Goal: Task Accomplishment & Management: Manage account settings

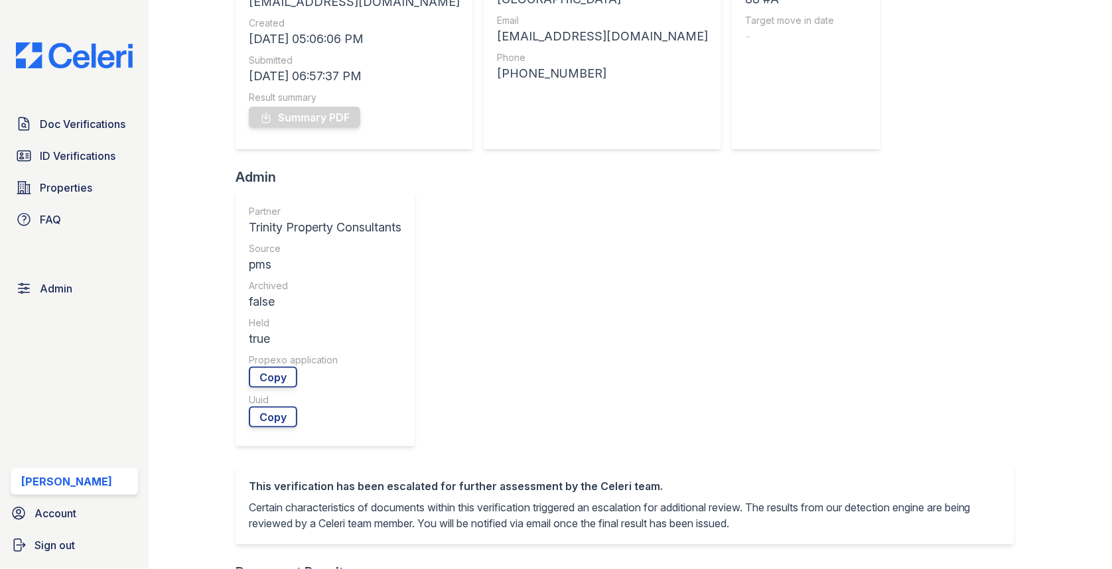
scroll to position [515, 0]
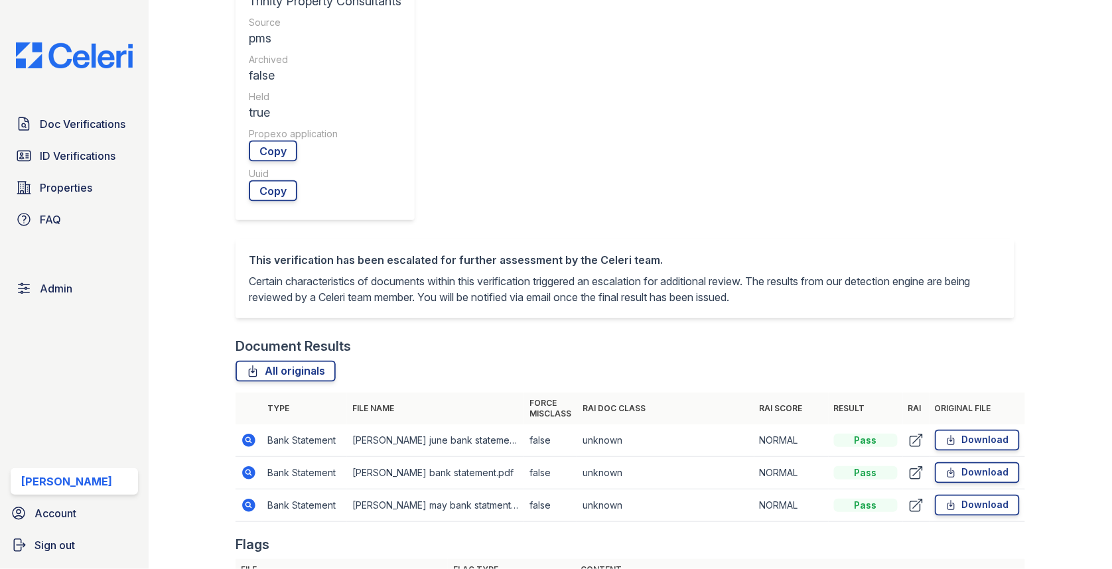
click at [249, 433] on icon at bounding box center [249, 441] width 16 height 16
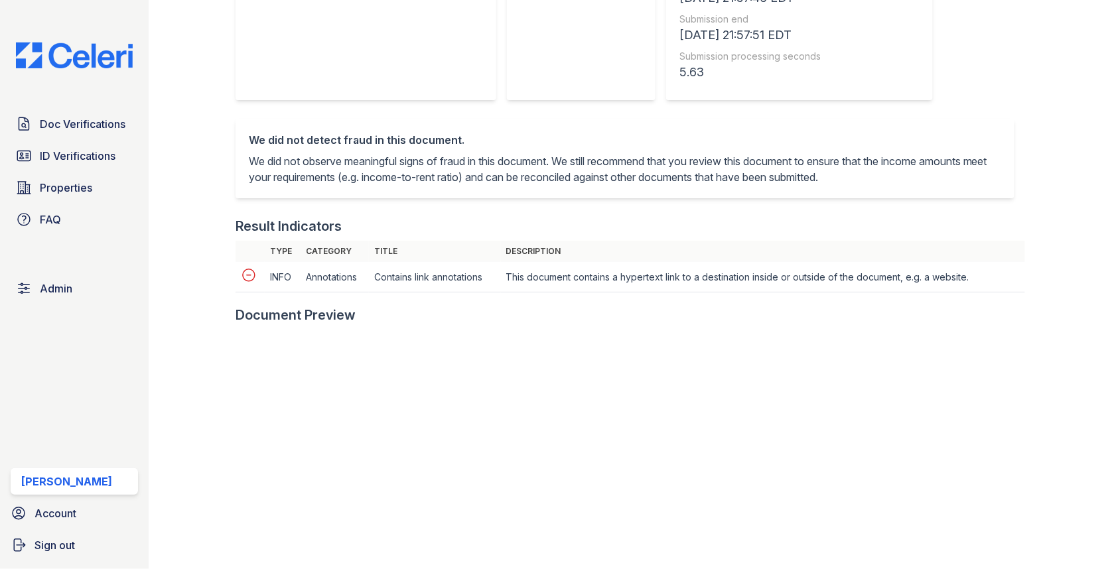
scroll to position [489, 0]
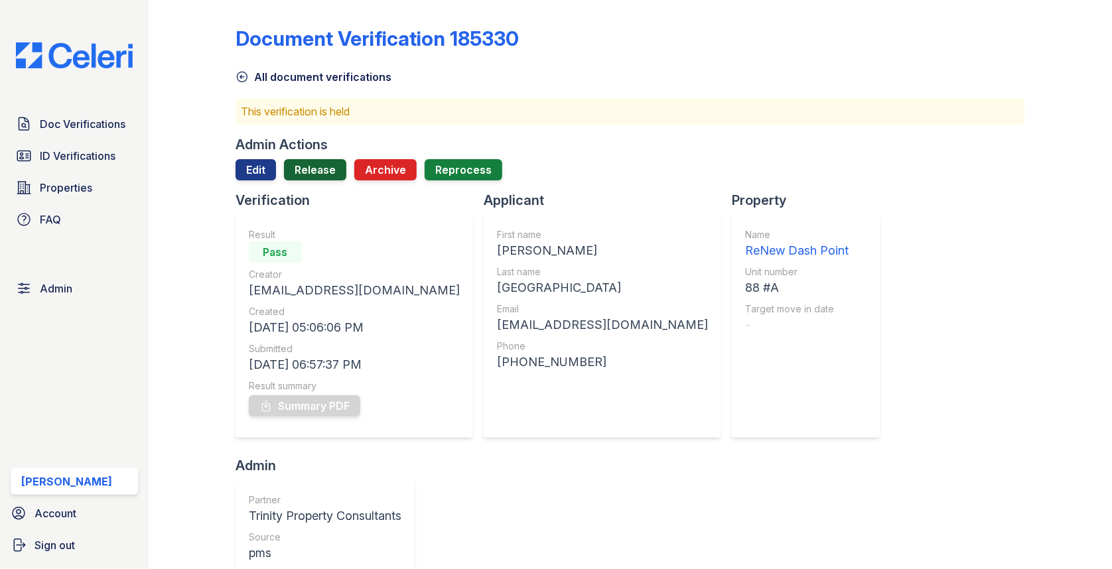
click at [319, 180] on link "Release" at bounding box center [315, 169] width 62 height 21
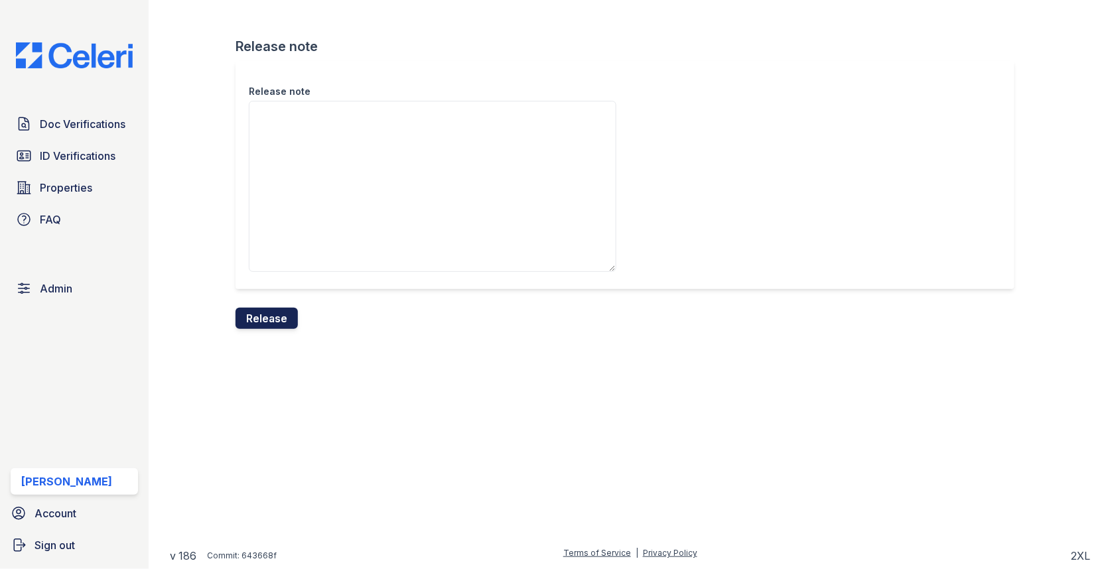
click at [272, 324] on button "Release" at bounding box center [266, 318] width 62 height 21
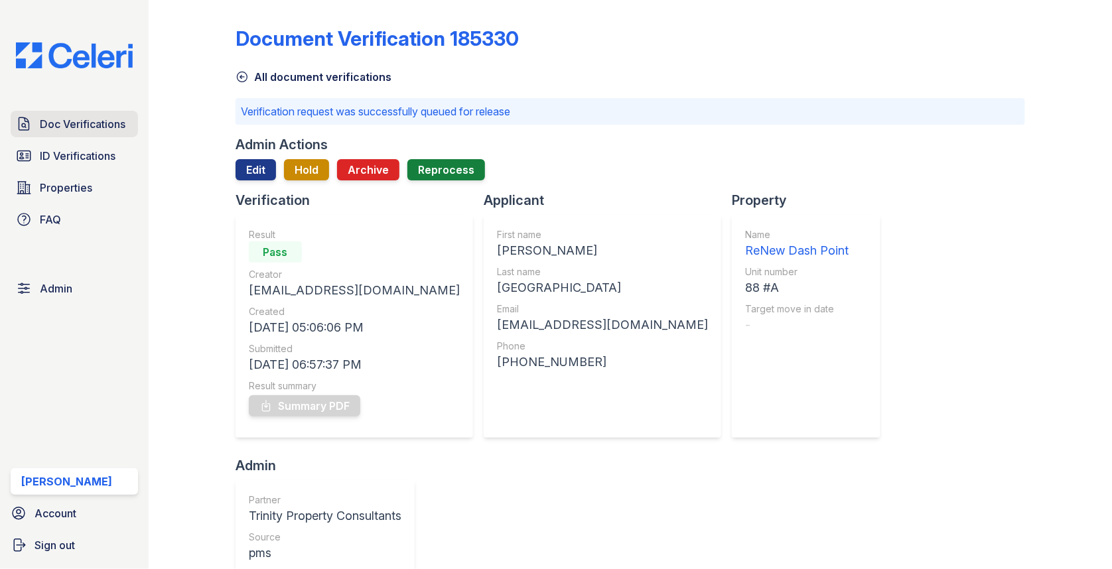
click at [58, 121] on span "Doc Verifications" at bounding box center [83, 124] width 86 height 16
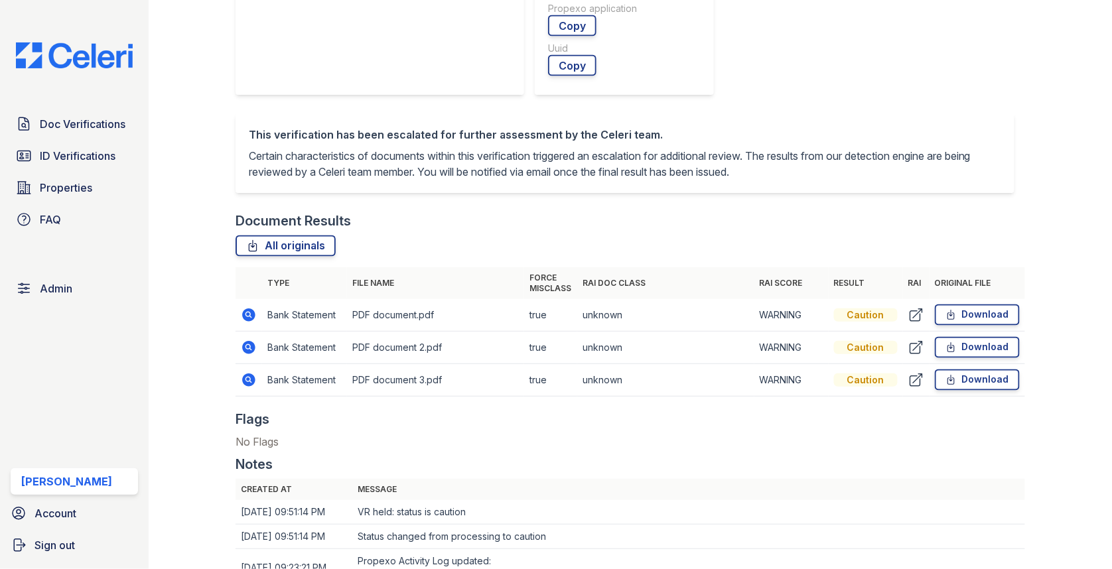
scroll to position [718, 0]
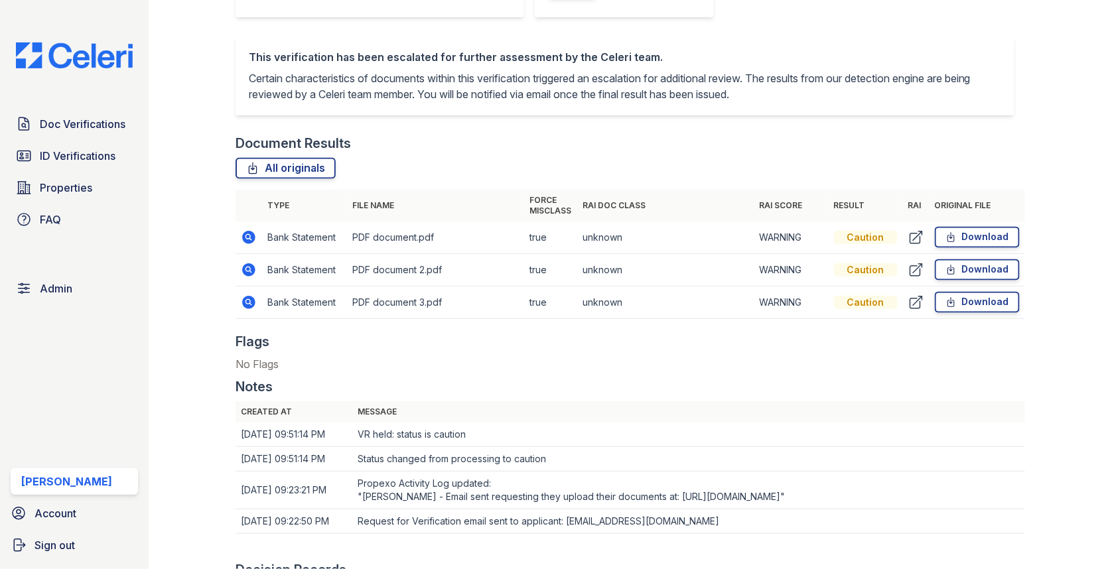
click at [248, 233] on icon at bounding box center [248, 237] width 13 height 13
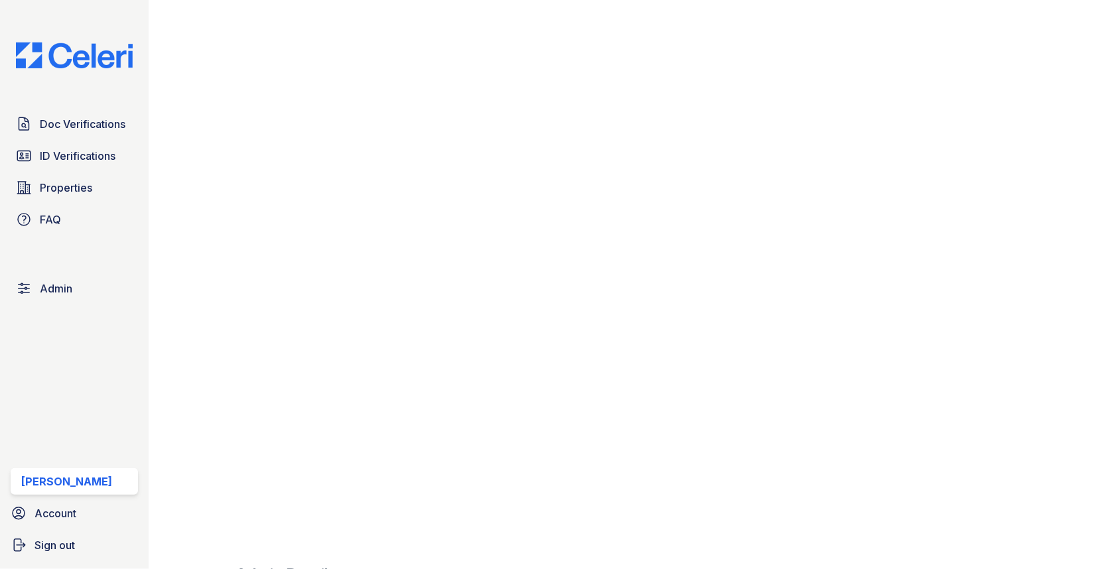
scroll to position [959, 0]
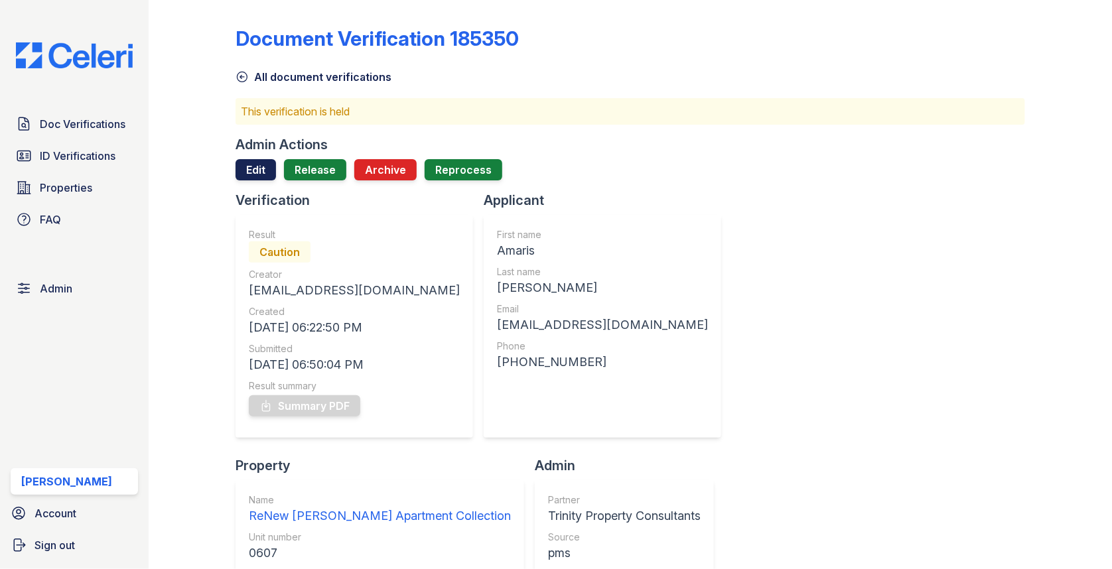
click at [263, 167] on link "Edit" at bounding box center [255, 169] width 40 height 21
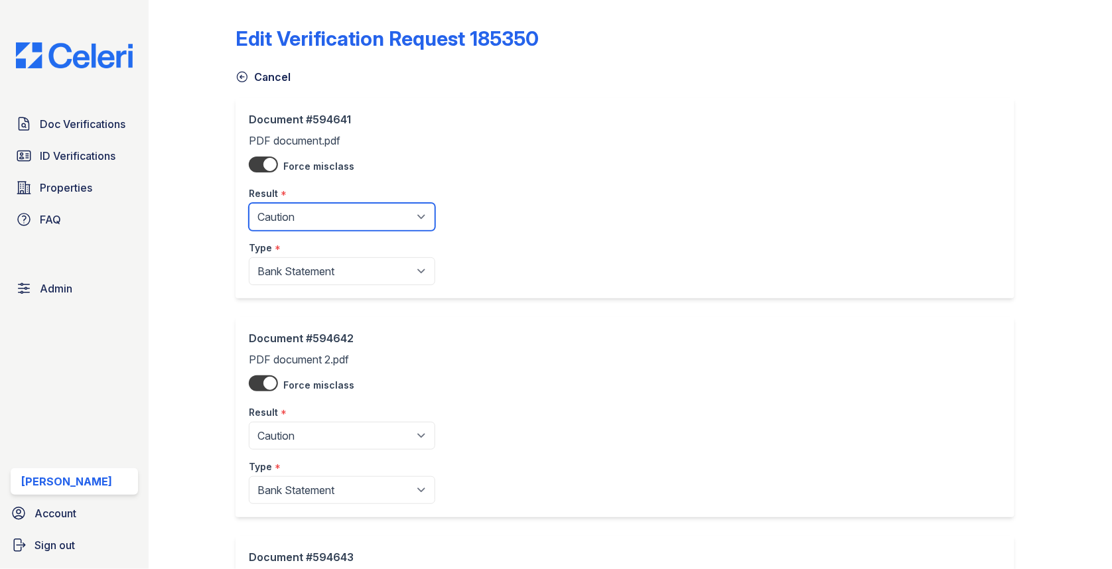
click at [297, 220] on select "Pending Sent Started Processing Pass Fail Caution Error N/A" at bounding box center [342, 217] width 186 height 28
select select "pass"
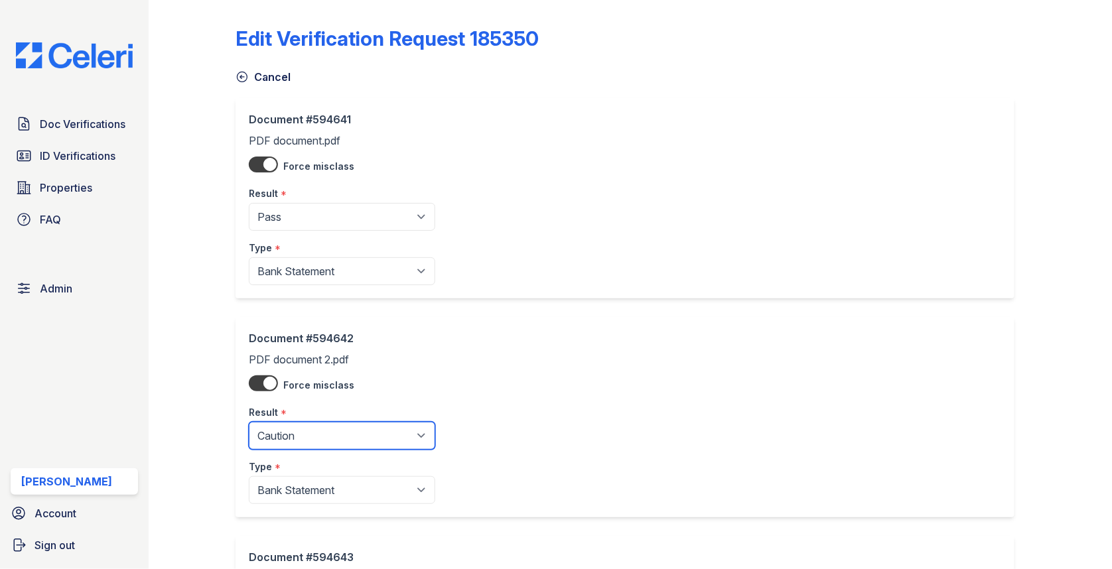
click at [307, 427] on select "Pending Sent Started Processing Pass Fail Caution Error N/A" at bounding box center [342, 436] width 186 height 28
select select "pass"
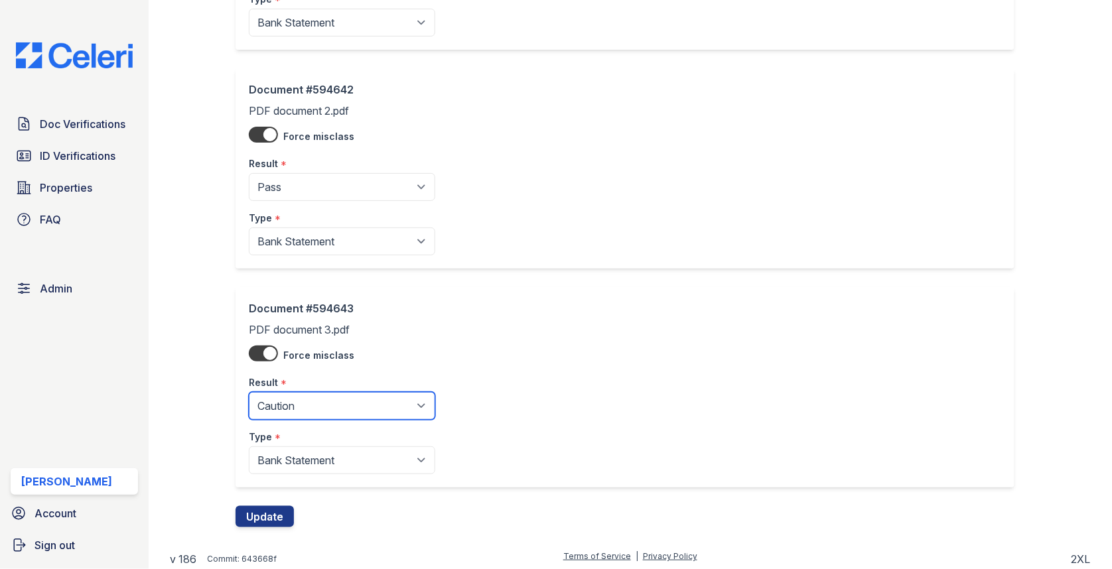
click at [334, 392] on select "Pending Sent Started Processing Pass Fail Caution Error N/A" at bounding box center [342, 406] width 186 height 28
select select "pass"
click at [274, 510] on button "Update" at bounding box center [264, 516] width 58 height 21
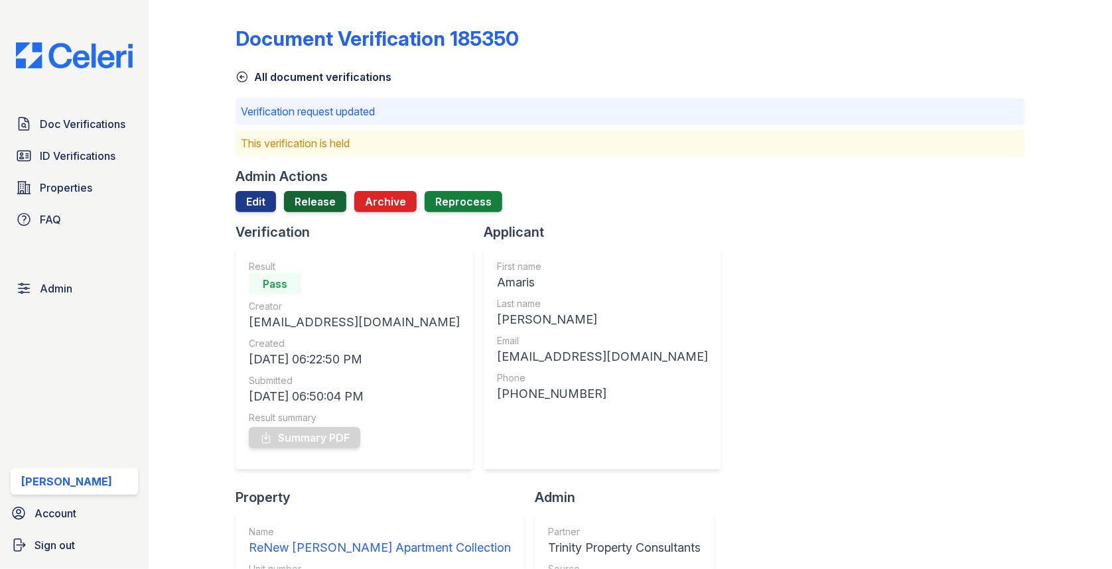
click at [301, 206] on link "Release" at bounding box center [315, 201] width 62 height 21
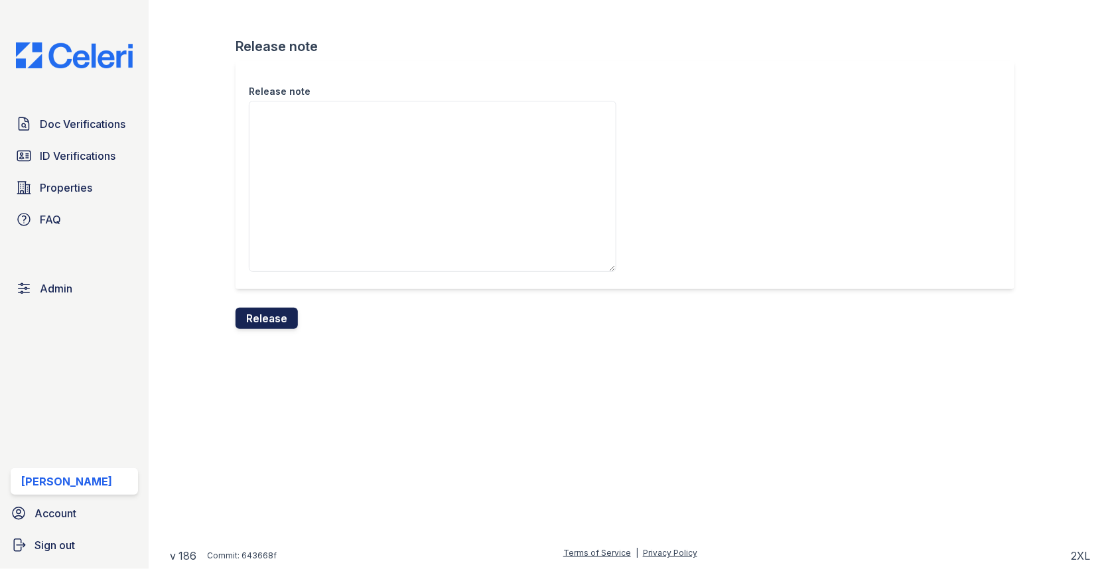
click at [282, 308] on button "Release" at bounding box center [266, 318] width 62 height 21
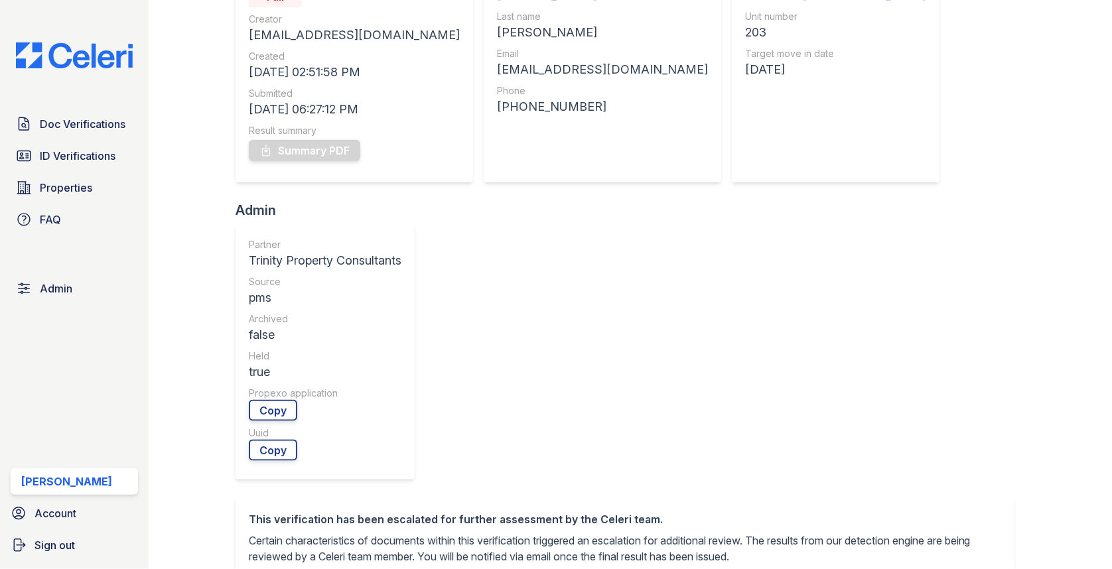
scroll to position [428, 0]
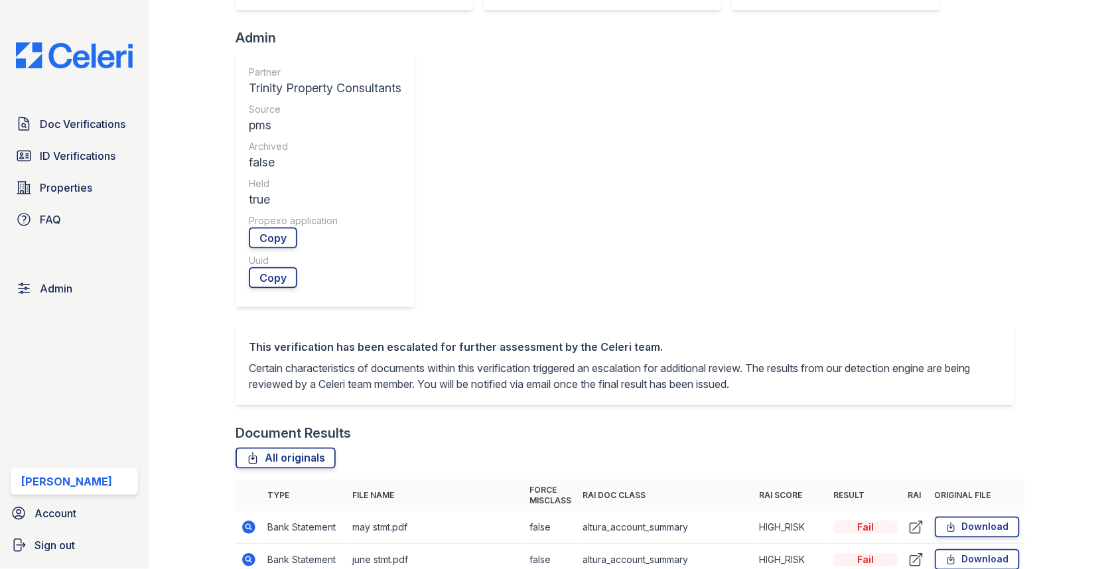
click at [257, 511] on td at bounding box center [248, 527] width 27 height 33
click at [248, 525] on icon at bounding box center [247, 526] width 3 height 3
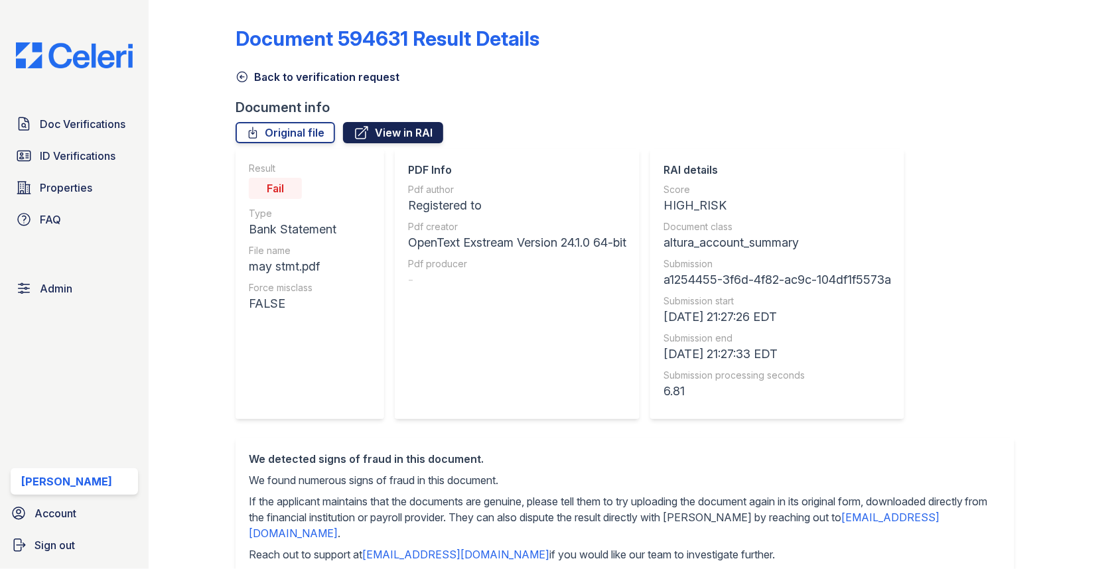
click at [413, 127] on link "View in RAI" at bounding box center [393, 132] width 100 height 21
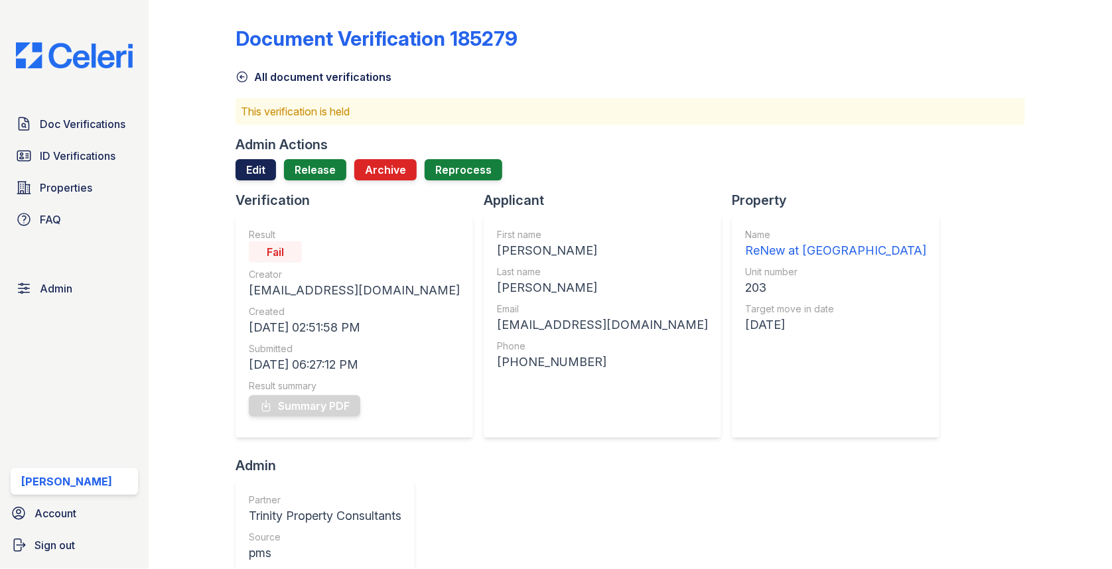
click at [257, 162] on link "Edit" at bounding box center [255, 169] width 40 height 21
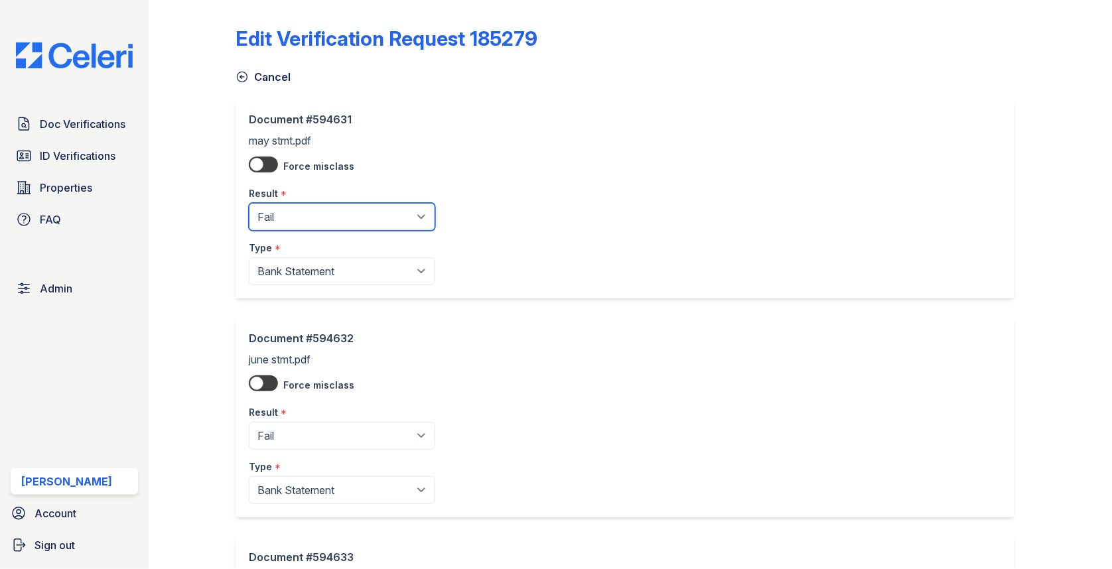
click at [273, 206] on select "Pending Sent Started Processing Pass Fail Caution Error N/A" at bounding box center [342, 217] width 186 height 28
select select "pass"
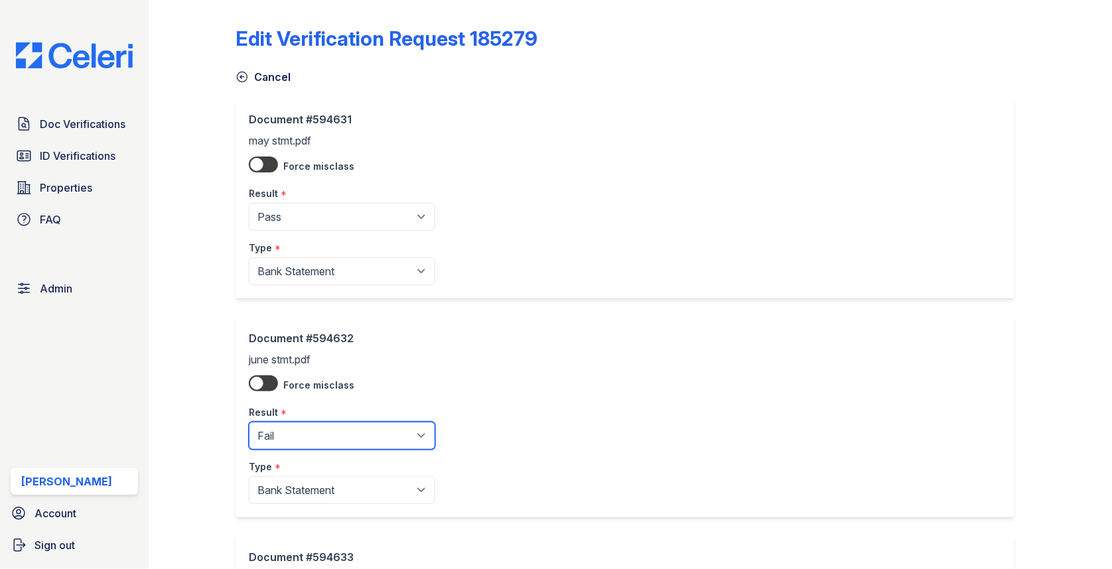
click at [298, 429] on select "Pending Sent Started Processing Pass Fail Caution Error N/A" at bounding box center [342, 436] width 186 height 28
select select "pass"
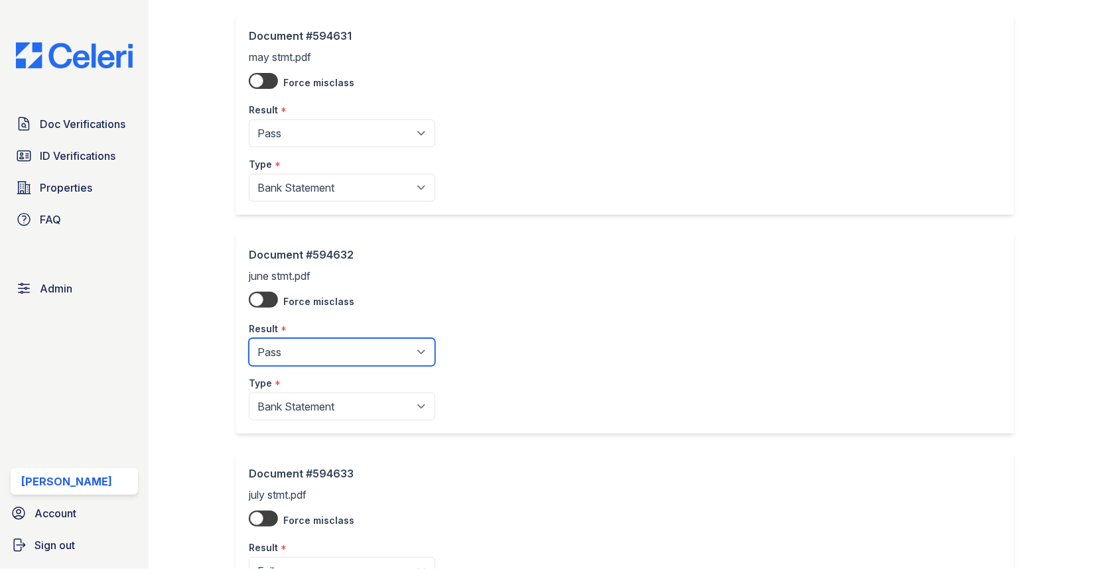
scroll to position [163, 0]
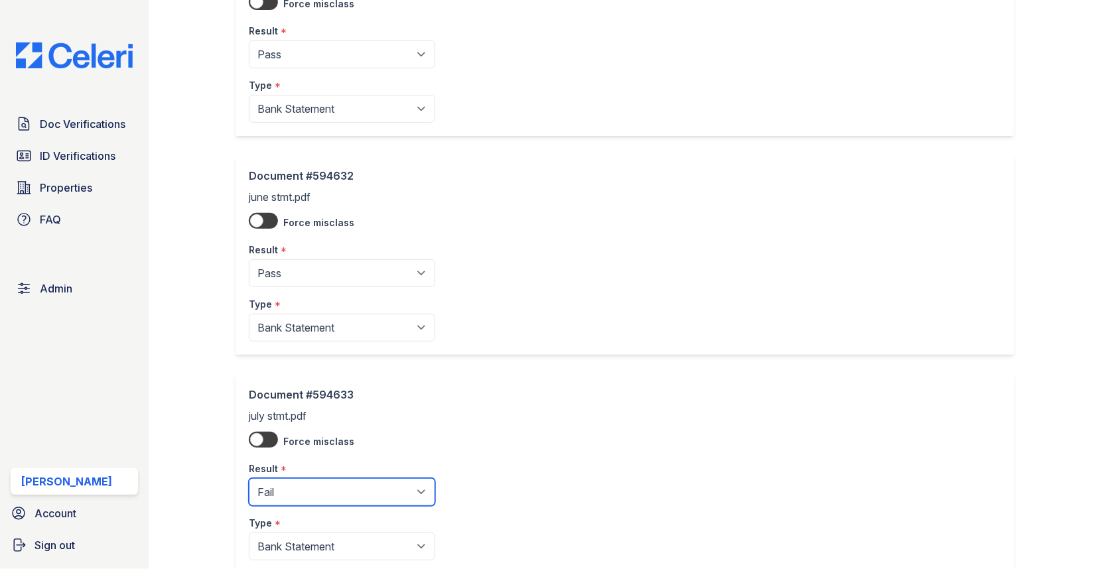
click at [311, 486] on select "Pending Sent Started Processing Pass Fail Caution Error N/A" at bounding box center [342, 492] width 186 height 28
select select "pass"
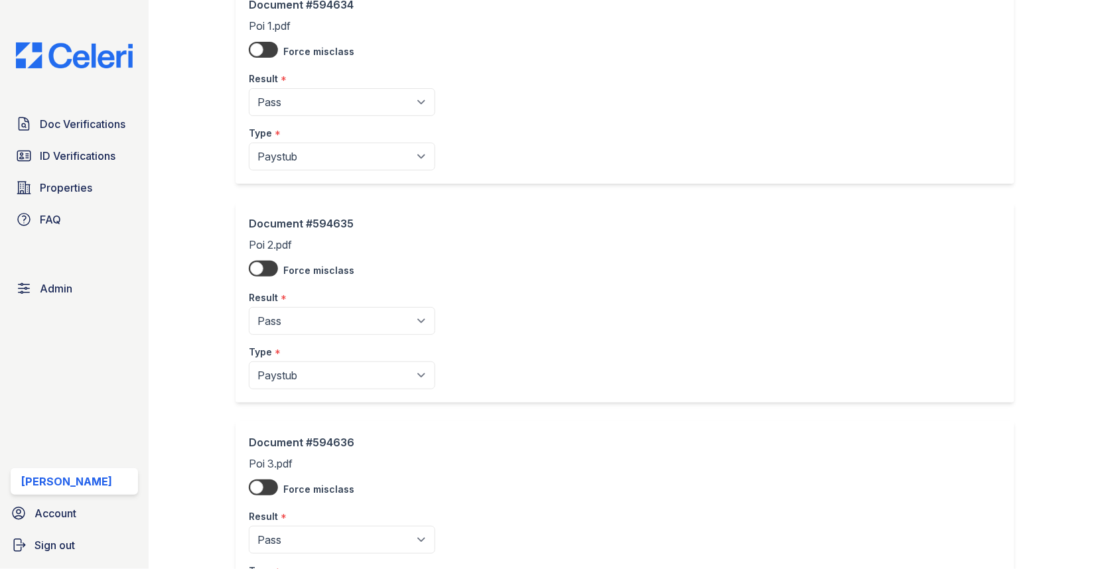
scroll to position [1120, 0]
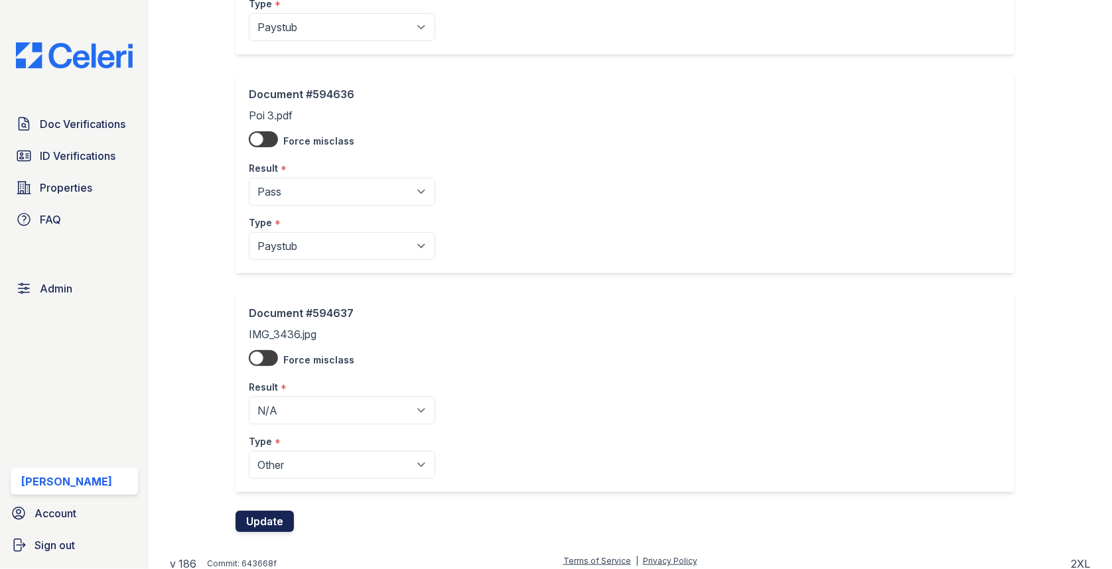
click at [275, 511] on button "Update" at bounding box center [264, 521] width 58 height 21
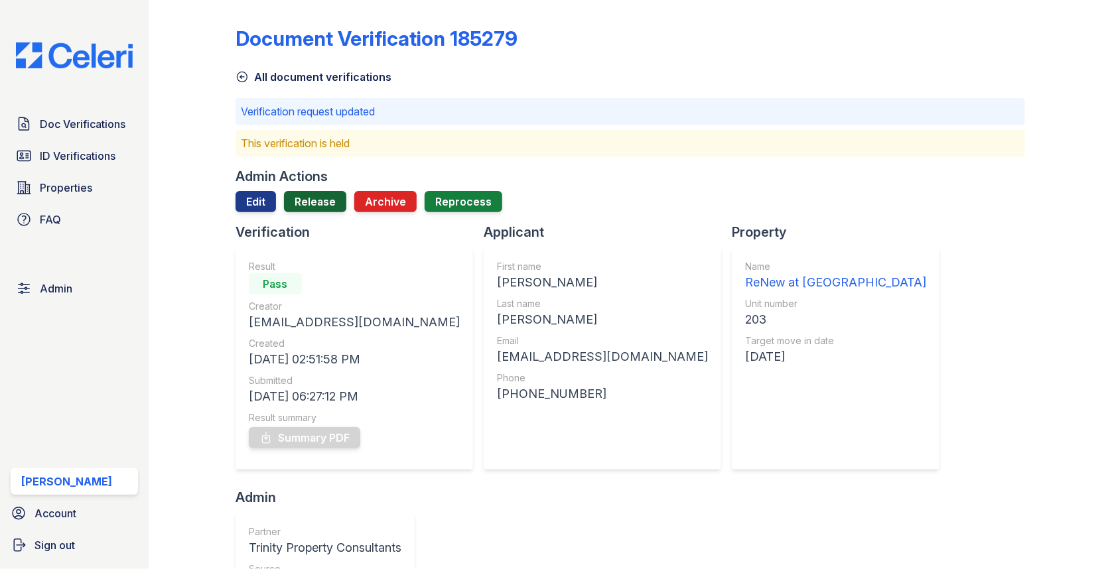
click at [303, 211] on link "Release" at bounding box center [315, 201] width 62 height 21
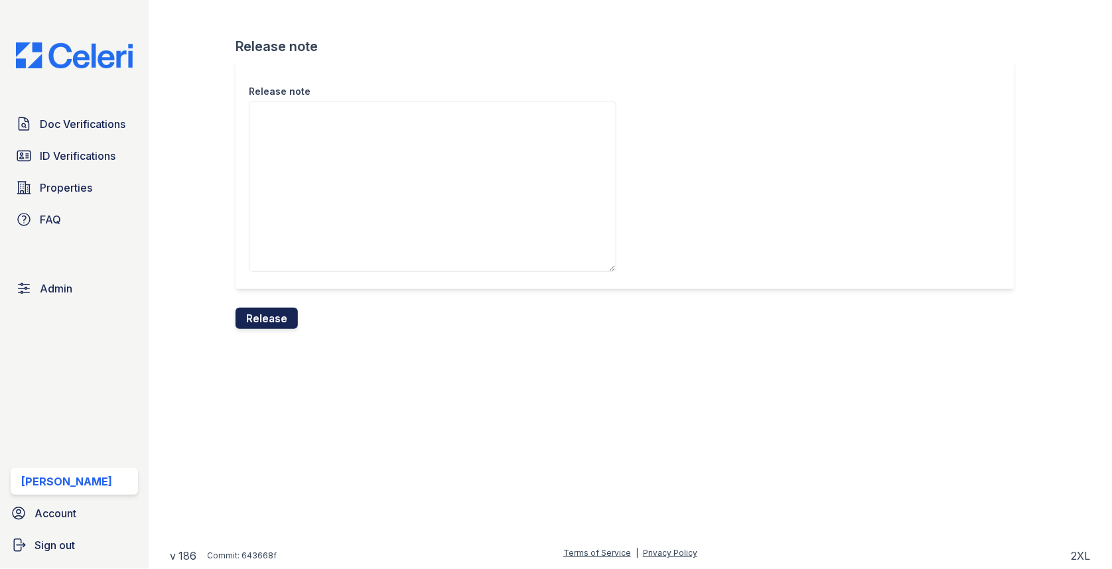
click at [273, 322] on button "Release" at bounding box center [266, 318] width 62 height 21
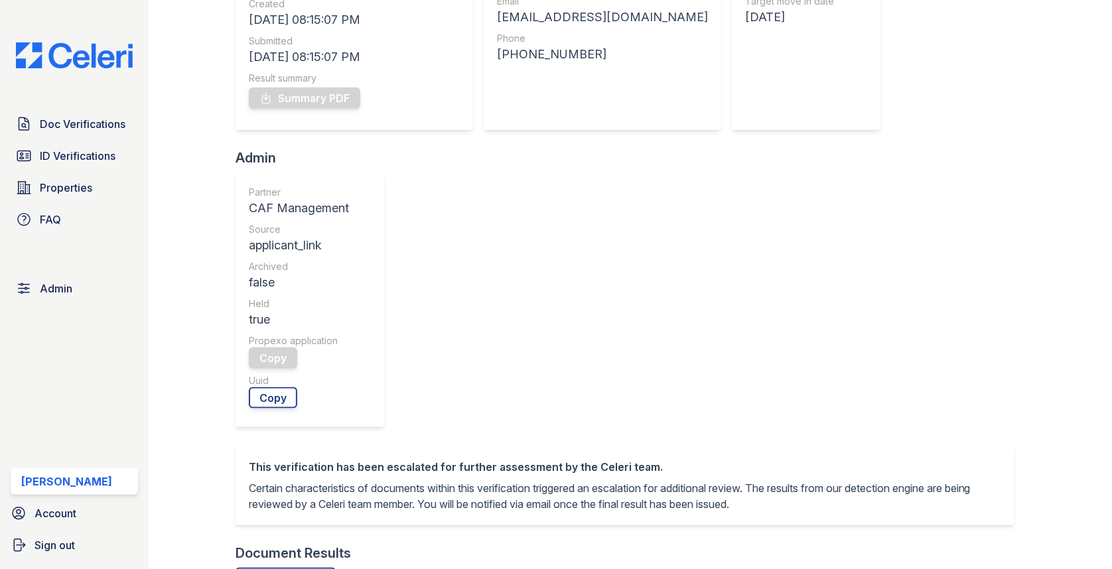
scroll to position [332, 0]
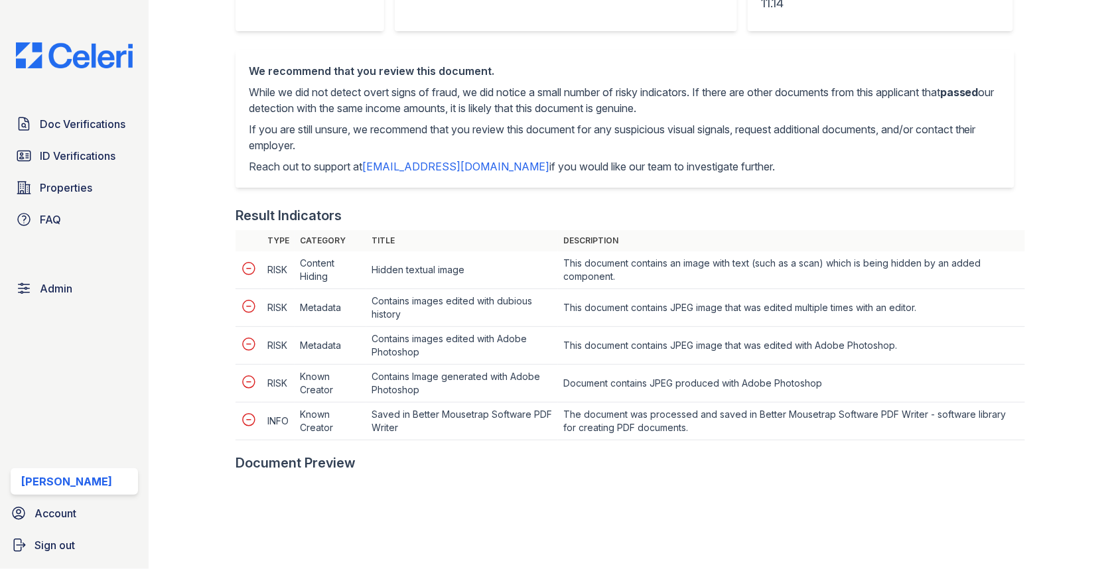
scroll to position [506, 0]
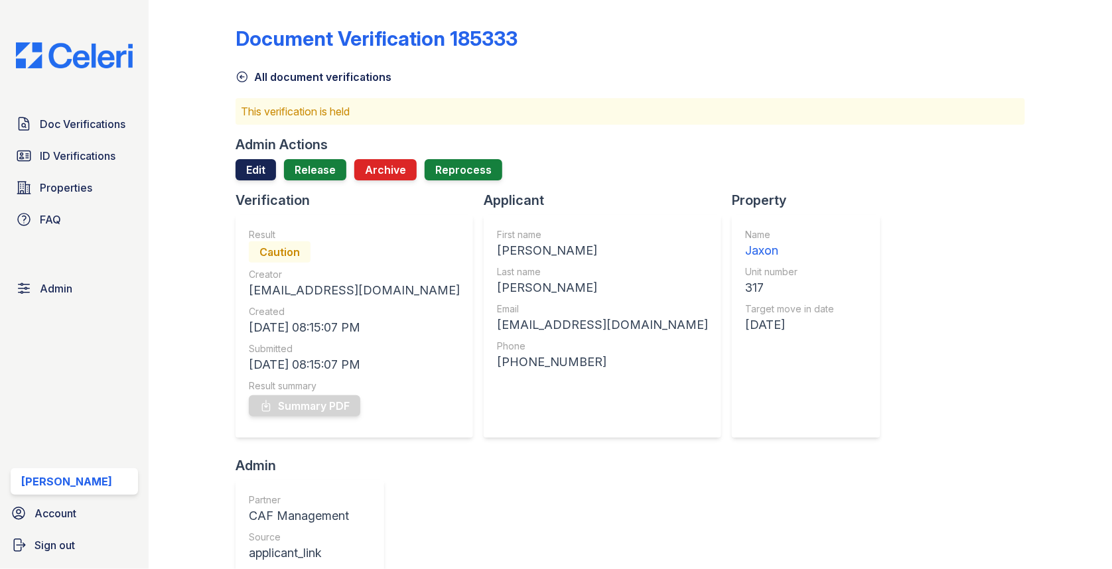
click at [265, 166] on link "Edit" at bounding box center [255, 169] width 40 height 21
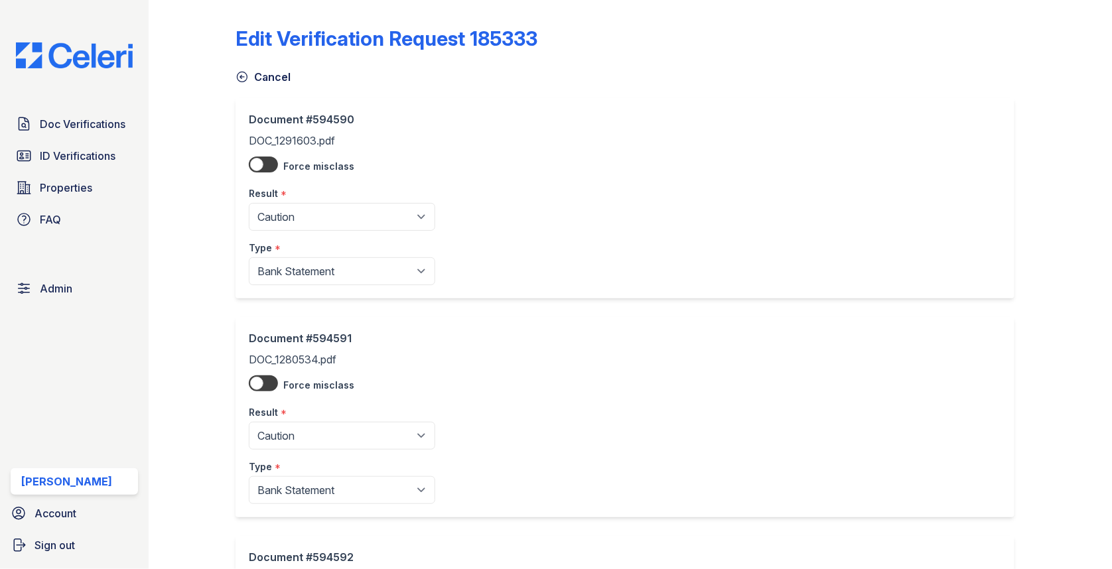
drag, startPoint x: 300, startPoint y: 239, endPoint x: 300, endPoint y: 214, distance: 24.5
click at [300, 232] on div "Type *" at bounding box center [342, 244] width 186 height 27
click at [300, 214] on select "Pending Sent Started Processing Pass Fail Caution Error N/A" at bounding box center [342, 217] width 186 height 28
select select "pass"
click at [302, 437] on select "Pending Sent Started Processing Pass Fail Caution Error N/A" at bounding box center [342, 436] width 186 height 28
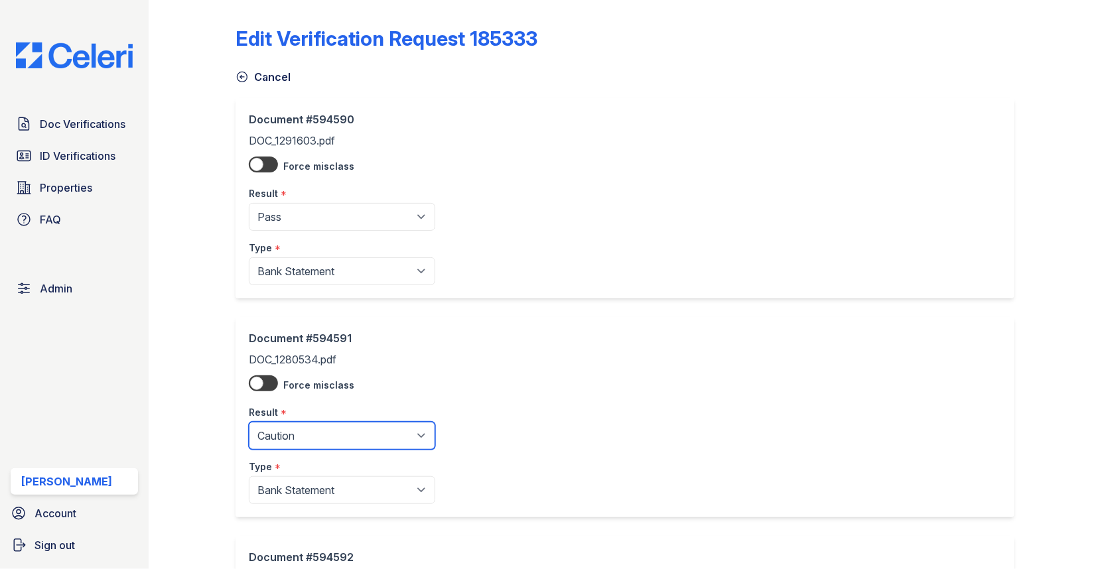
select select "pass"
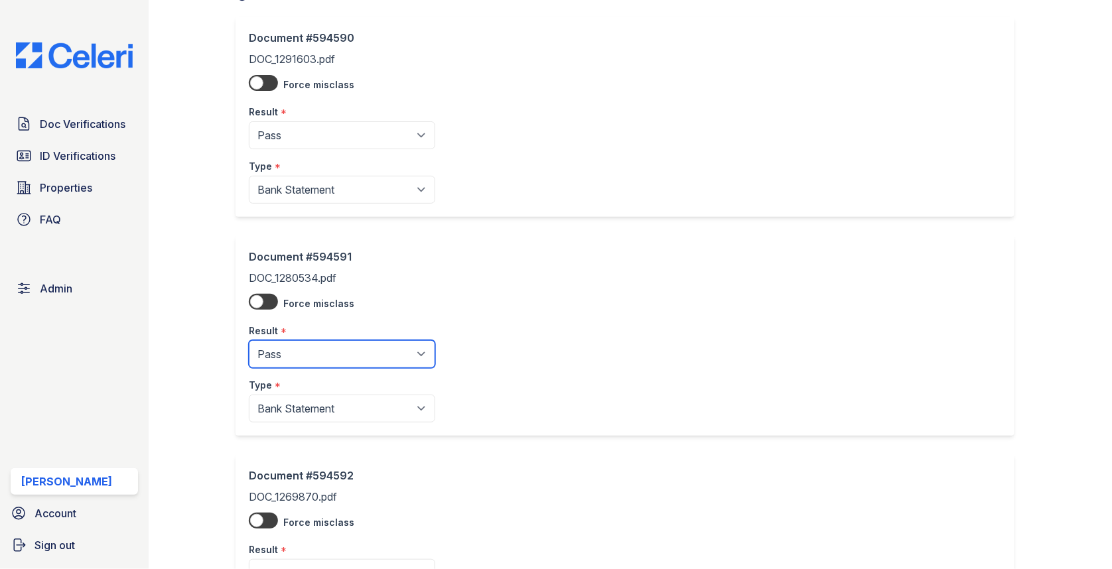
scroll to position [167, 0]
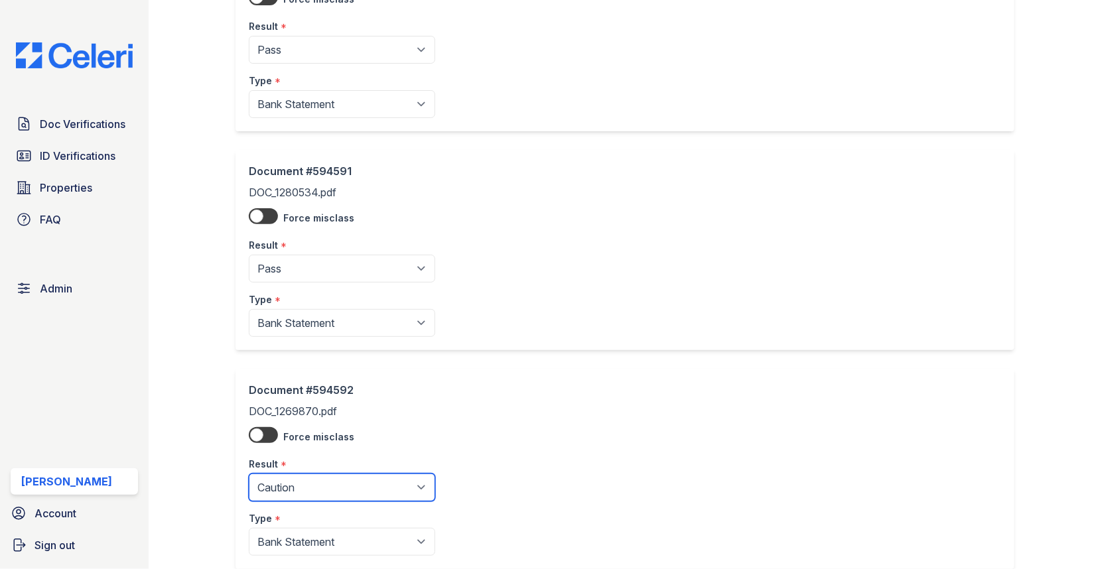
click at [322, 482] on select "Pending Sent Started Processing Pass Fail Caution Error N/A" at bounding box center [342, 488] width 186 height 28
click at [317, 479] on select "Pending Sent Started Processing Pass Fail Caution Error N/A" at bounding box center [342, 488] width 186 height 28
select select "pass"
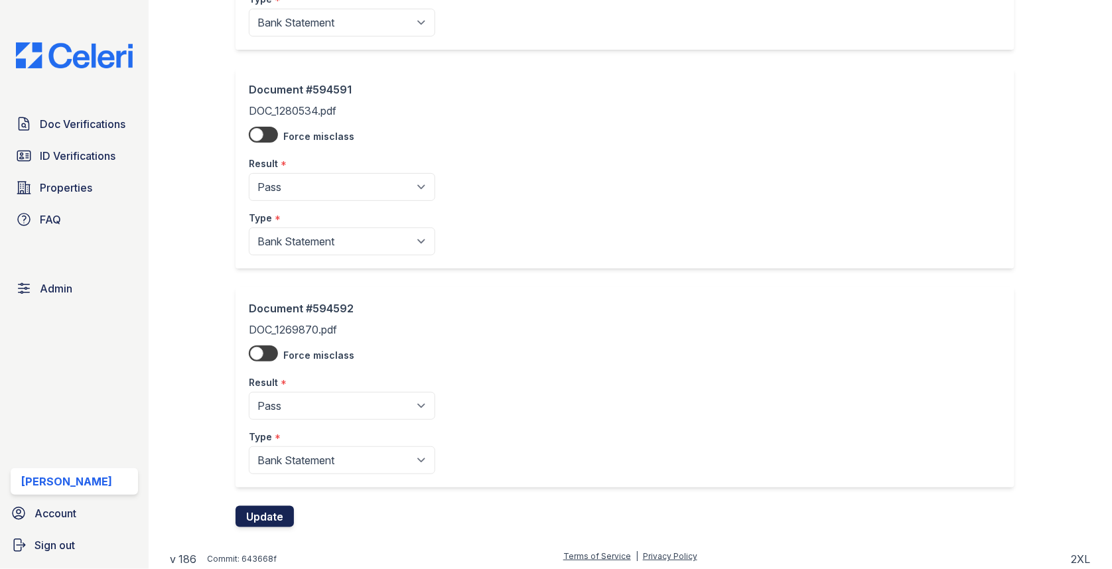
click at [275, 518] on button "Update" at bounding box center [264, 516] width 58 height 21
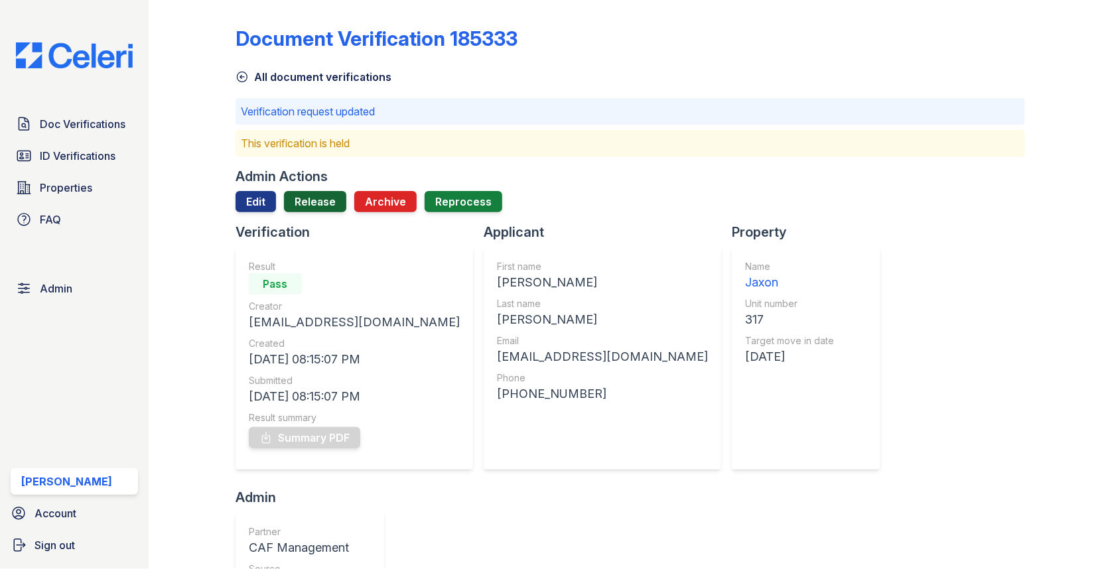
click at [314, 202] on link "Release" at bounding box center [315, 201] width 62 height 21
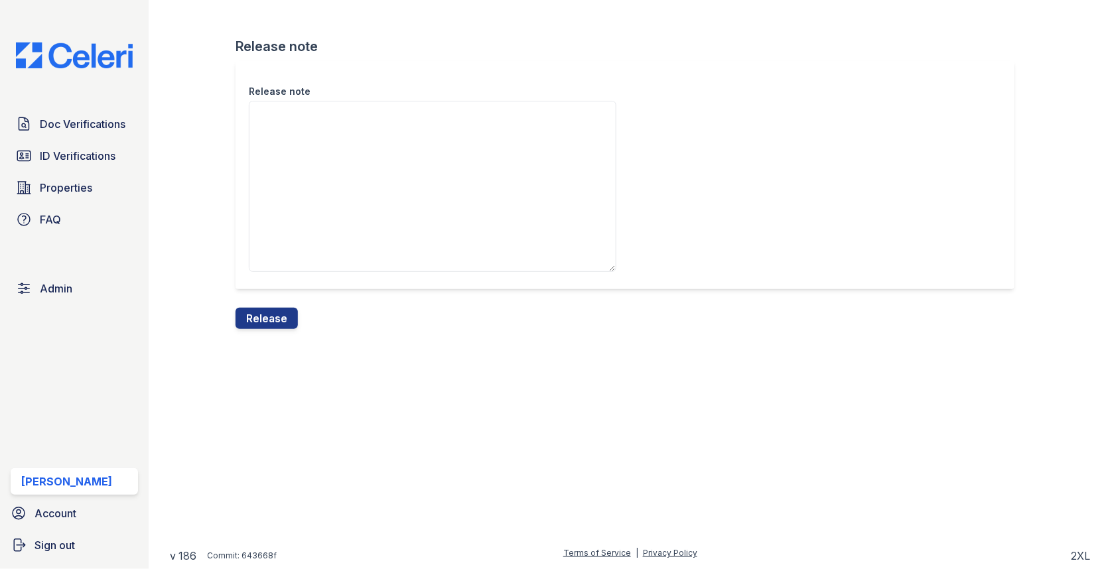
click at [285, 329] on div "Release note Release note Release" at bounding box center [630, 175] width 921 height 350
click at [285, 317] on button "Release" at bounding box center [266, 318] width 62 height 21
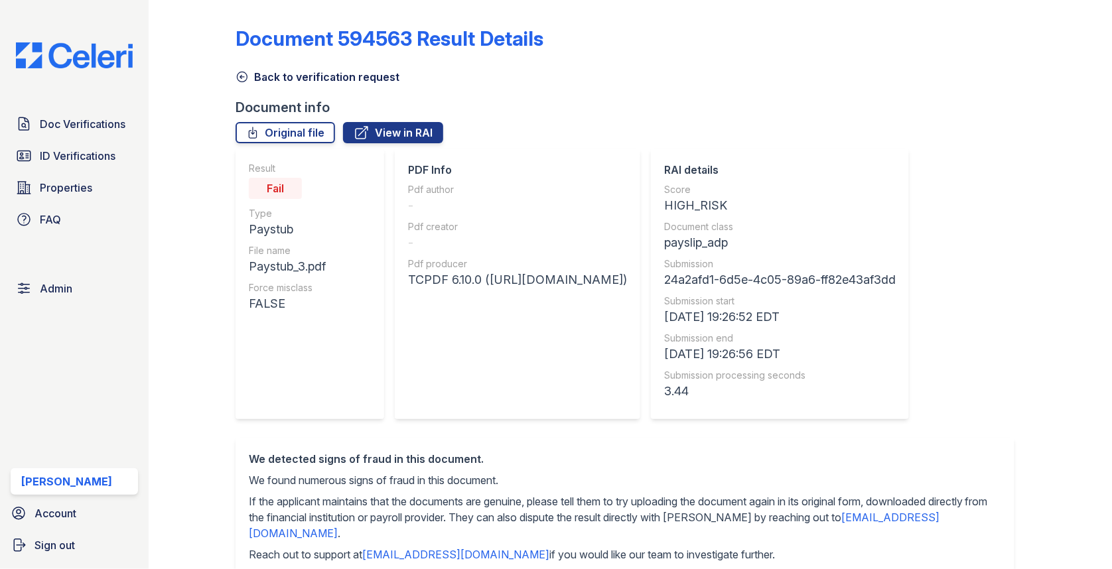
click at [310, 72] on link "Back to verification request" at bounding box center [317, 77] width 164 height 16
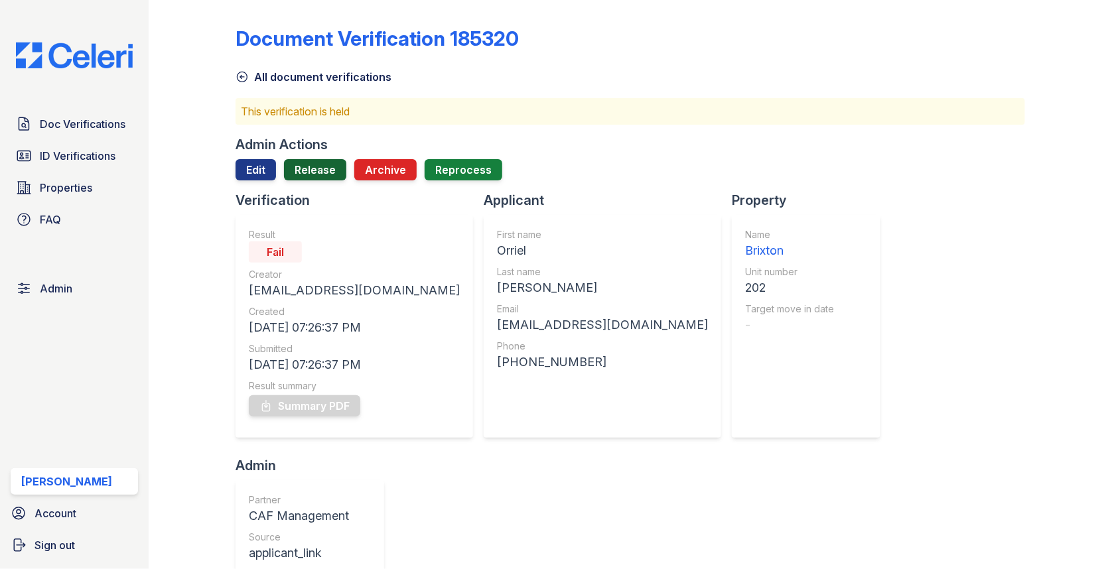
click at [323, 163] on link "Release" at bounding box center [315, 169] width 62 height 21
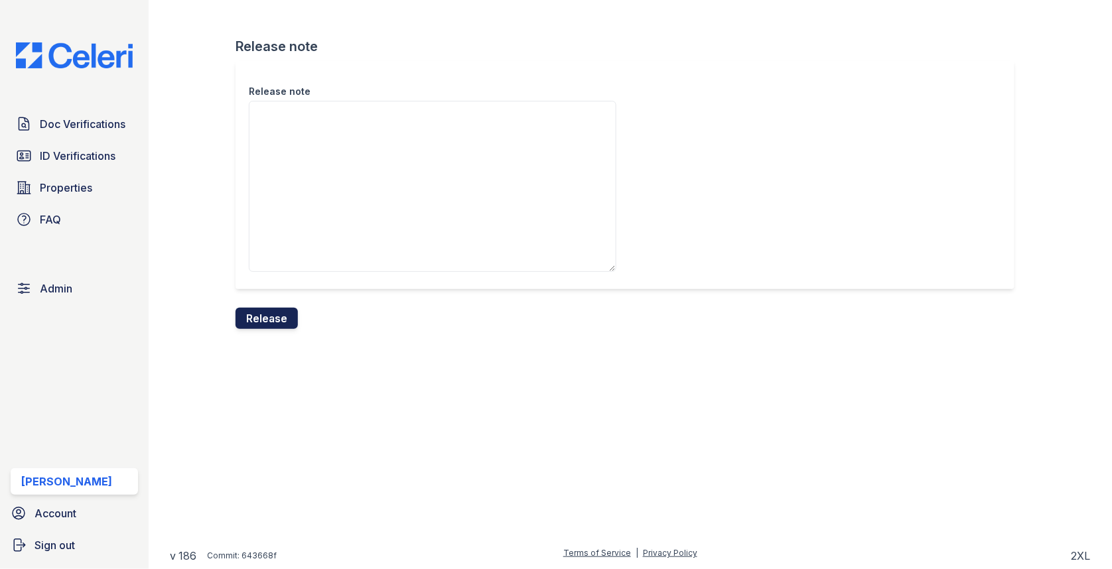
click at [271, 326] on button "Release" at bounding box center [266, 318] width 62 height 21
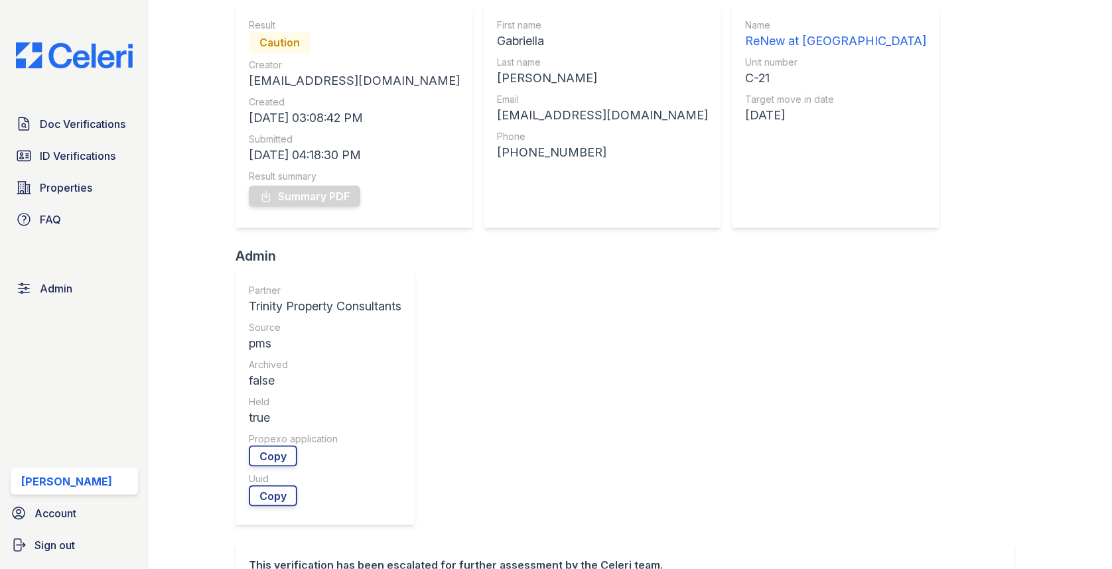
scroll to position [511, 0]
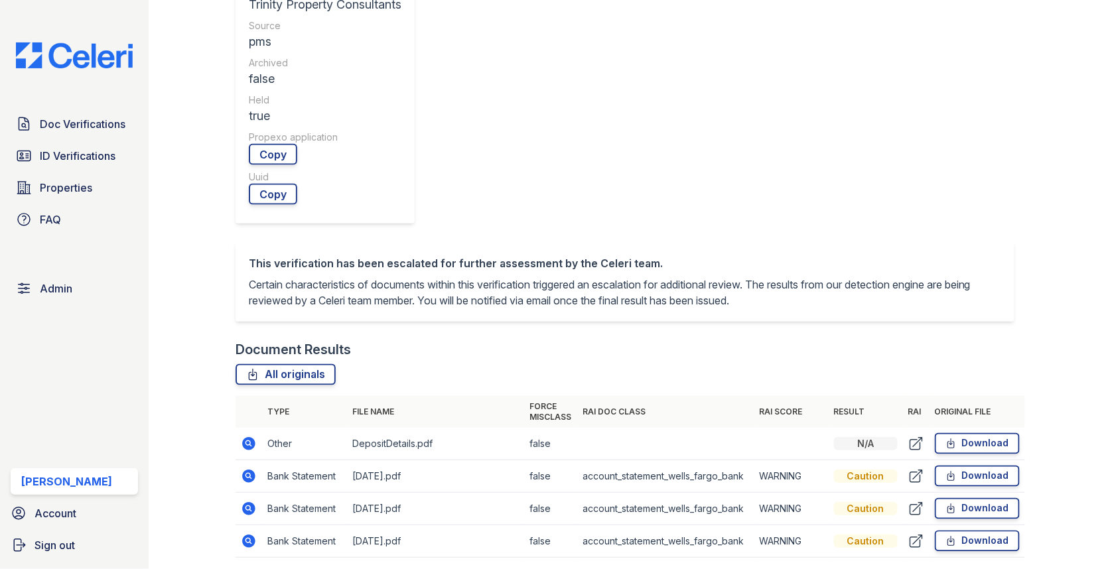
click at [259, 460] on td at bounding box center [248, 476] width 27 height 33
click at [251, 470] on icon at bounding box center [248, 476] width 13 height 13
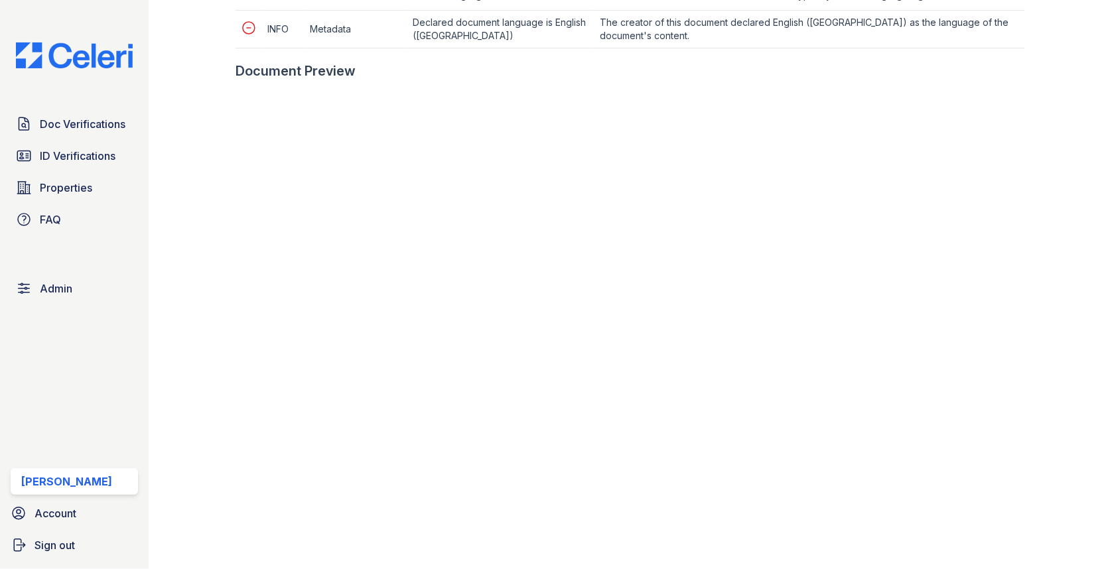
scroll to position [955, 0]
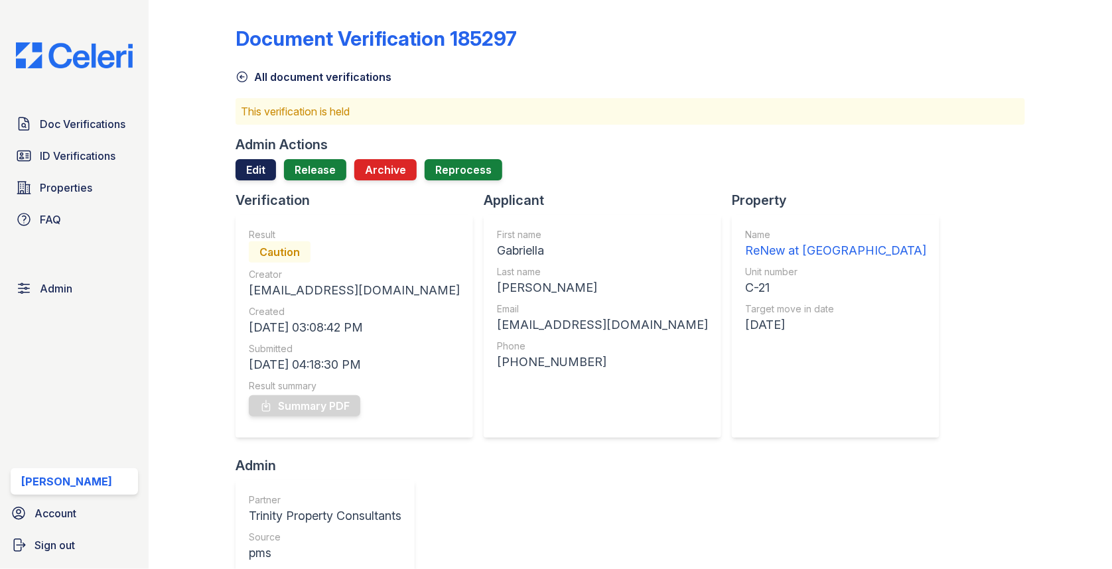
click at [263, 176] on link "Edit" at bounding box center [255, 169] width 40 height 21
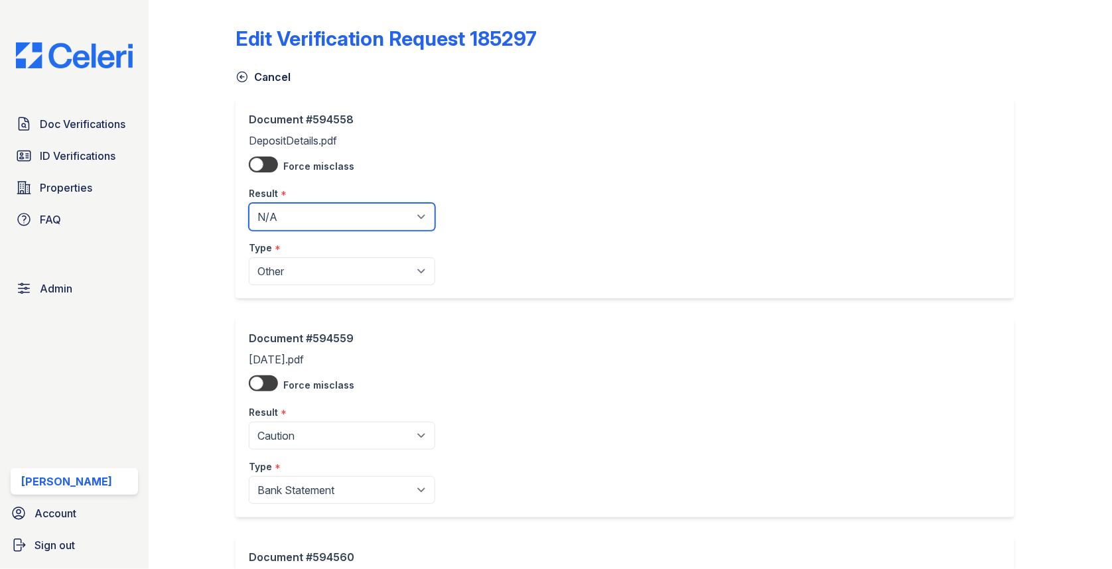
click at [287, 216] on select "Pending Sent Started Processing Pass Fail Caution Error N/A" at bounding box center [342, 217] width 186 height 28
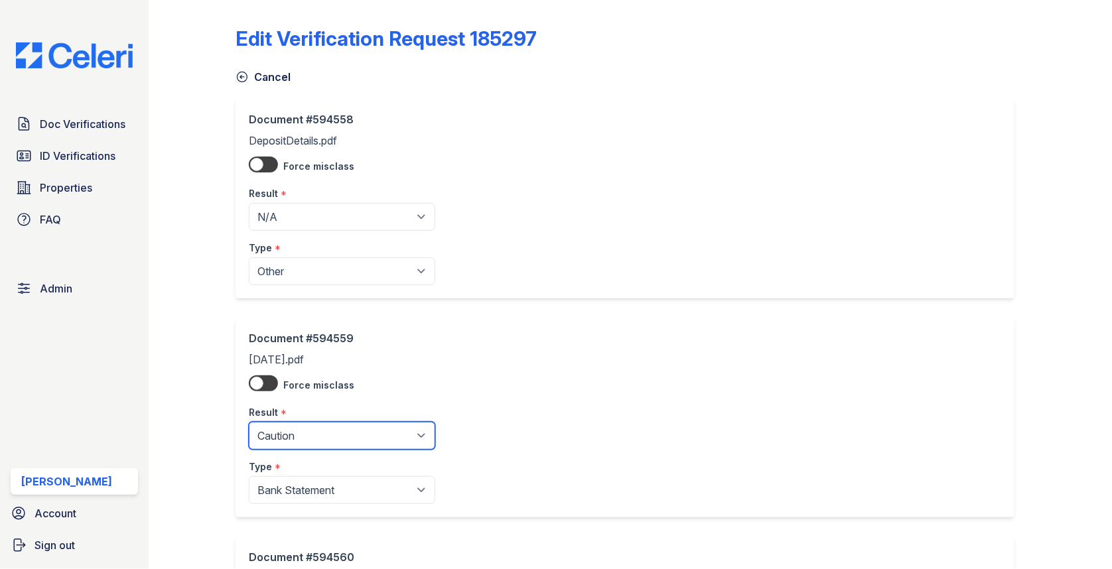
click at [314, 431] on select "Pending Sent Started Processing Pass Fail Caution Error N/A" at bounding box center [342, 436] width 186 height 28
select select "fail"
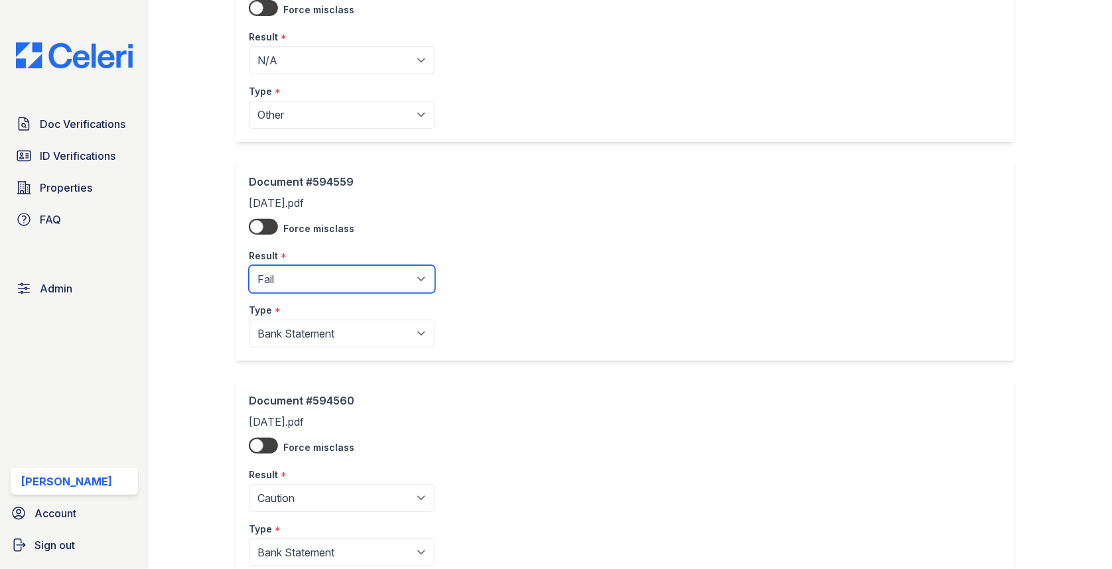
scroll to position [202, 0]
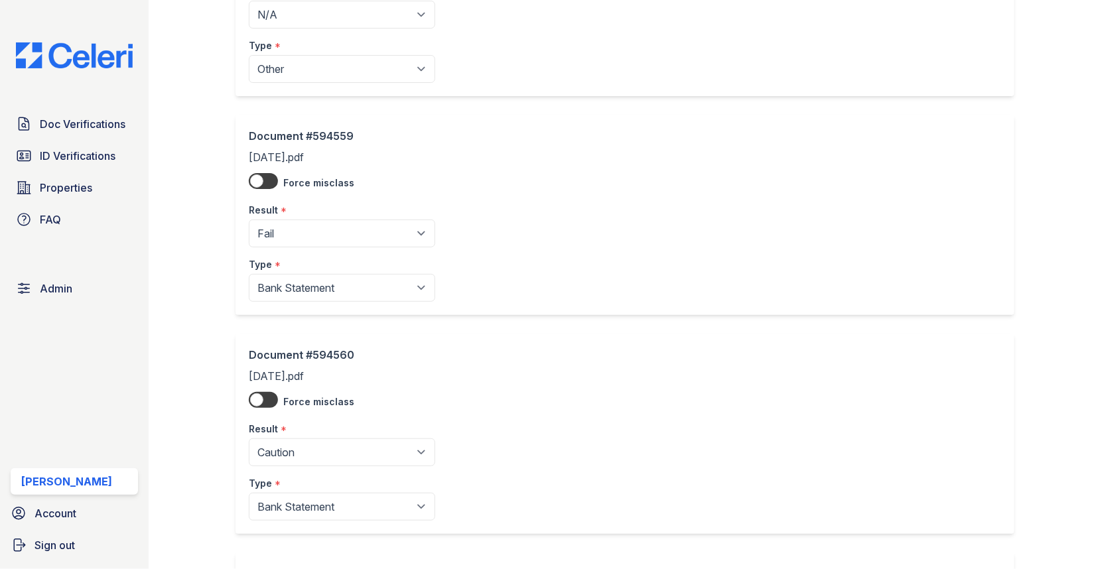
click at [304, 427] on div "Result *" at bounding box center [342, 425] width 186 height 27
click at [303, 444] on select "Pending Sent Started Processing Pass Fail Caution Error N/A" at bounding box center [342, 452] width 186 height 28
select select "fail"
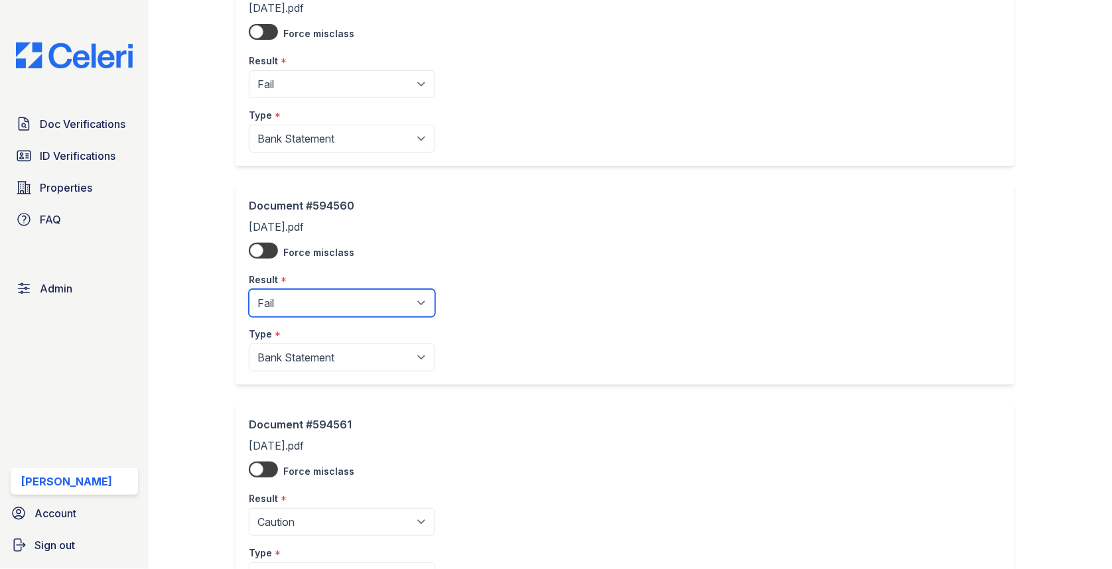
scroll to position [466, 0]
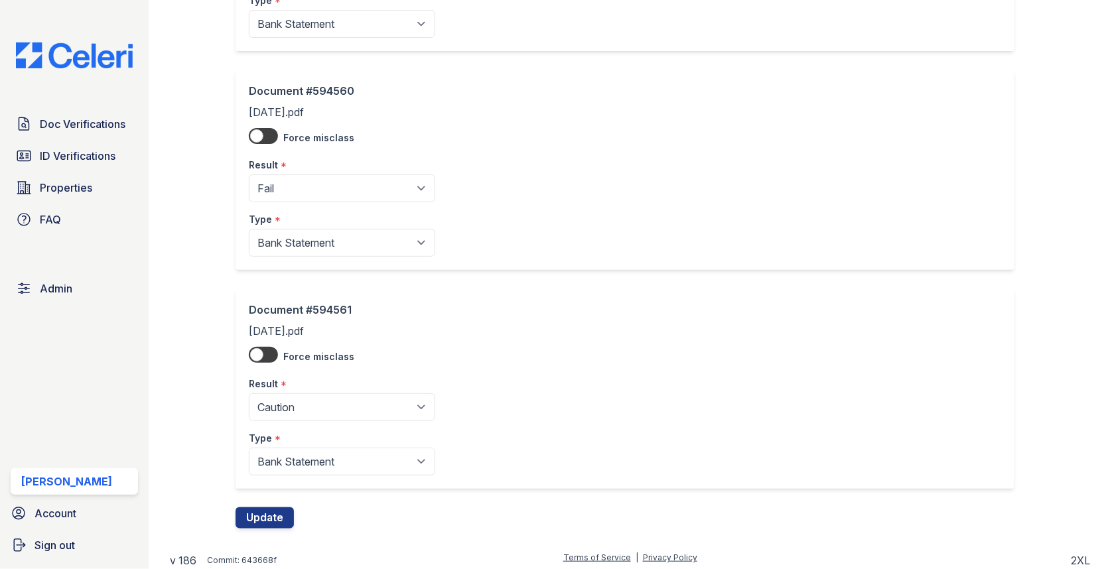
click at [299, 421] on div "Type *" at bounding box center [342, 434] width 186 height 27
click at [299, 411] on select "Pending Sent Started Processing Pass Fail Caution Error N/A" at bounding box center [342, 407] width 186 height 28
select select "fail"
click at [271, 499] on div "Document #594561 June25.pdf Force misclass Result * Pending Sent Started Proces…" at bounding box center [629, 398] width 789 height 219
click at [271, 509] on button "Update" at bounding box center [264, 517] width 58 height 21
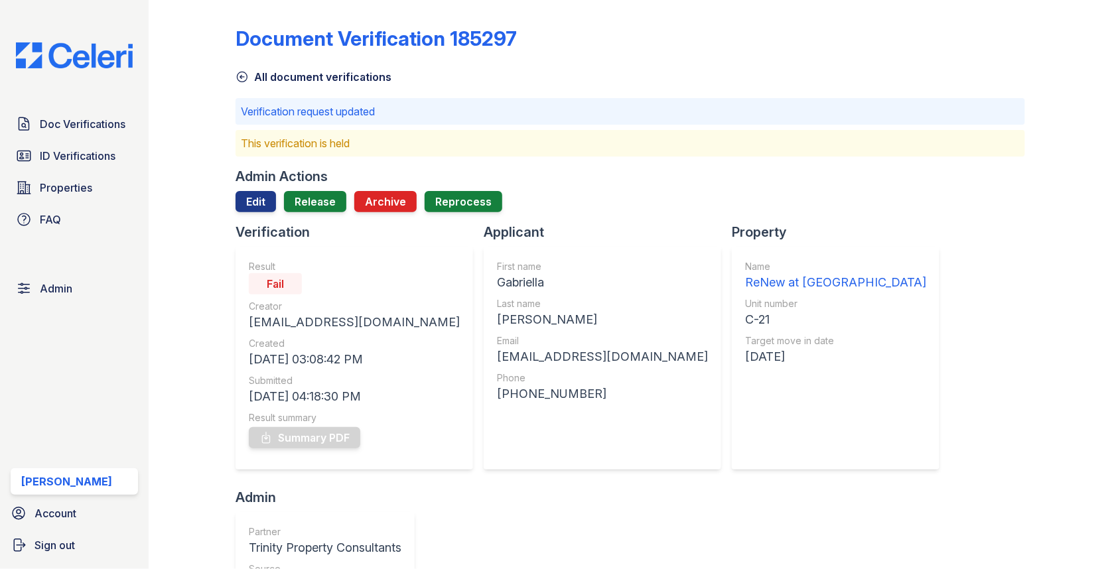
click at [320, 188] on div "Admin Actions Edit Release Archive Reprocess" at bounding box center [629, 195] width 789 height 56
click at [316, 211] on link "Release" at bounding box center [315, 201] width 62 height 21
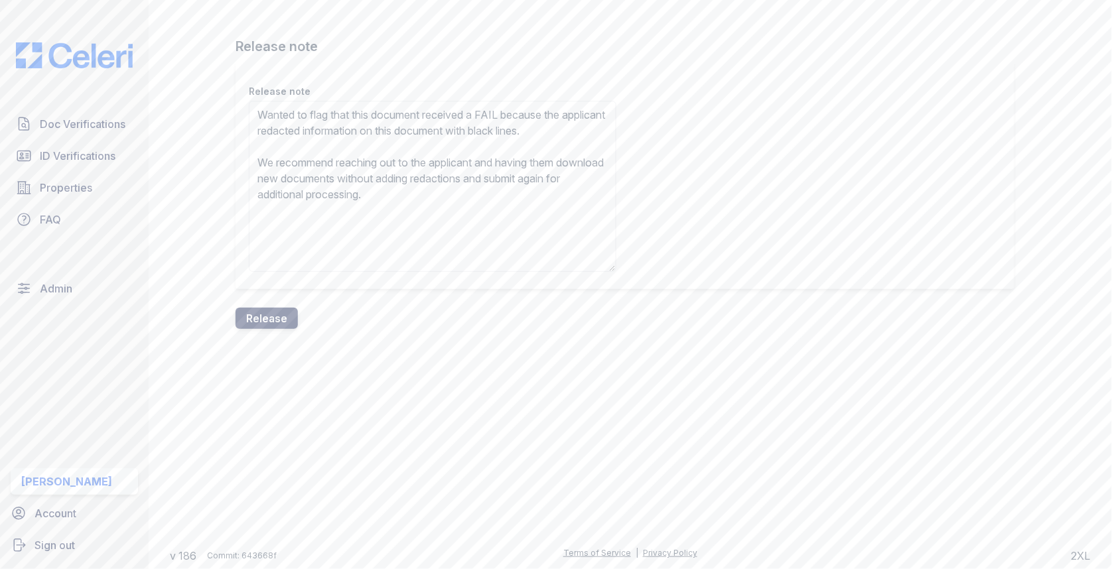
type textarea "Wanted to flag that this document received a FAIL because the applicant redacte…"
click at [275, 308] on button "Release" at bounding box center [266, 318] width 62 height 21
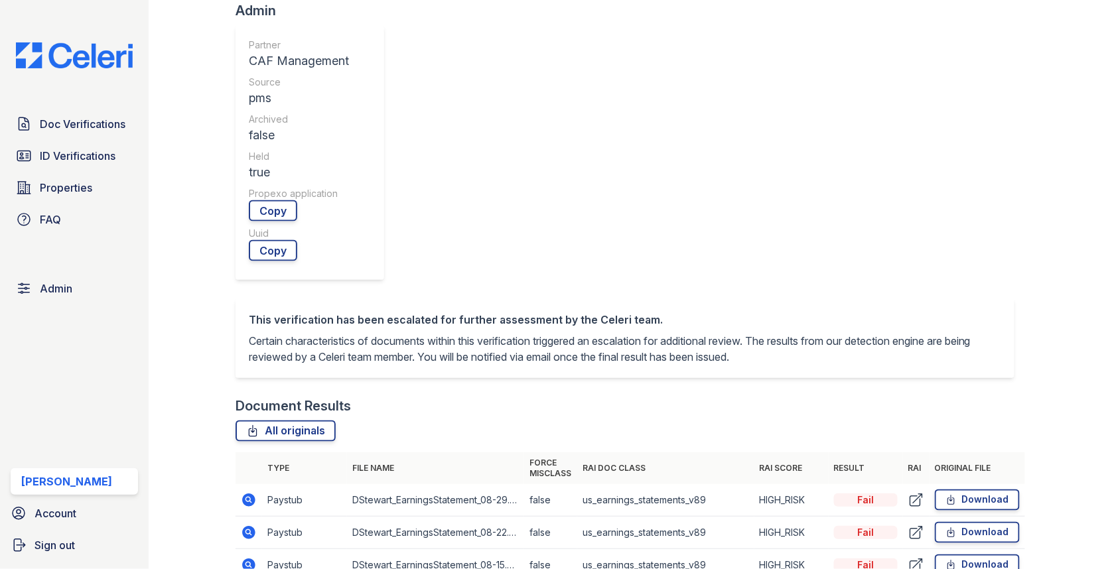
scroll to position [500, 0]
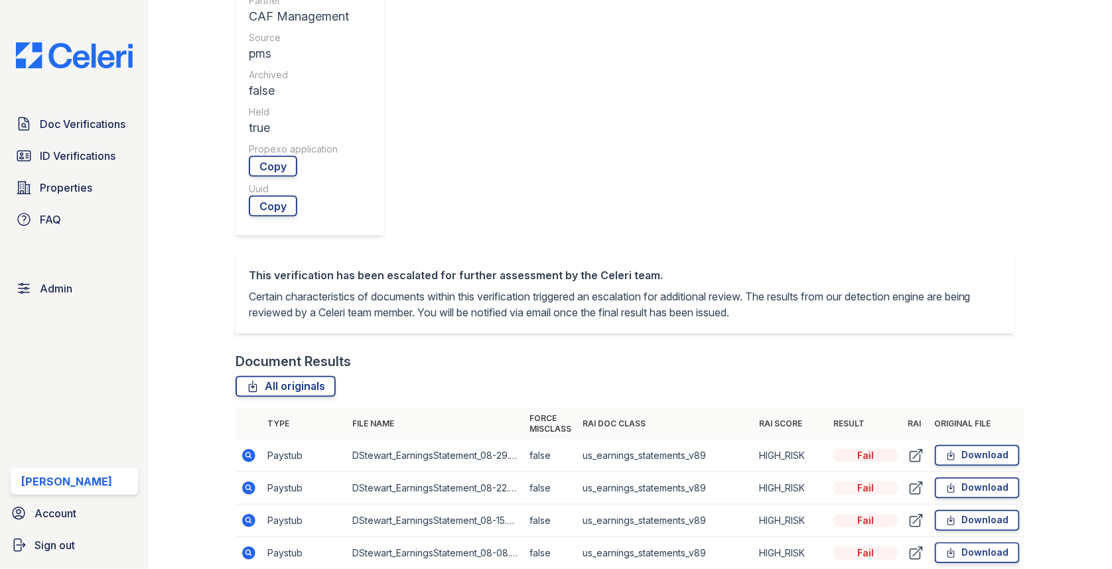
click at [257, 472] on td at bounding box center [248, 488] width 27 height 33
click at [252, 482] on icon at bounding box center [248, 488] width 13 height 13
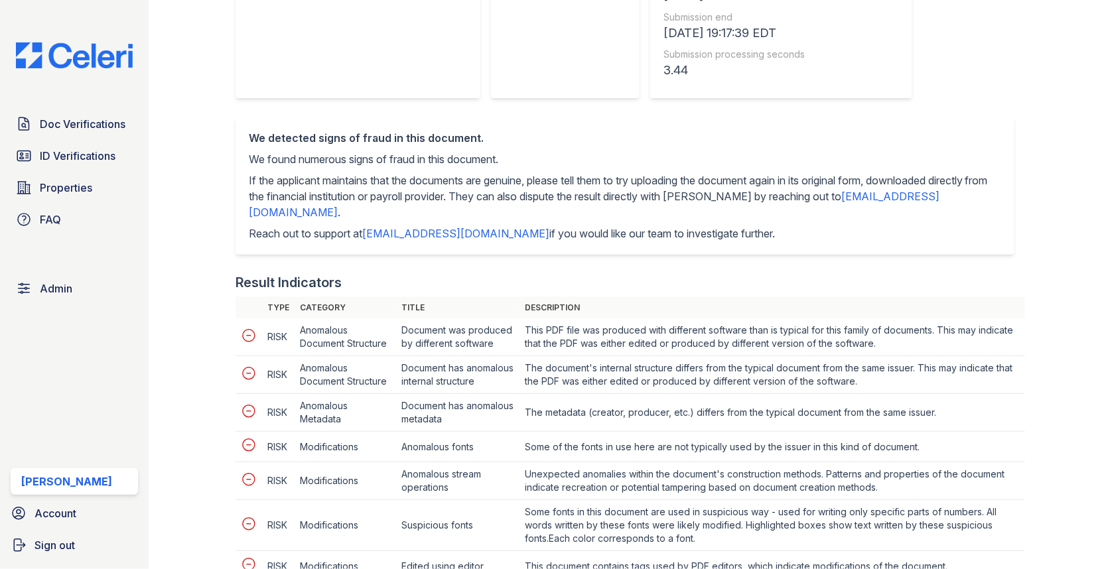
scroll to position [574, 0]
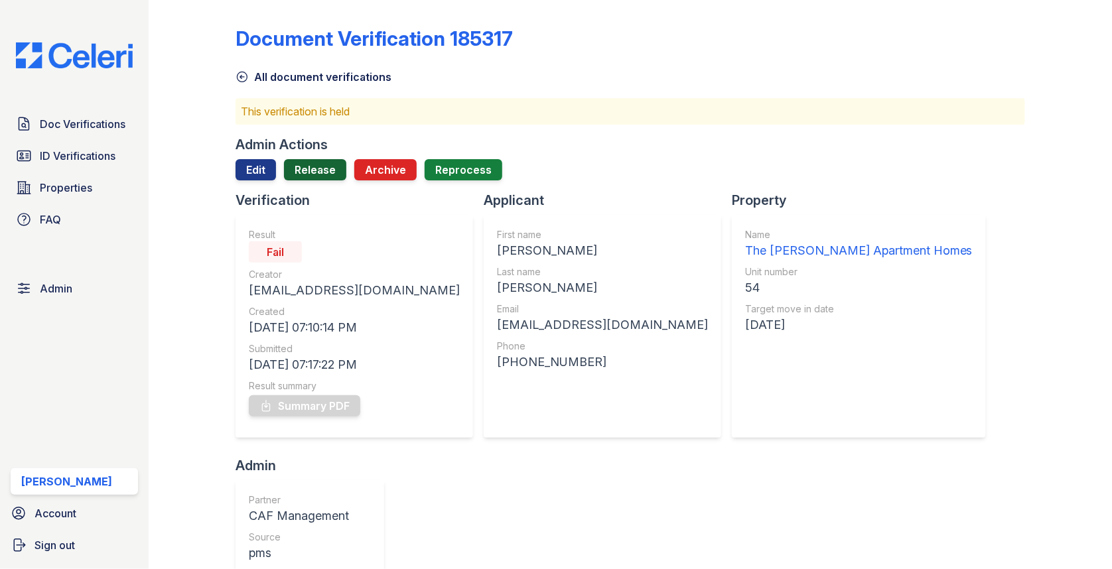
click at [310, 167] on link "Release" at bounding box center [315, 169] width 62 height 21
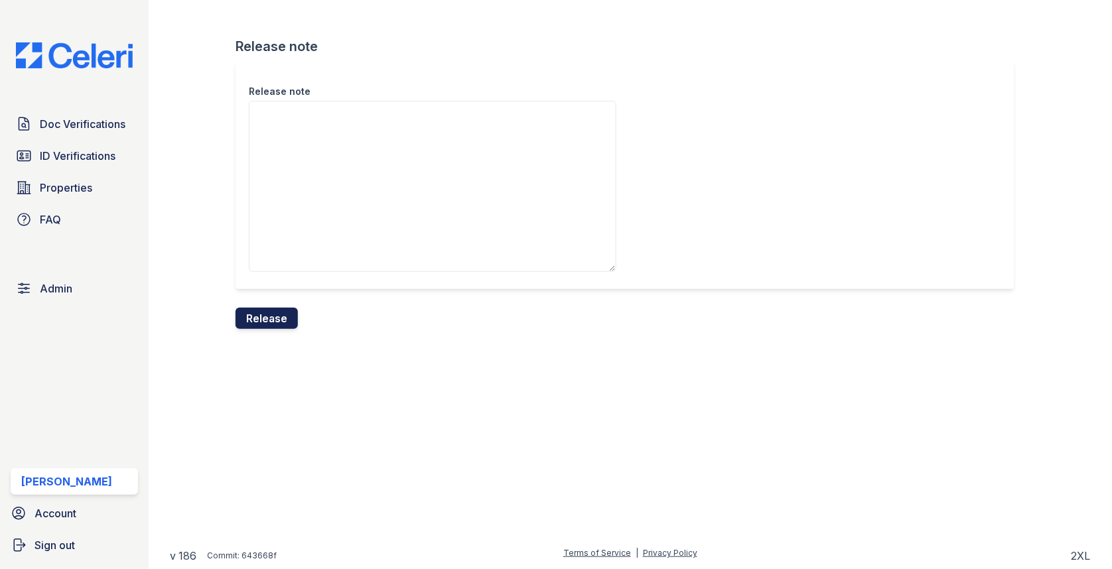
click at [264, 314] on button "Release" at bounding box center [266, 318] width 62 height 21
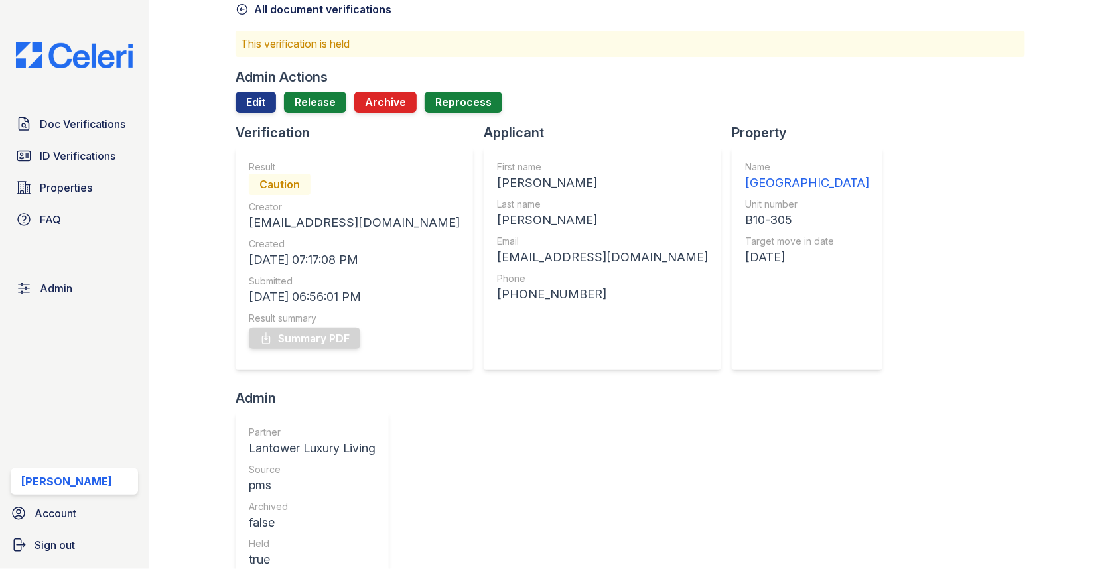
scroll to position [442, 0]
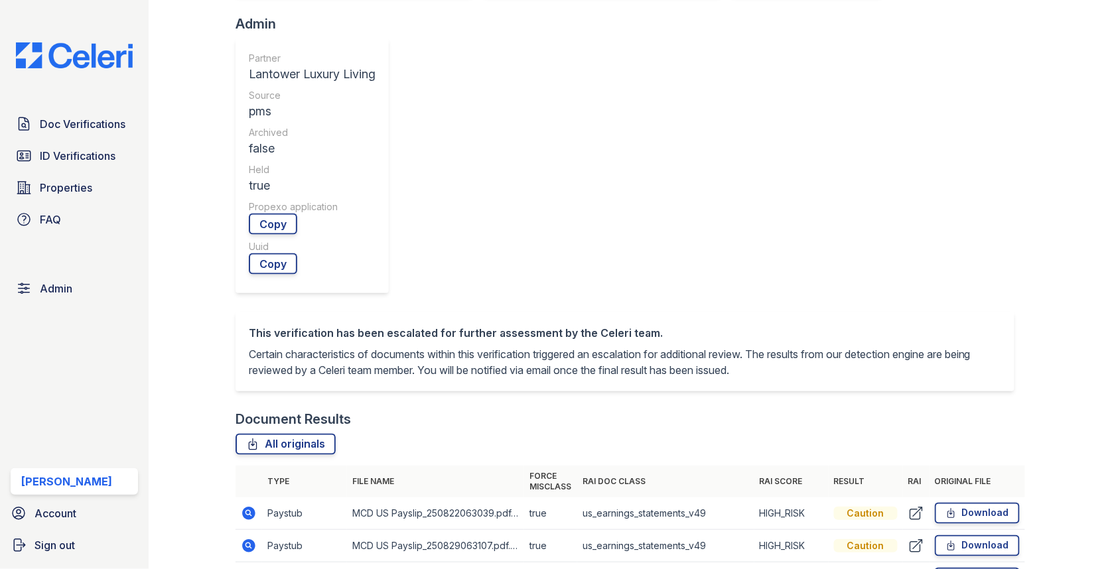
click at [253, 507] on icon at bounding box center [248, 513] width 13 height 13
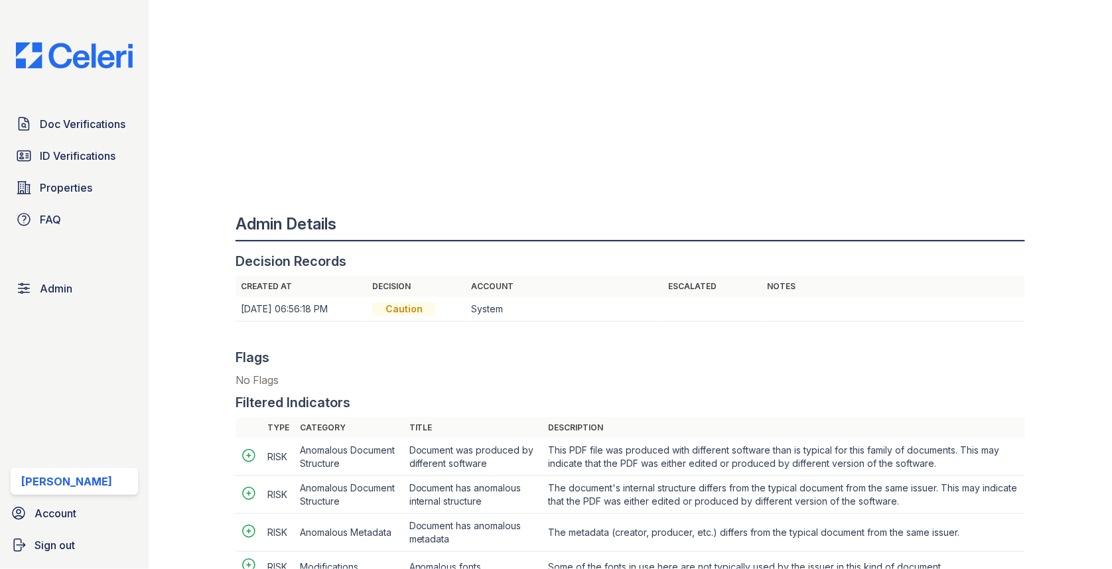
scroll to position [1091, 0]
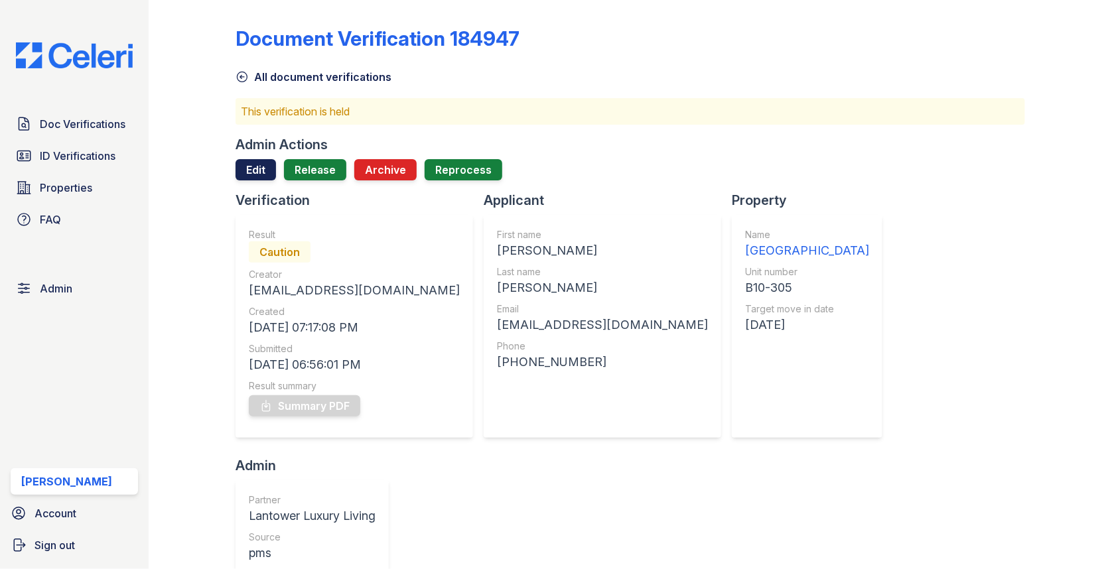
click at [265, 161] on link "Edit" at bounding box center [255, 169] width 40 height 21
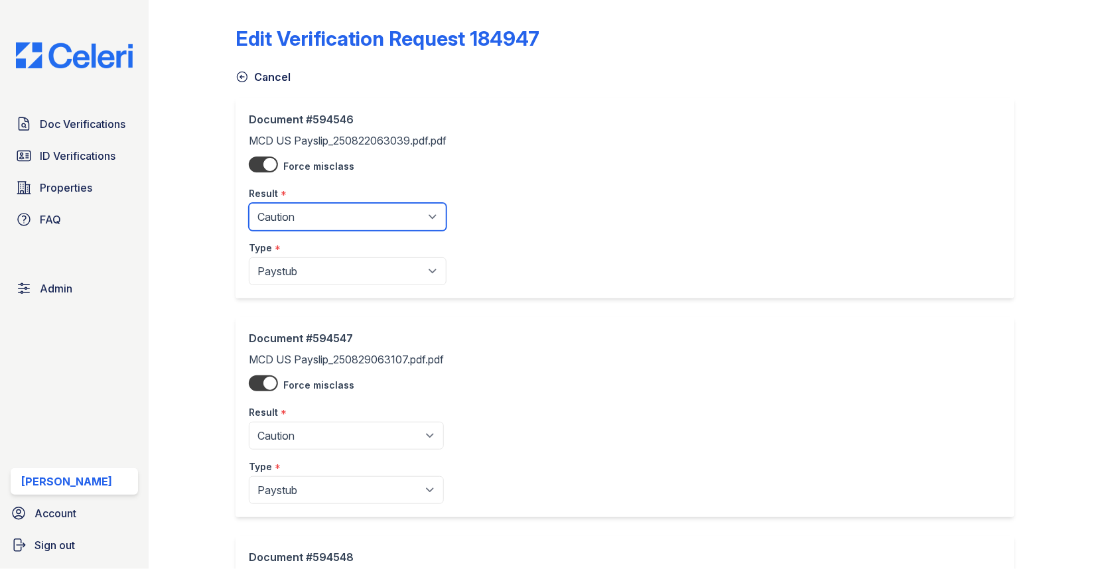
click at [305, 212] on select "Pending Sent Started Processing Pass Fail Caution Error N/A" at bounding box center [348, 217] width 198 height 28
select select "fail"
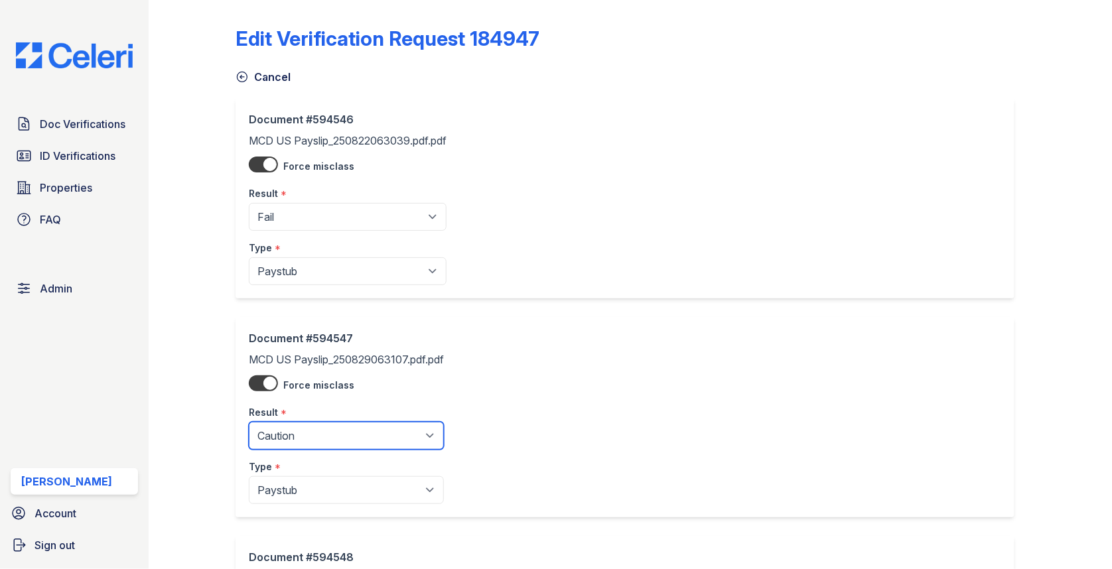
click at [295, 438] on select "Pending Sent Started Processing Pass Fail Caution Error N/A" at bounding box center [346, 436] width 195 height 28
select select "fail"
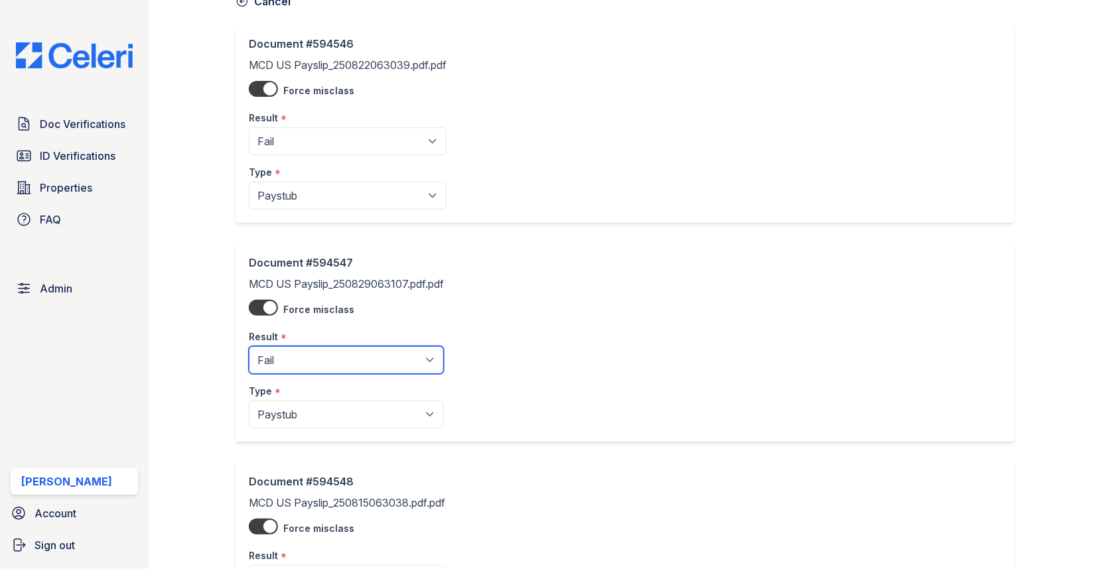
scroll to position [249, 0]
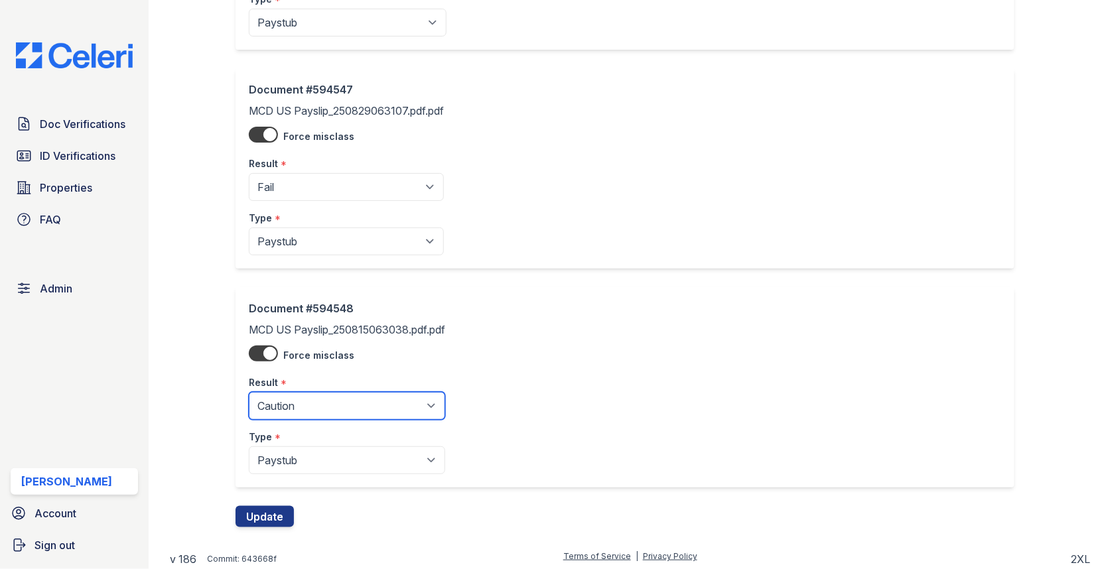
click at [300, 404] on select "Pending Sent Started Processing Pass Fail Caution Error N/A" at bounding box center [347, 406] width 196 height 28
select select "fail"
click at [263, 511] on button "Update" at bounding box center [264, 516] width 58 height 21
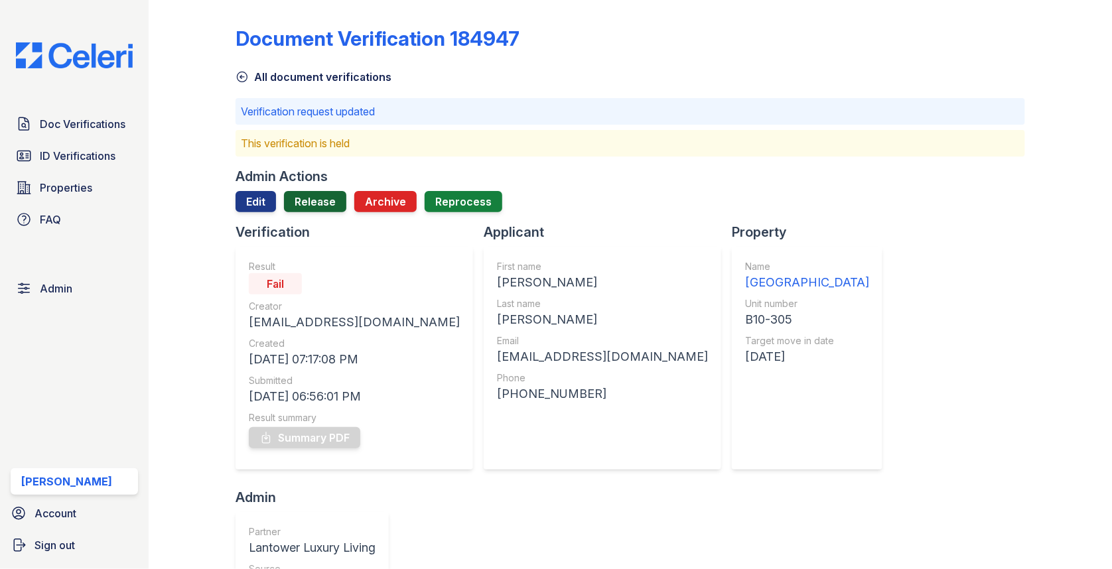
click at [324, 203] on link "Release" at bounding box center [315, 201] width 62 height 21
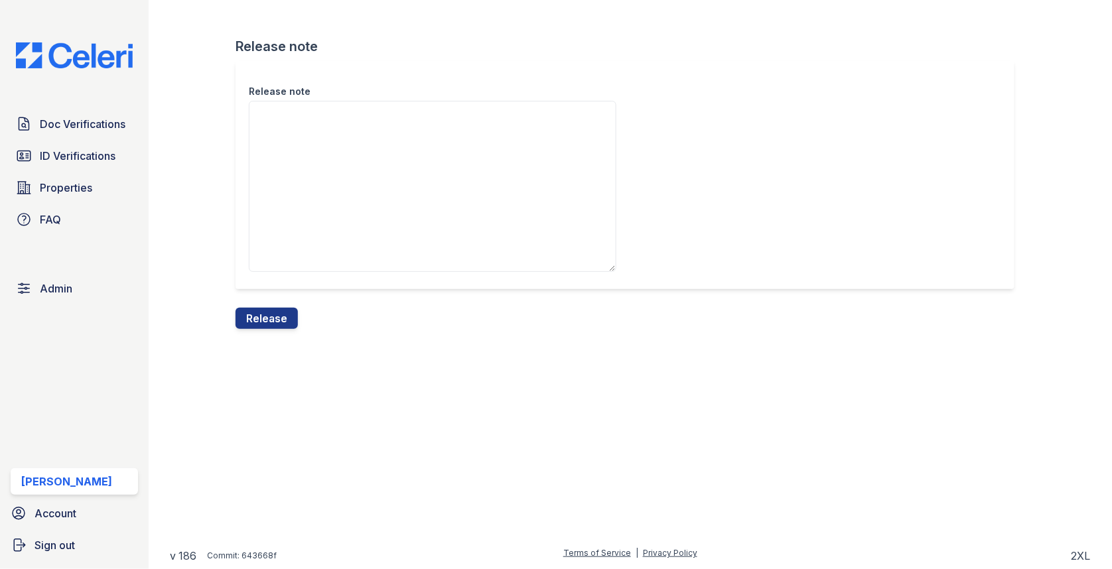
click at [318, 226] on textarea "Release note" at bounding box center [433, 186] width 368 height 171
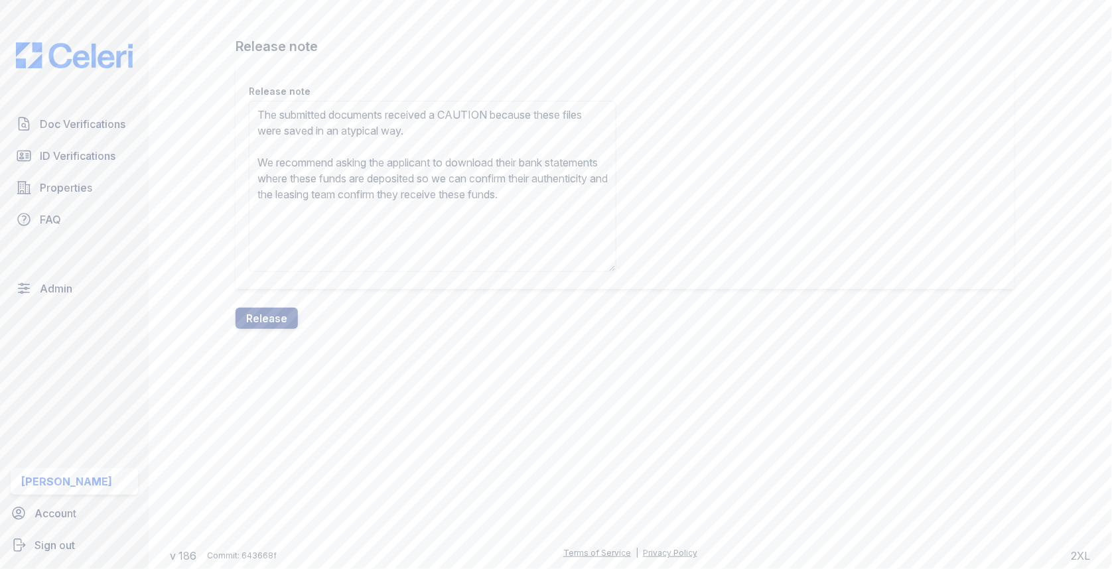
click at [457, 103] on textarea "The submitted documents received a CAUTION because these files were saved in an…" at bounding box center [433, 186] width 368 height 171
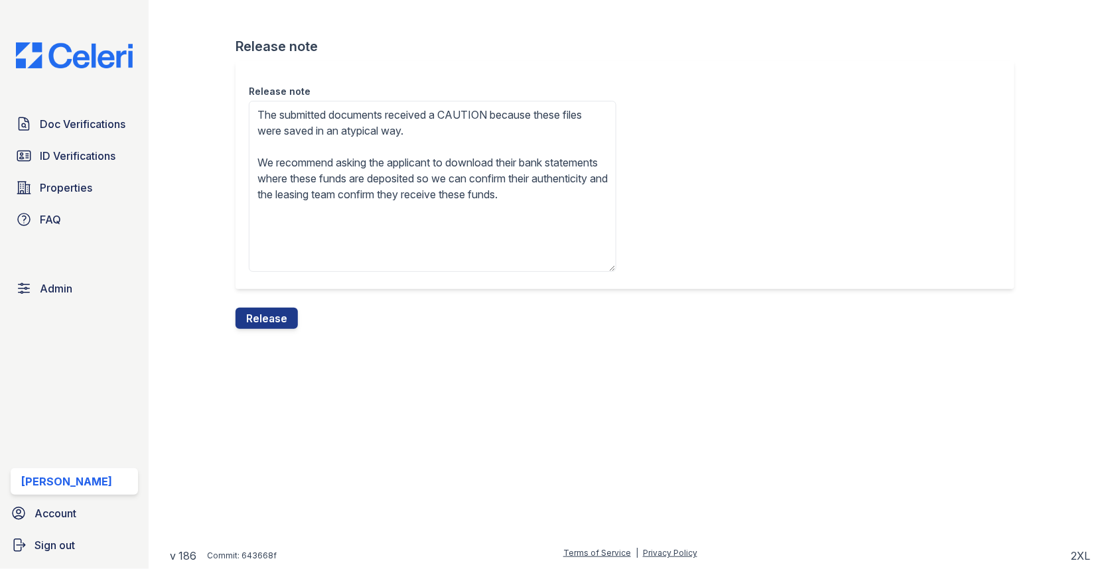
click at [460, 112] on textarea "The submitted documents received a CAUTION because these files were saved in an…" at bounding box center [433, 186] width 368 height 171
drag, startPoint x: 352, startPoint y: 132, endPoint x: 506, endPoint y: 139, distance: 154.1
click at [506, 139] on textarea "The submitted documents received a FAIL because these files were saved in an at…" at bounding box center [433, 186] width 368 height 171
type textarea "The submitted documents received a FAIL because these files were saved in CamSc…"
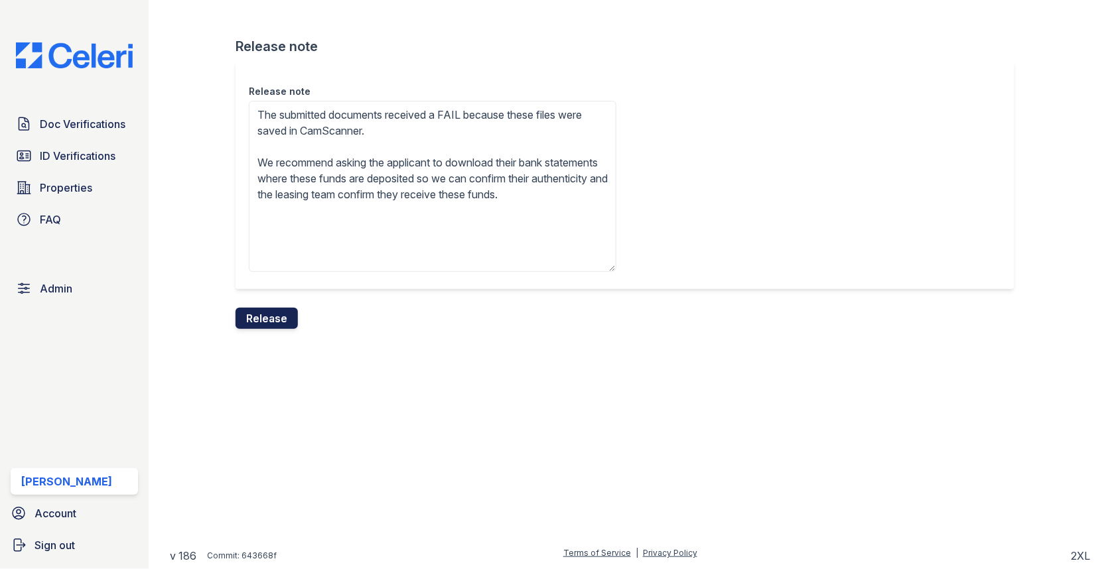
click at [278, 312] on button "Release" at bounding box center [266, 318] width 62 height 21
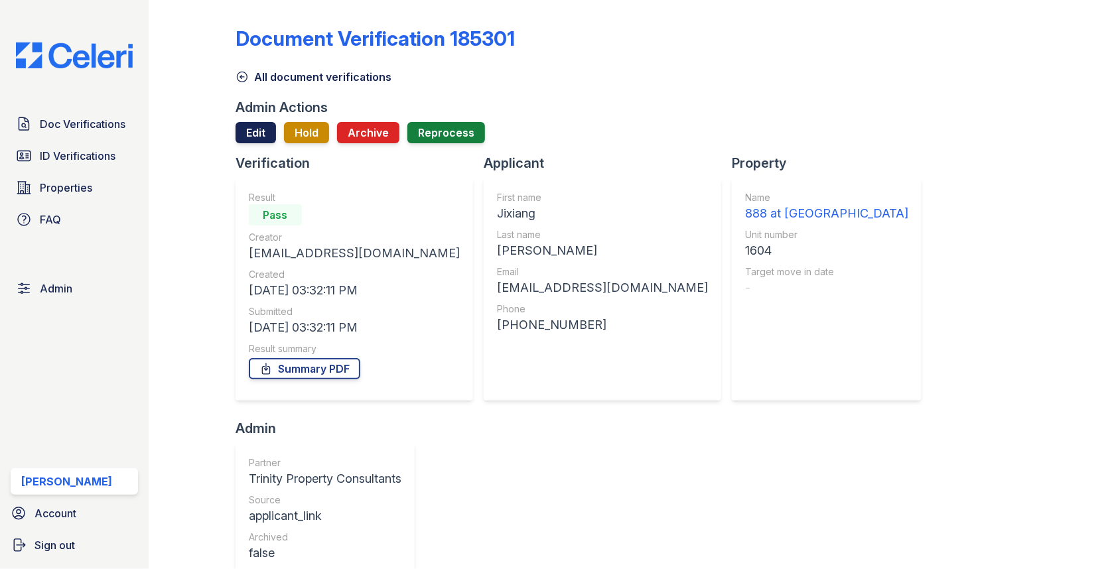
click at [257, 132] on link "Edit" at bounding box center [255, 132] width 40 height 21
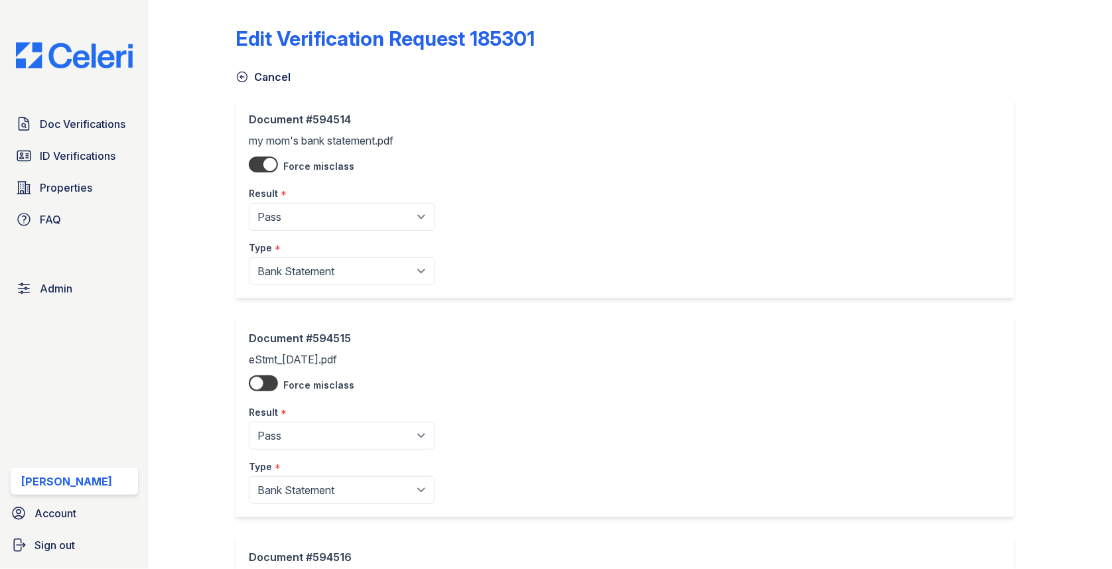
scroll to position [249, 0]
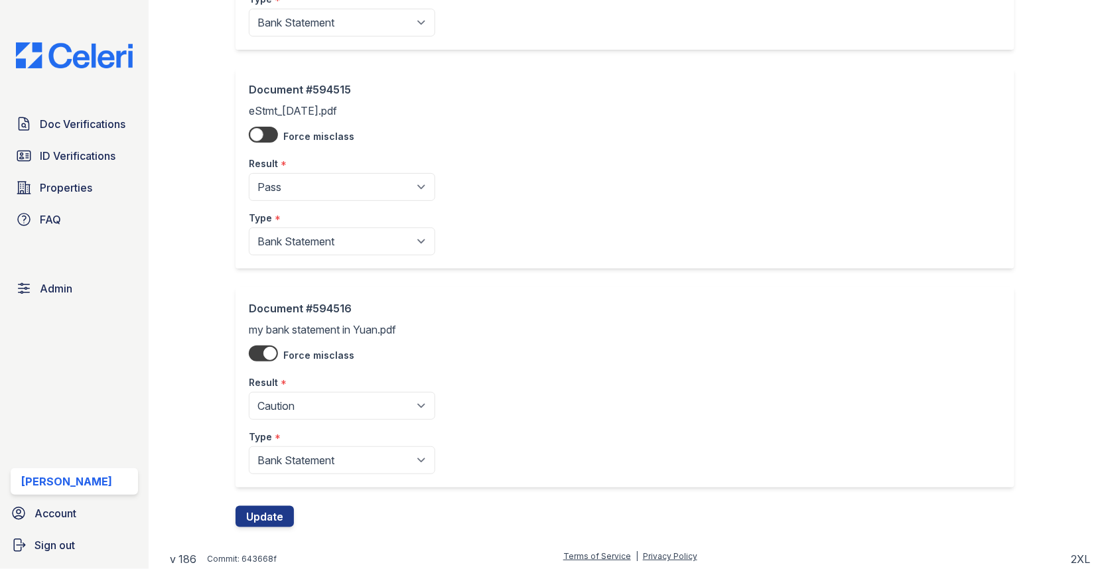
click at [318, 387] on div "Result *" at bounding box center [342, 379] width 186 height 27
click at [318, 393] on select "Pending Sent Started Processing Pass Fail Caution Error N/A" at bounding box center [342, 406] width 186 height 28
select select "pass"
click at [271, 509] on button "Update" at bounding box center [264, 516] width 58 height 21
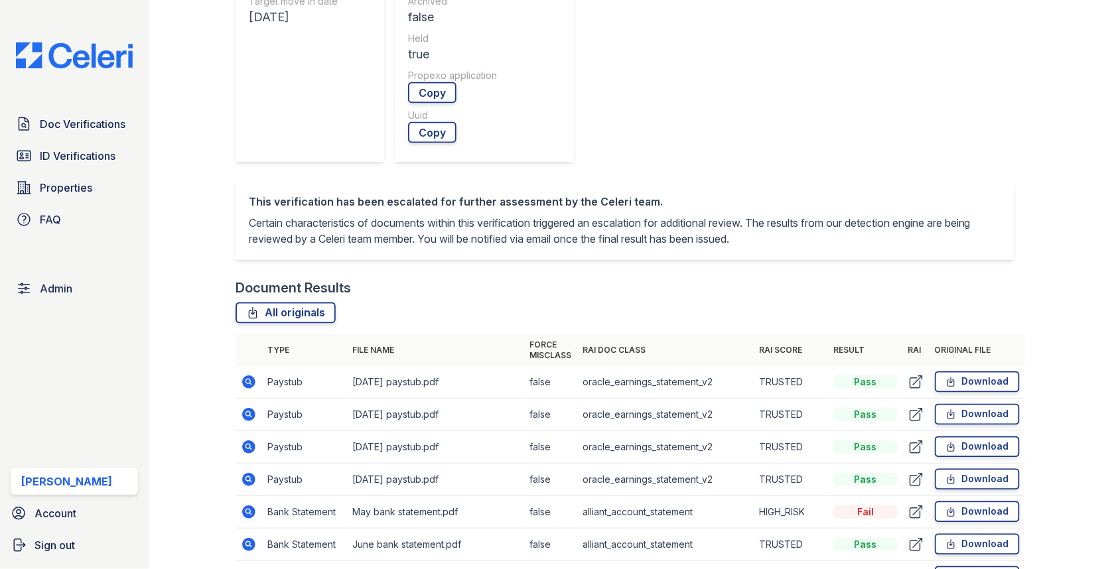
scroll to position [659, 0]
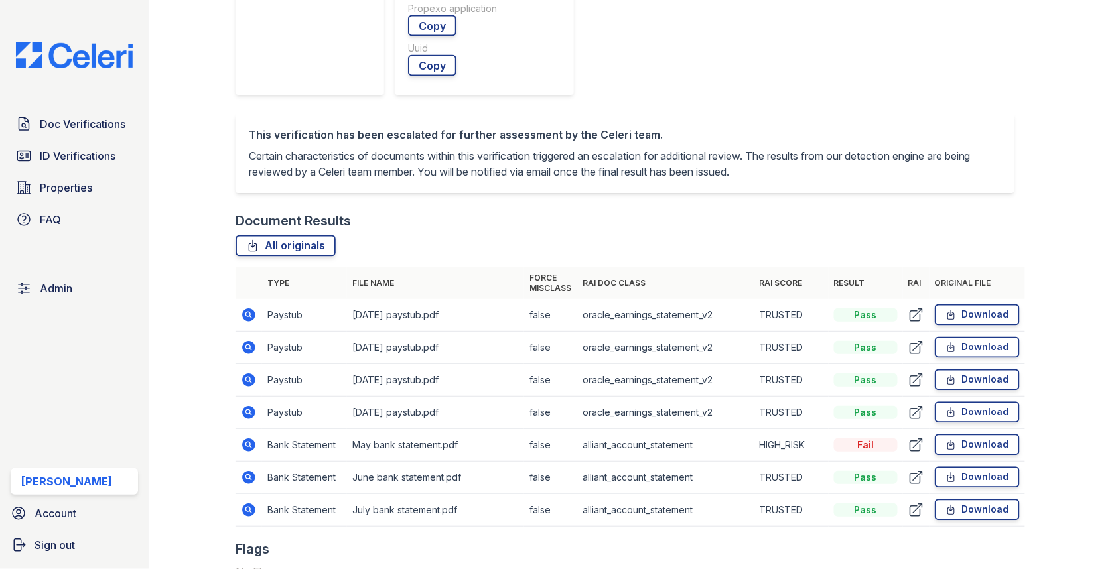
click at [248, 442] on icon at bounding box center [247, 443] width 3 height 3
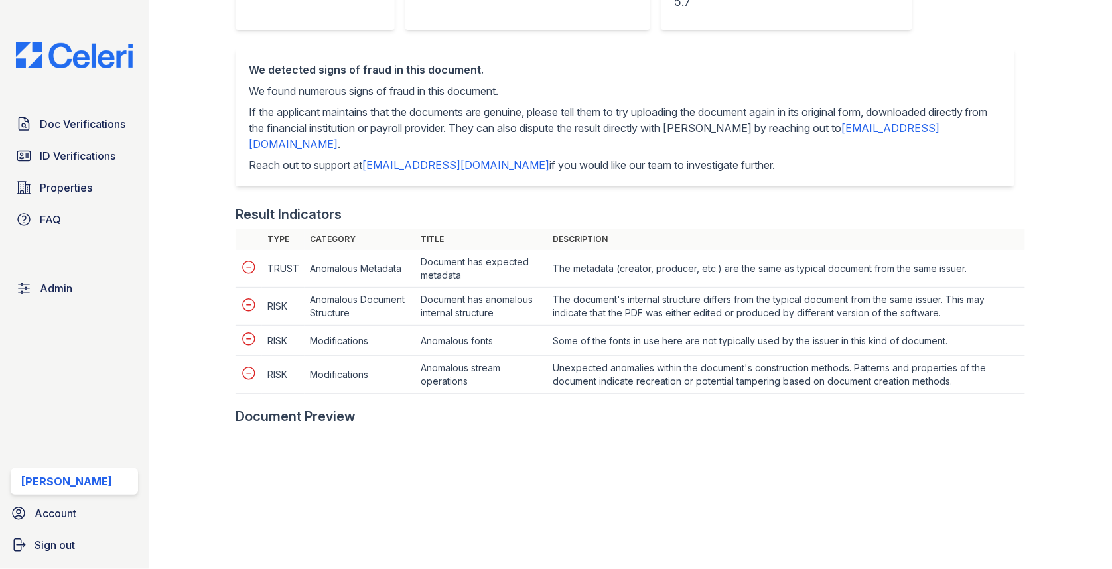
scroll to position [450, 0]
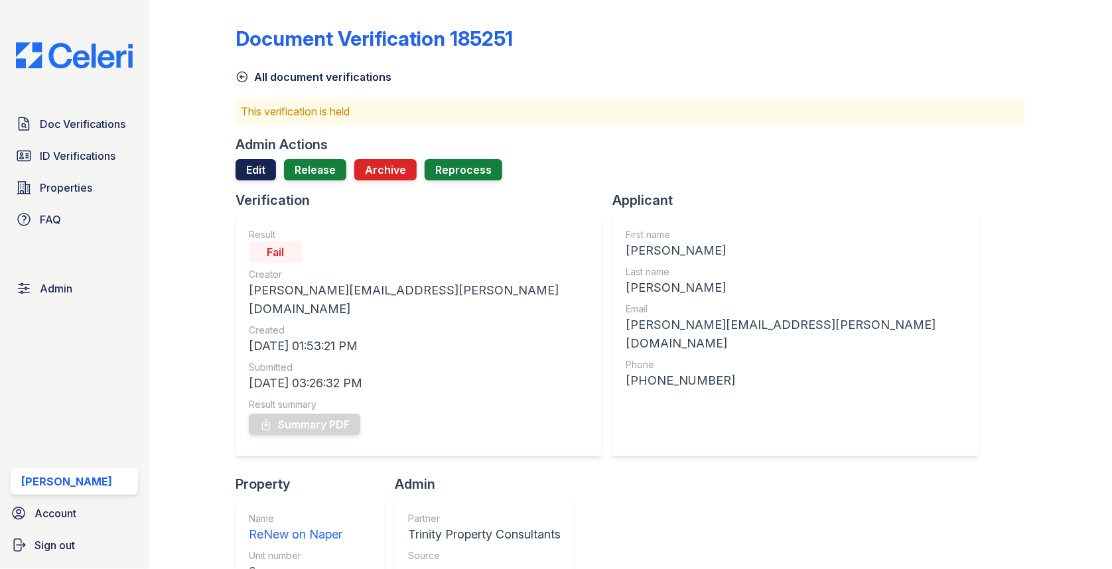
click at [264, 171] on link "Edit" at bounding box center [255, 169] width 40 height 21
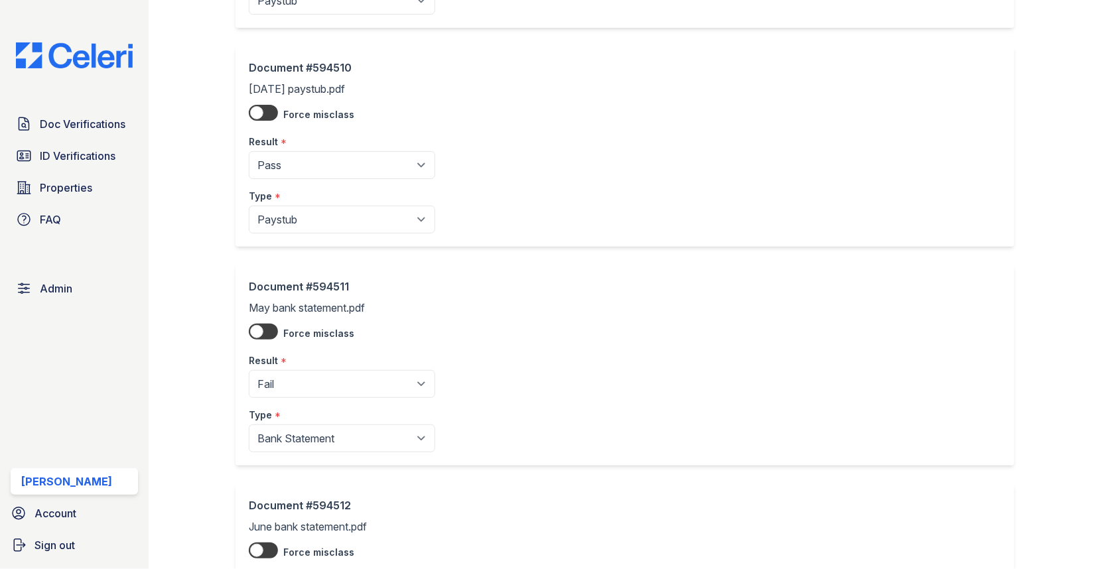
scroll to position [752, 0]
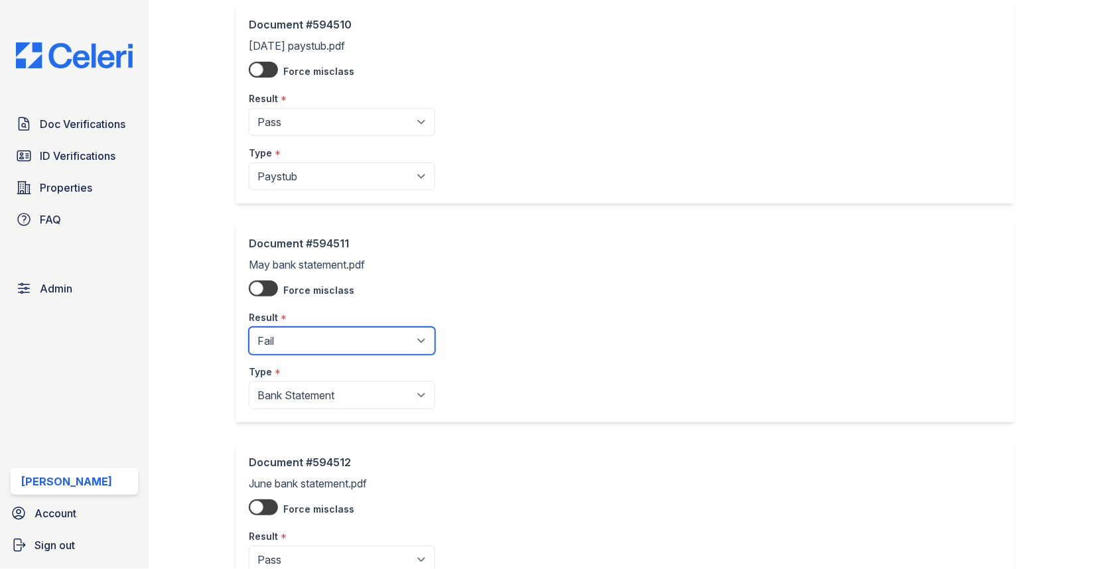
click at [318, 327] on select "Pending Sent Started Processing Pass Fail Caution Error N/A" at bounding box center [342, 341] width 186 height 28
select select "pass"
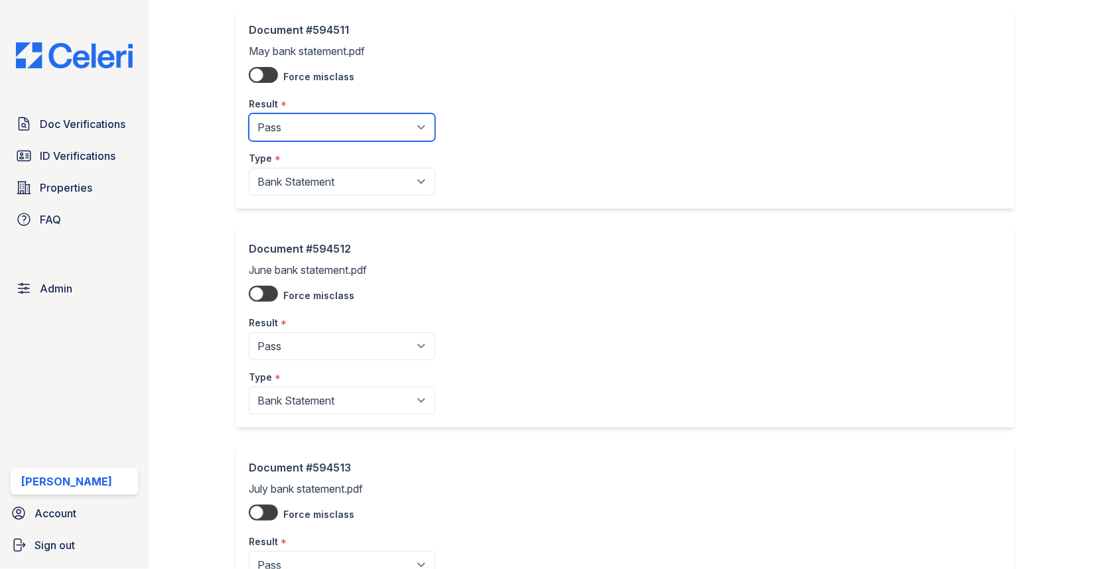
scroll to position [1120, 0]
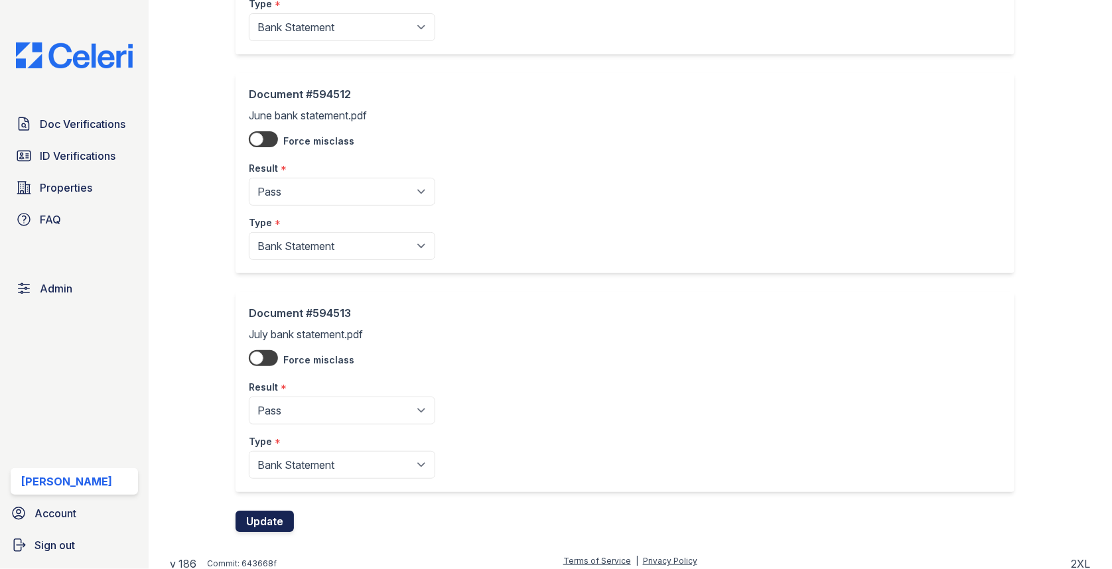
click at [281, 515] on button "Update" at bounding box center [264, 521] width 58 height 21
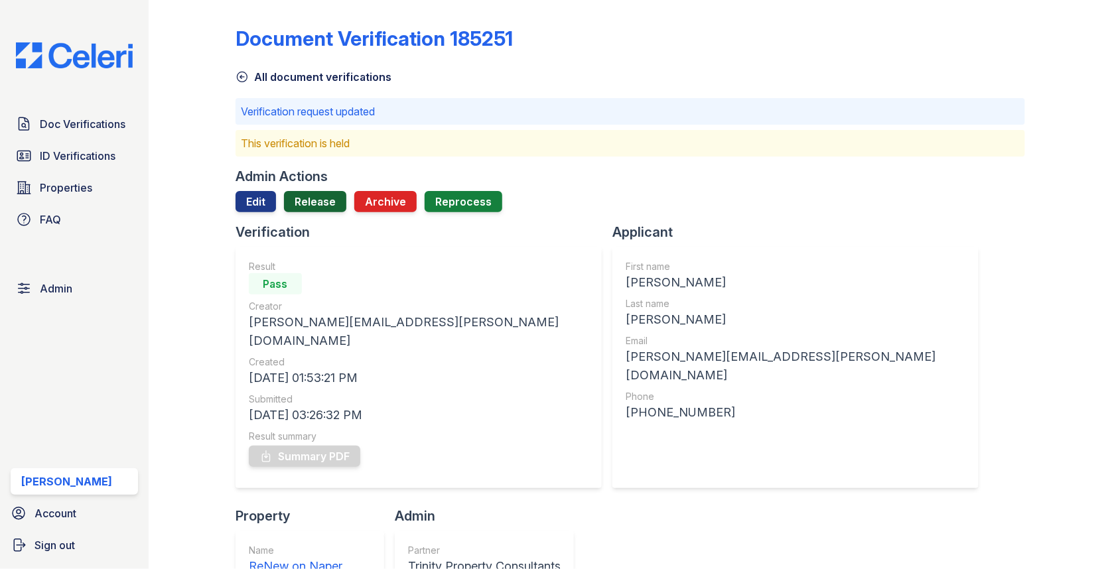
click at [326, 202] on link "Release" at bounding box center [315, 201] width 62 height 21
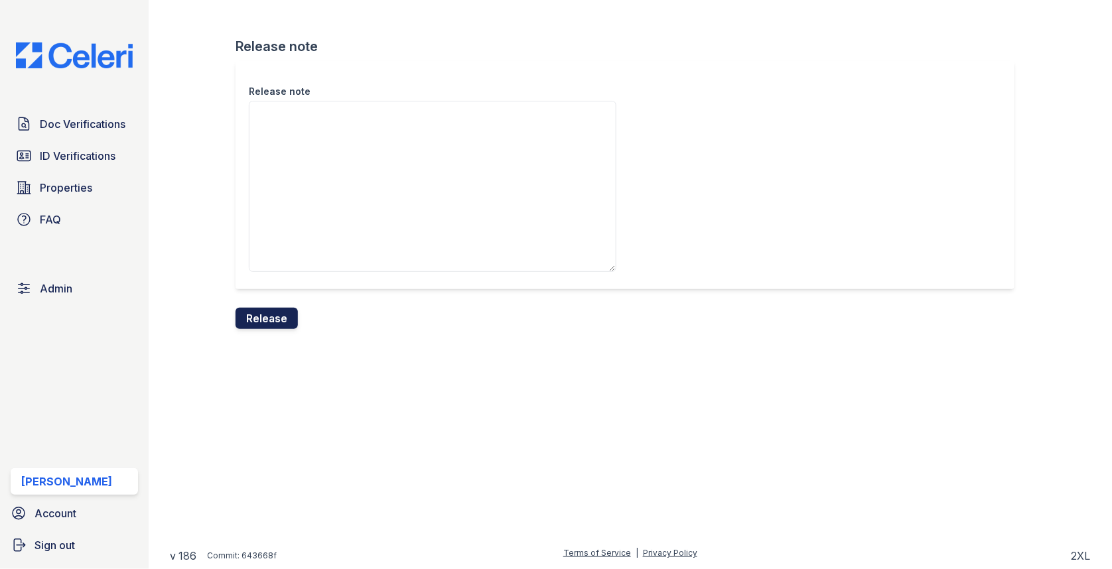
click at [275, 318] on button "Release" at bounding box center [266, 318] width 62 height 21
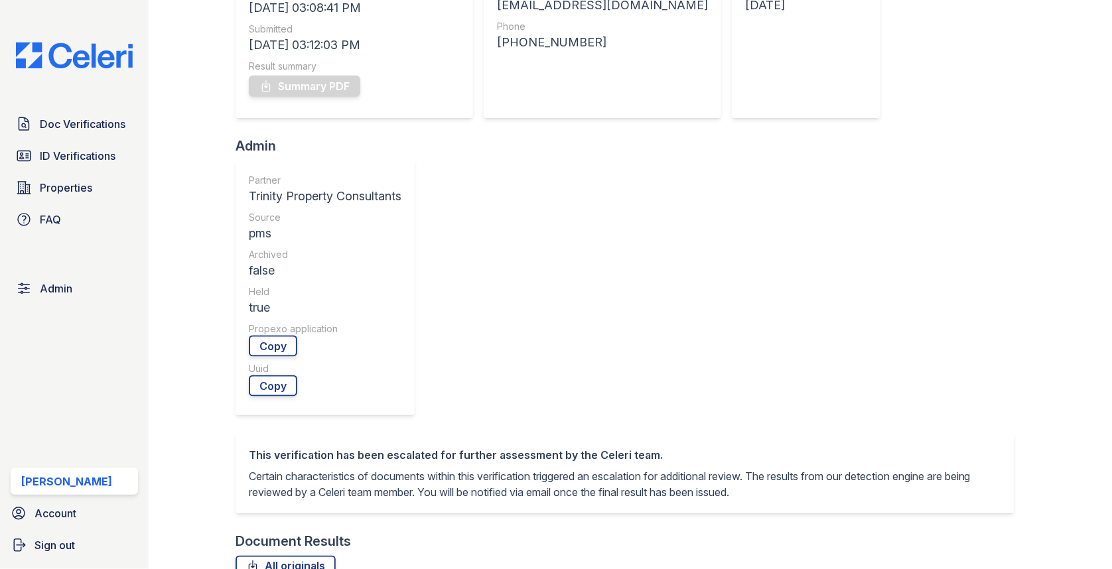
scroll to position [626, 0]
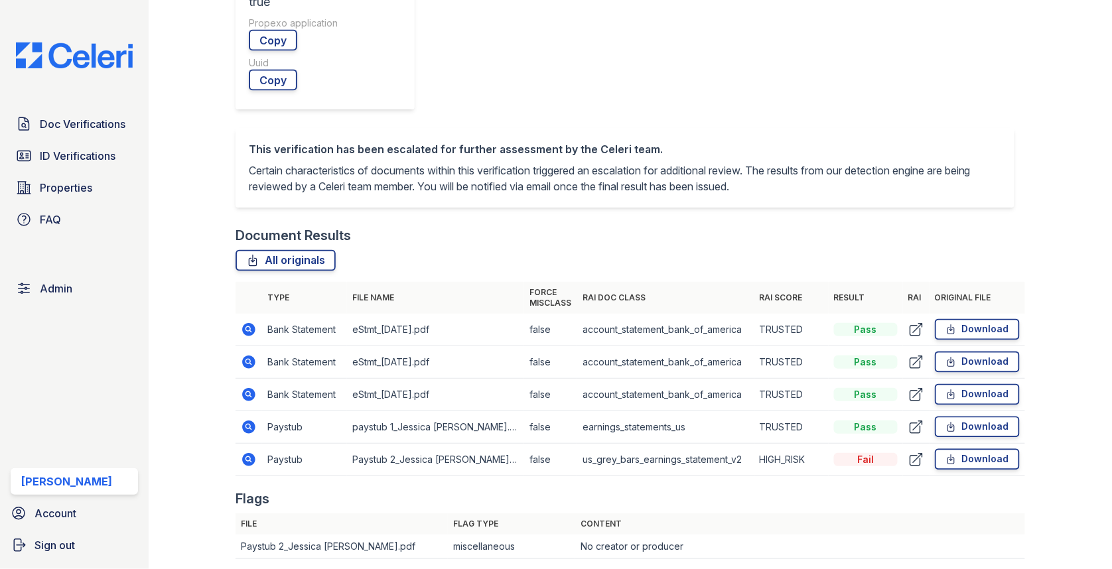
click at [252, 453] on icon at bounding box center [248, 459] width 13 height 13
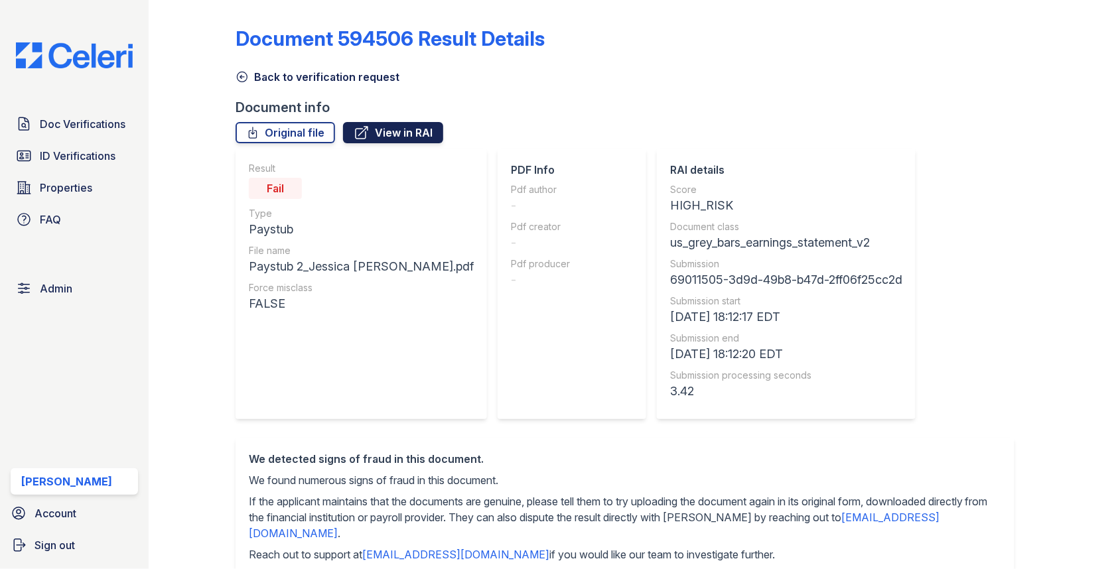
click at [389, 136] on link "View in RAI" at bounding box center [393, 132] width 100 height 21
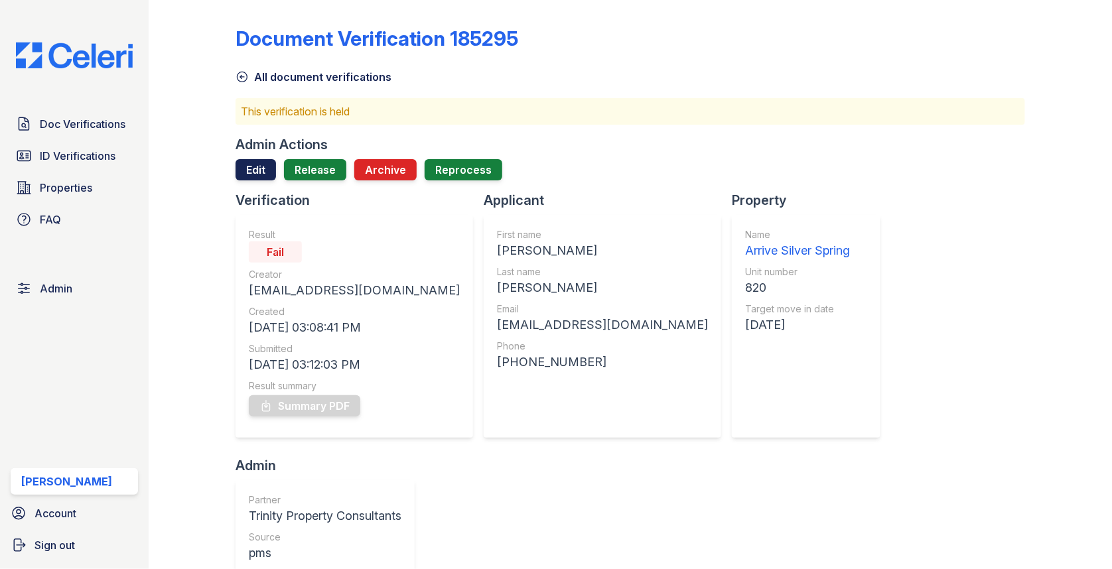
click at [275, 170] on link "Edit" at bounding box center [255, 169] width 40 height 21
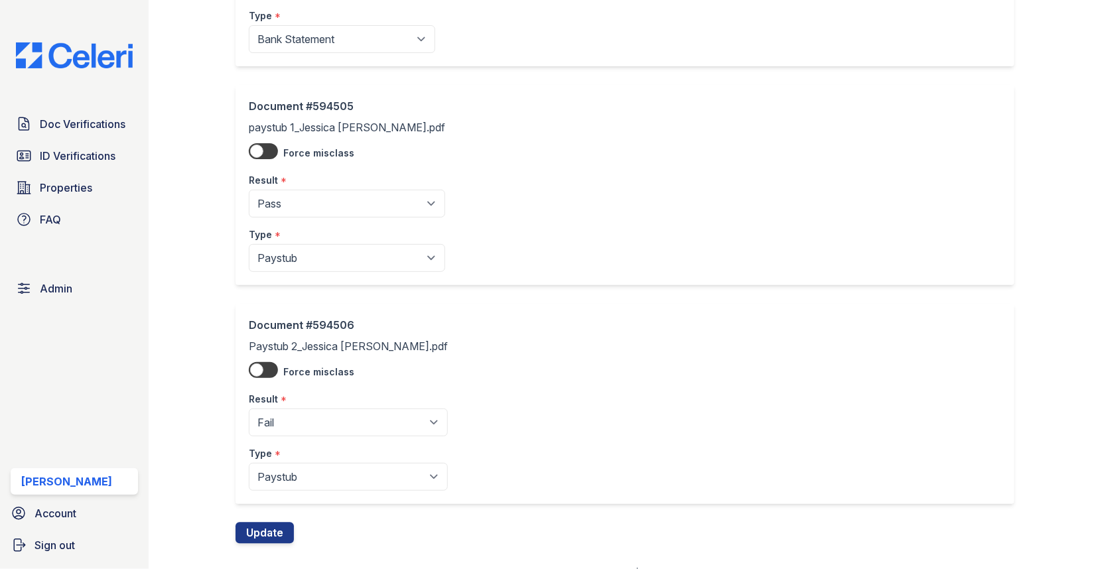
scroll to position [685, 0]
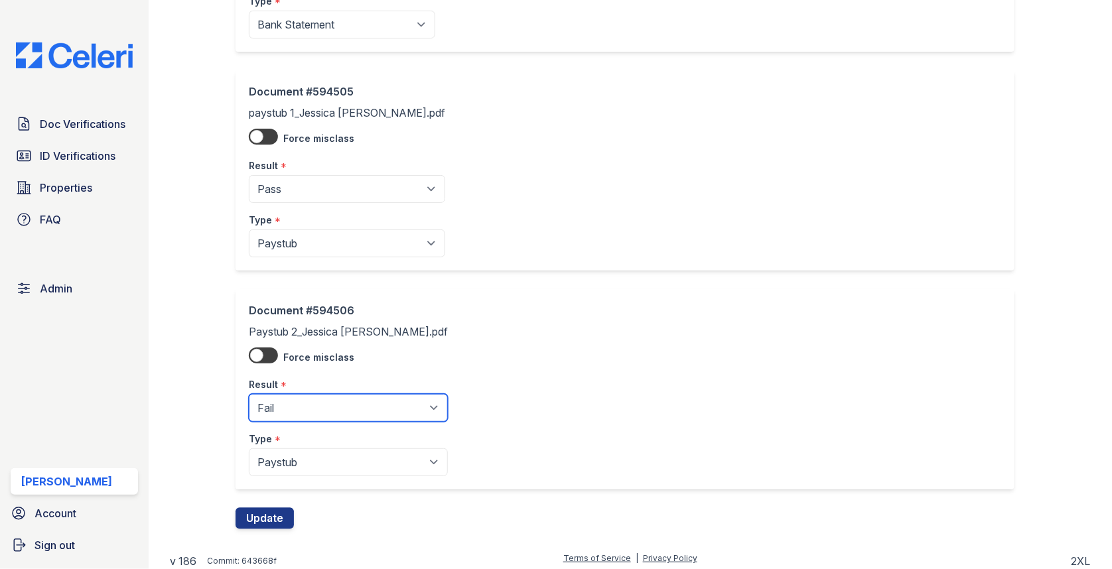
click at [301, 399] on select "Pending Sent Started Processing Pass Fail Caution Error N/A" at bounding box center [348, 408] width 199 height 28
select select "pass"
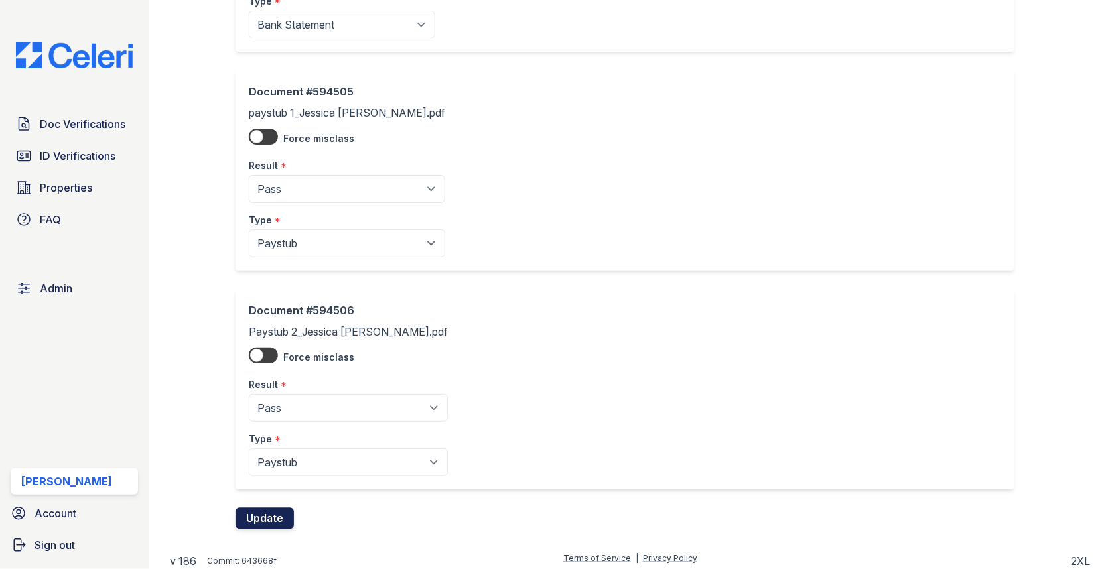
click at [273, 509] on button "Update" at bounding box center [264, 518] width 58 height 21
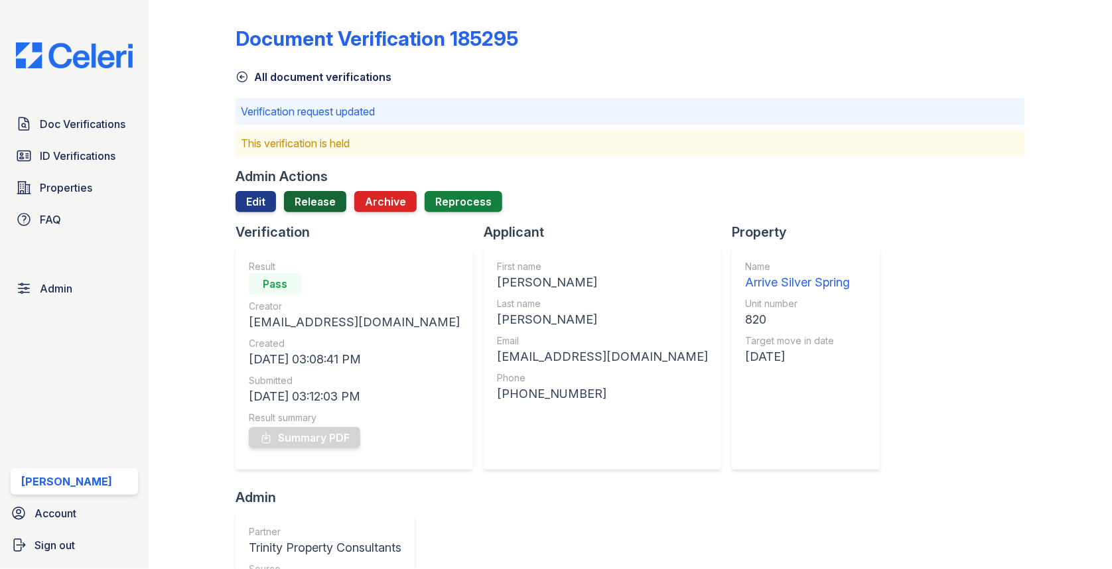
click at [310, 210] on link "Release" at bounding box center [315, 201] width 62 height 21
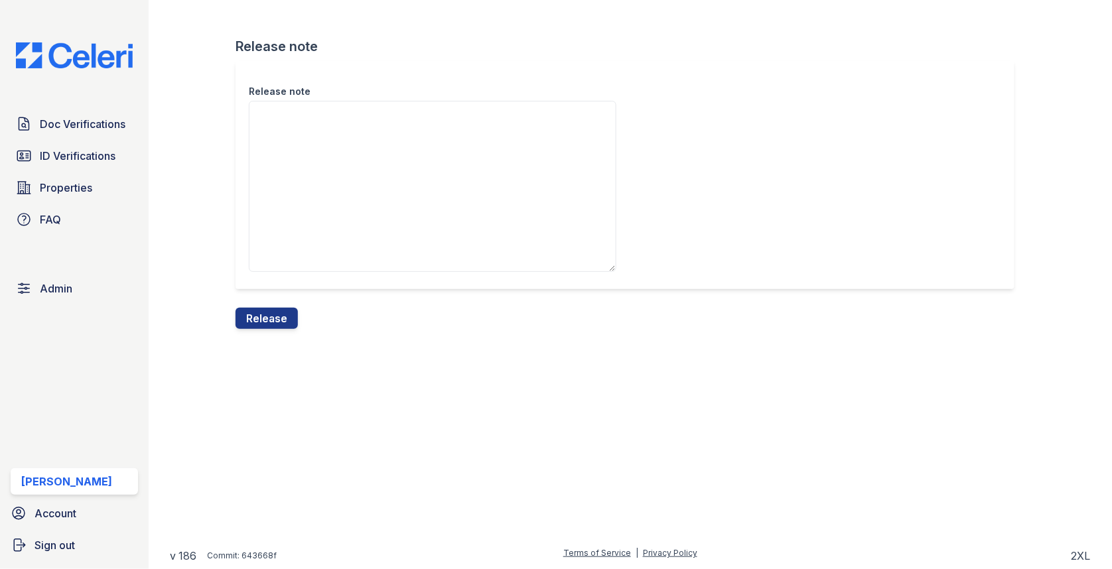
click at [269, 331] on div "Release note Release note Release" at bounding box center [630, 175] width 921 height 350
click at [271, 320] on button "Release" at bounding box center [266, 318] width 62 height 21
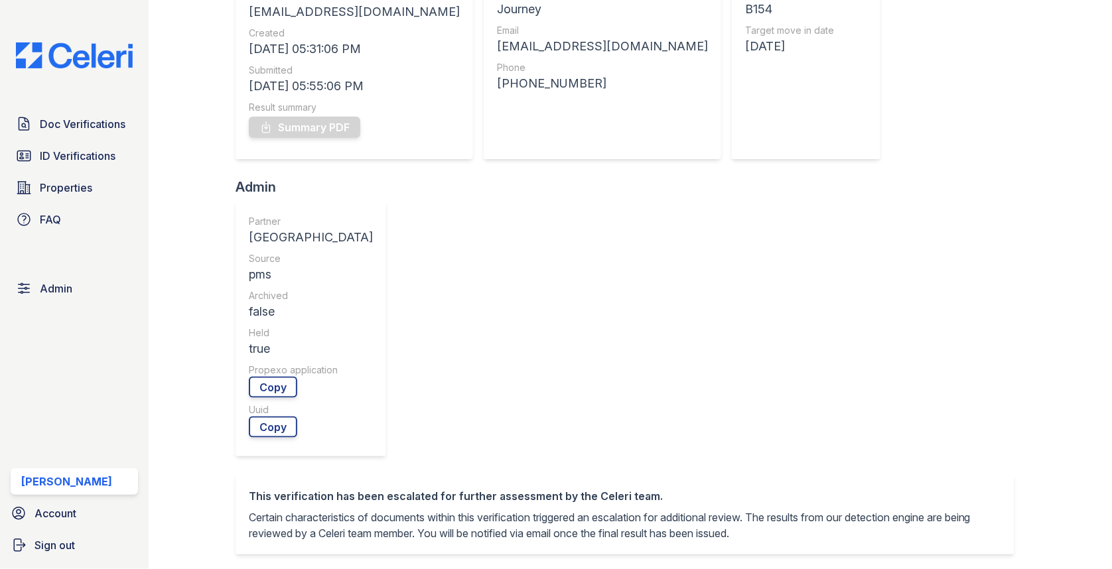
scroll to position [555, 0]
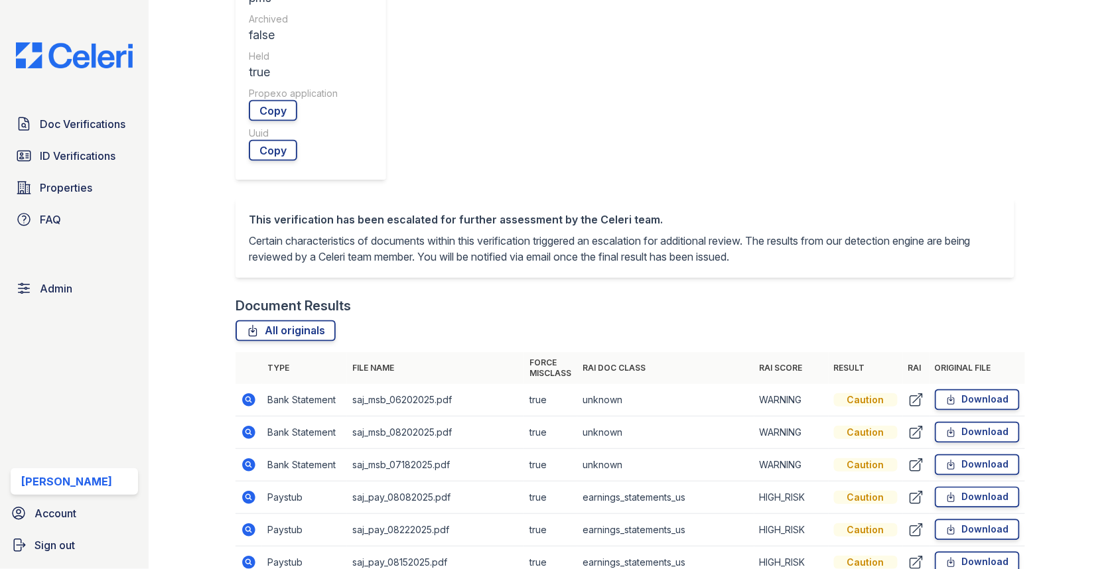
click at [251, 393] on icon at bounding box center [248, 399] width 13 height 13
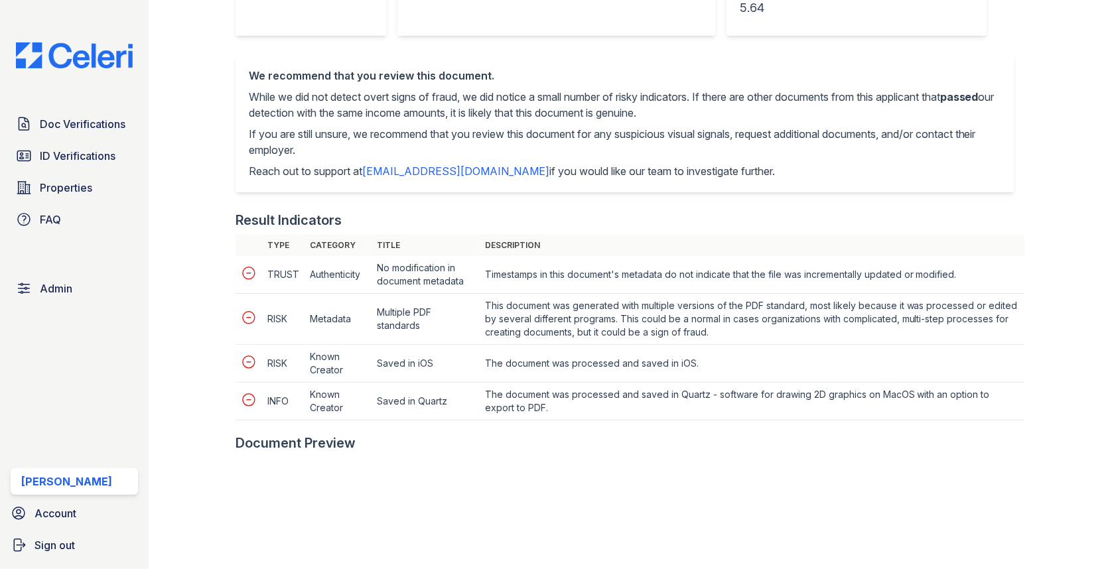
scroll to position [628, 0]
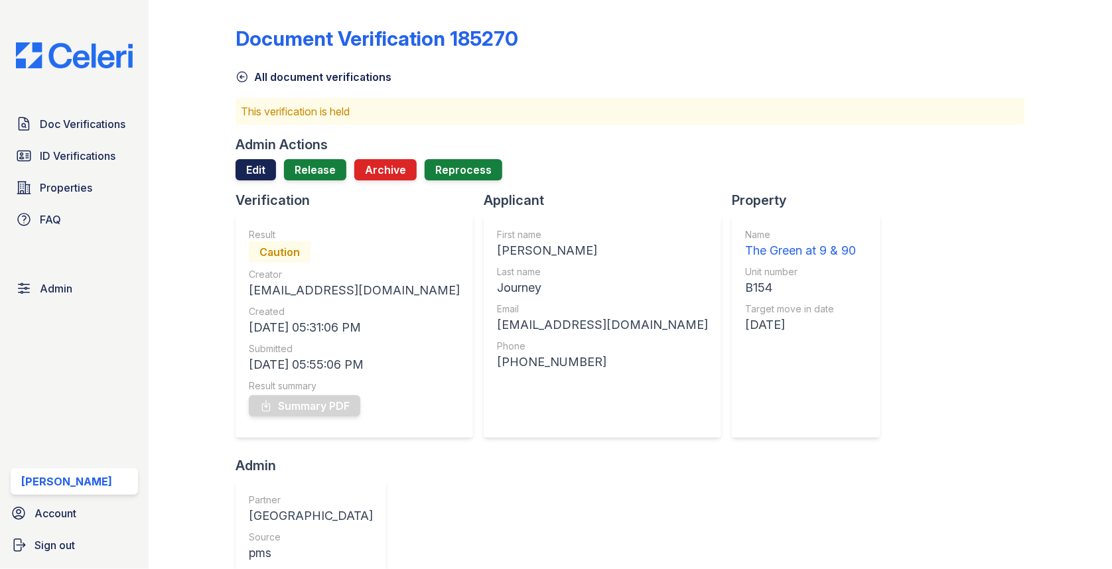
click at [269, 170] on link "Edit" at bounding box center [255, 169] width 40 height 21
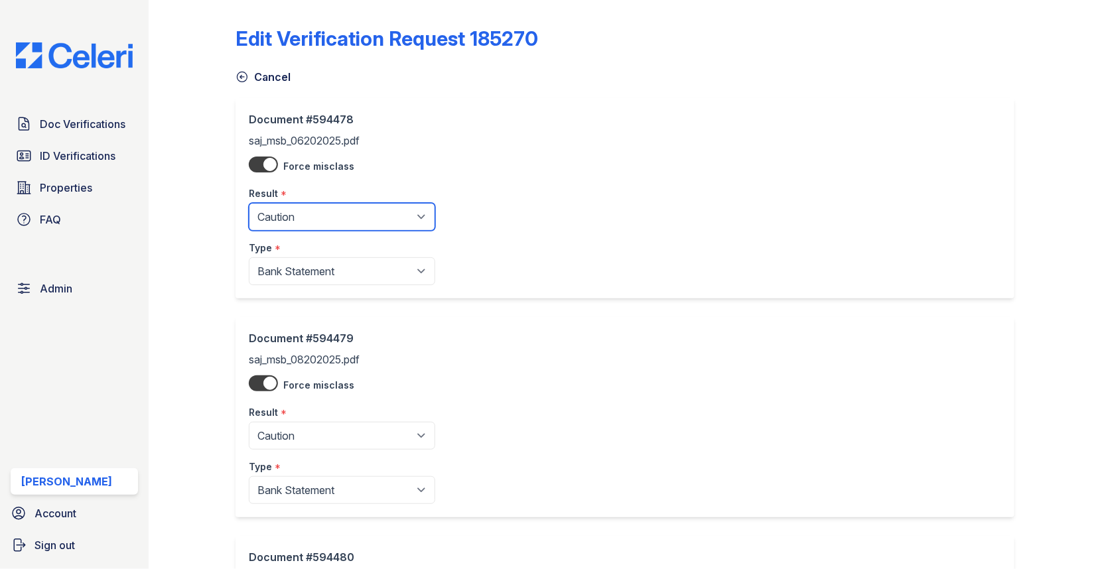
click at [315, 206] on select "Pending Sent Started Processing Pass Fail Caution Error N/A" at bounding box center [342, 217] width 186 height 28
select select "pass"
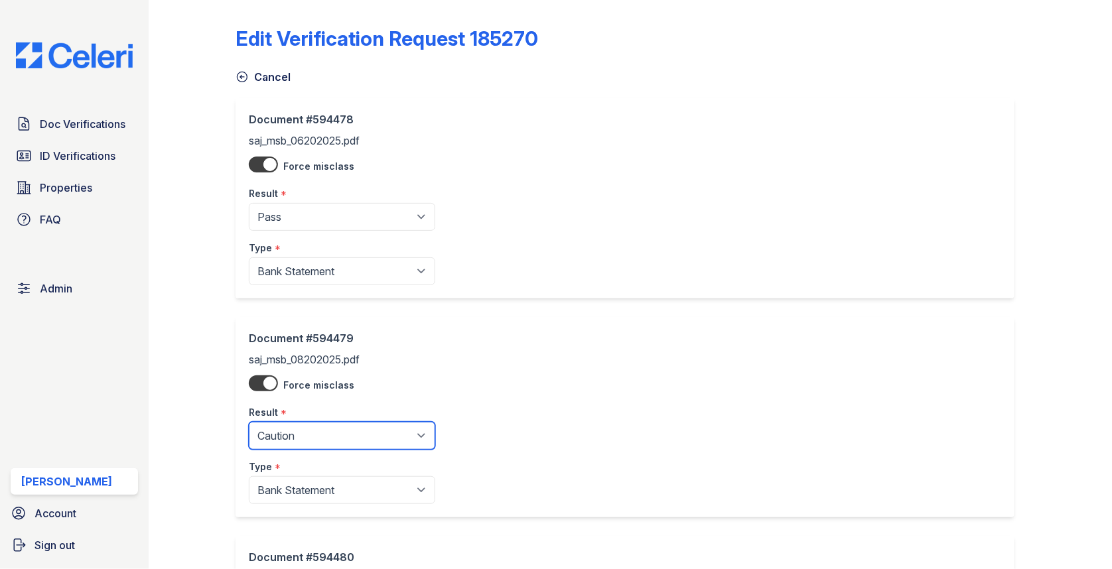
click at [327, 433] on select "Pending Sent Started Processing Pass Fail Caution Error N/A" at bounding box center [342, 436] width 186 height 28
select select "pass"
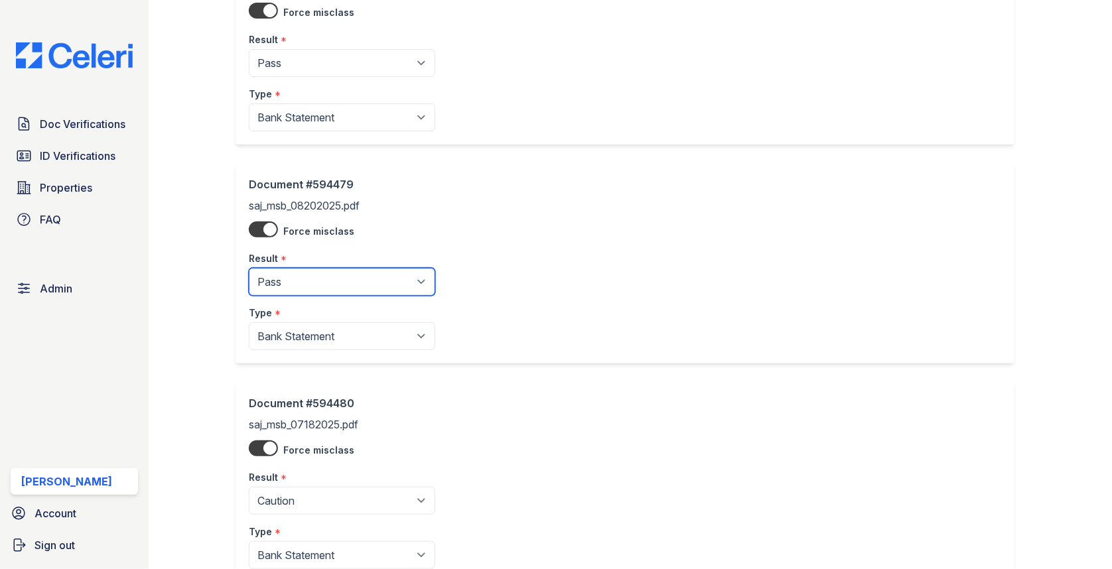
scroll to position [319, 0]
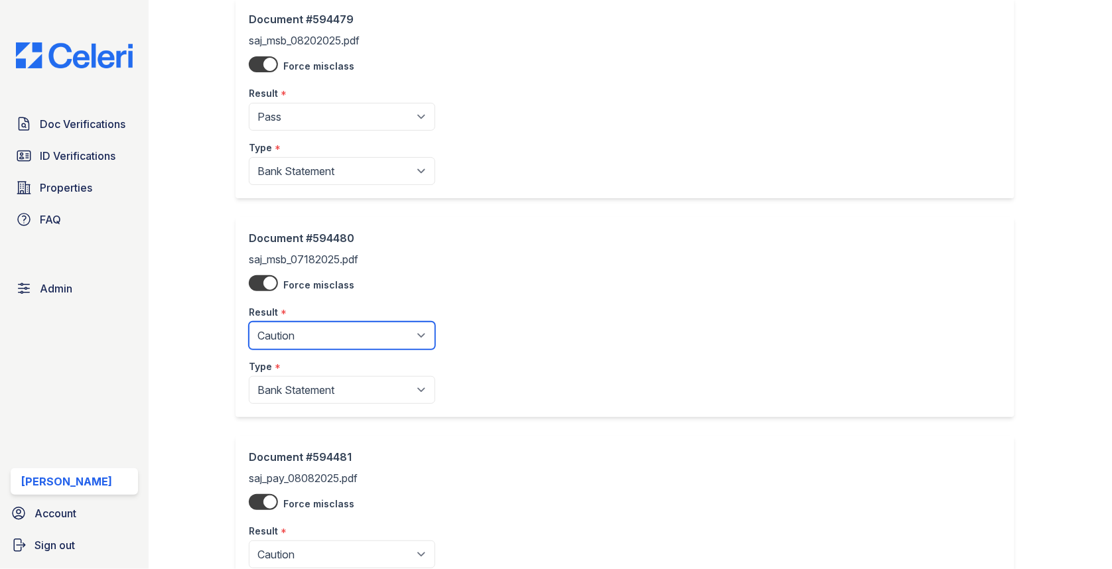
click at [326, 334] on select "Pending Sent Started Processing Pass Fail Caution Error N/A" at bounding box center [342, 336] width 186 height 28
select select "pass"
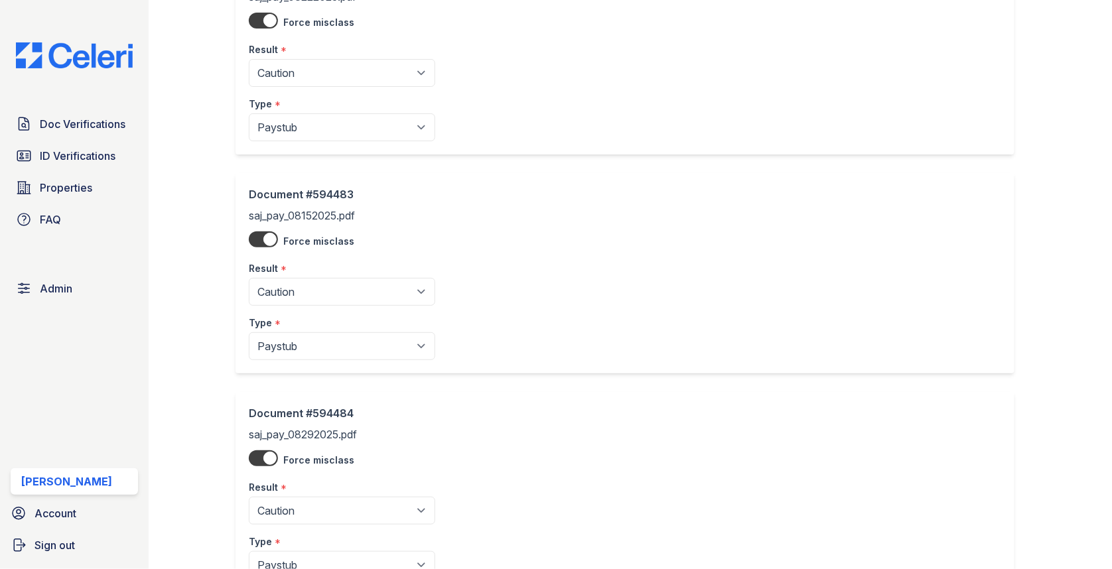
scroll to position [1120, 0]
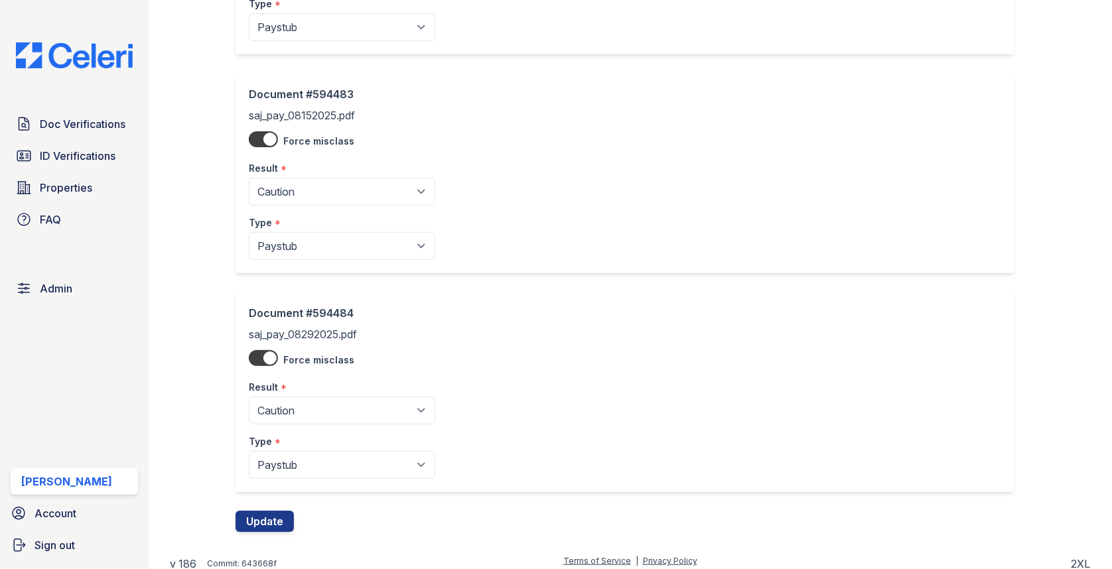
click at [255, 513] on button "Update" at bounding box center [264, 521] width 58 height 21
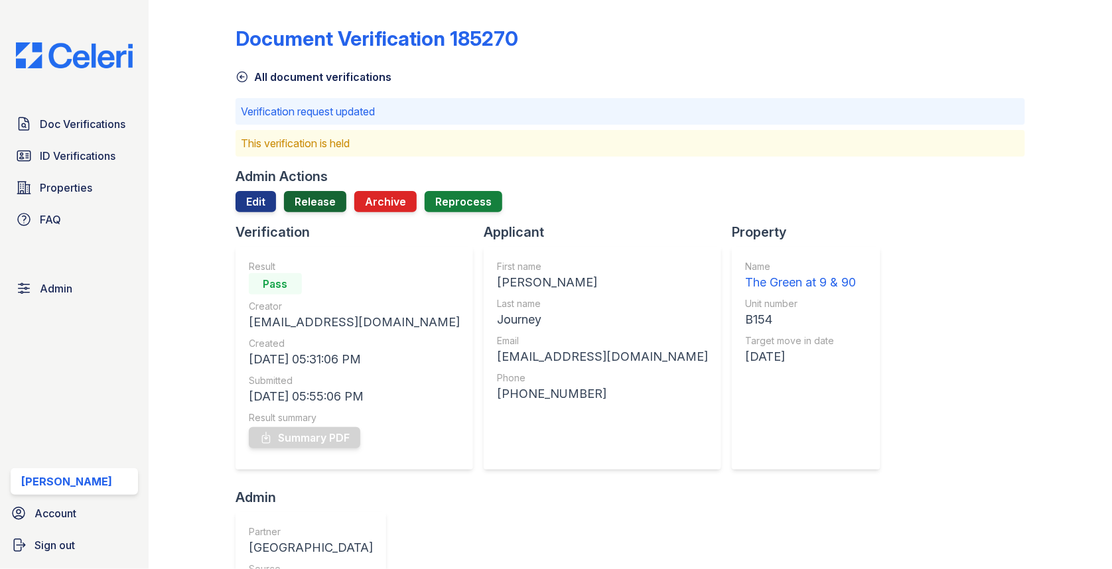
click at [321, 193] on link "Release" at bounding box center [315, 201] width 62 height 21
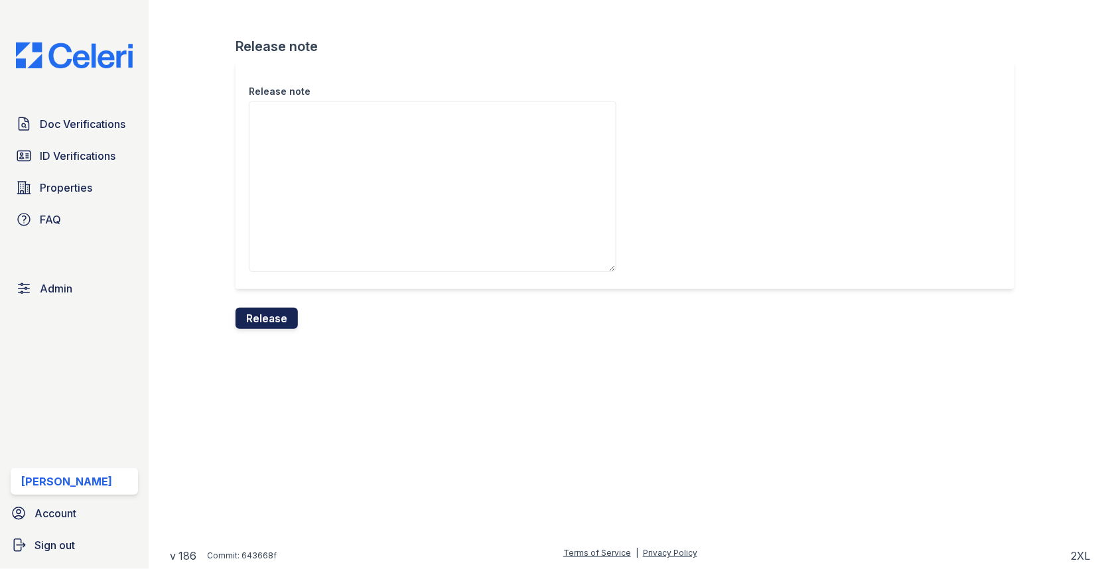
click at [273, 312] on button "Release" at bounding box center [266, 318] width 62 height 21
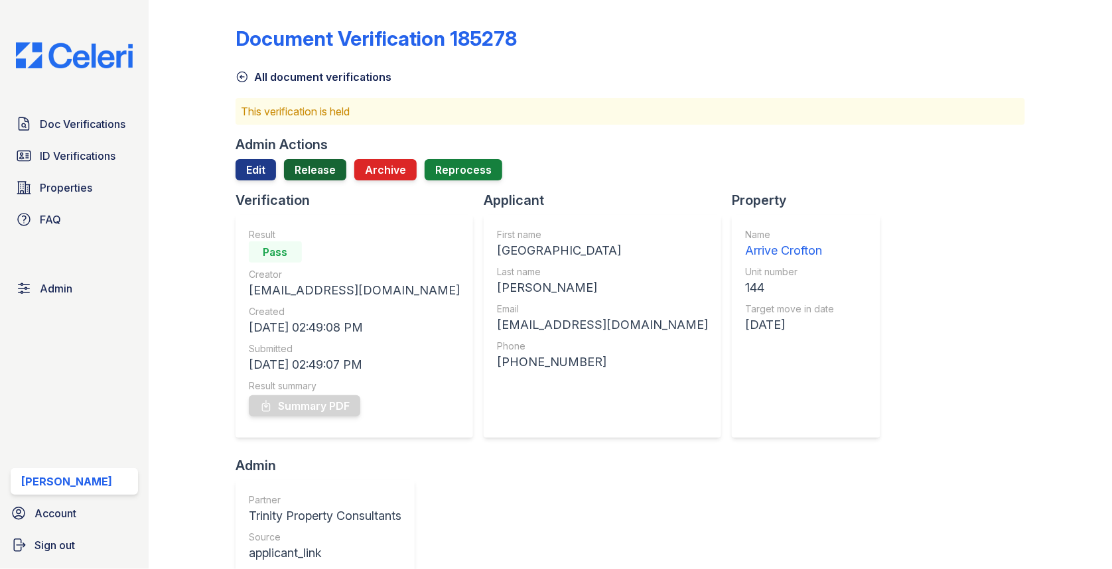
click at [331, 170] on link "Release" at bounding box center [315, 169] width 62 height 21
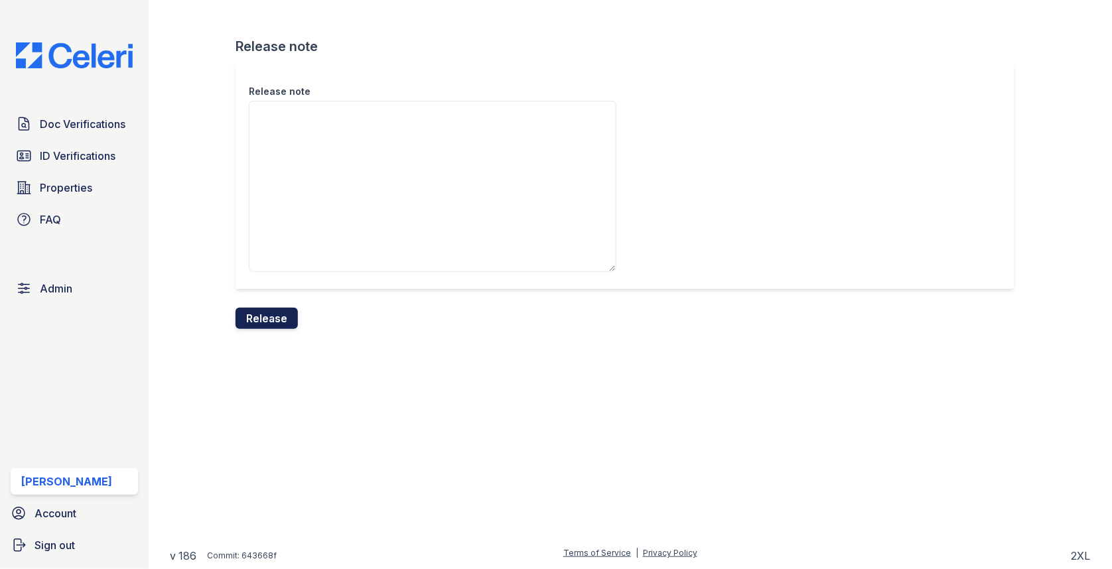
click at [275, 318] on button "Release" at bounding box center [266, 318] width 62 height 21
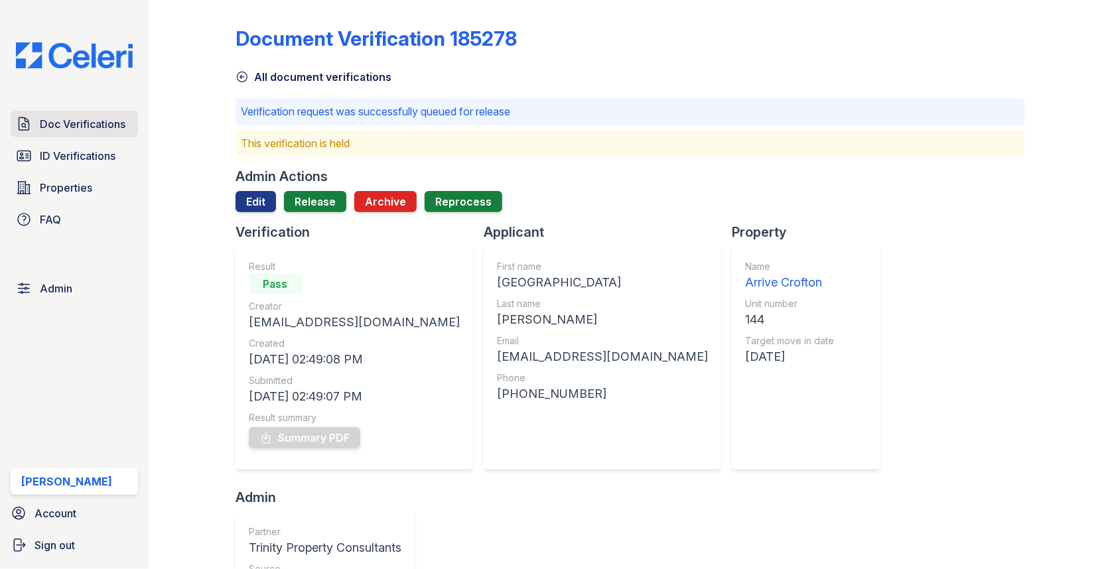
click at [90, 133] on link "Doc Verifications" at bounding box center [74, 124] width 127 height 27
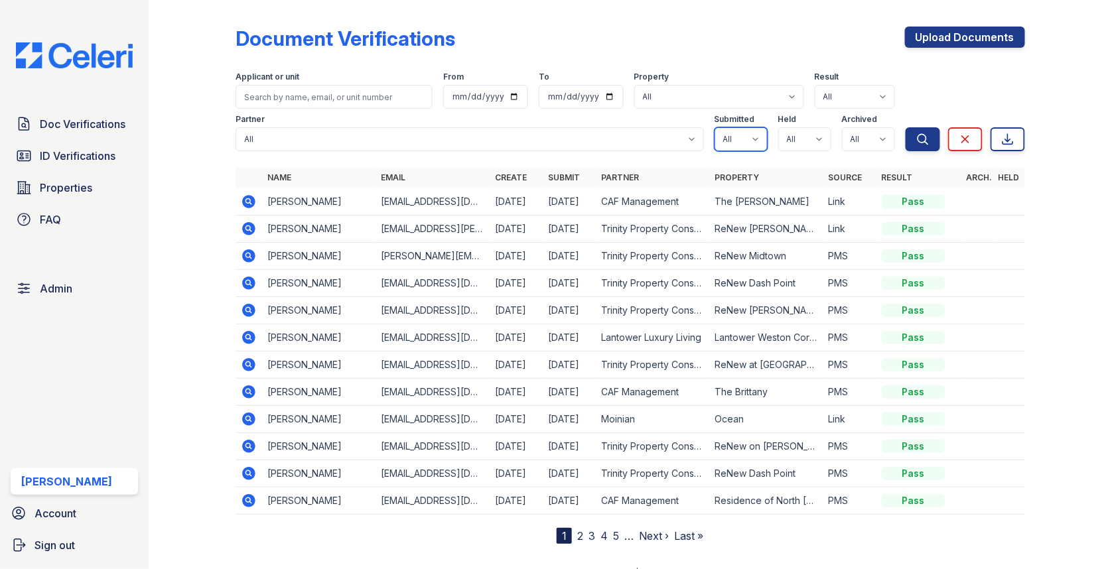
click at [733, 147] on select "All true false" at bounding box center [740, 139] width 53 height 24
select select "true"
click at [781, 147] on select "All true false" at bounding box center [804, 139] width 53 height 24
select select "true"
click at [868, 138] on select "All true false" at bounding box center [868, 139] width 53 height 24
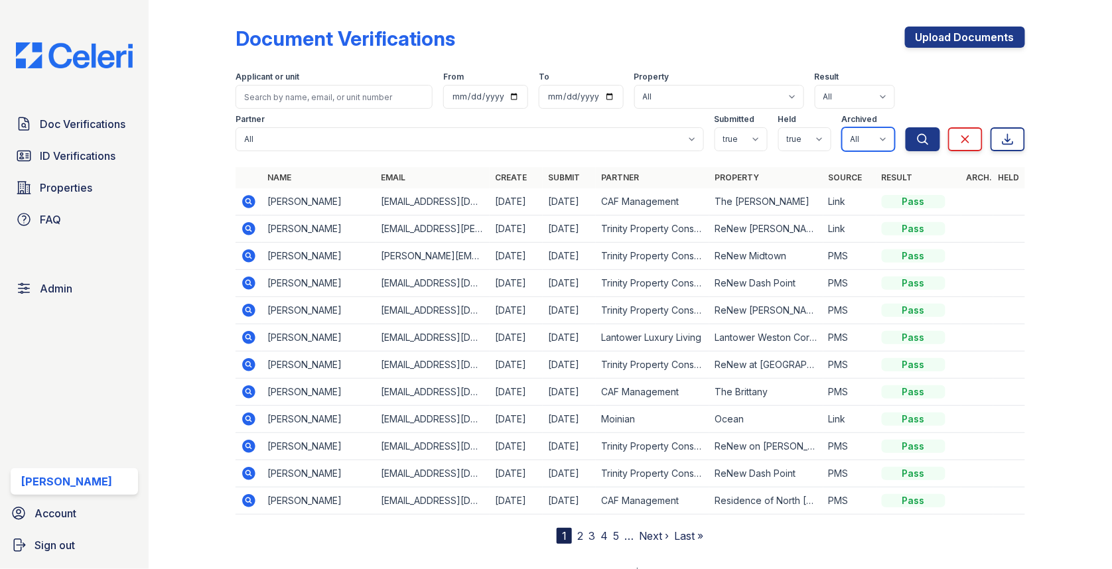
select select "false"
click at [933, 141] on button "Search" at bounding box center [923, 139] width 34 height 24
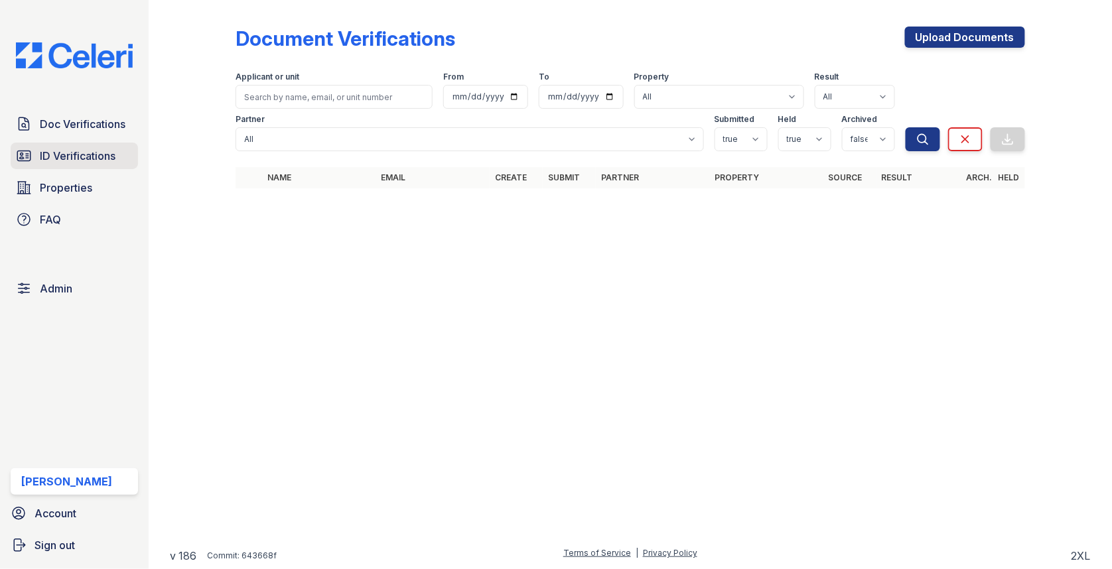
click at [68, 154] on span "ID Verifications" at bounding box center [78, 156] width 76 height 16
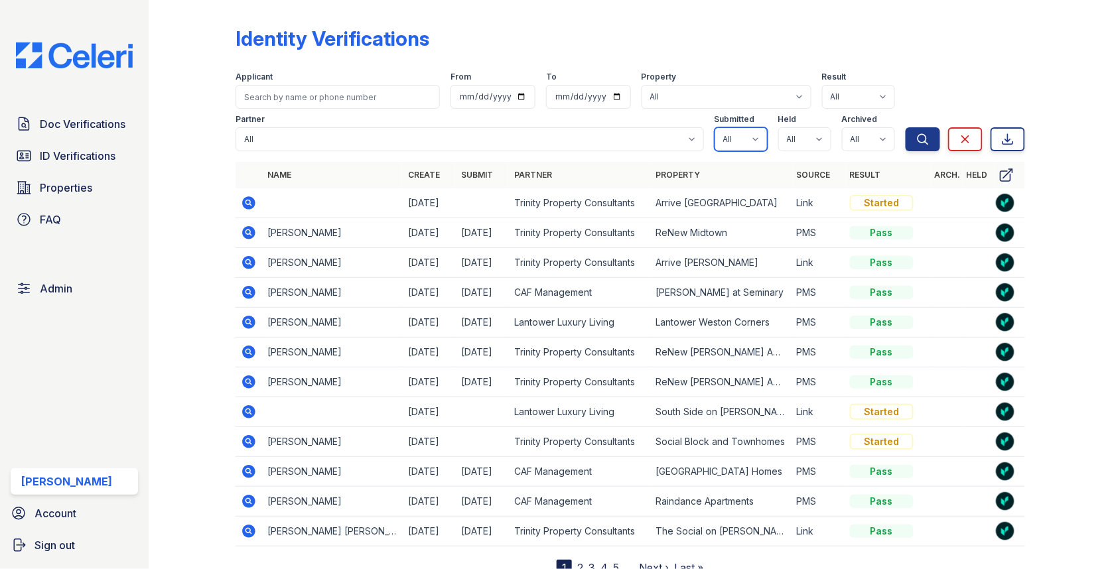
click at [748, 148] on select "All true false" at bounding box center [740, 139] width 53 height 24
select select "true"
click at [839, 131] on div "Partner All 21st Century Property Management Acme Corp. ACME Properties Alliah …" at bounding box center [570, 130] width 670 height 42
click at [817, 139] on select "All true false" at bounding box center [804, 139] width 53 height 24
select select "true"
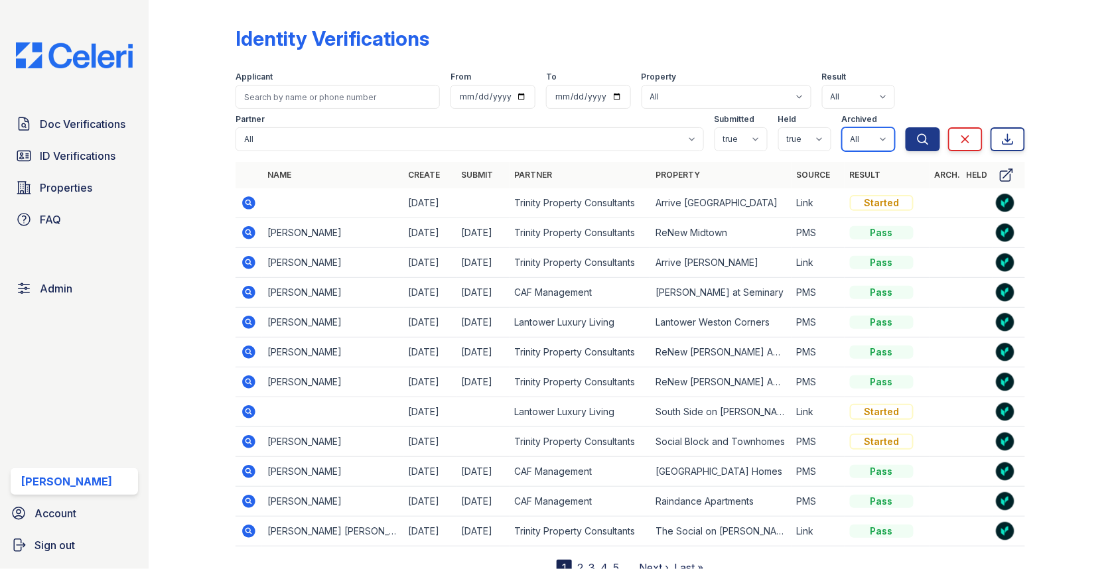
click at [858, 139] on select "All true false" at bounding box center [868, 139] width 53 height 24
select select "false"
click at [915, 143] on button "Search" at bounding box center [923, 139] width 34 height 24
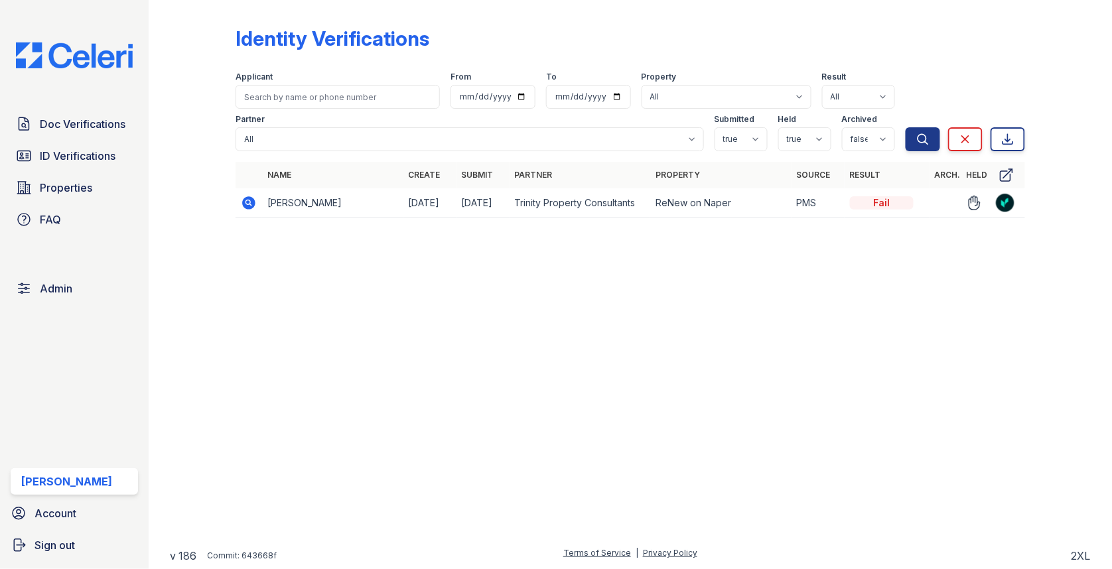
click at [241, 208] on icon at bounding box center [249, 203] width 16 height 16
click at [250, 207] on icon at bounding box center [248, 202] width 13 height 13
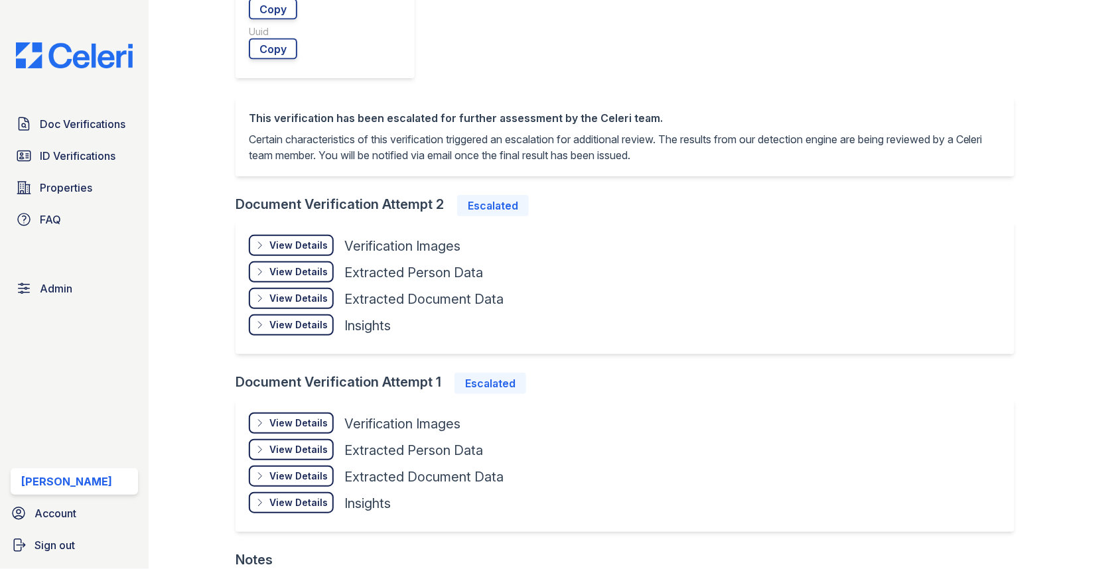
scroll to position [721, 0]
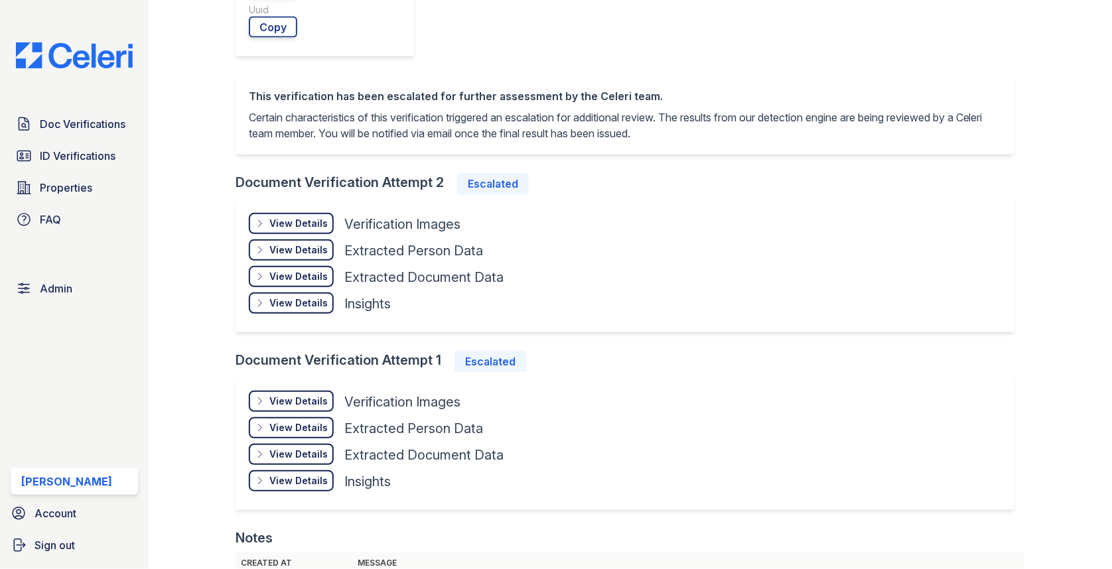
click at [322, 391] on div "View Details Details" at bounding box center [291, 401] width 85 height 21
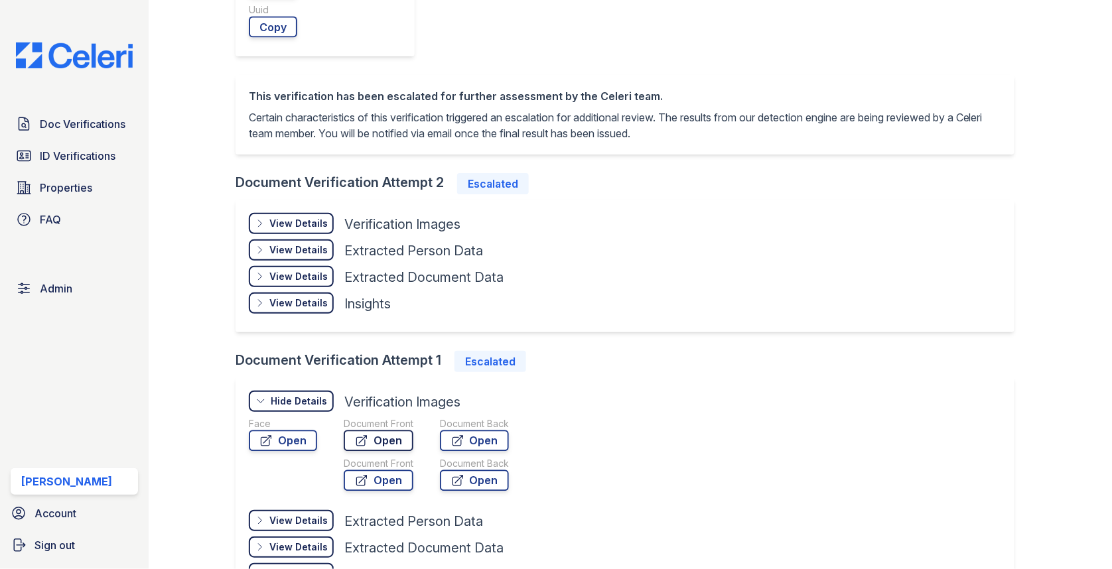
click at [375, 431] on link "Open" at bounding box center [379, 441] width 70 height 21
click at [280, 431] on link "Open" at bounding box center [283, 441] width 68 height 21
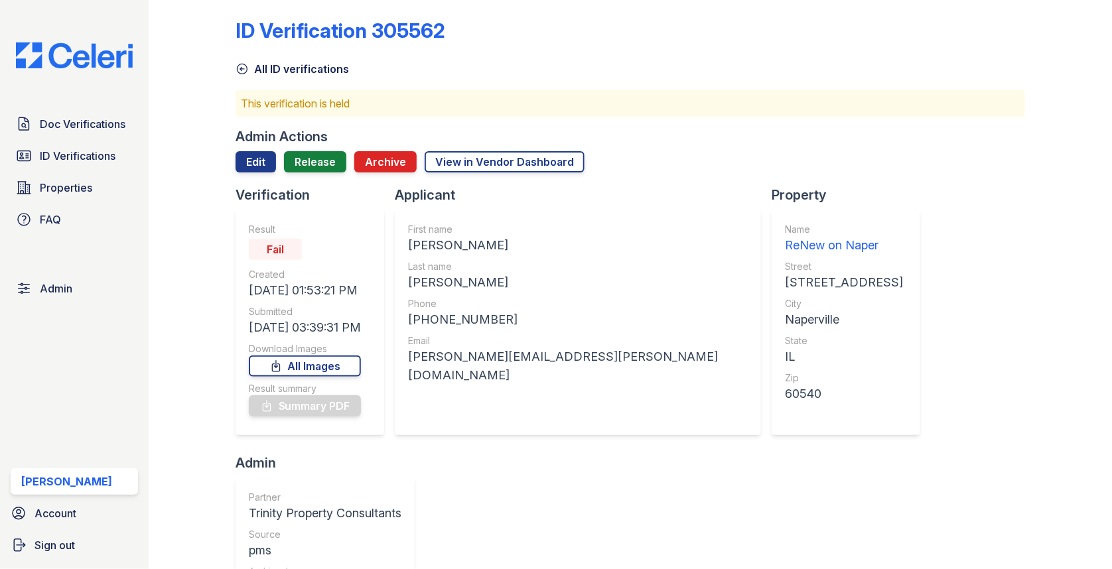
scroll to position [0, 0]
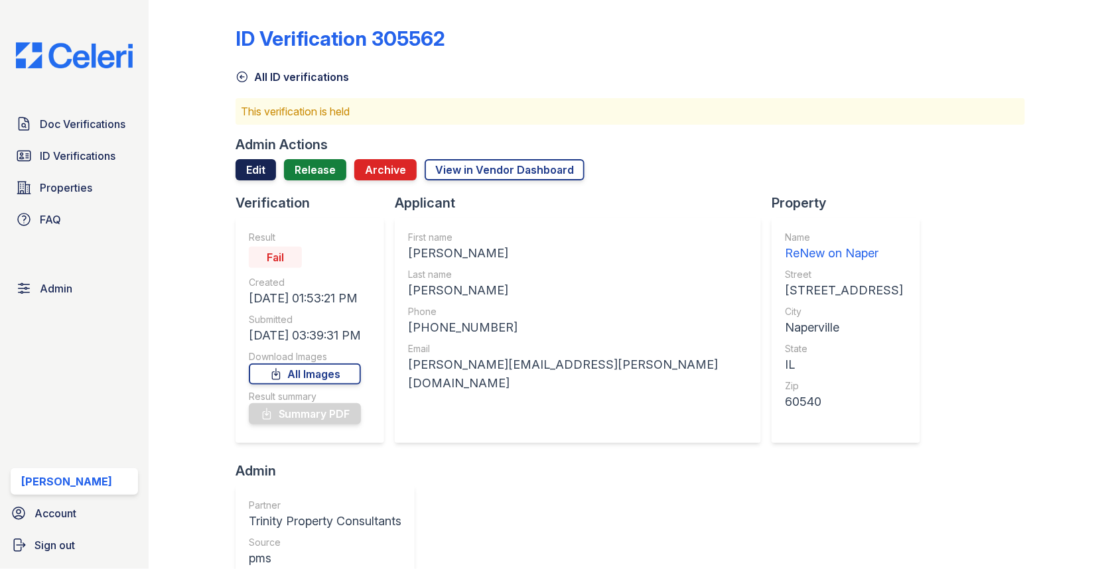
click at [261, 168] on link "Edit" at bounding box center [255, 169] width 40 height 21
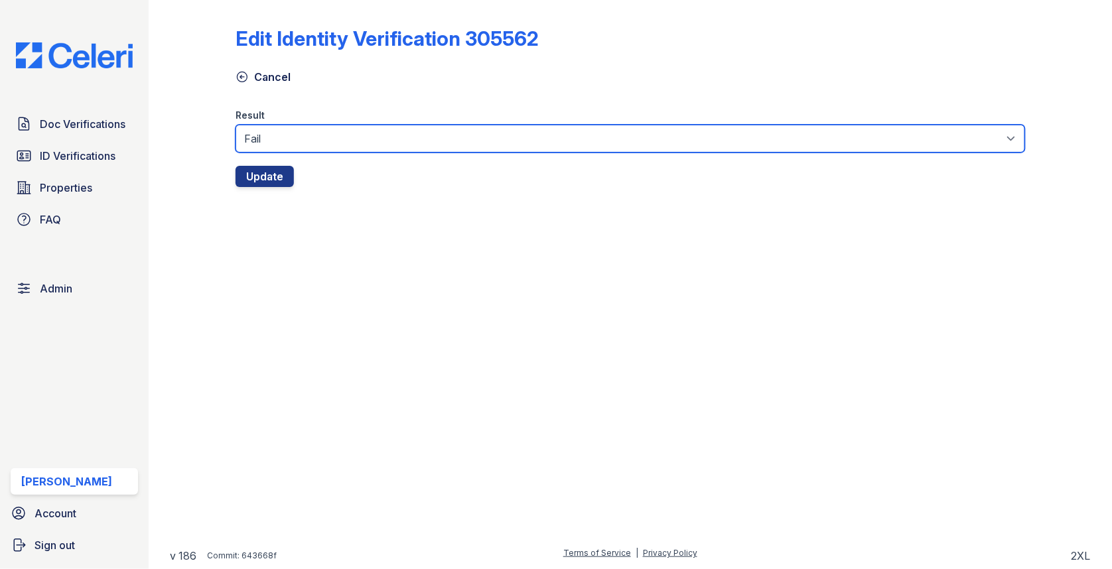
click at [297, 151] on select "Fail Pass" at bounding box center [629, 139] width 789 height 28
select select "pass"
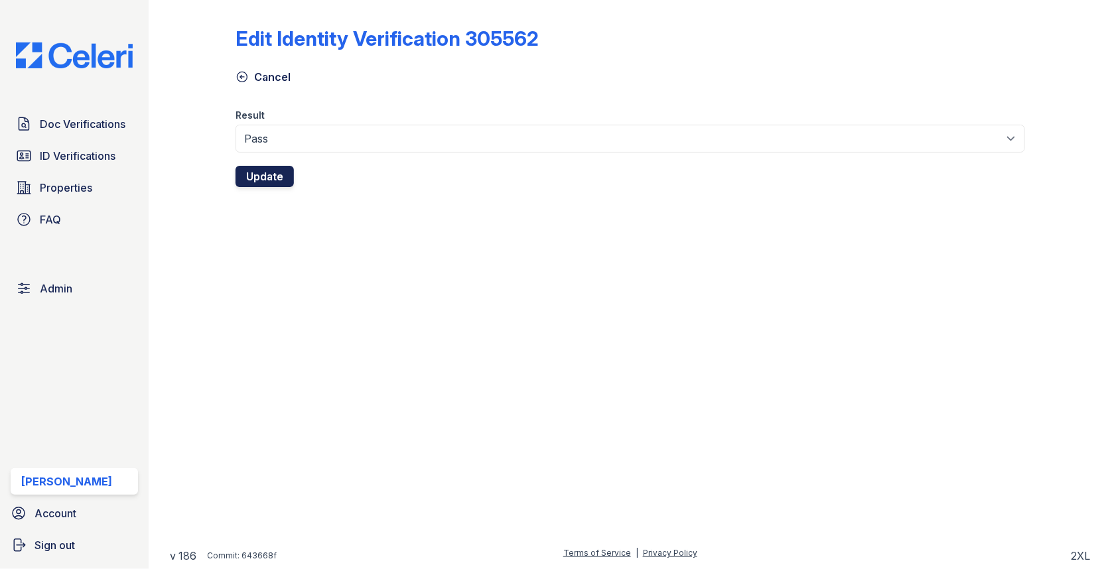
click at [263, 181] on button "Update" at bounding box center [264, 176] width 58 height 21
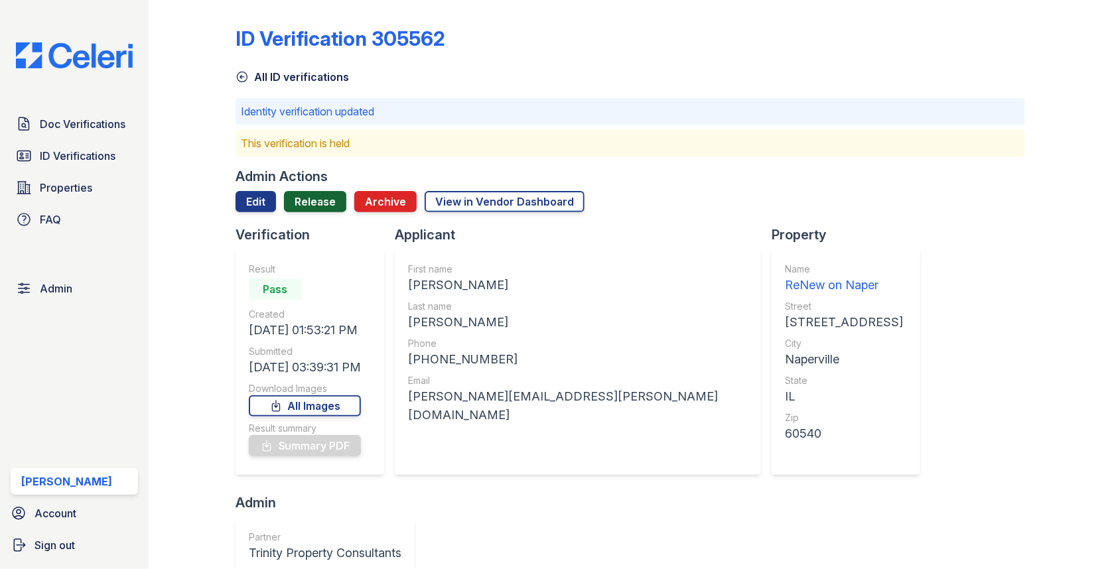
click at [314, 207] on link "Release" at bounding box center [315, 201] width 62 height 21
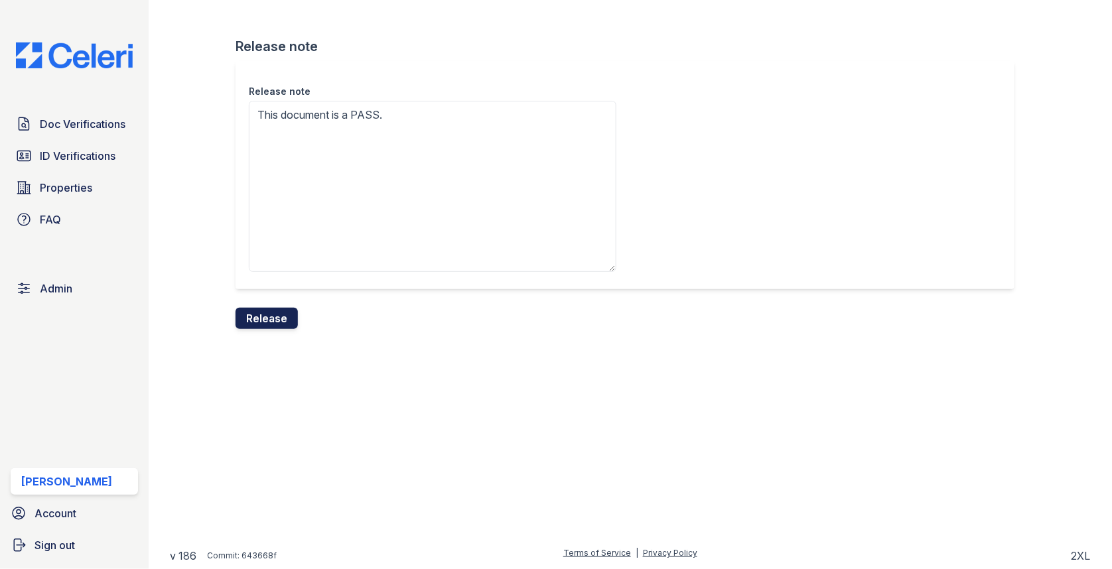
type textarea "This document is a PASS."
click at [247, 326] on button "Release" at bounding box center [266, 318] width 62 height 21
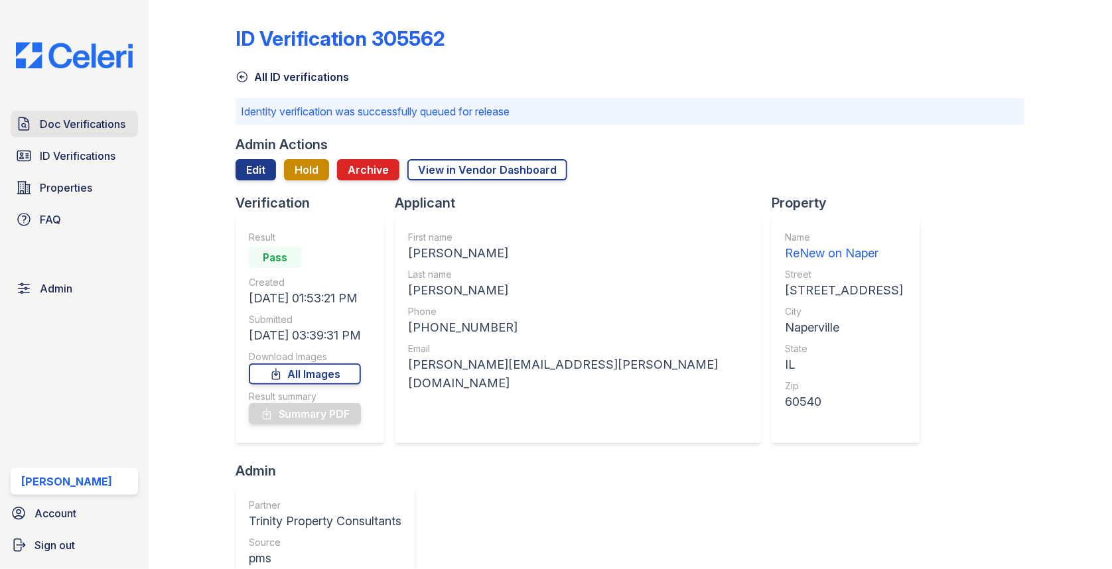
click at [96, 127] on span "Doc Verifications" at bounding box center [83, 124] width 86 height 16
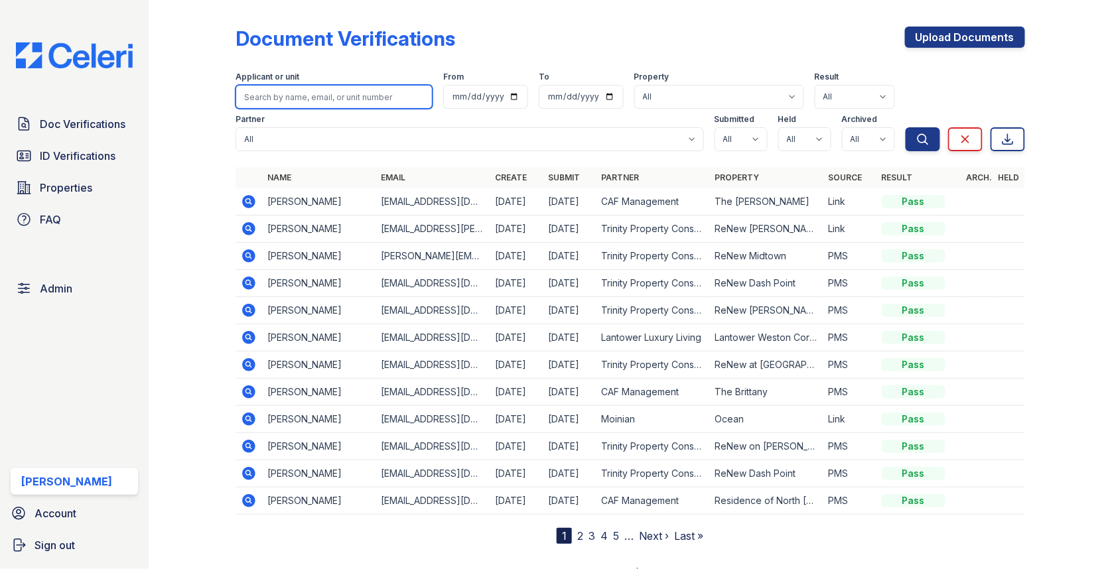
click at [304, 102] on input "search" at bounding box center [333, 97] width 197 height 24
paste input "ulaybello9@gmail.com"
click at [906, 127] on button "Search" at bounding box center [923, 139] width 34 height 24
click at [322, 98] on input "ulaybello9@gmail.com" at bounding box center [333, 97] width 197 height 24
click at [330, 98] on input "ulaybello9@gmail.com" at bounding box center [333, 97] width 197 height 24
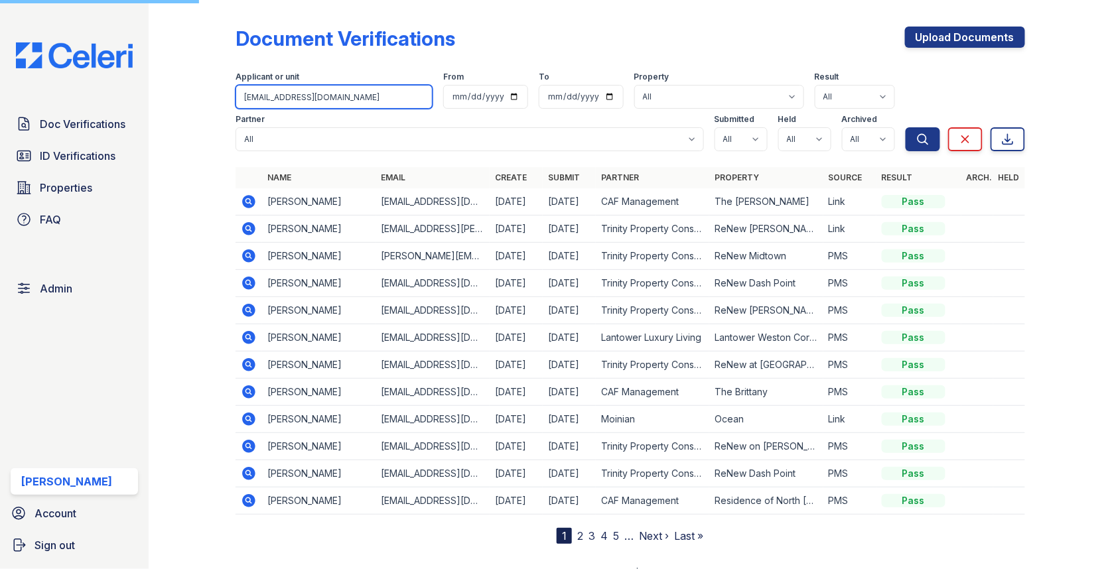
type input "[EMAIL_ADDRESS][DOMAIN_NAME]"
click at [906, 127] on button "Search" at bounding box center [923, 139] width 34 height 24
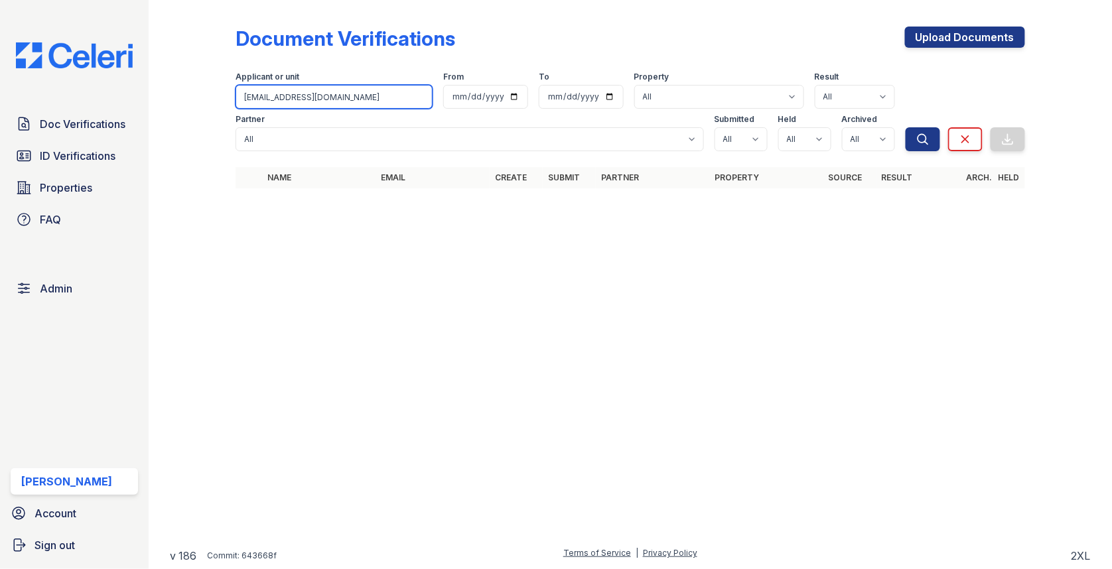
click at [330, 98] on input "ulaybello9@gmail.com" at bounding box center [333, 97] width 197 height 24
type input "[EMAIL_ADDRESS][DOMAIN_NAME]"
click at [906, 127] on button "Search" at bounding box center [923, 139] width 34 height 24
click at [844, 94] on select "All Pass Caution N/a Complete Started Error Sent Fail Pending Processing" at bounding box center [855, 97] width 80 height 24
select select "started"
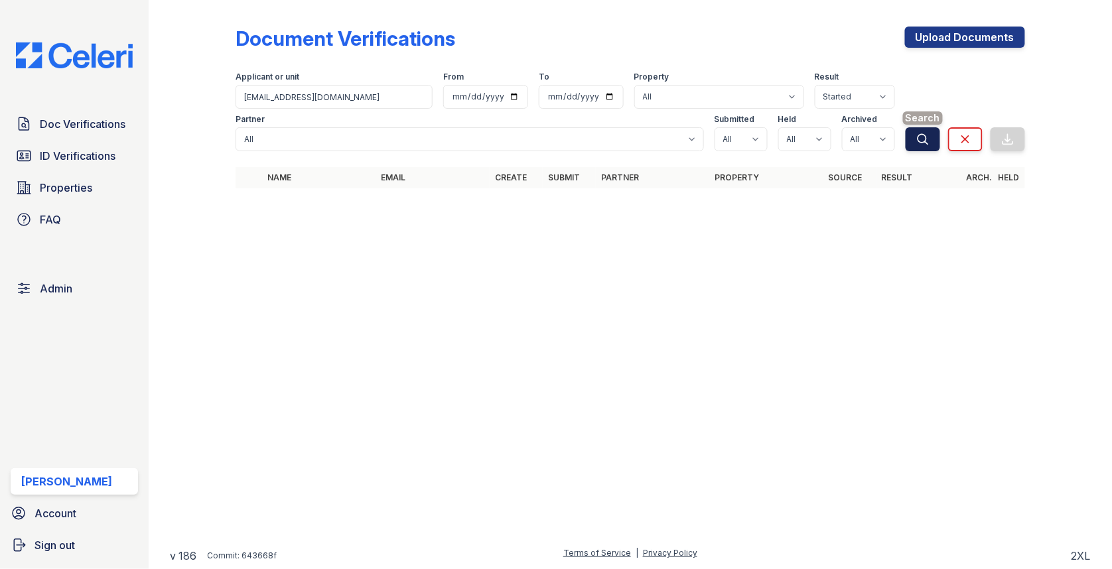
click at [925, 134] on icon "submit" at bounding box center [922, 139] width 13 height 13
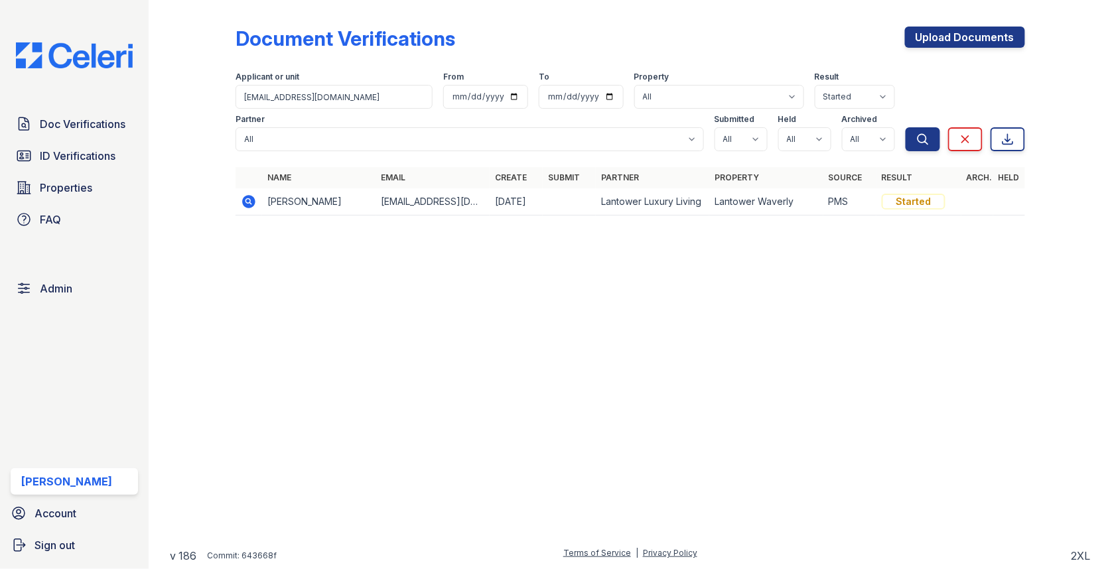
click at [250, 197] on icon at bounding box center [248, 201] width 13 height 13
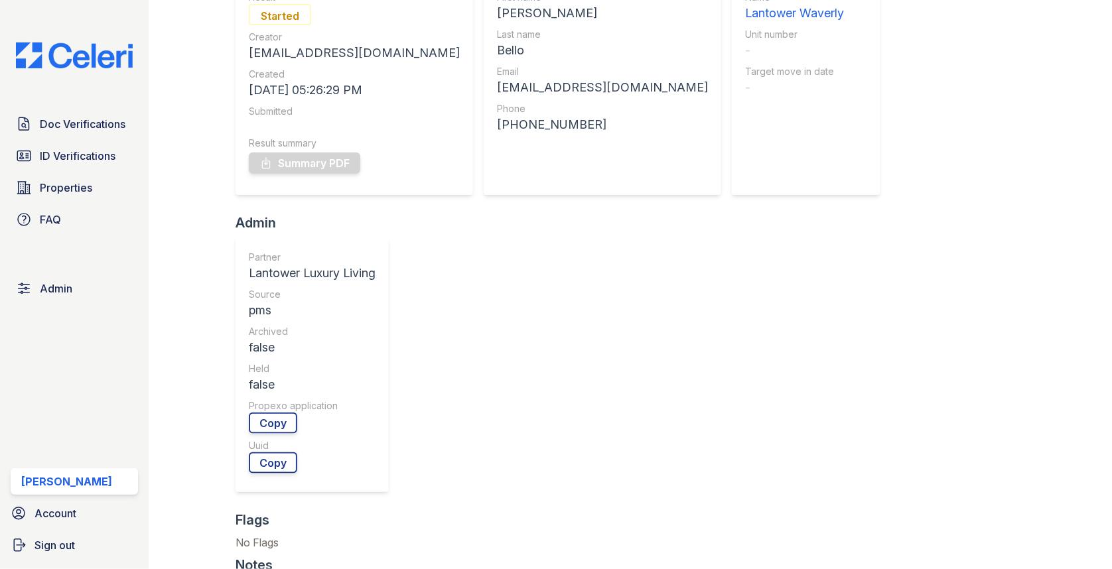
scroll to position [209, 0]
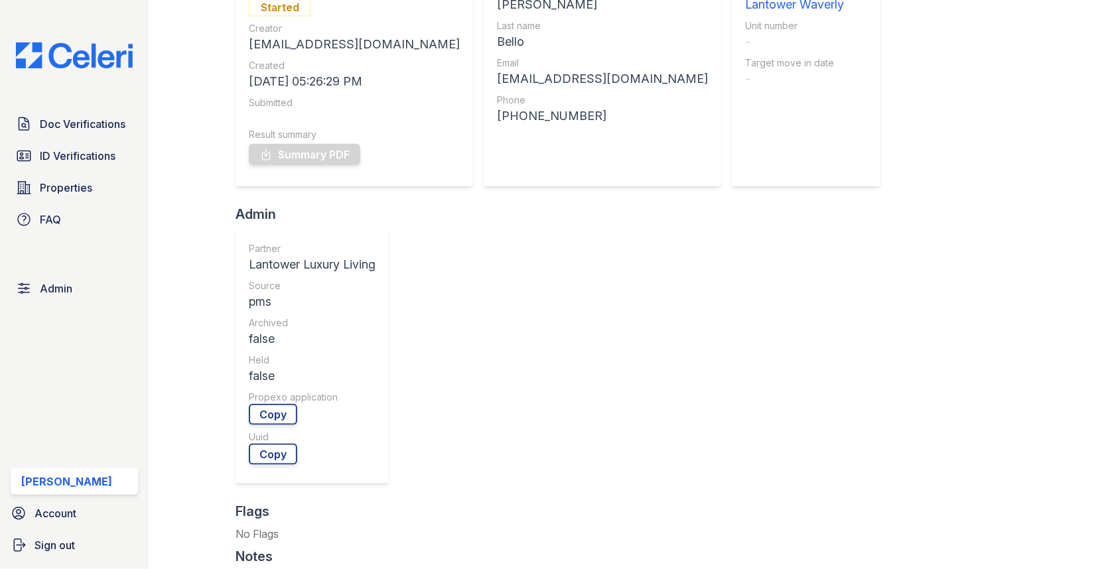
drag, startPoint x: 657, startPoint y: 353, endPoint x: 452, endPoint y: 367, distance: 205.5
copy td "[URL][DOMAIN_NAME]"
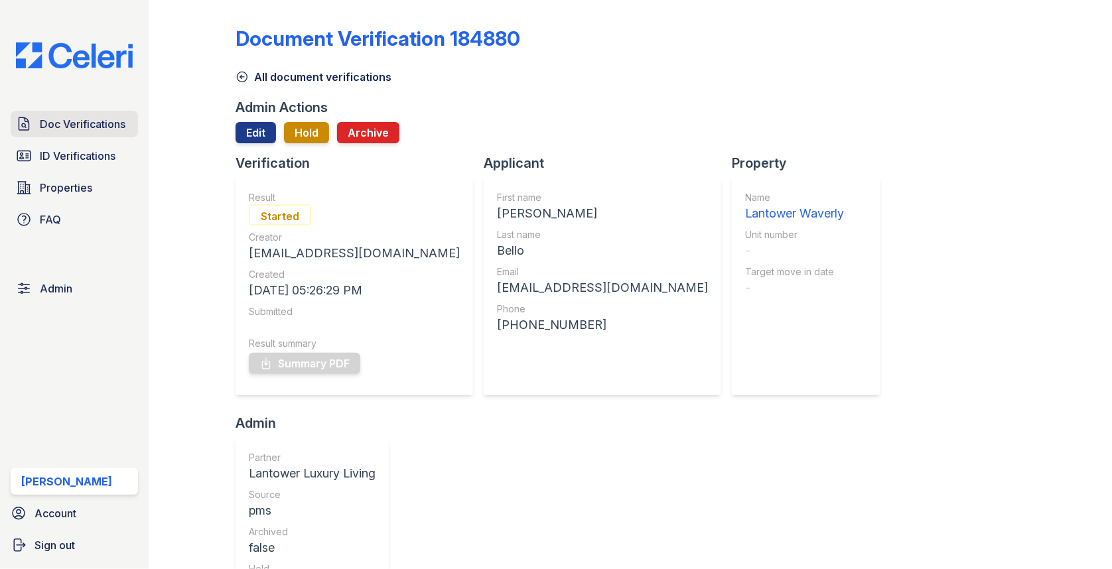
click at [113, 131] on link "Doc Verifications" at bounding box center [74, 124] width 127 height 27
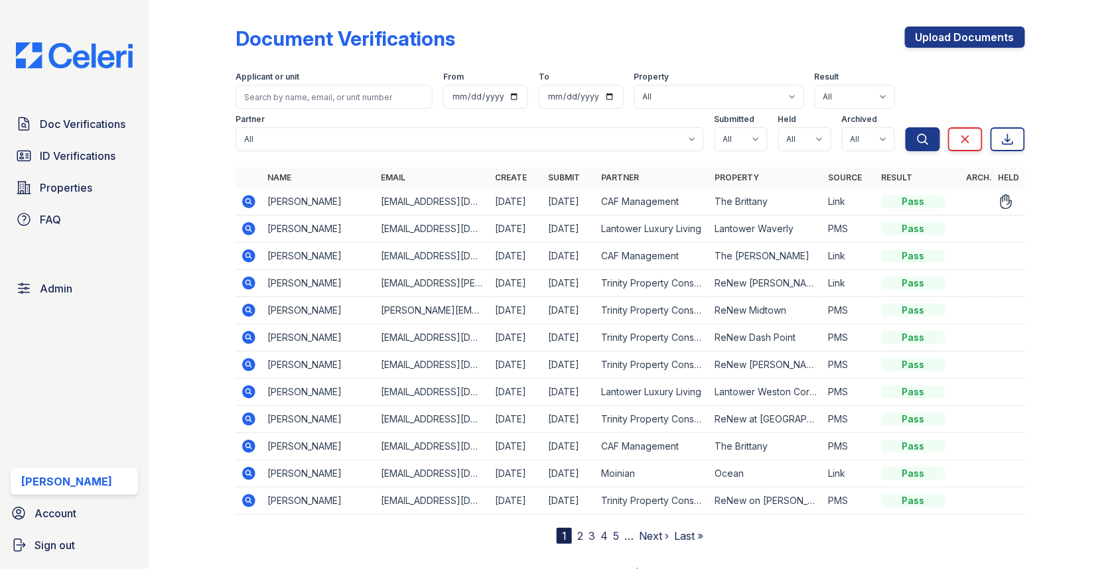
click at [262, 200] on td "[PERSON_NAME]" at bounding box center [318, 201] width 113 height 27
click at [255, 200] on icon at bounding box center [249, 202] width 16 height 16
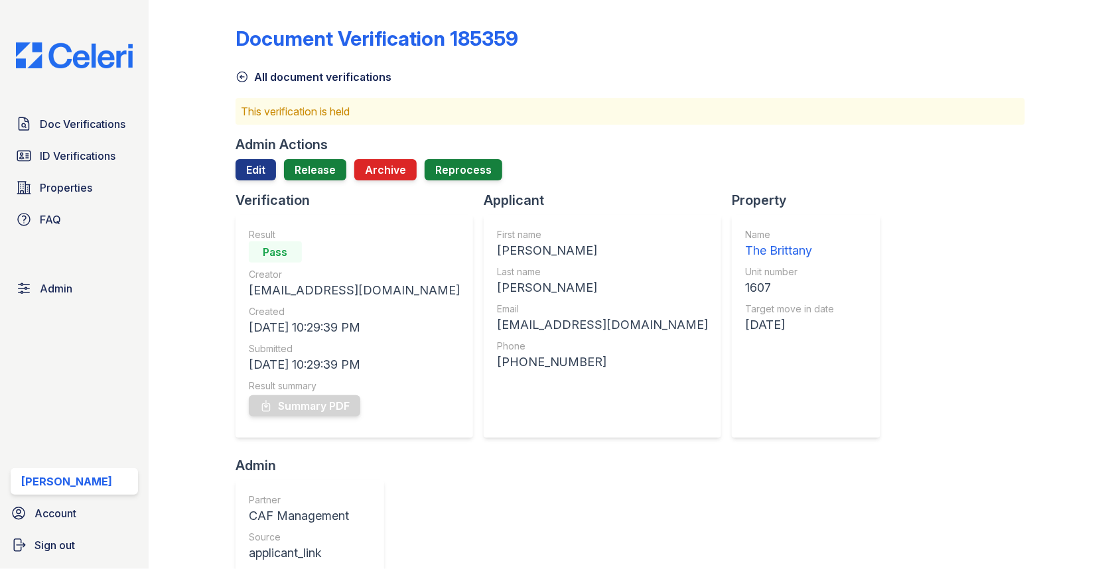
click at [330, 181] on div at bounding box center [629, 185] width 789 height 11
click at [326, 168] on link "Release" at bounding box center [315, 169] width 62 height 21
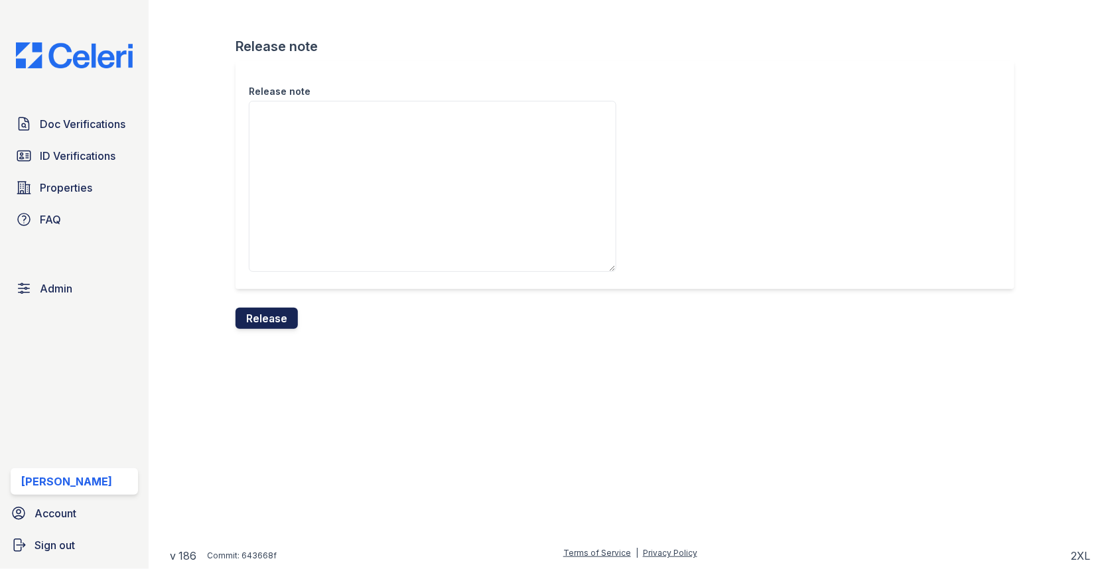
click at [267, 311] on button "Release" at bounding box center [266, 318] width 62 height 21
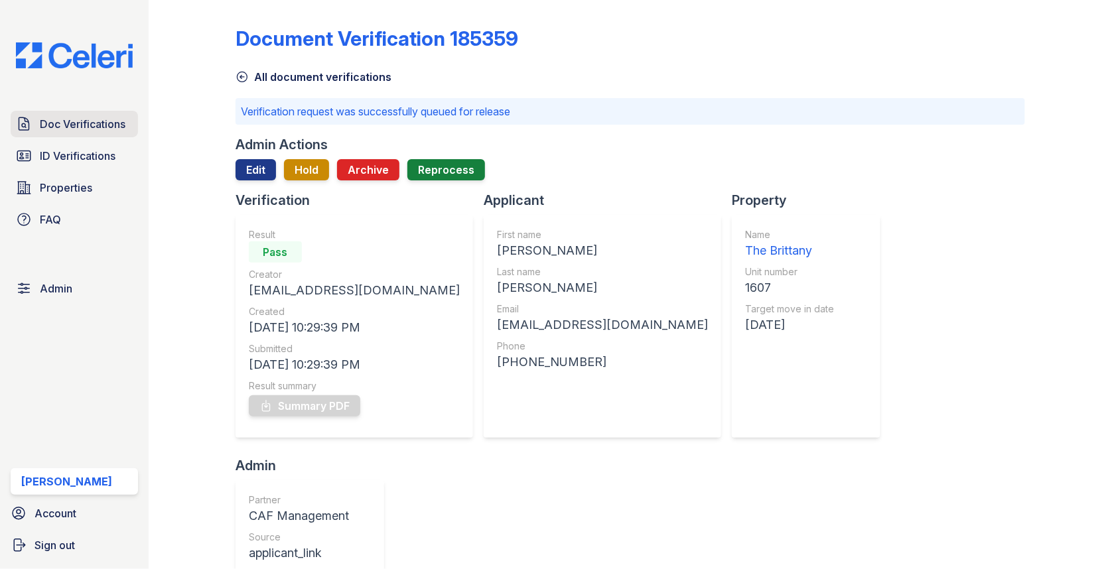
click at [94, 122] on span "Doc Verifications" at bounding box center [83, 124] width 86 height 16
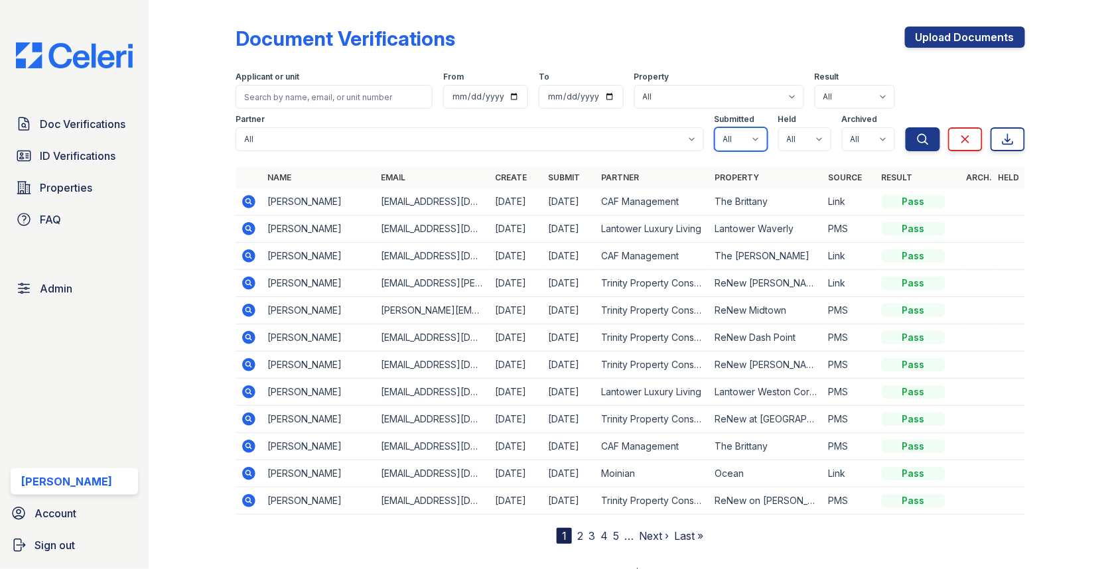
click at [738, 145] on select "All true false" at bounding box center [740, 139] width 53 height 24
select select "true"
click at [798, 139] on select "All true false" at bounding box center [804, 139] width 53 height 24
click at [727, 137] on select "All true false" at bounding box center [740, 139] width 53 height 24
select select
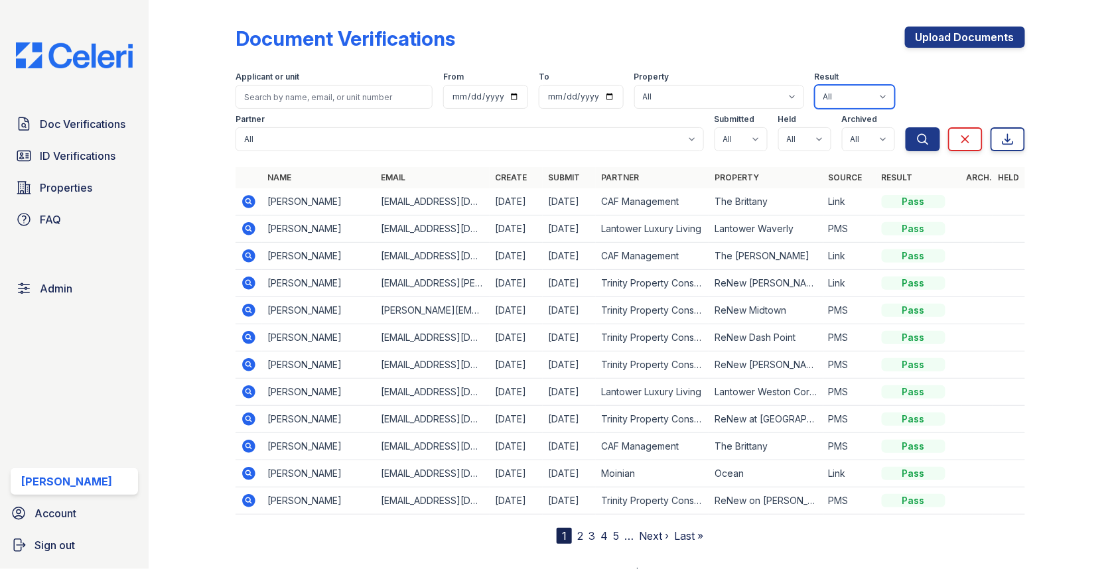
click at [846, 88] on select "All Pass Caution N/a Complete Started Error Sent Fail Pending Processing" at bounding box center [855, 97] width 80 height 24
select select "fail"
click at [918, 142] on icon "submit" at bounding box center [922, 139] width 13 height 13
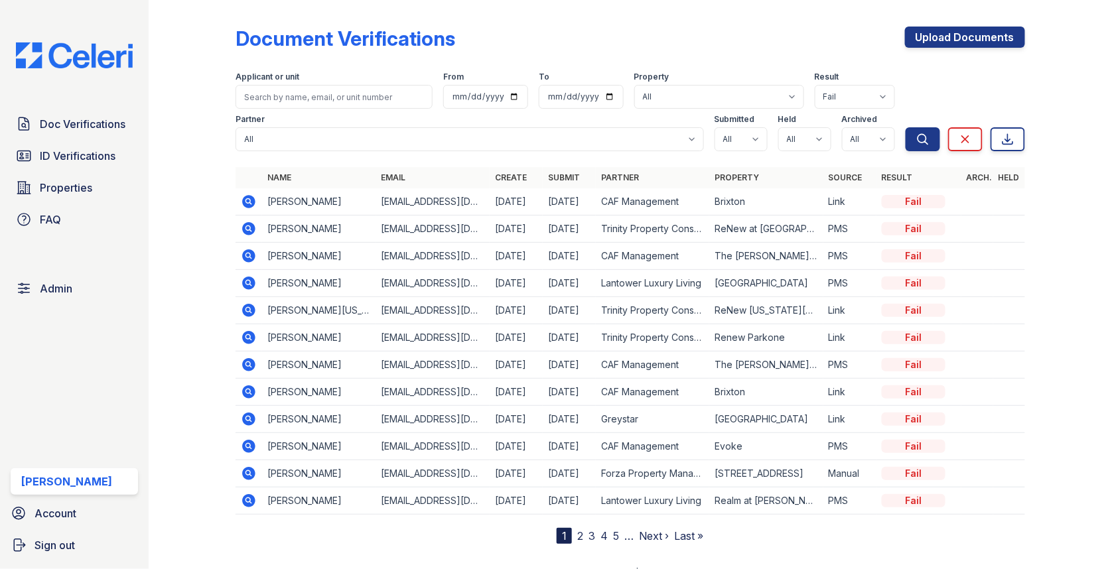
click at [250, 309] on icon at bounding box center [249, 311] width 16 height 16
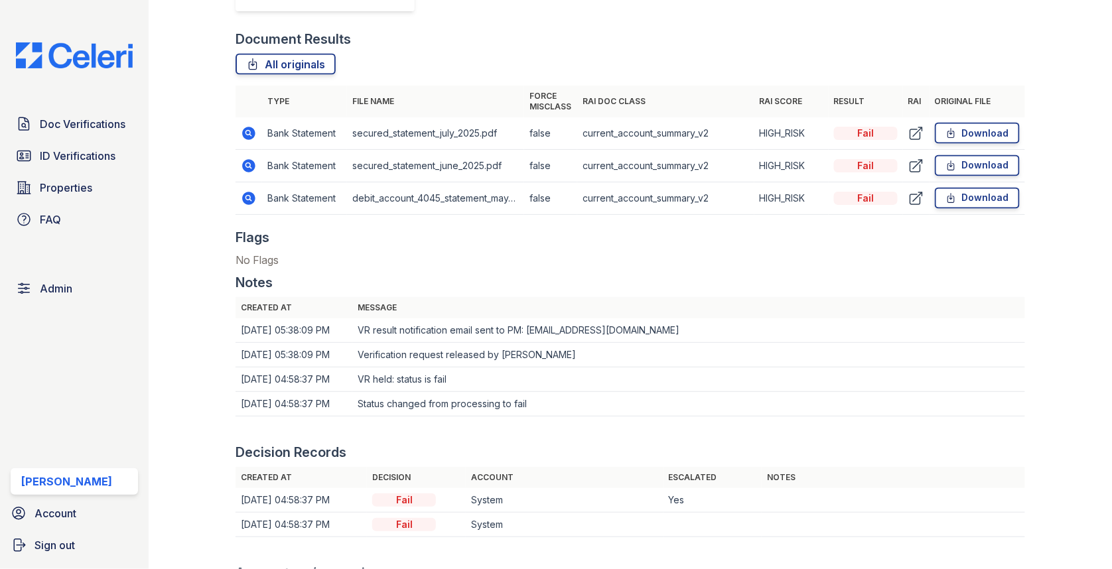
scroll to position [655, 0]
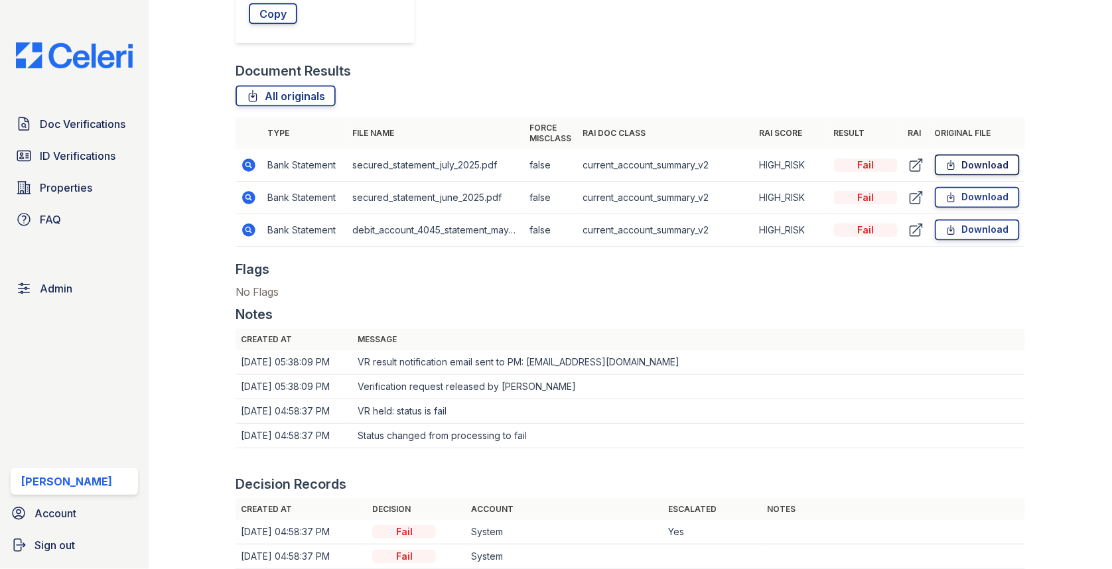
click at [984, 159] on link "Download" at bounding box center [977, 165] width 85 height 21
click at [975, 198] on link "Download" at bounding box center [977, 197] width 85 height 21
click at [965, 232] on link "Download" at bounding box center [977, 230] width 85 height 21
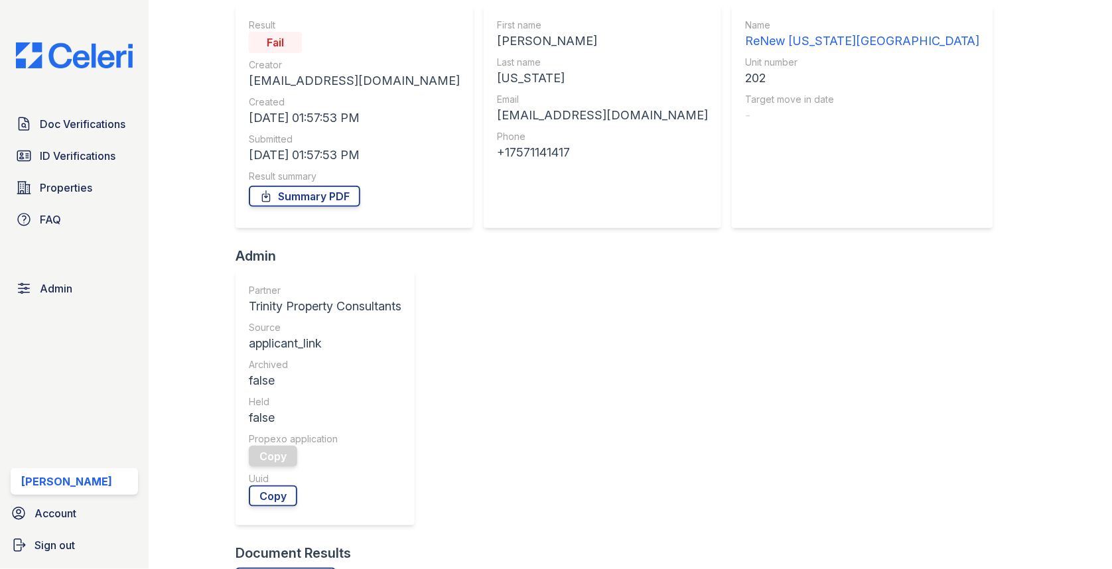
scroll to position [0, 0]
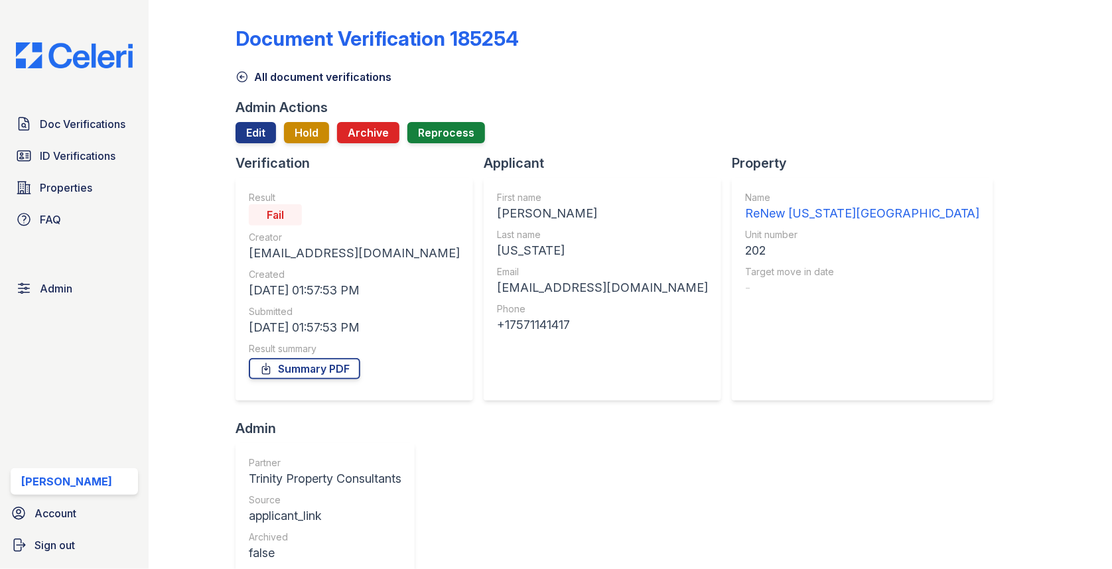
click at [521, 213] on div "[PERSON_NAME]" at bounding box center [602, 213] width 211 height 19
copy div "[PERSON_NAME]"
click at [502, 248] on div "[US_STATE]" at bounding box center [602, 250] width 211 height 19
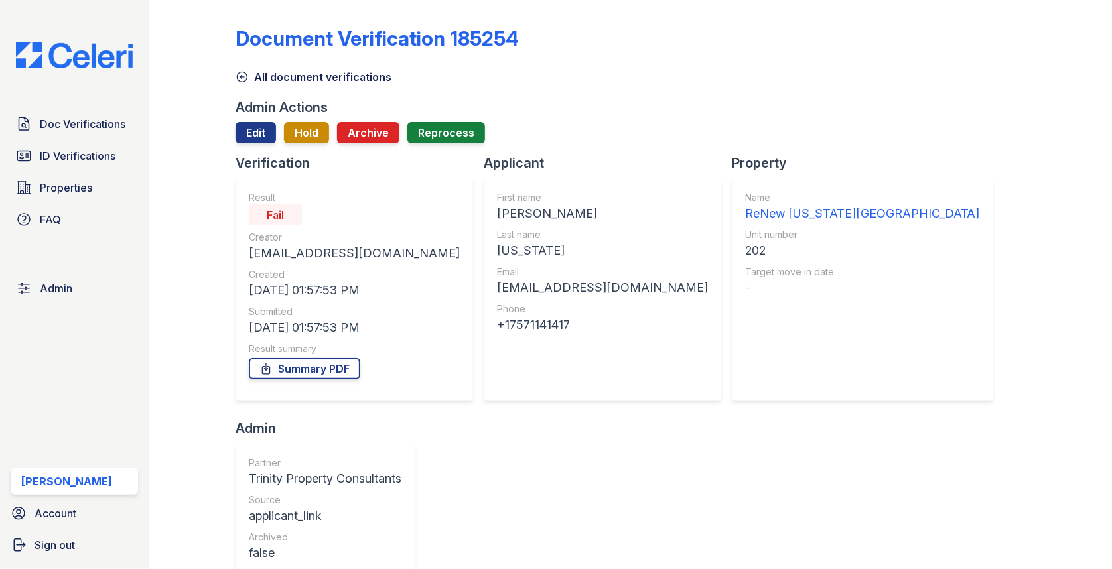
copy div "[US_STATE]"
click at [573, 285] on div "[EMAIL_ADDRESS][DOMAIN_NAME]" at bounding box center [602, 288] width 211 height 19
copy div "[EMAIL_ADDRESS][DOMAIN_NAME]"
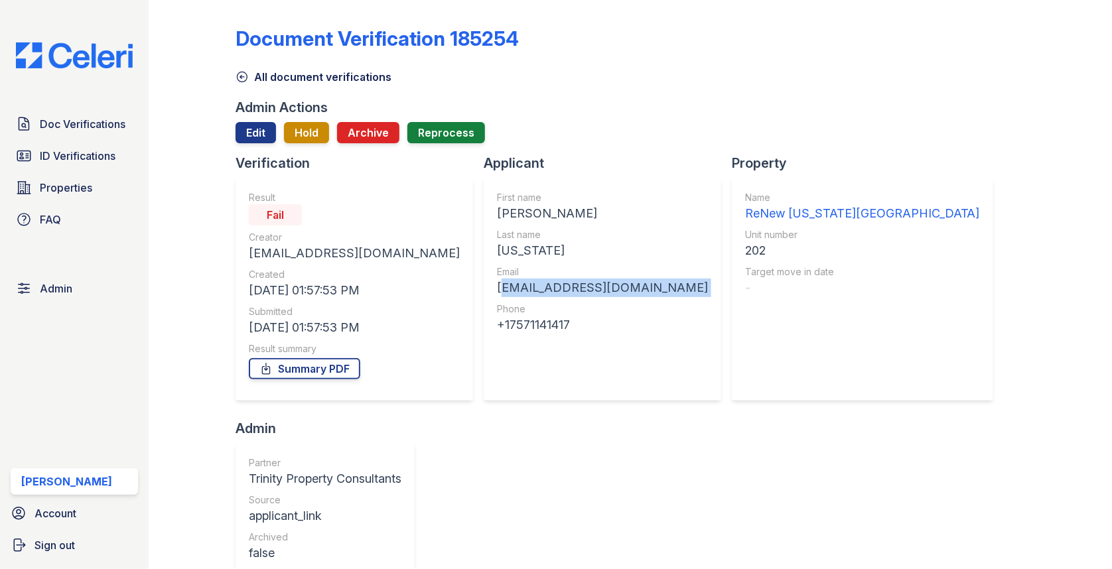
drag, startPoint x: 500, startPoint y: 326, endPoint x: 655, endPoint y: 326, distance: 155.9
click at [653, 326] on div "+17571141417" at bounding box center [602, 325] width 211 height 19
copy div "7571141417"
click at [745, 253] on div "202" at bounding box center [862, 250] width 235 height 19
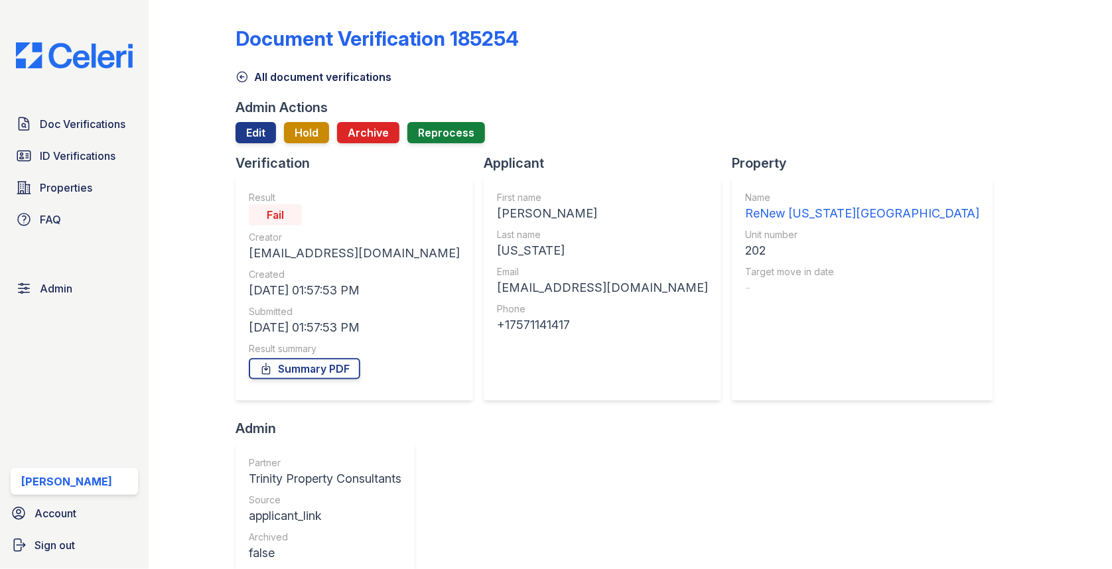
copy div "202"
click at [105, 128] on span "Doc Verifications" at bounding box center [83, 124] width 86 height 16
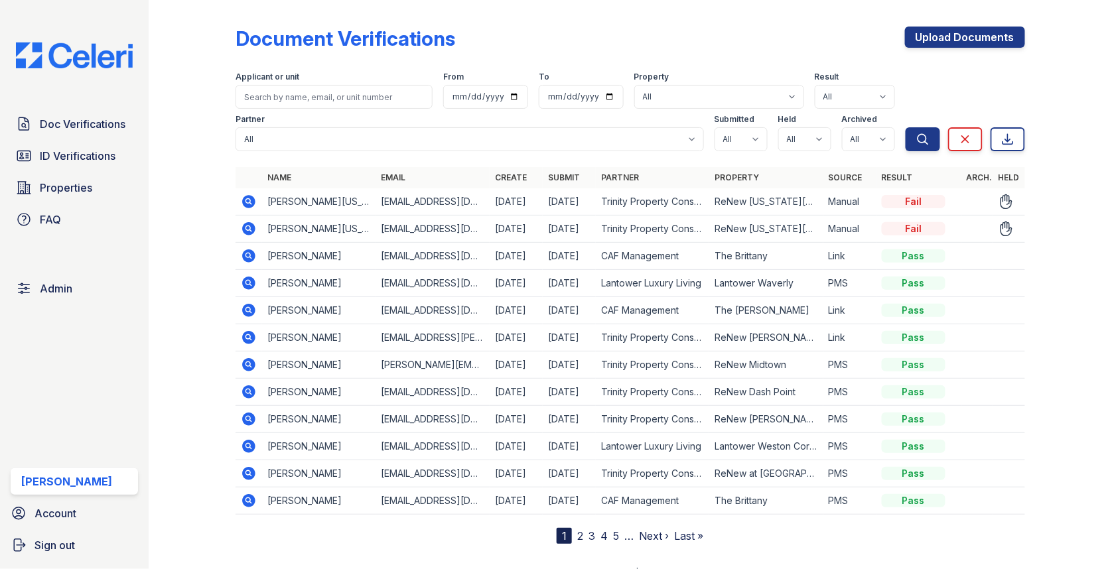
click at [249, 223] on icon at bounding box center [248, 228] width 13 height 13
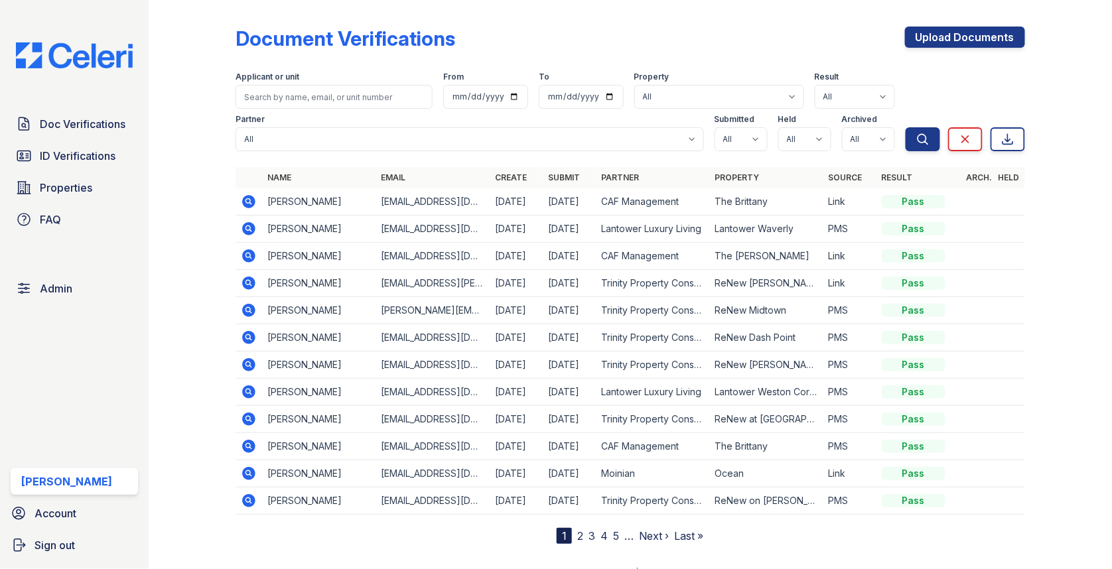
click at [983, 50] on div "Upload Documents" at bounding box center [965, 44] width 120 height 34
click at [981, 42] on link "Upload Documents" at bounding box center [965, 37] width 120 height 21
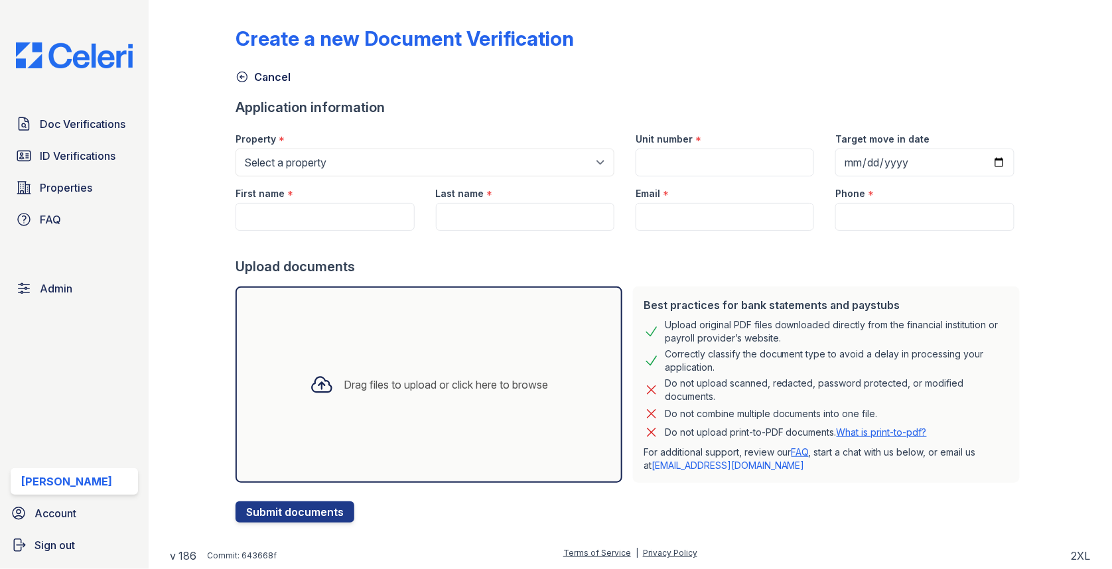
click at [397, 176] on div "First name *" at bounding box center [324, 189] width 178 height 27
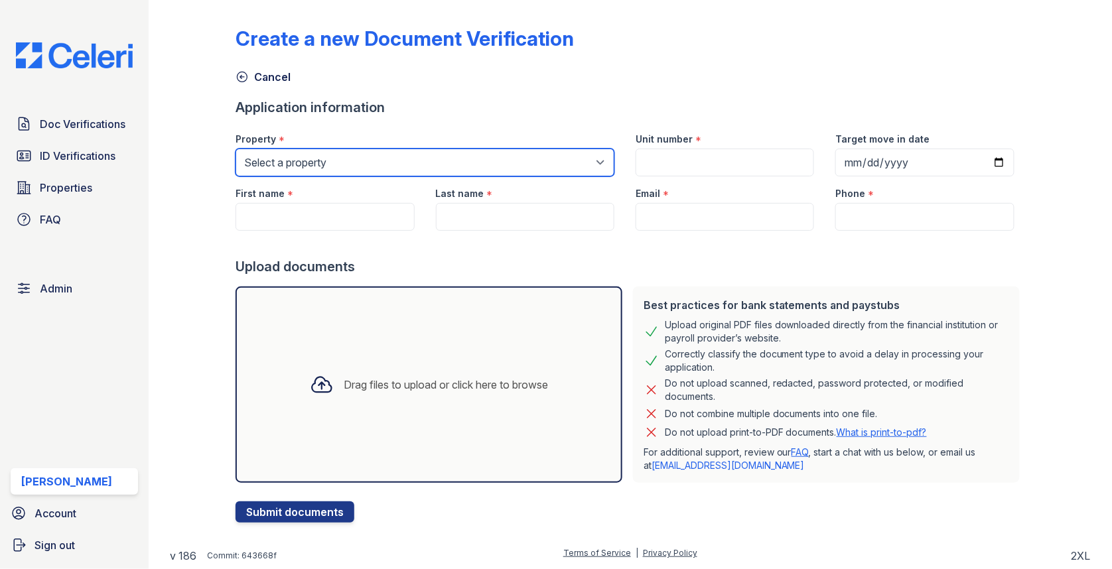
click at [394, 170] on select "Select a property 0000 Kinney Avenue 09 Cape Coral 10006 North Glowing Forge Co…" at bounding box center [424, 163] width 379 height 28
select select "1793"
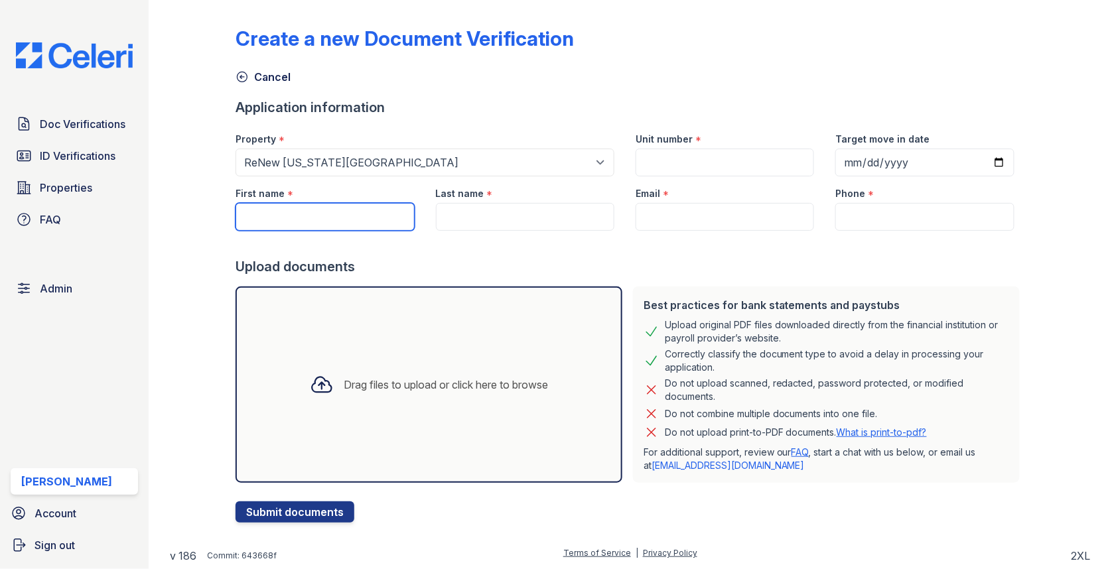
click at [385, 220] on input "First name" at bounding box center [324, 217] width 178 height 28
paste input "[PERSON_NAME]"
type input "[PERSON_NAME]"
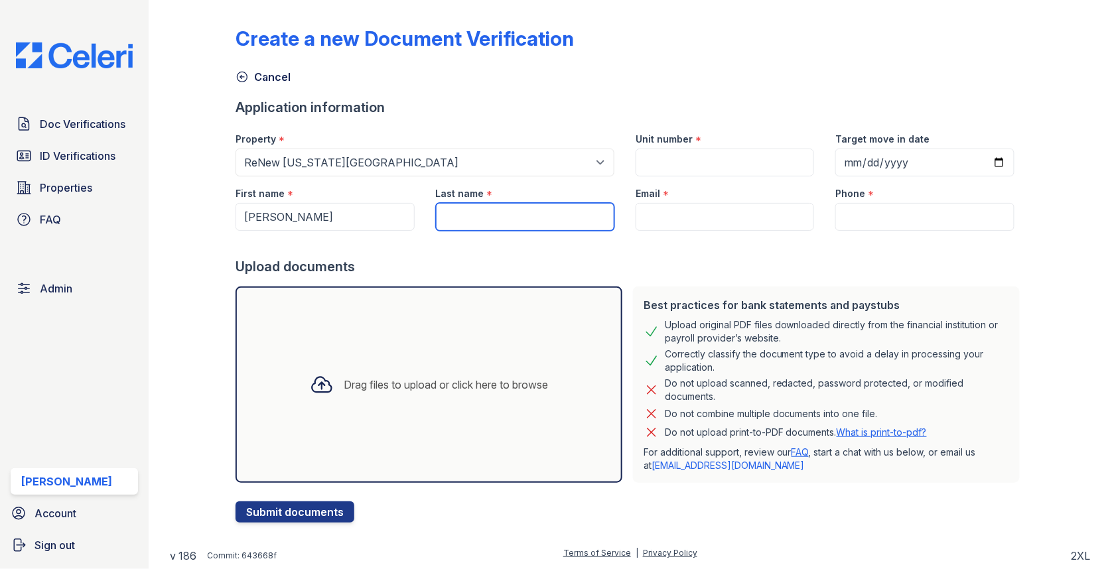
click at [509, 208] on input "Last name" at bounding box center [525, 217] width 178 height 28
paste input "[US_STATE]"
type input "[US_STATE]"
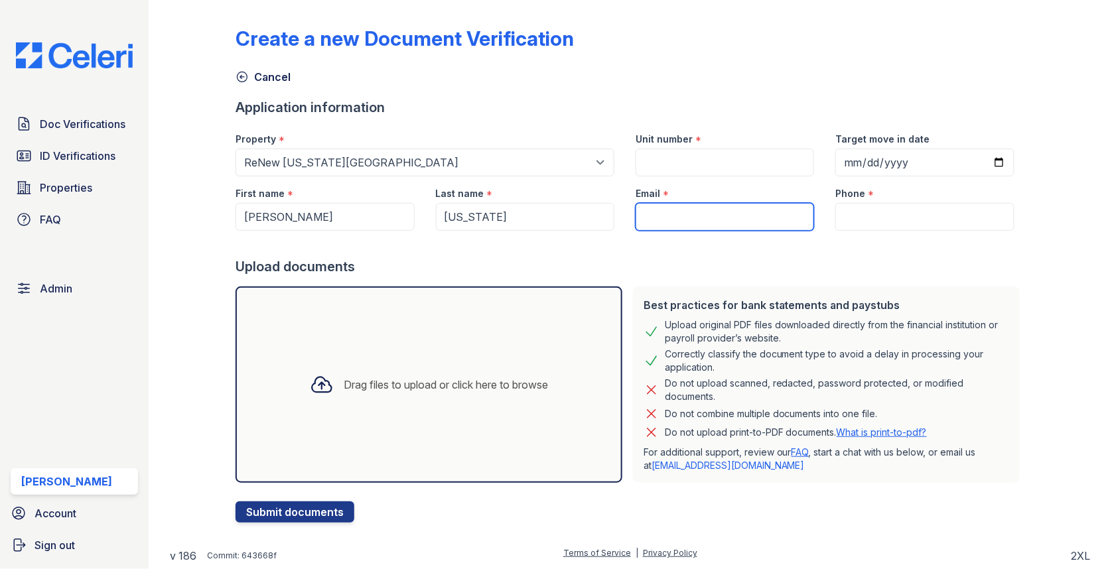
click at [685, 216] on input "Email" at bounding box center [725, 217] width 178 height 28
paste input "[EMAIL_ADDRESS][DOMAIN_NAME]"
type input "[EMAIL_ADDRESS][DOMAIN_NAME]"
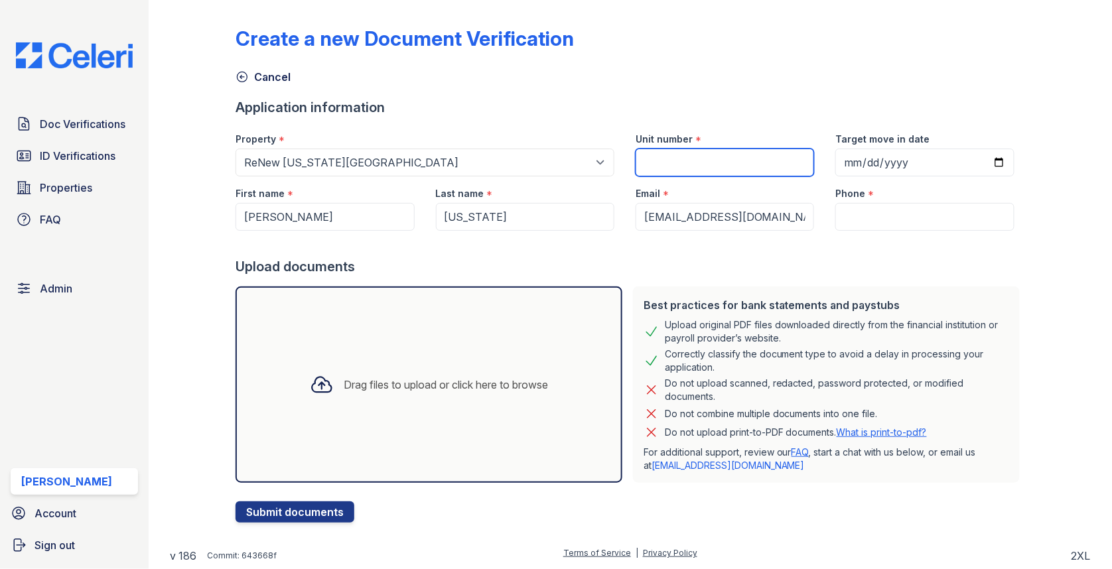
click at [711, 150] on input "Unit number" at bounding box center [725, 163] width 178 height 28
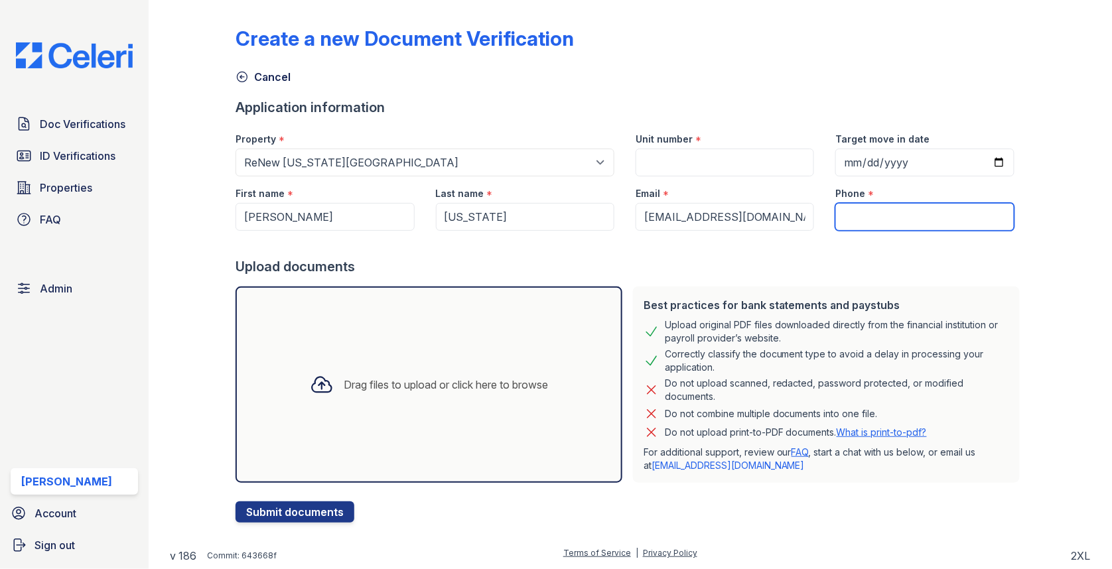
click at [870, 212] on input "Phone" at bounding box center [924, 217] width 178 height 28
paste input "7571141417"
type input "7571141417"
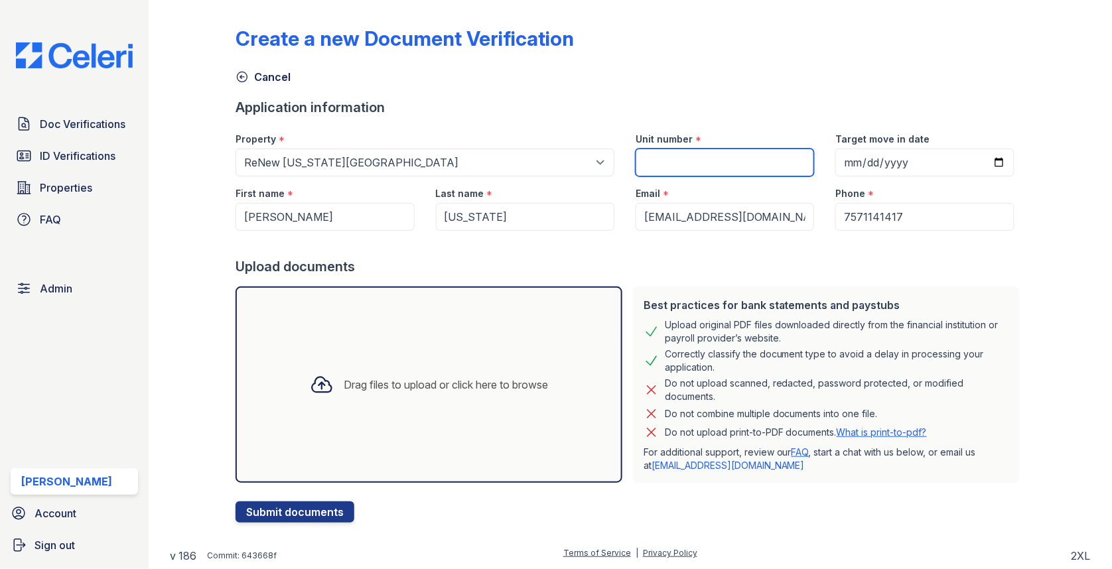
click at [660, 149] on input "Unit number" at bounding box center [725, 163] width 178 height 28
paste input "202"
type input "202"
click at [465, 338] on div "Drag files to upload or click here to browse" at bounding box center [428, 385] width 387 height 196
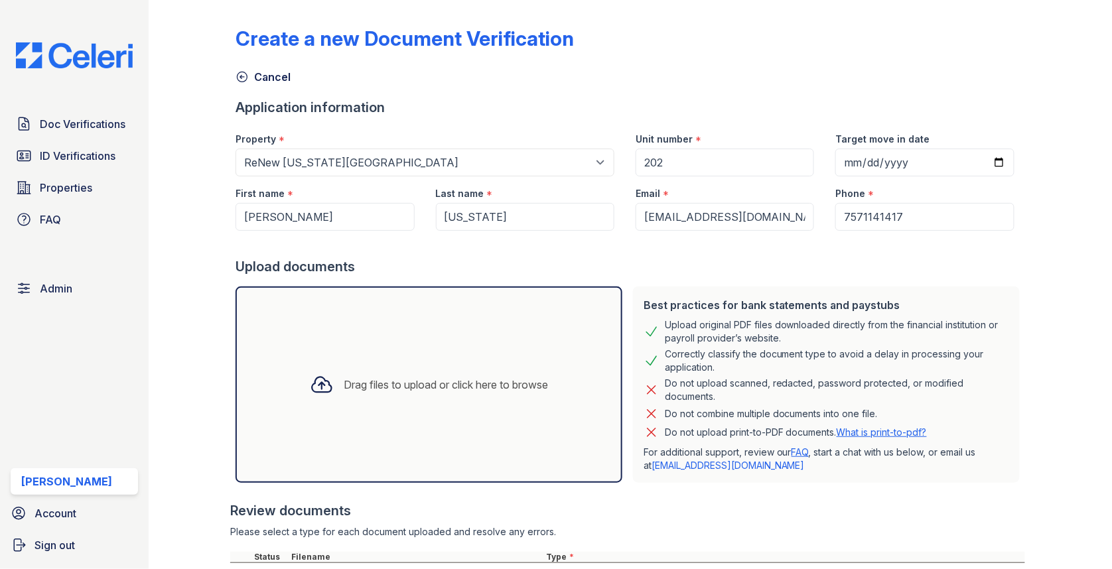
scroll to position [117, 0]
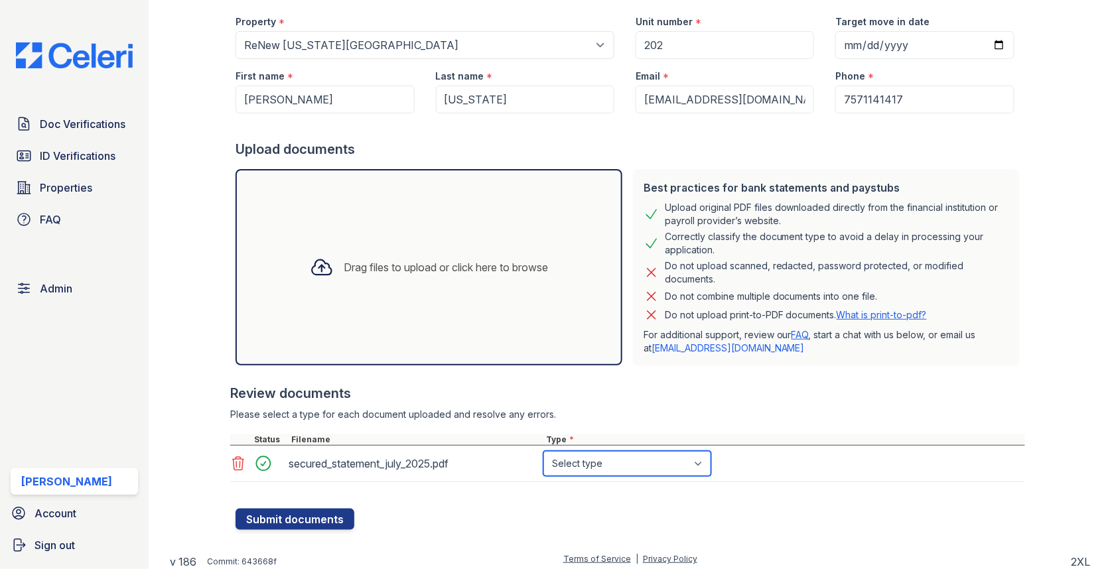
click at [572, 458] on select "Select type Paystub Bank Statement Offer Letter Tax Documents Benefit Award Let…" at bounding box center [627, 463] width 168 height 25
select select "bank_statement"
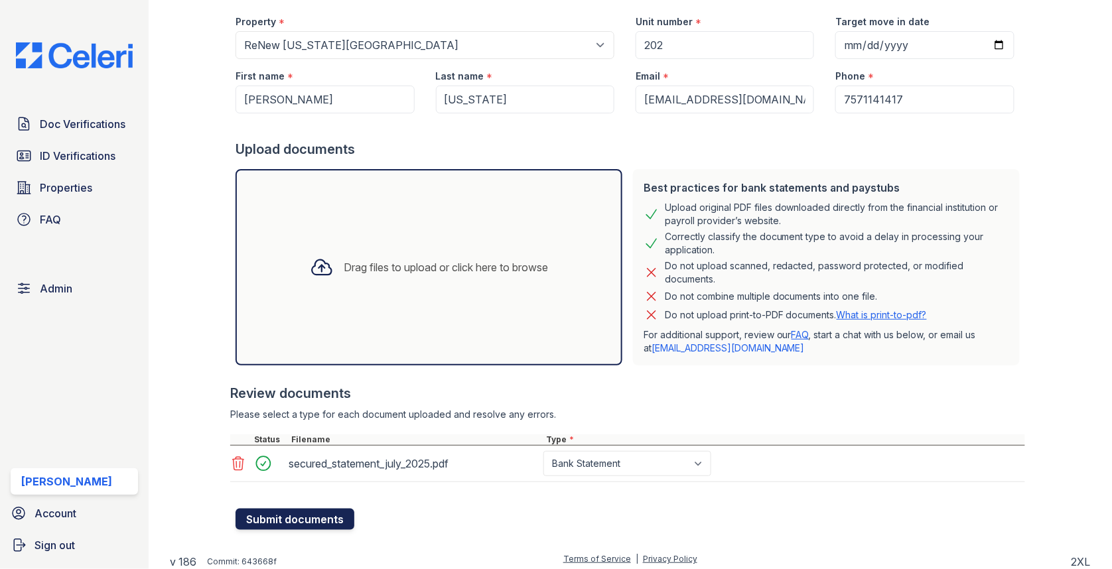
click at [297, 511] on button "Submit documents" at bounding box center [294, 519] width 119 height 21
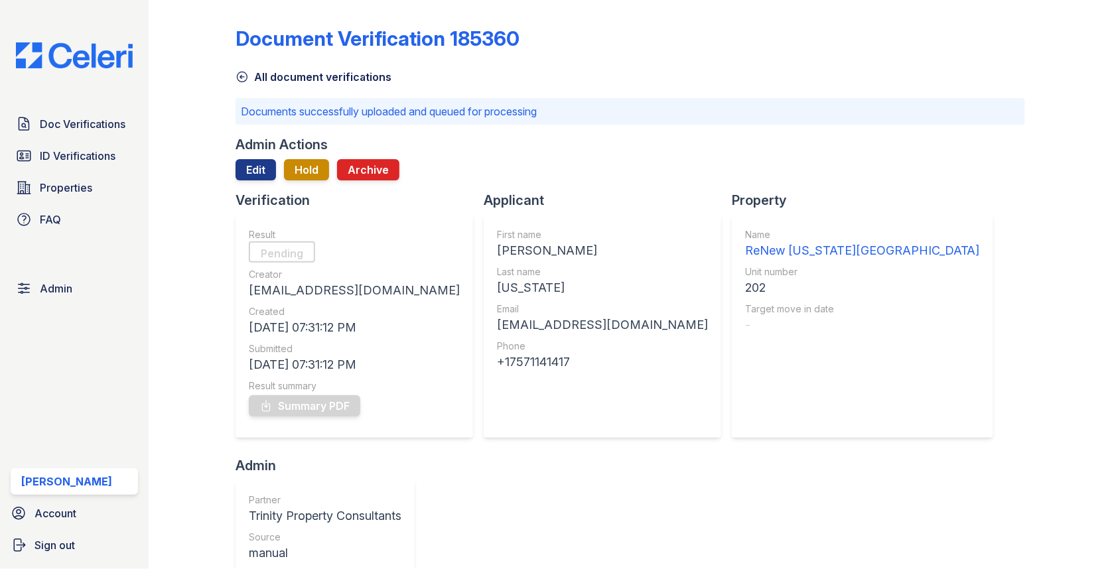
click at [497, 246] on div "[PERSON_NAME]" at bounding box center [602, 250] width 211 height 19
copy div "[PERSON_NAME]"
click at [497, 277] on div "Last name" at bounding box center [602, 271] width 211 height 13
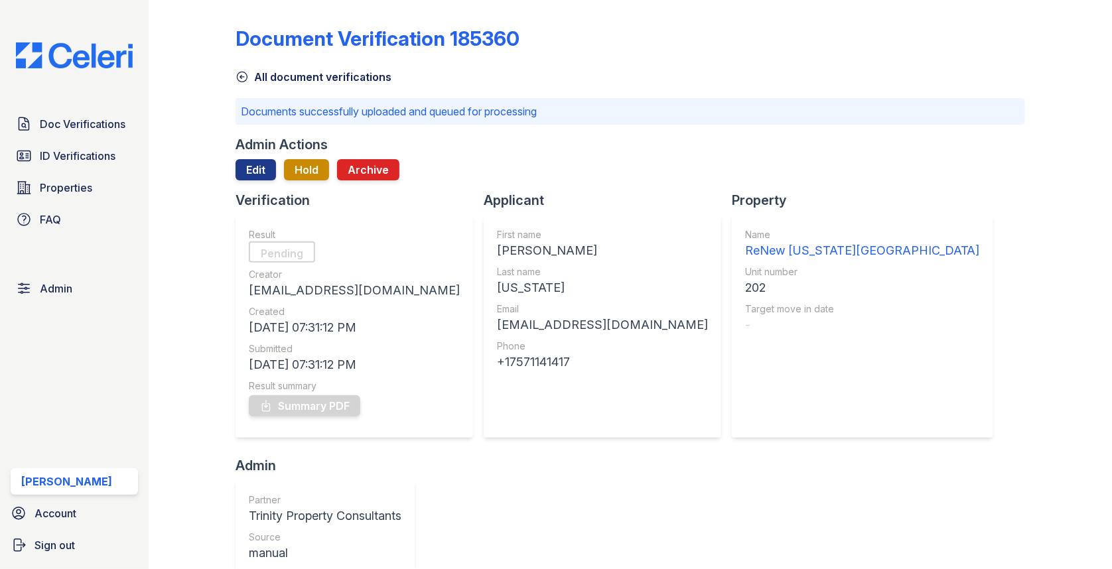
click at [497, 277] on div "Last name" at bounding box center [602, 271] width 211 height 13
click at [497, 289] on div "[US_STATE]" at bounding box center [602, 288] width 211 height 19
copy div "[US_STATE]"
click at [508, 310] on div "Email" at bounding box center [602, 309] width 211 height 13
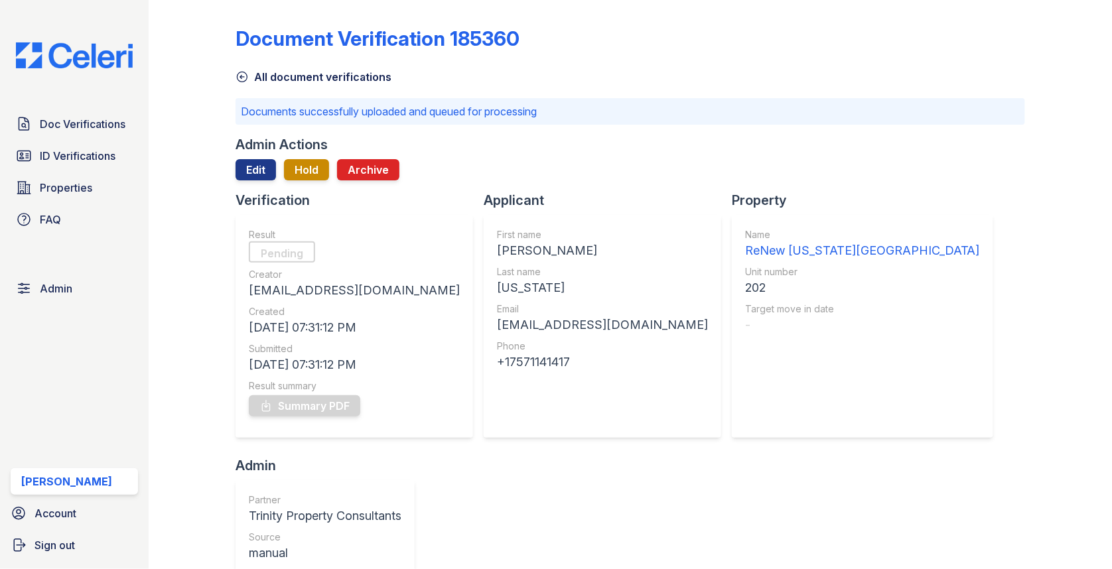
click at [508, 310] on div "Email" at bounding box center [602, 309] width 211 height 13
click at [500, 320] on div "[EMAIL_ADDRESS][DOMAIN_NAME]" at bounding box center [602, 325] width 211 height 19
copy div "[EMAIL_ADDRESS][DOMAIN_NAME]"
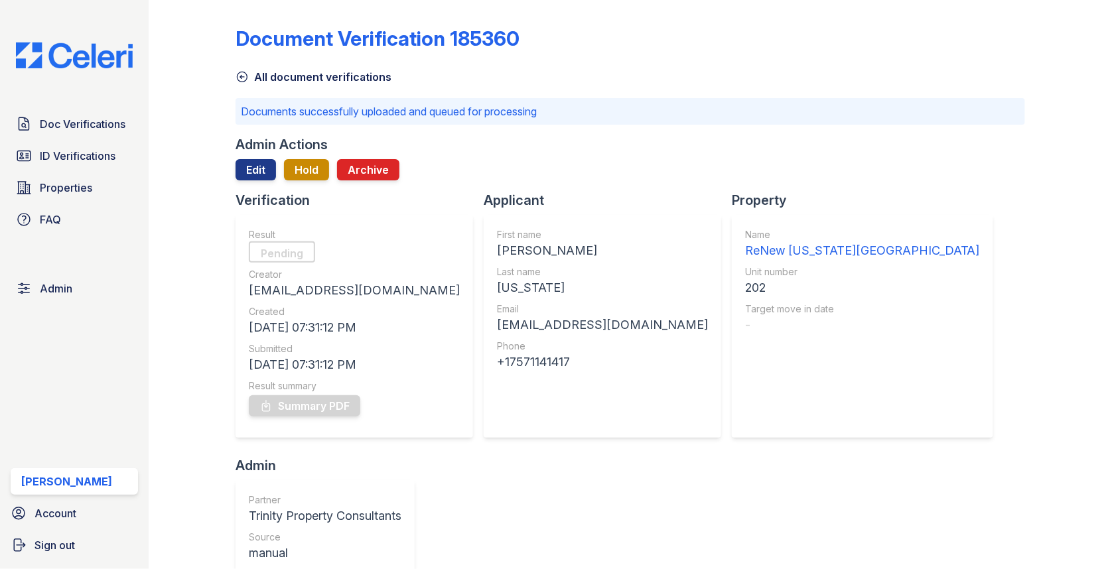
click at [745, 292] on div "202" at bounding box center [862, 288] width 235 height 19
copy div "202"
drag, startPoint x: 422, startPoint y: 360, endPoint x: 561, endPoint y: 360, distance: 139.3
click at [561, 360] on div "+17571141417" at bounding box center [602, 362] width 211 height 19
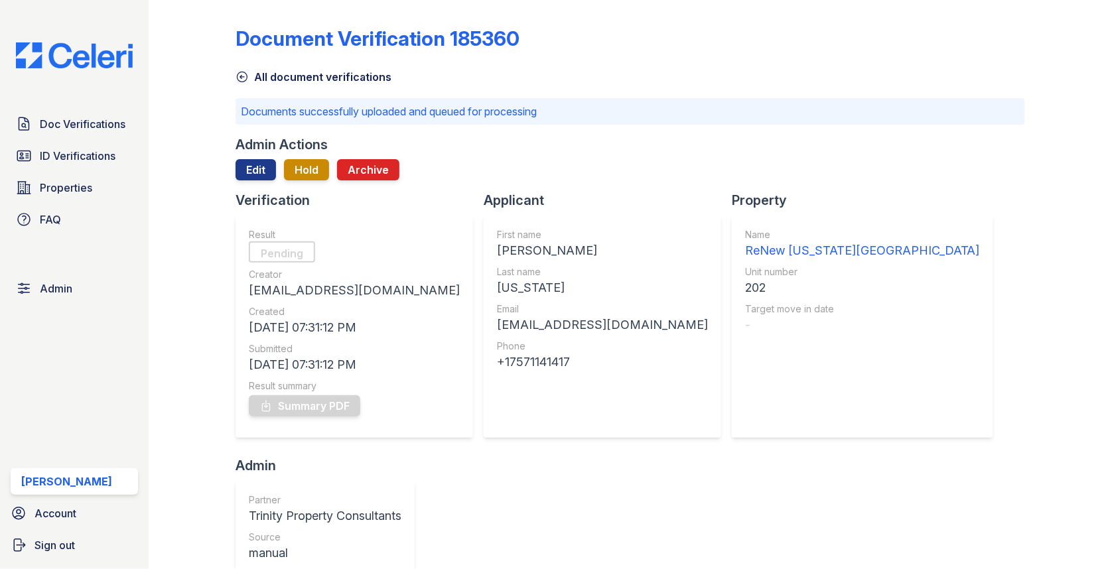
copy div "7571141417"
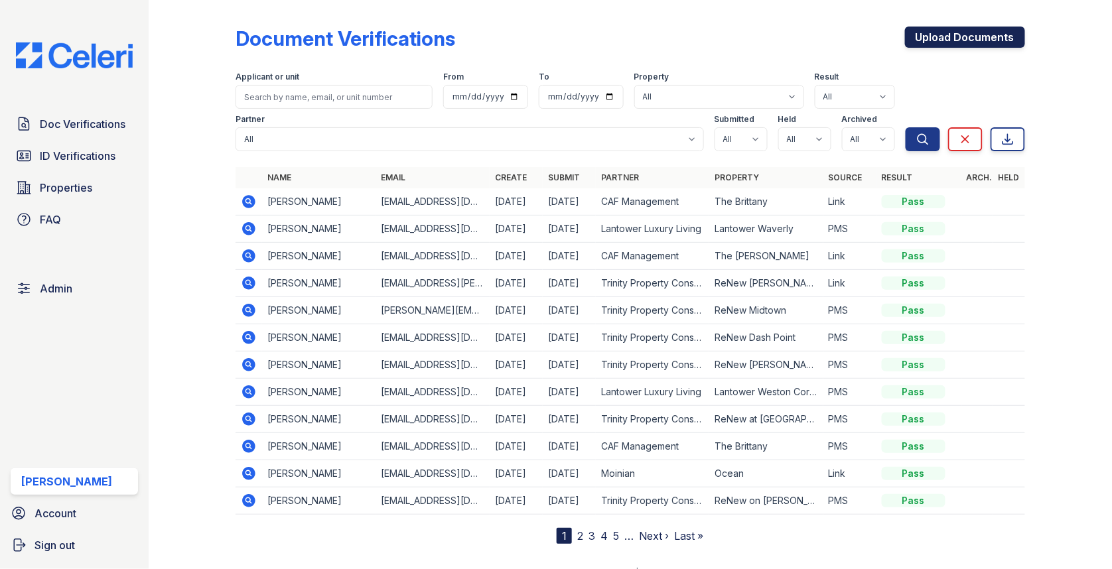
click at [994, 42] on link "Upload Documents" at bounding box center [965, 37] width 120 height 21
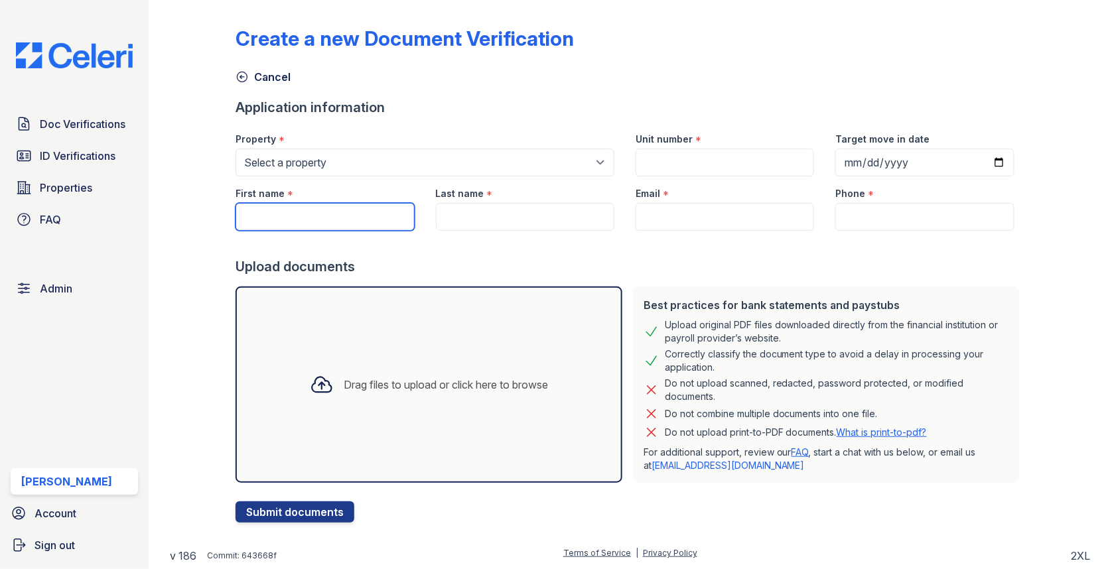
click at [377, 225] on input "First name" at bounding box center [324, 217] width 178 height 28
paste input "[PERSON_NAME]"
type input "[PERSON_NAME]"
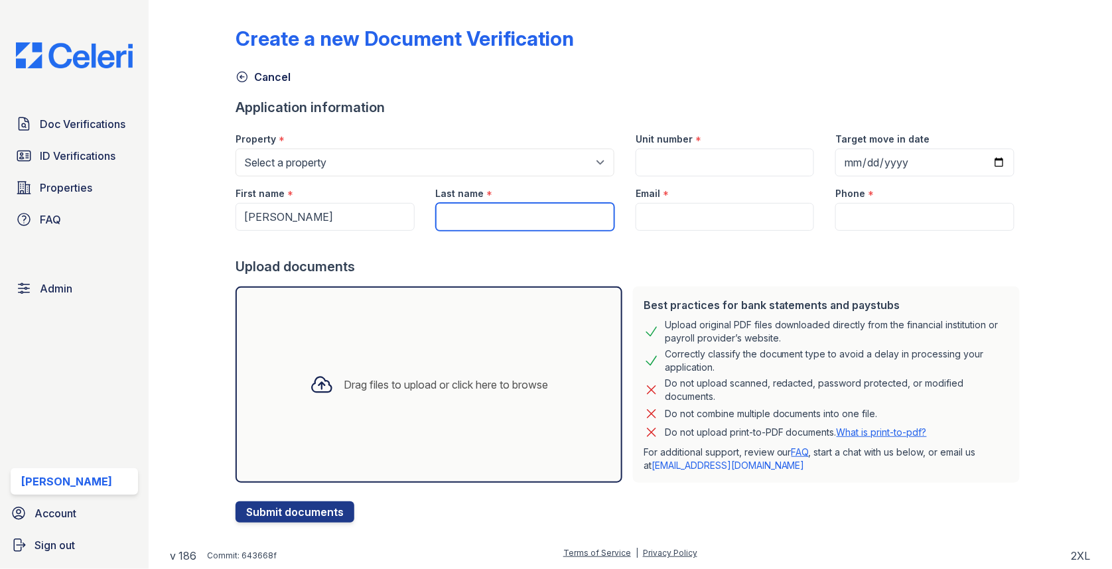
click at [537, 217] on input "Last name" at bounding box center [525, 217] width 178 height 28
paste input "[US_STATE]"
type input "[US_STATE]"
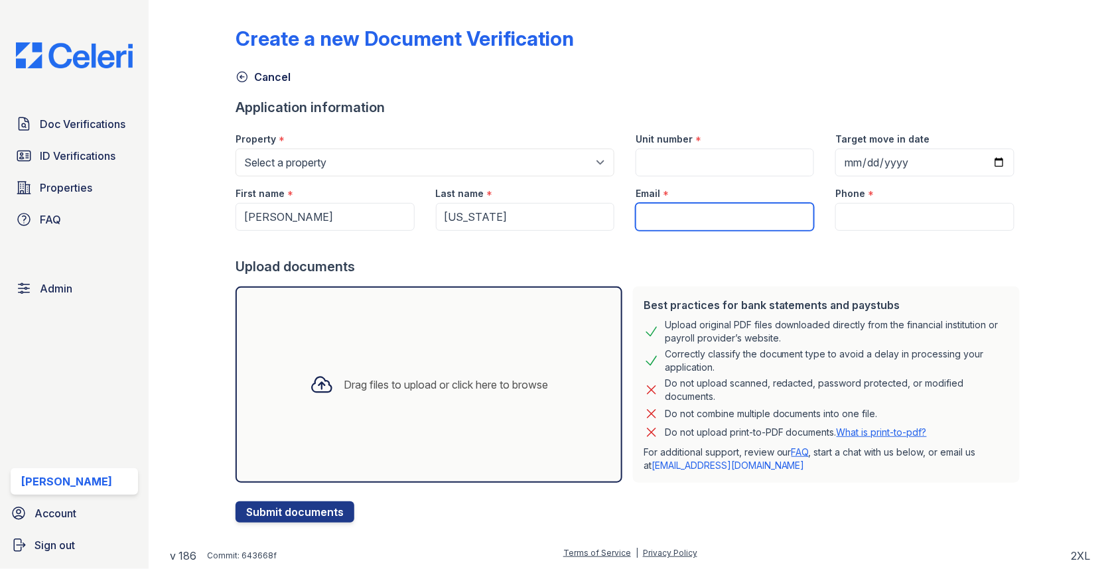
click at [732, 218] on input "Email" at bounding box center [725, 217] width 178 height 28
paste input "[EMAIL_ADDRESS][DOMAIN_NAME]"
type input "[EMAIL_ADDRESS][DOMAIN_NAME]"
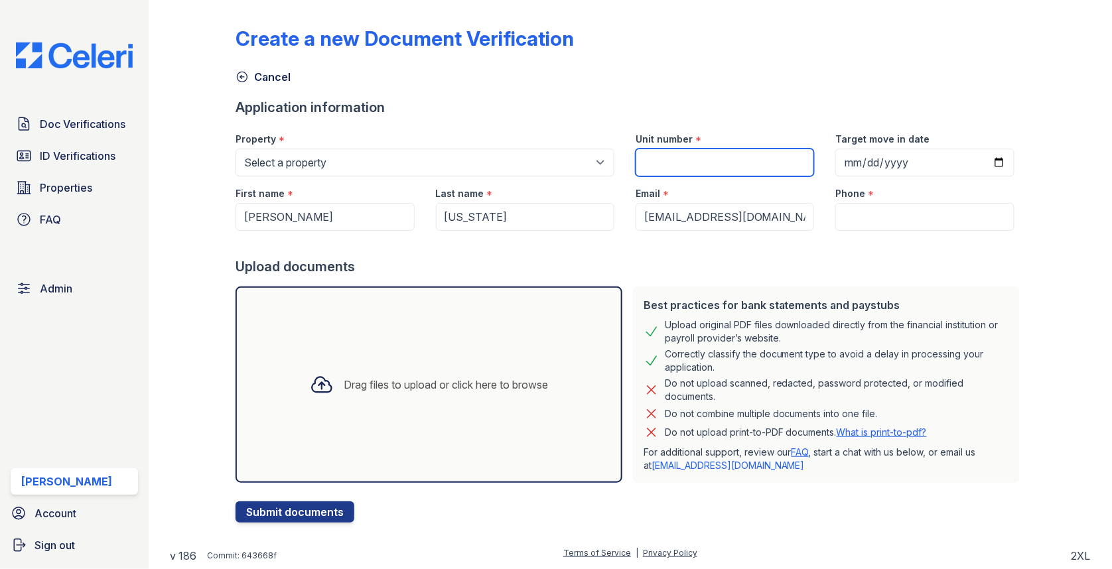
click at [751, 152] on input "Unit number" at bounding box center [725, 163] width 178 height 28
paste input "202"
type input "202"
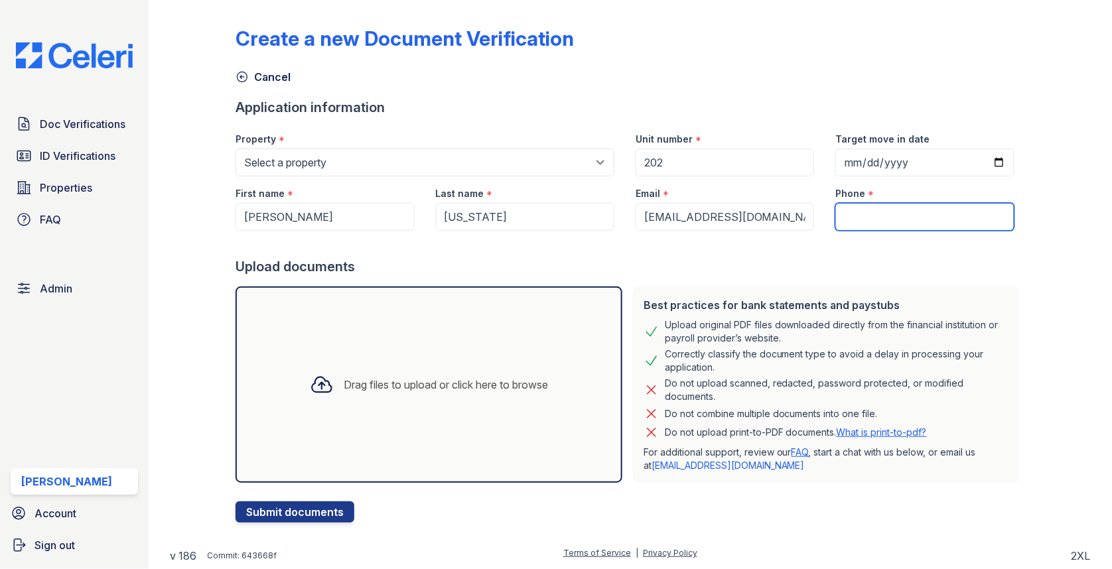
click at [895, 209] on input "Phone" at bounding box center [924, 217] width 178 height 28
paste input "7571141417"
type input "7571141417"
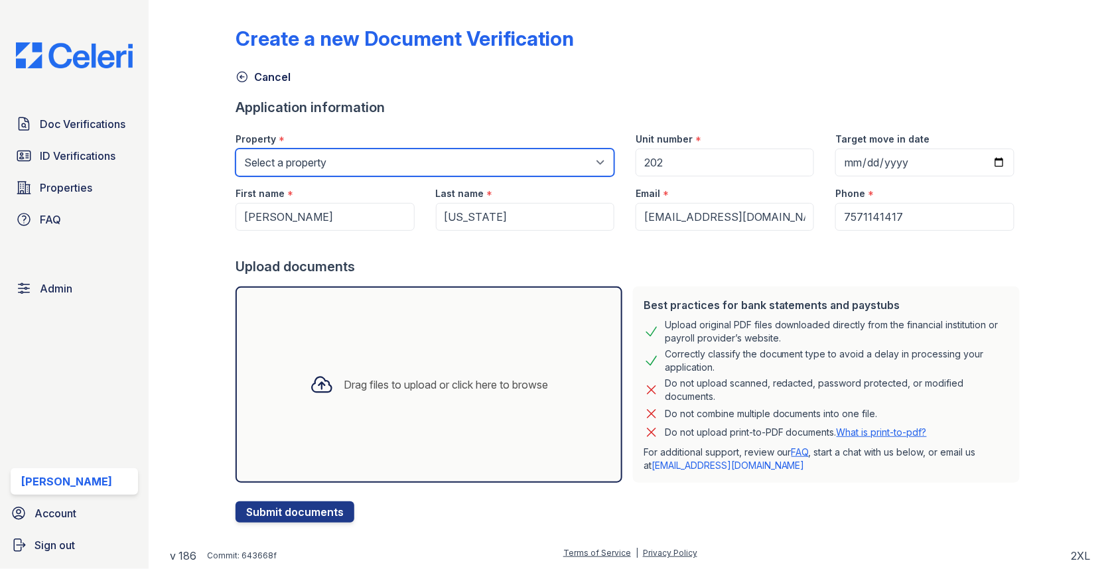
click at [409, 163] on select "Select a property 0000 Kinney Avenue 09 Cape Coral 10006 North Glowing Forge Co…" at bounding box center [424, 163] width 379 height 28
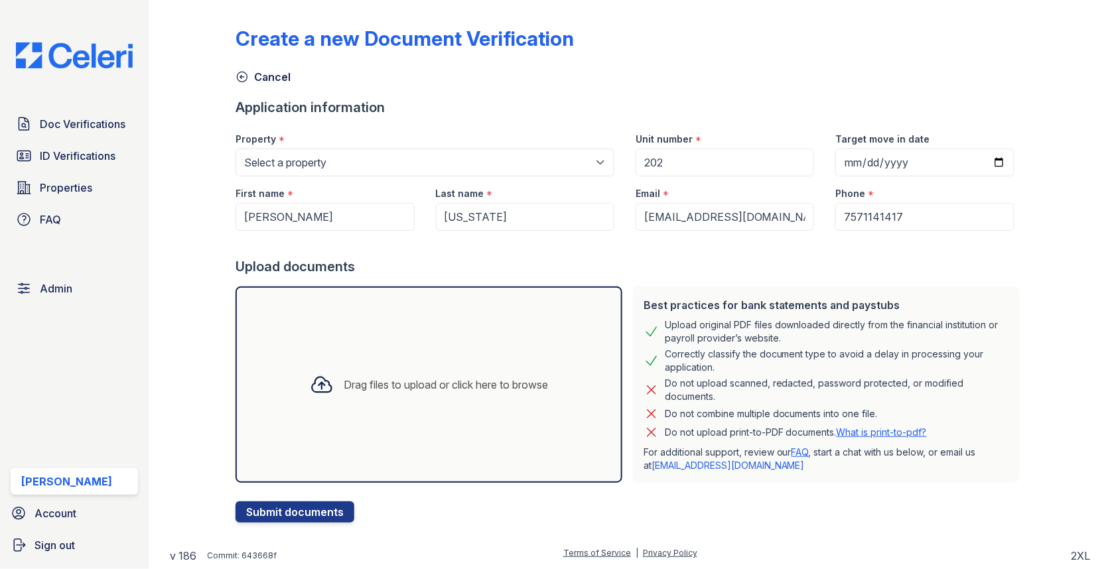
click at [297, 178] on div "First name *" at bounding box center [324, 189] width 178 height 27
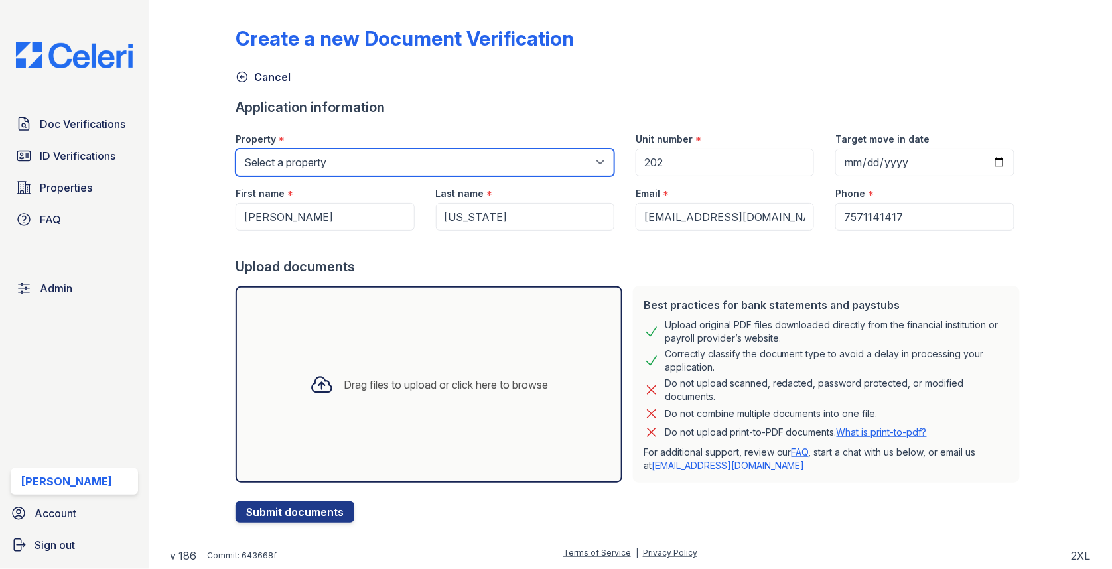
click at [303, 159] on select "Select a property 0000 Kinney Avenue 09 Cape Coral 10006 North Glowing Forge Co…" at bounding box center [424, 163] width 379 height 28
select select "1793"
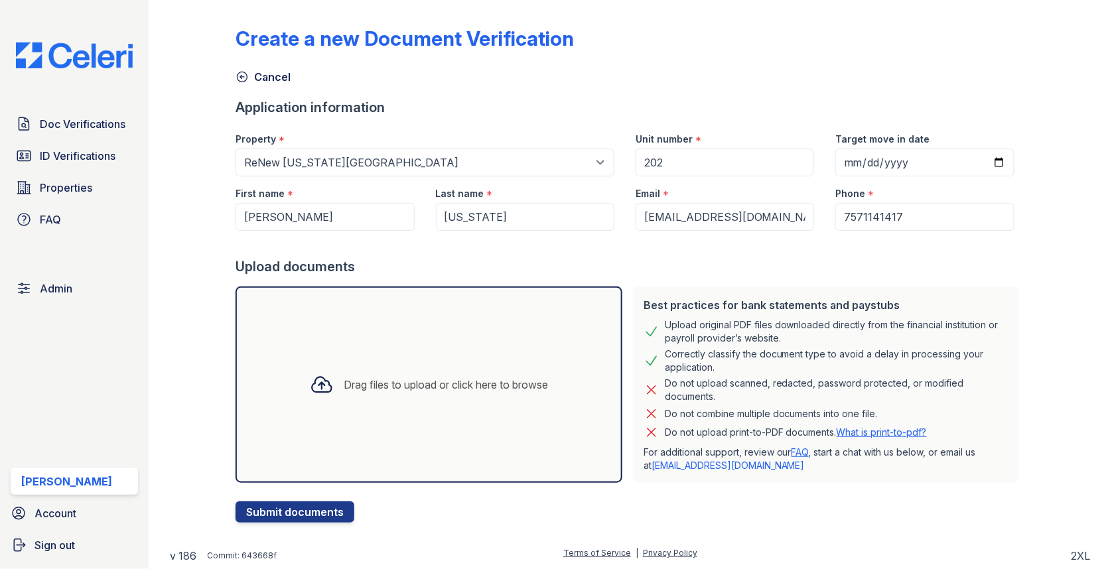
click at [498, 419] on div "Drag files to upload or click here to browse" at bounding box center [428, 385] width 387 height 196
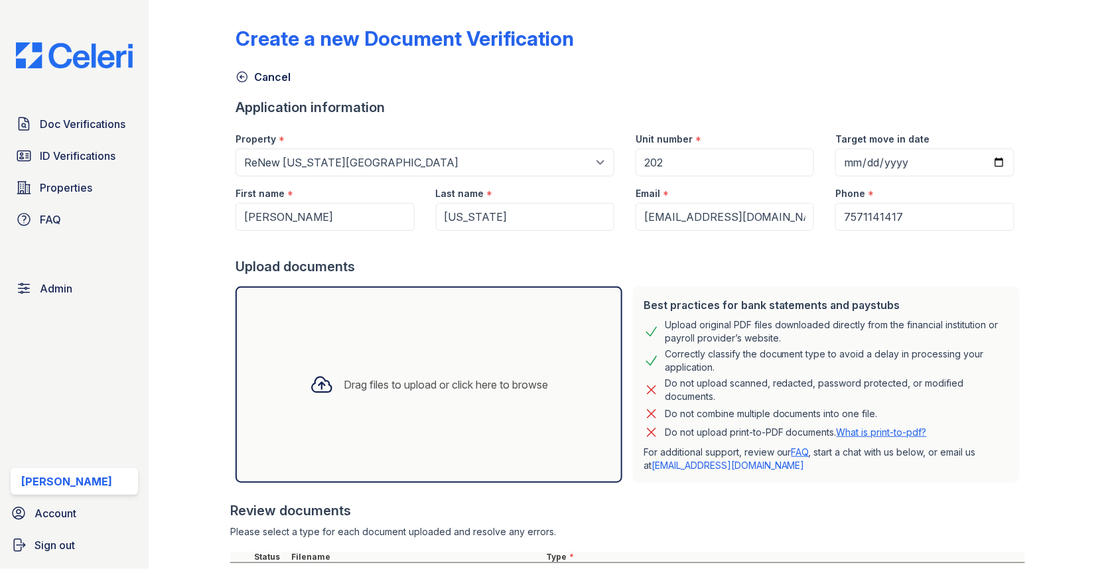
scroll to position [117, 0]
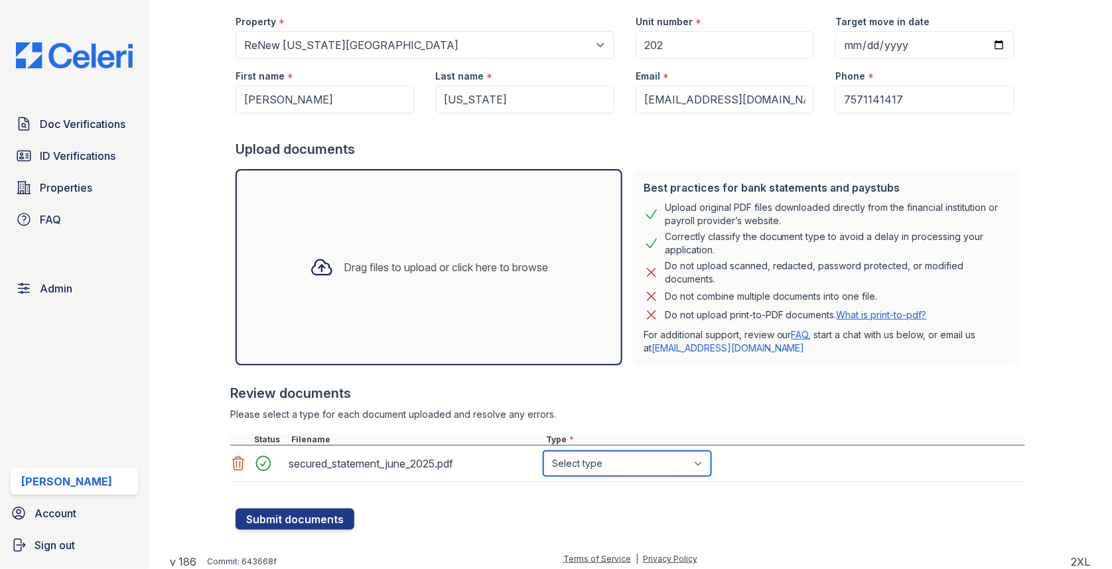
click at [571, 461] on select "Select type Paystub Bank Statement Offer Letter Tax Documents Benefit Award Let…" at bounding box center [627, 463] width 168 height 25
select select "bank_statement"
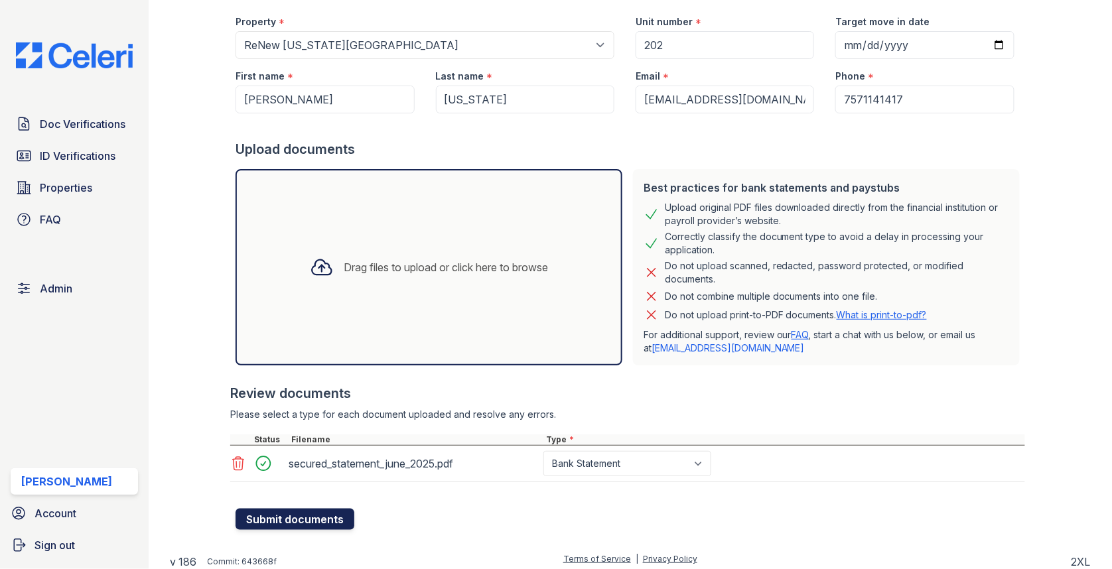
click at [289, 519] on button "Submit documents" at bounding box center [294, 519] width 119 height 21
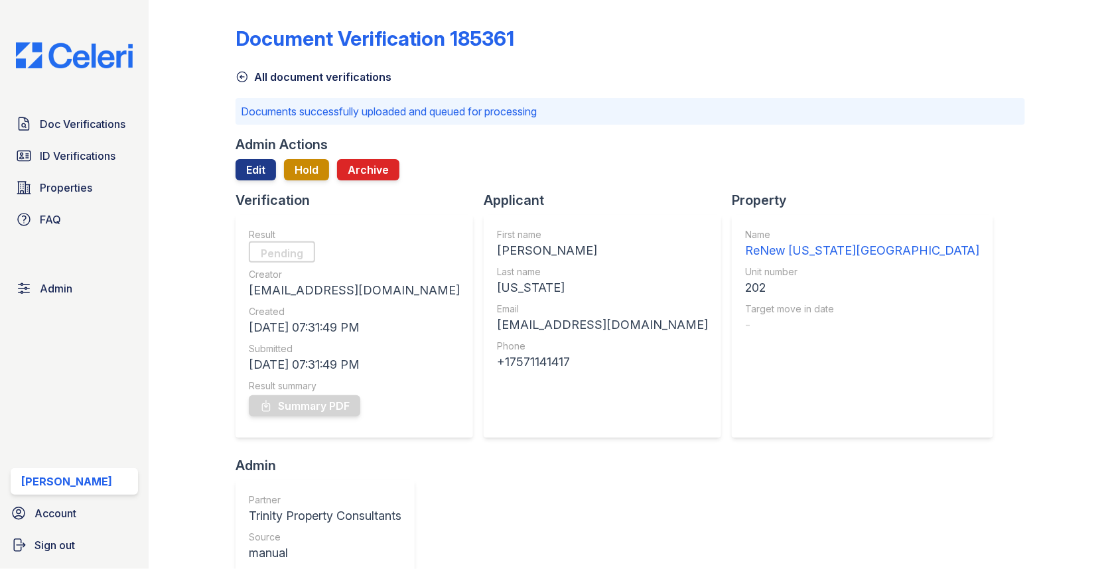
click at [497, 246] on div "Chrisjohn" at bounding box center [602, 250] width 211 height 19
copy div "Chrisjohn"
click at [497, 279] on div "Washington" at bounding box center [602, 288] width 211 height 19
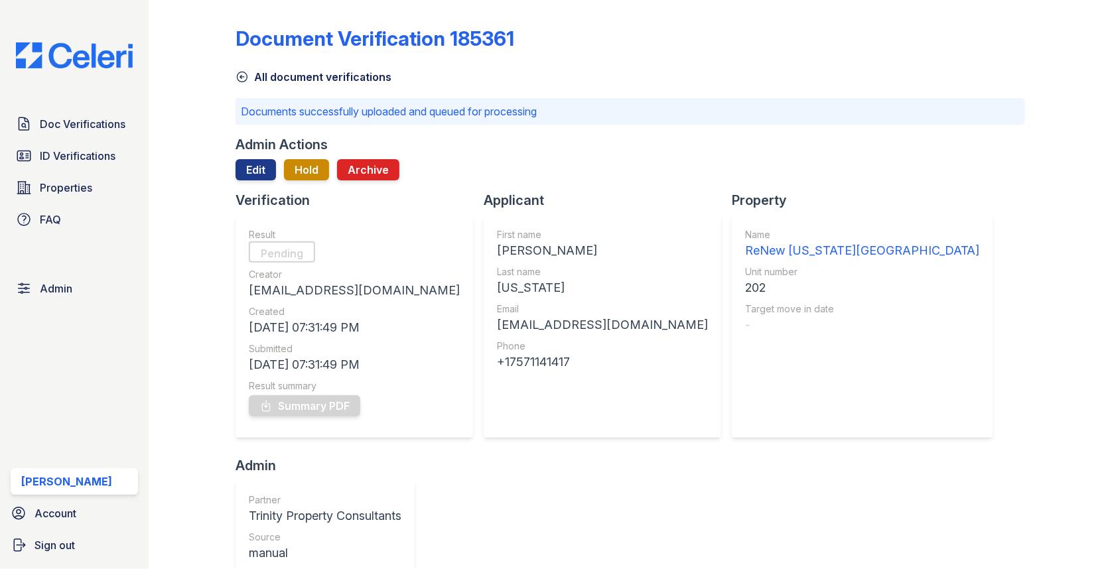
click at [497, 279] on div "Washington" at bounding box center [602, 288] width 211 height 19
copy div "Washington"
click at [510, 328] on div "chrisjonwashington1226@gmail.com" at bounding box center [602, 325] width 211 height 19
click at [510, 328] on div "[EMAIL_ADDRESS][DOMAIN_NAME]" at bounding box center [602, 325] width 211 height 19
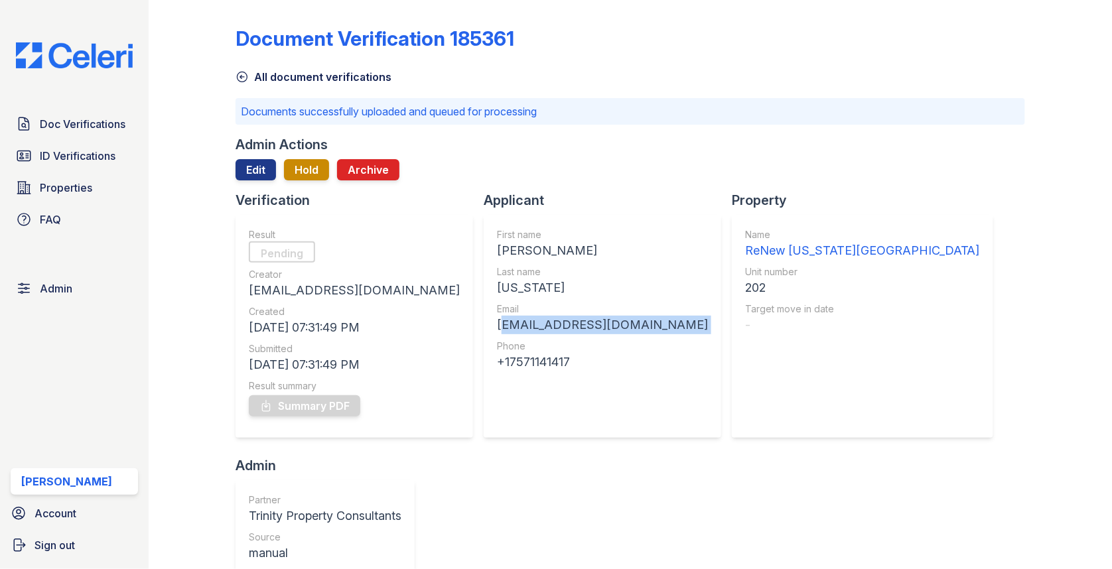
copy div "[EMAIL_ADDRESS][DOMAIN_NAME]"
click at [745, 281] on div "202" at bounding box center [862, 288] width 235 height 19
click at [745, 286] on div "202" at bounding box center [862, 288] width 235 height 19
copy div "202"
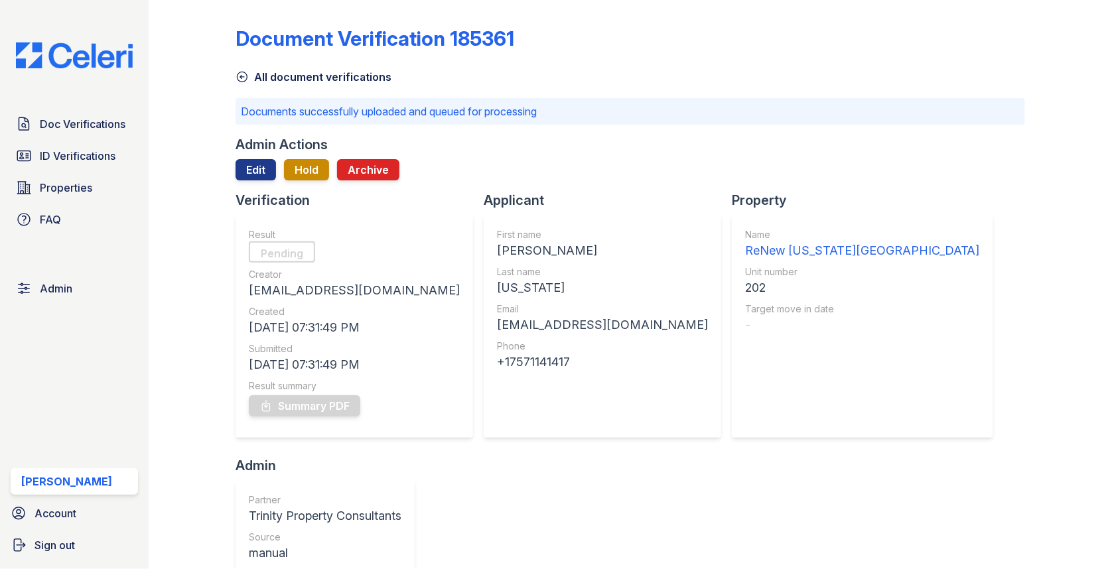
drag, startPoint x: 423, startPoint y: 363, endPoint x: 536, endPoint y: 363, distance: 113.4
click at [536, 363] on div "+17571141417" at bounding box center [602, 362] width 211 height 19
copy div "7571141417"
click at [111, 127] on span "Doc Verifications" at bounding box center [83, 124] width 86 height 16
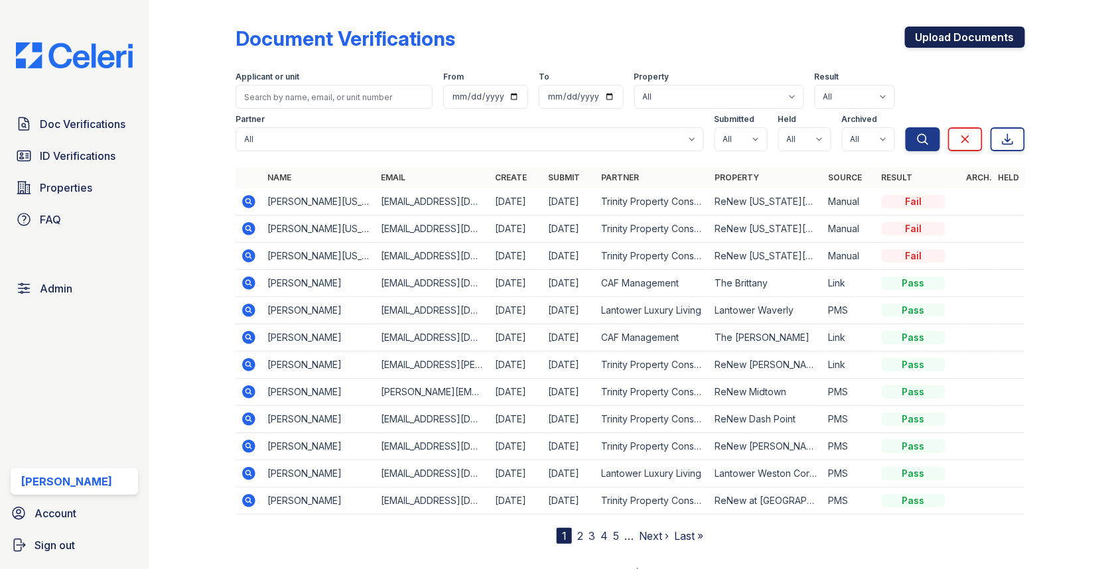
click at [976, 30] on link "Upload Documents" at bounding box center [965, 37] width 120 height 21
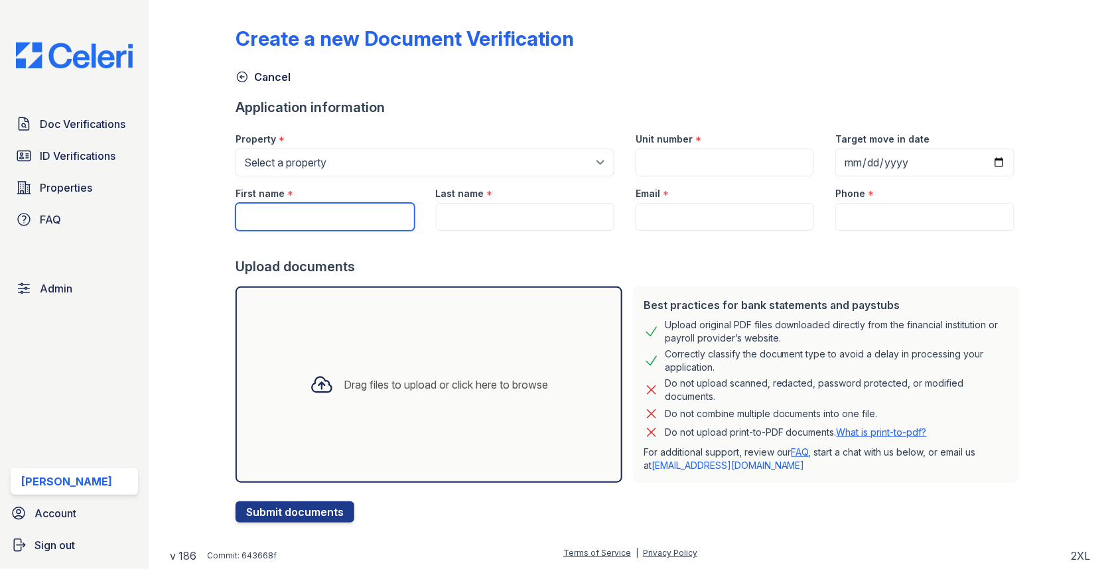
click at [315, 221] on input "First name" at bounding box center [324, 217] width 178 height 28
paste input "Aaron"
type input "Aaron"
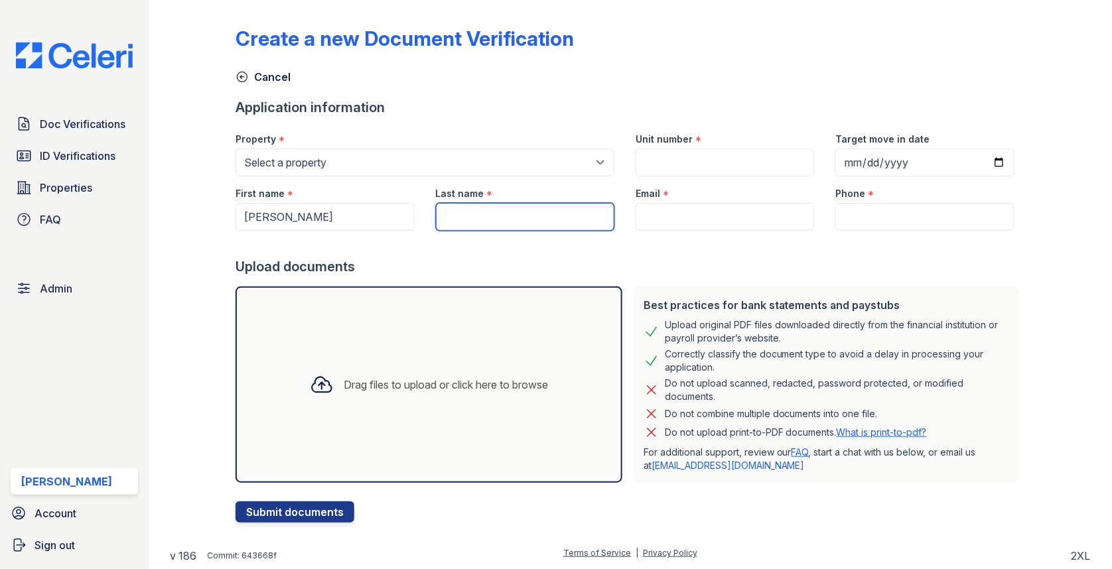
click at [531, 229] on form "Application information Property * Select a property 0000 Kinney Avenue 09 Cape…" at bounding box center [629, 310] width 789 height 425
paste input "Martinez"
type input "Martinez"
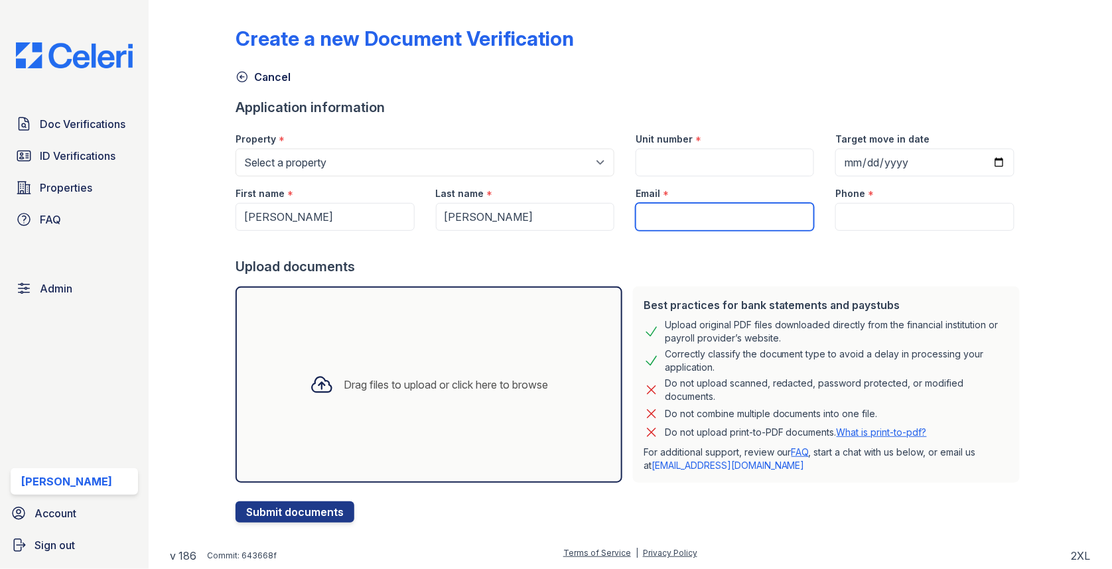
click at [704, 220] on input "Email" at bounding box center [725, 217] width 178 height 28
paste input "aaronmartinez403@yahoo.com"
type input "aaronmartinez403@yahoo.com"
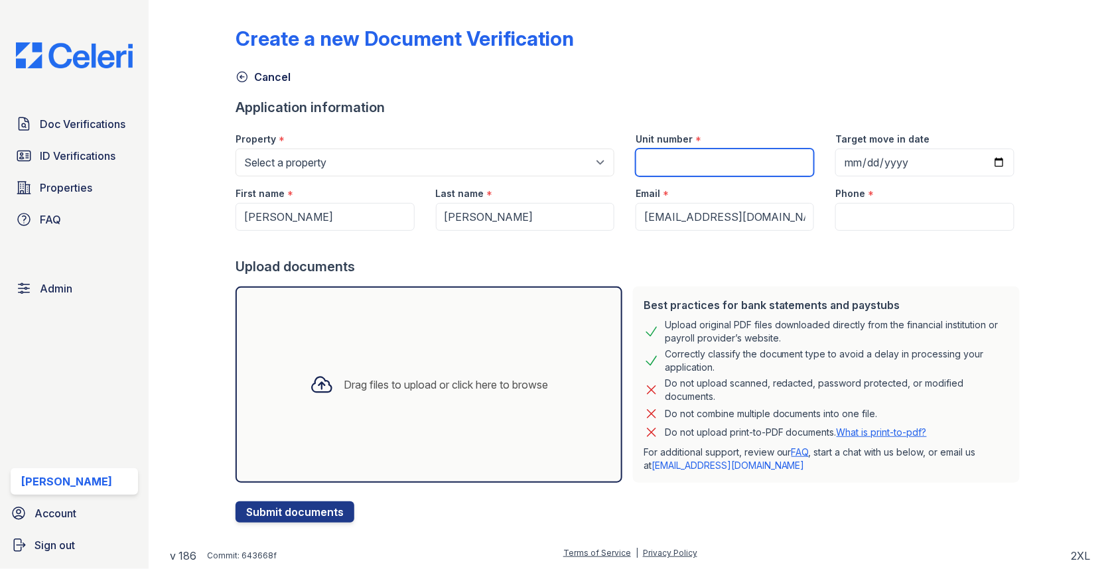
click at [666, 167] on input "Unit number" at bounding box center [725, 163] width 178 height 28
paste input "8565"
type input "8565"
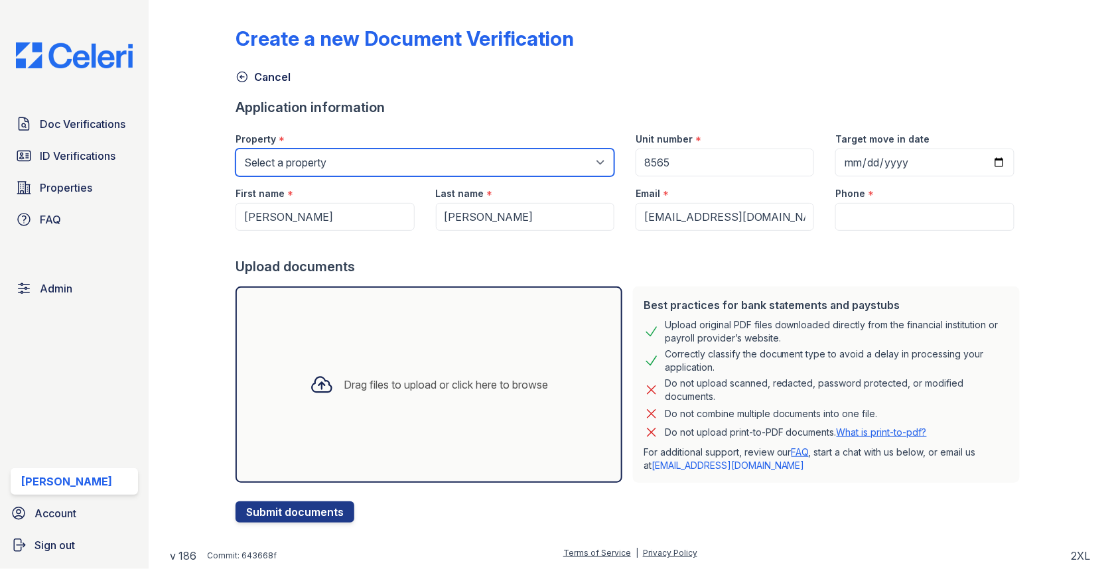
click at [373, 165] on select "Select a property [GEOGRAPHIC_DATA][PERSON_NAME] [GEOGRAPHIC_DATA] [STREET_ADDR…" at bounding box center [424, 163] width 379 height 28
select select "20"
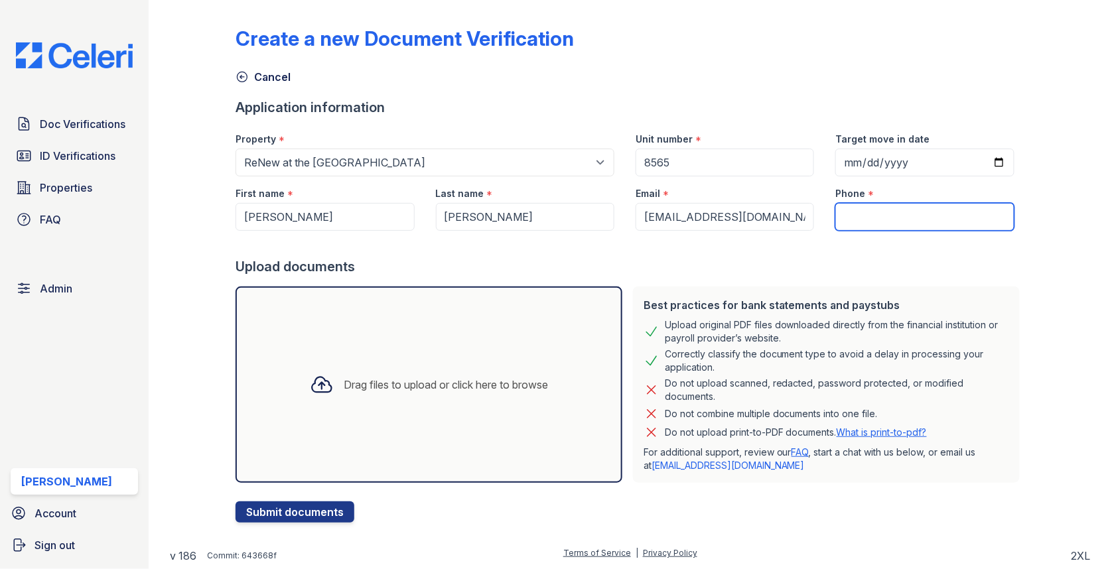
click at [848, 206] on input "Phone" at bounding box center [924, 217] width 178 height 28
paste input "2096391336"
type input "2096391336"
click at [501, 314] on div "Drag files to upload or click here to browse" at bounding box center [428, 385] width 387 height 196
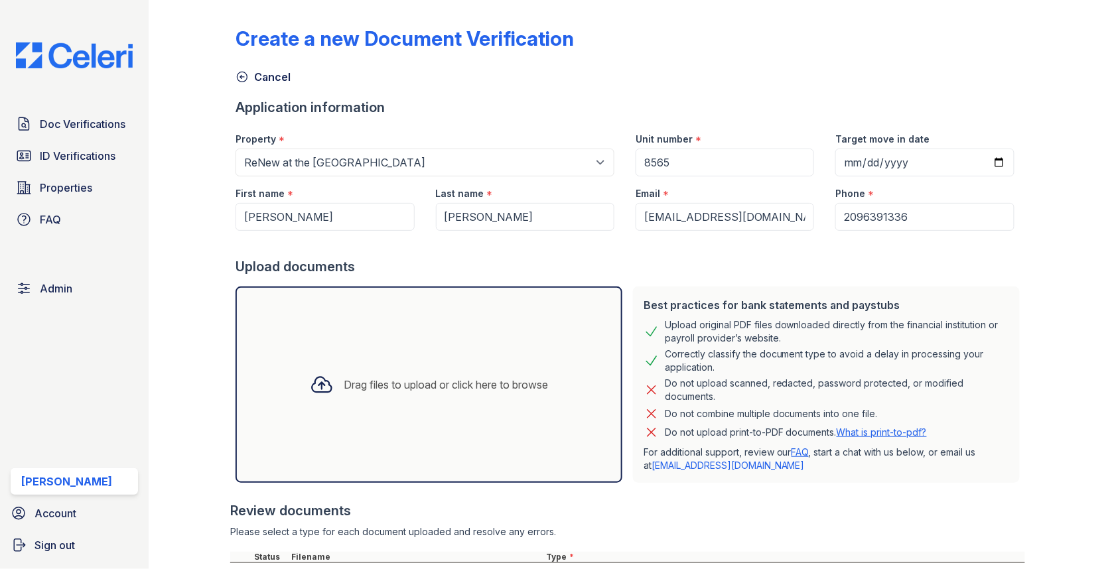
scroll to position [117, 0]
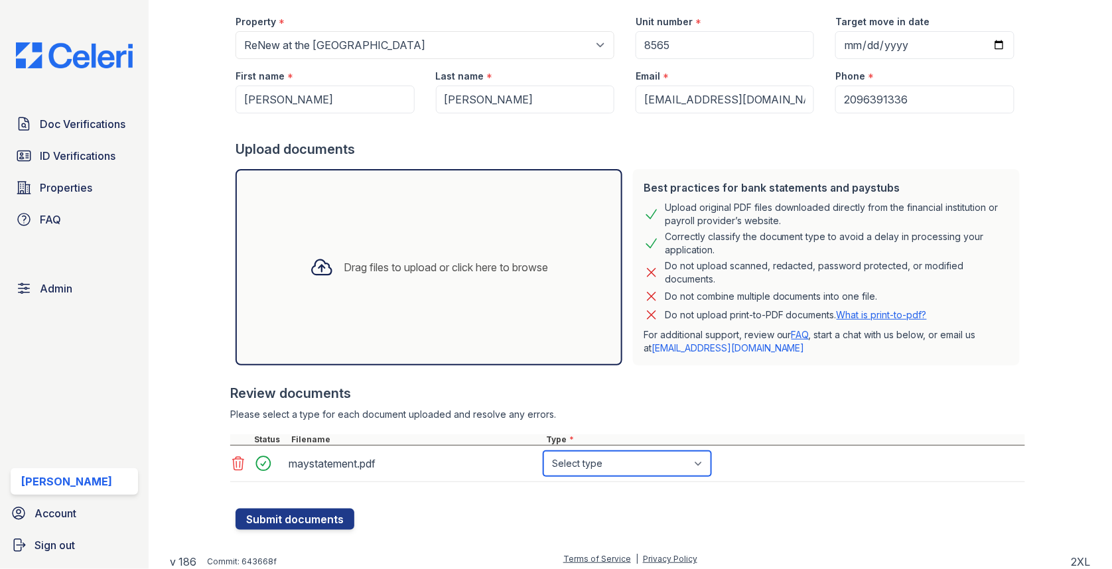
click at [584, 460] on select "Select type Paystub Bank Statement Offer Letter Tax Documents Benefit Award Let…" at bounding box center [627, 463] width 168 height 25
select select "bank_statement"
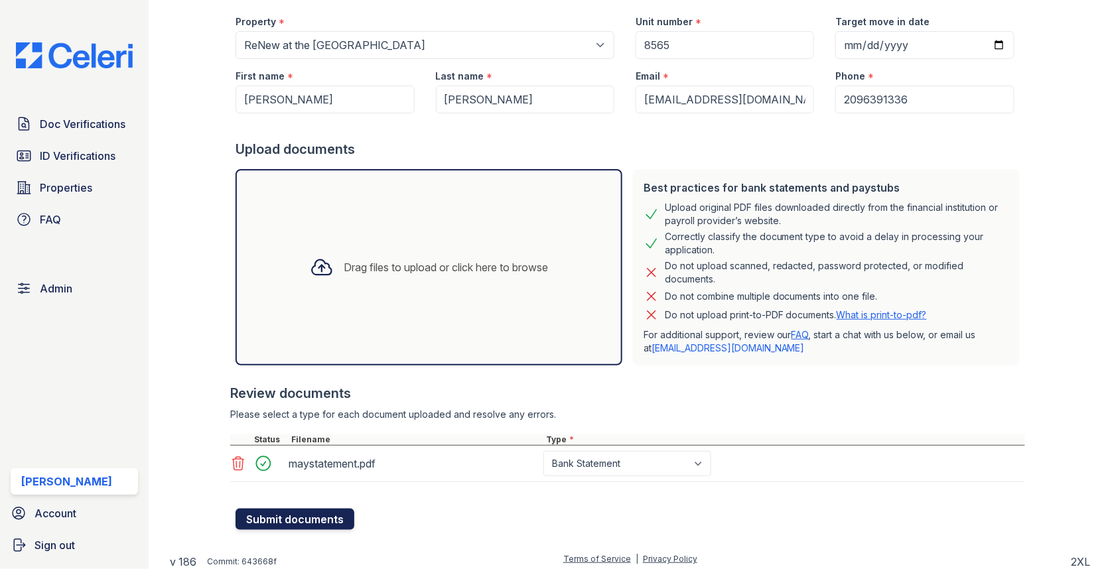
click at [293, 517] on button "Submit documents" at bounding box center [294, 519] width 119 height 21
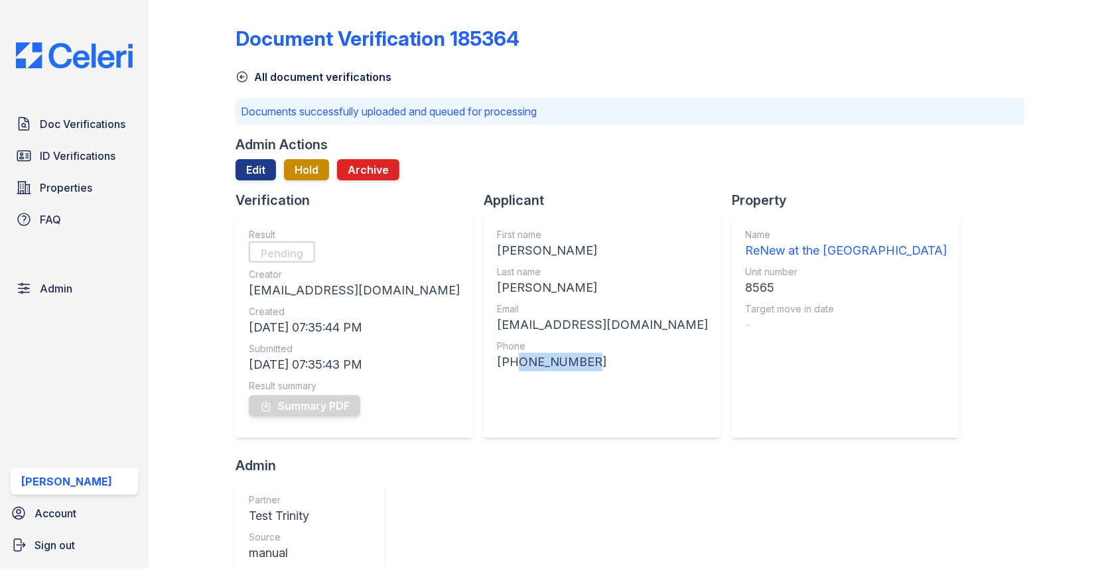
drag, startPoint x: 427, startPoint y: 365, endPoint x: 523, endPoint y: 365, distance: 96.2
click at [523, 365] on div "[PHONE_NUMBER]" at bounding box center [602, 362] width 211 height 19
copy div "2096391336"
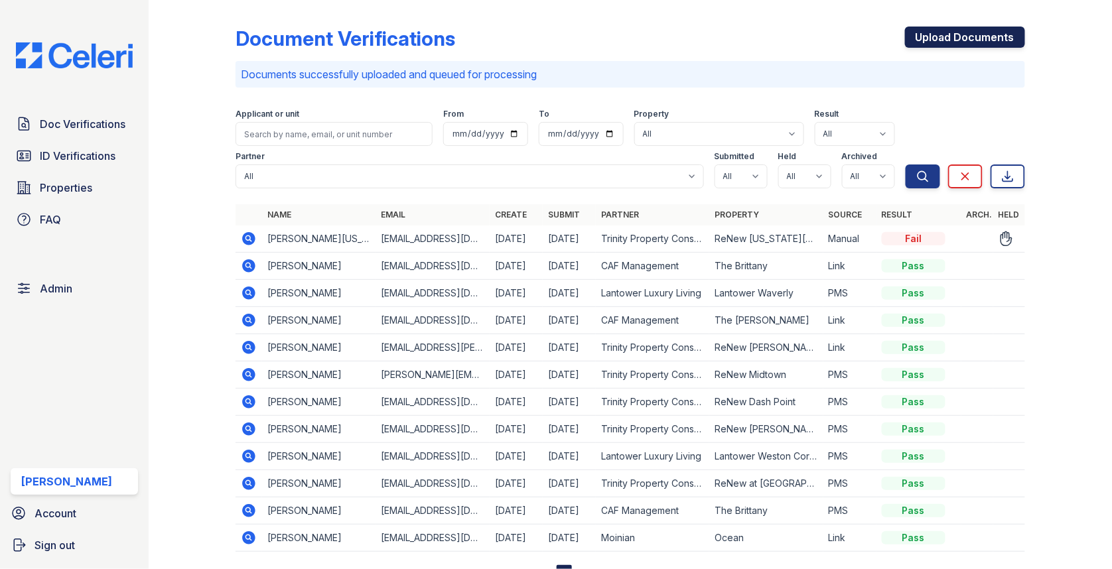
click at [953, 35] on link "Upload Documents" at bounding box center [965, 37] width 120 height 21
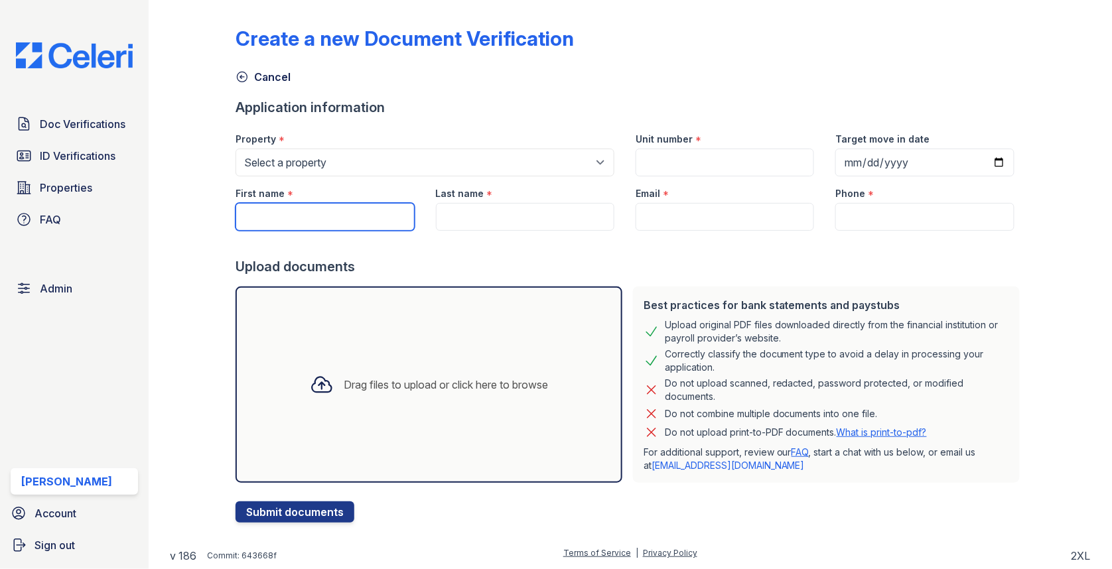
click at [375, 225] on input "First name" at bounding box center [324, 217] width 178 height 28
paste input "[PERSON_NAME]"
type input "[PERSON_NAME]"
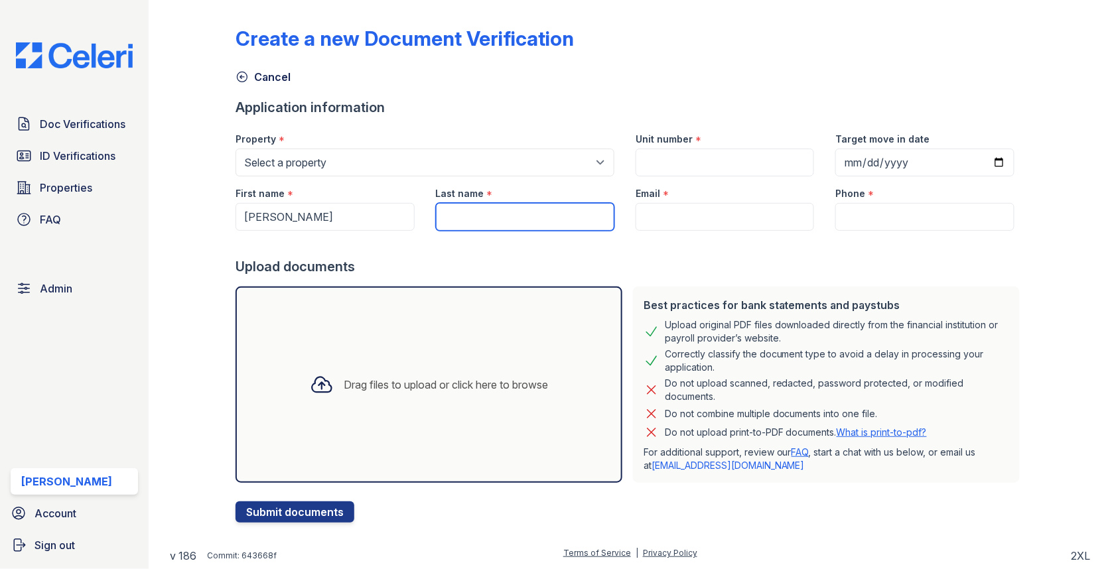
click at [487, 226] on input "Last name" at bounding box center [525, 217] width 178 height 28
paste input "[US_STATE]"
type input "[US_STATE]"
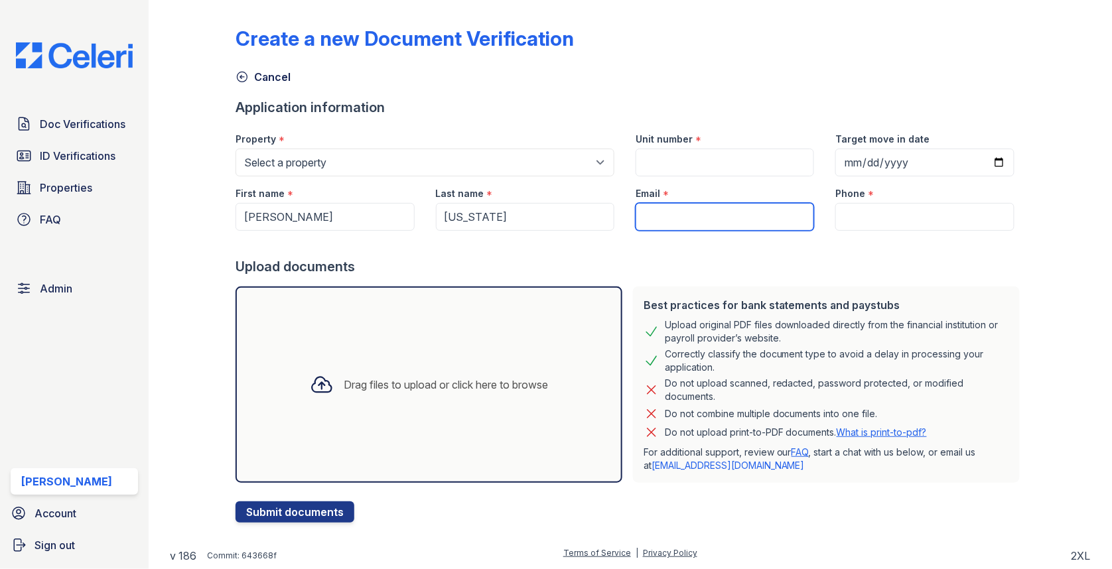
click at [665, 216] on input "Email" at bounding box center [725, 217] width 178 height 28
paste input "[EMAIL_ADDRESS][DOMAIN_NAME]"
type input "chrisjonwashington1226@gmail.com"
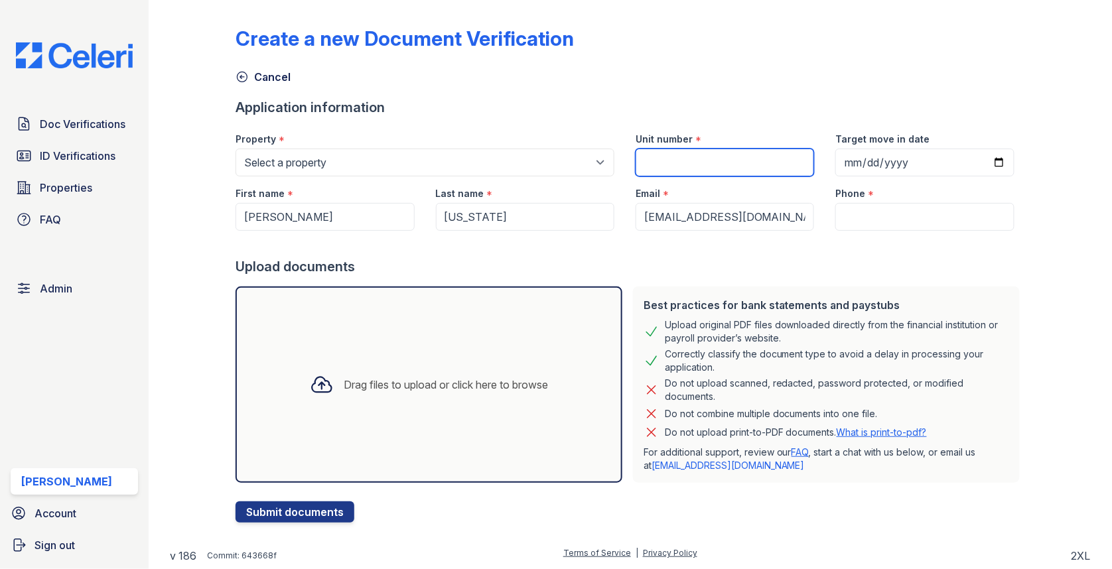
click at [718, 155] on input "Unit number" at bounding box center [725, 163] width 178 height 28
paste input "202"
type input "202"
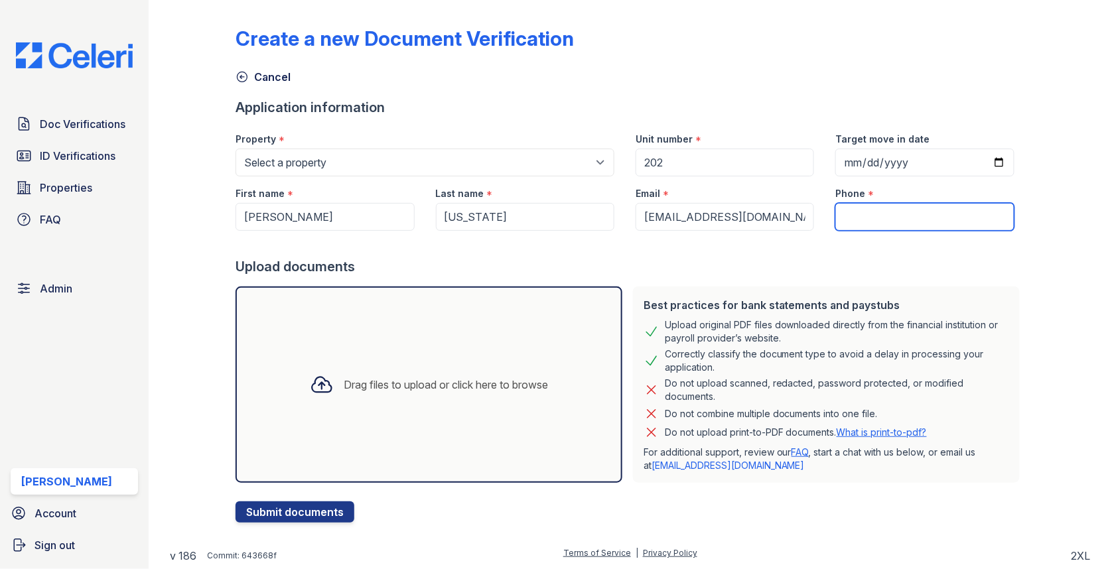
click at [854, 208] on input "Phone" at bounding box center [924, 217] width 178 height 28
paste input "7571141417"
type input "7571141417"
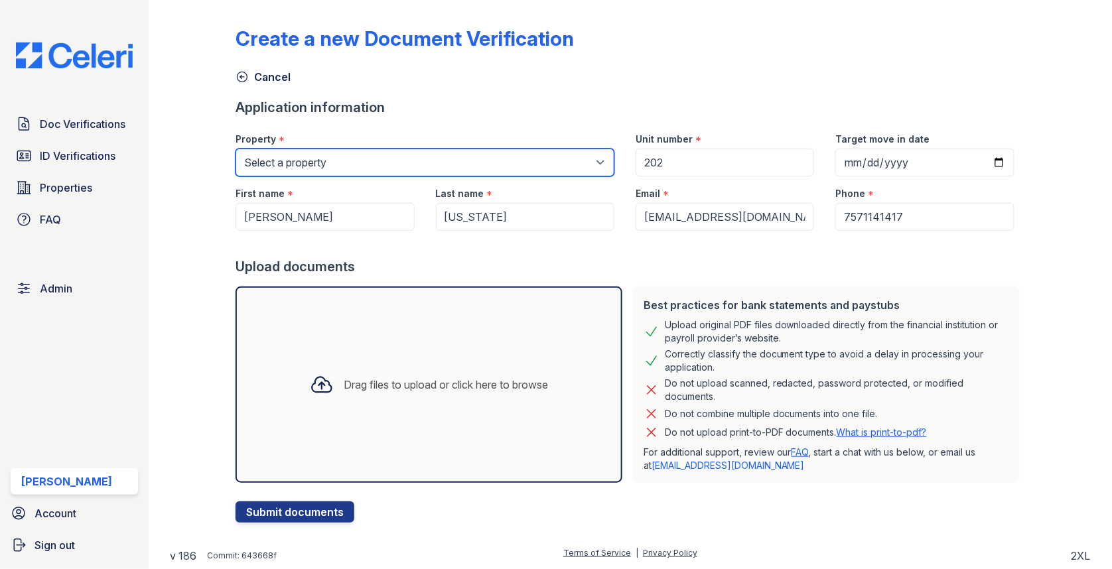
click at [437, 160] on select "Select a property 0000 Kinney Avenue 09 Cape Coral 10006 North Glowing Forge Co…" at bounding box center [424, 163] width 379 height 28
select select "1793"
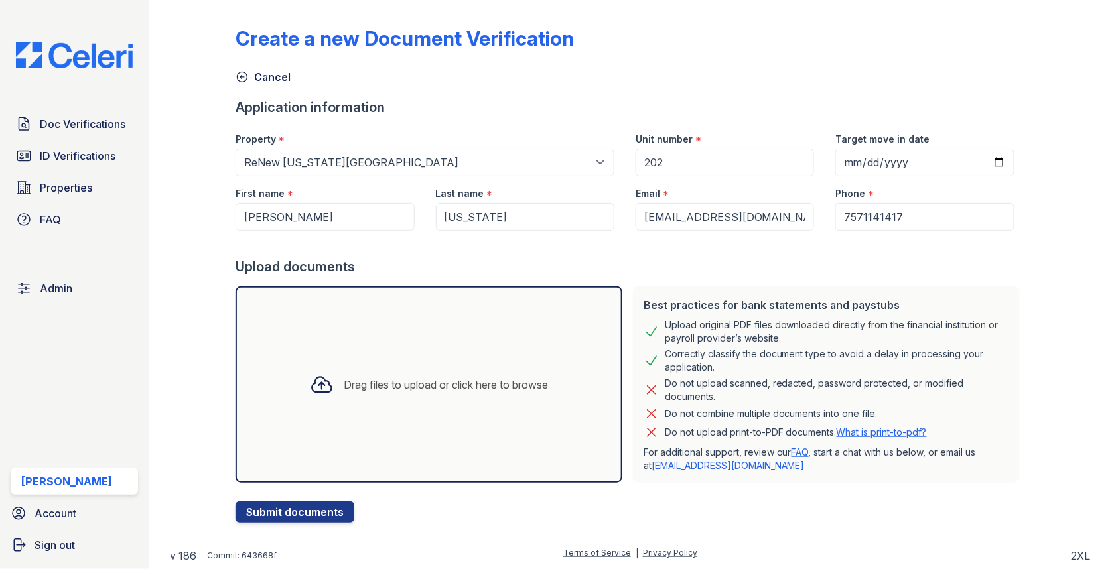
click at [465, 360] on div "Drag files to upload or click here to browse" at bounding box center [428, 385] width 387 height 196
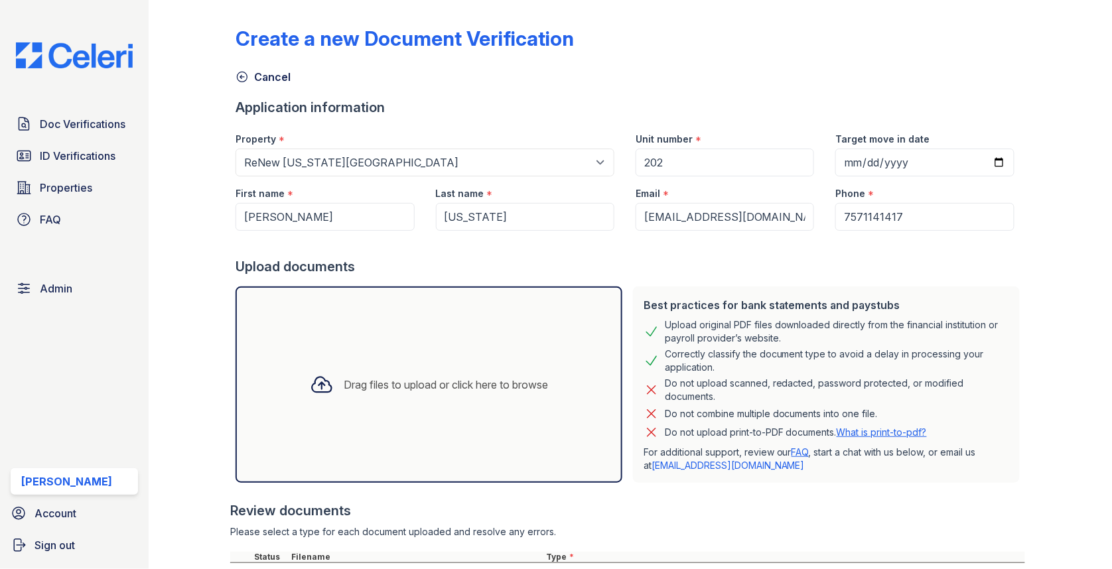
scroll to position [117, 0]
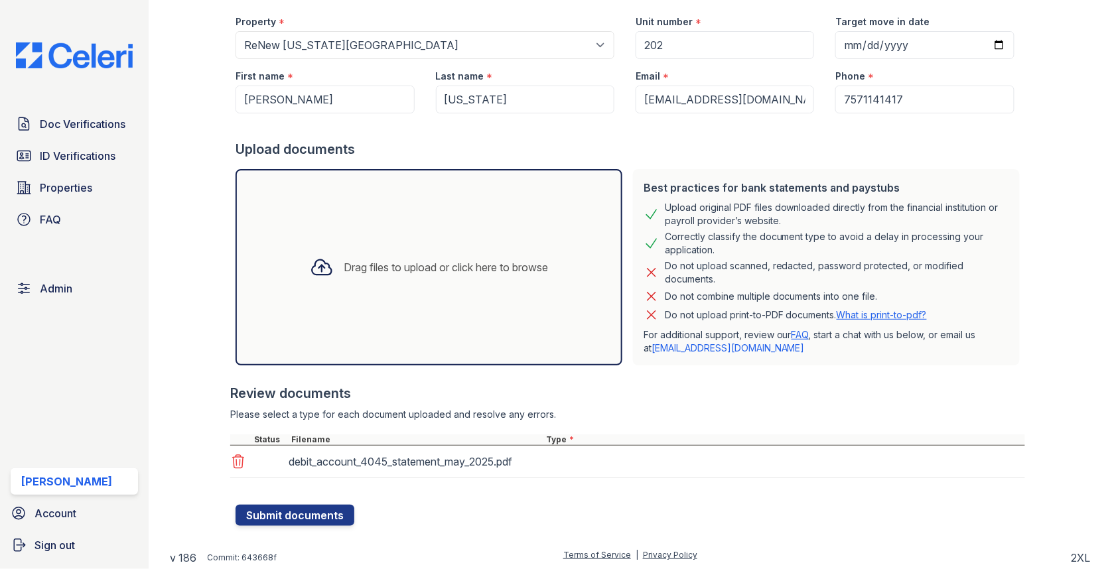
click at [577, 458] on div "debit_account_4045_statement_may_2025.pdf" at bounding box center [627, 462] width 795 height 33
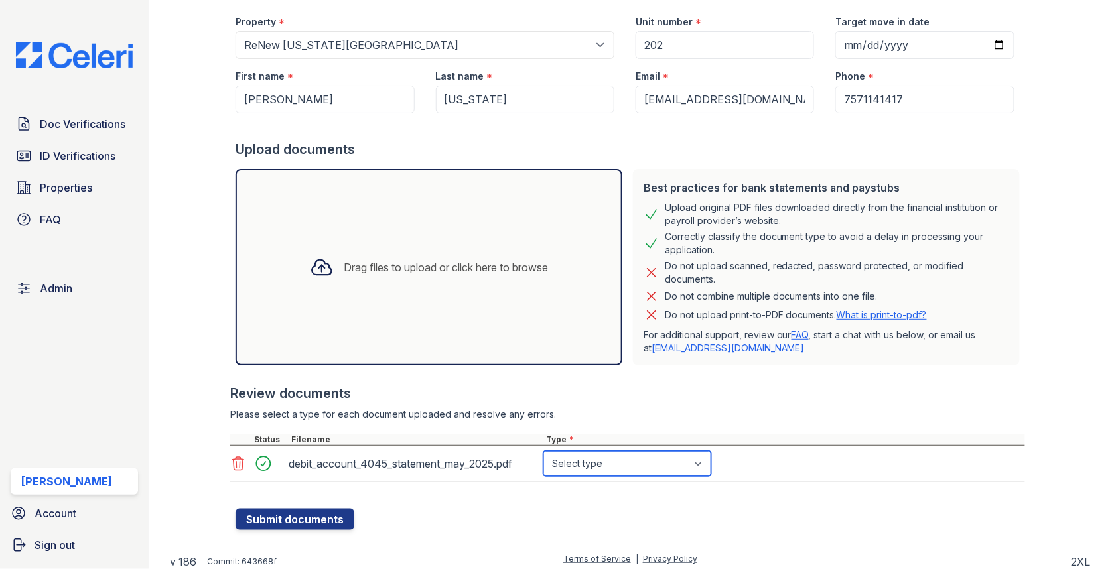
click at [579, 464] on select "Select type Paystub Bank Statement Offer Letter Tax Documents Benefit Award Let…" at bounding box center [627, 463] width 168 height 25
select select "bank_statement"
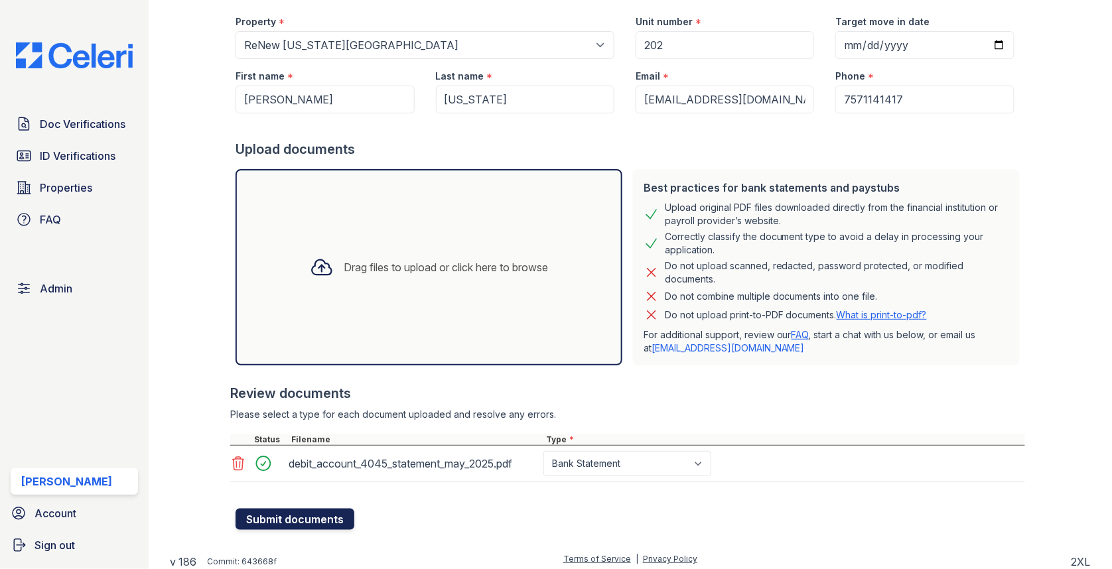
click at [334, 511] on button "Submit documents" at bounding box center [294, 519] width 119 height 21
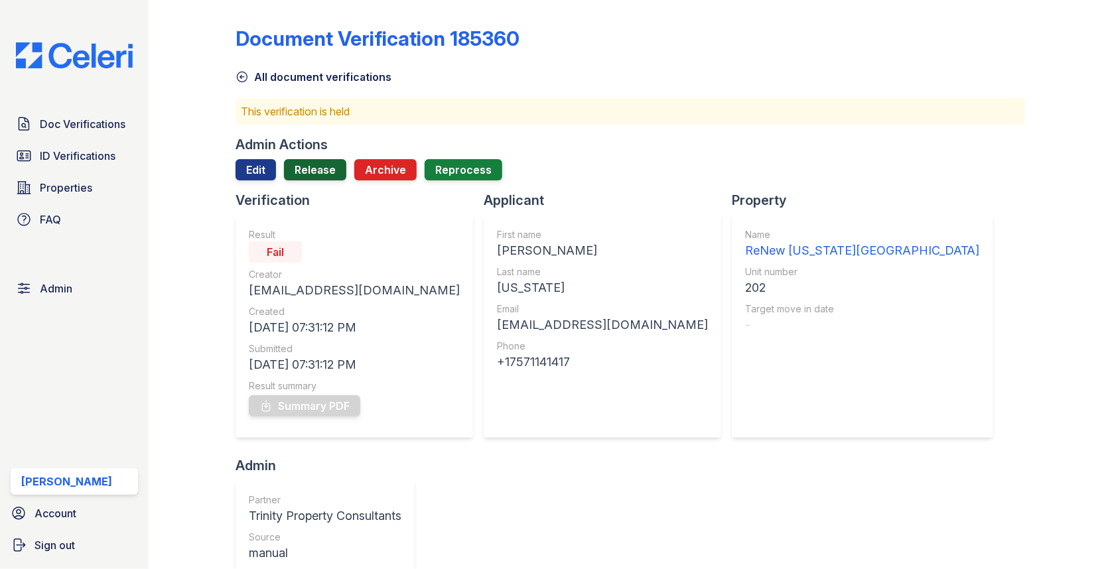
click at [311, 170] on link "Release" at bounding box center [315, 169] width 62 height 21
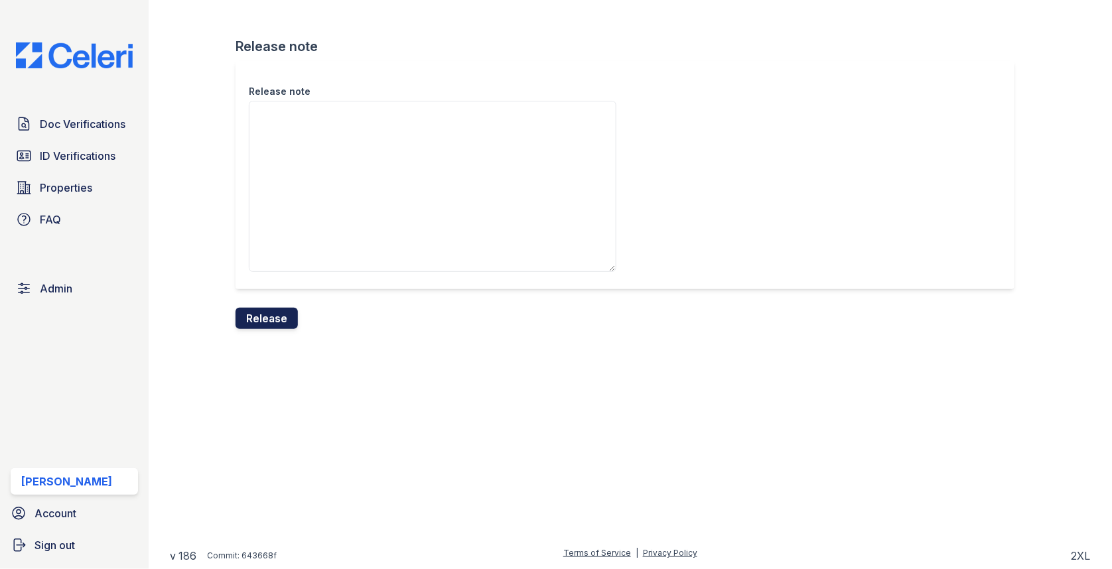
click at [285, 314] on button "Release" at bounding box center [266, 318] width 62 height 21
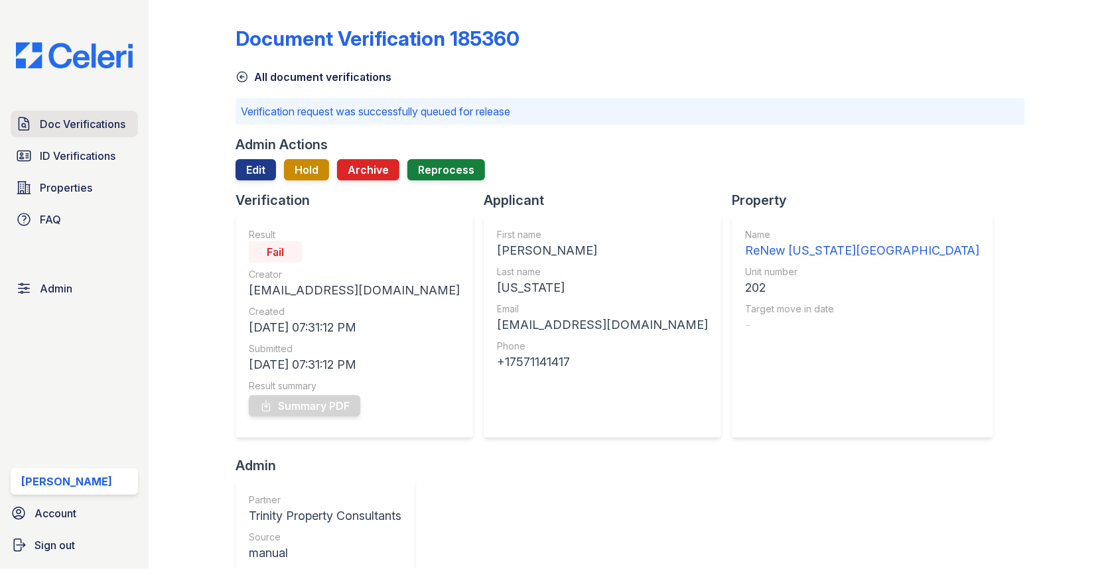
click at [81, 129] on span "Doc Verifications" at bounding box center [83, 124] width 86 height 16
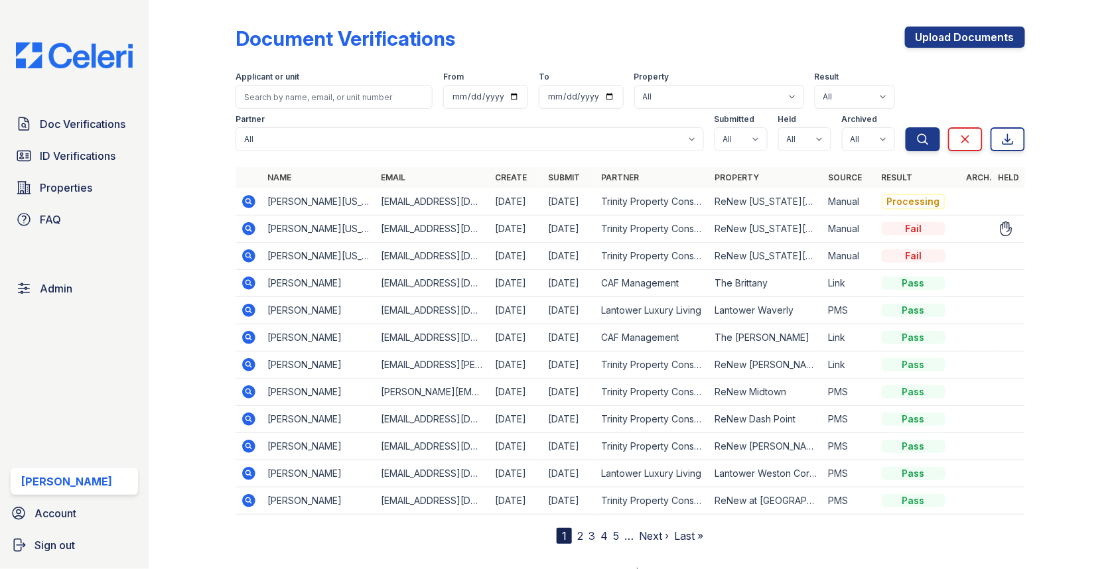
click at [243, 228] on icon at bounding box center [248, 228] width 13 height 13
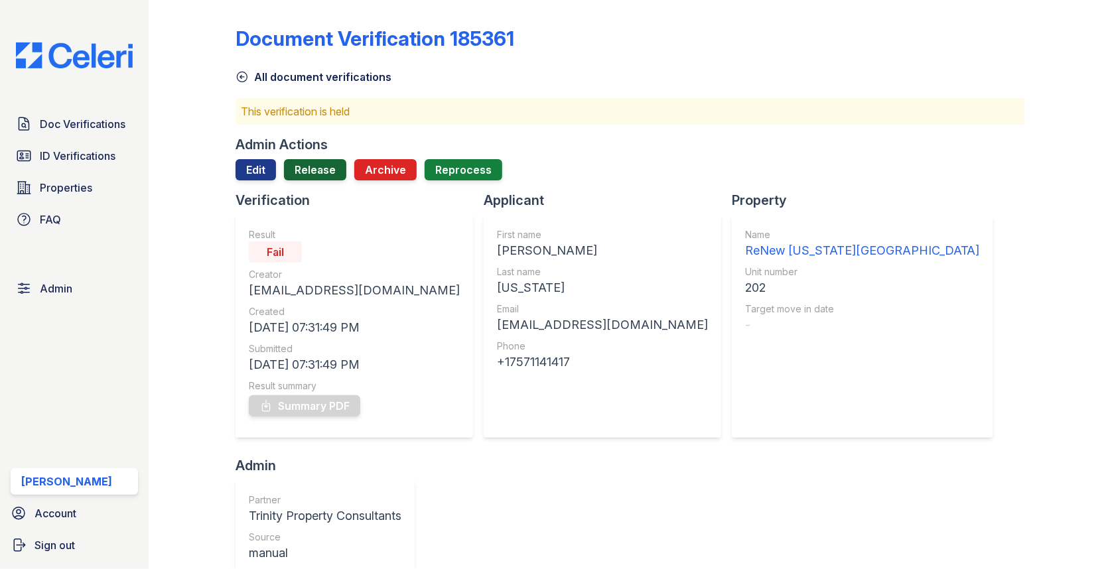
click at [316, 171] on link "Release" at bounding box center [315, 169] width 62 height 21
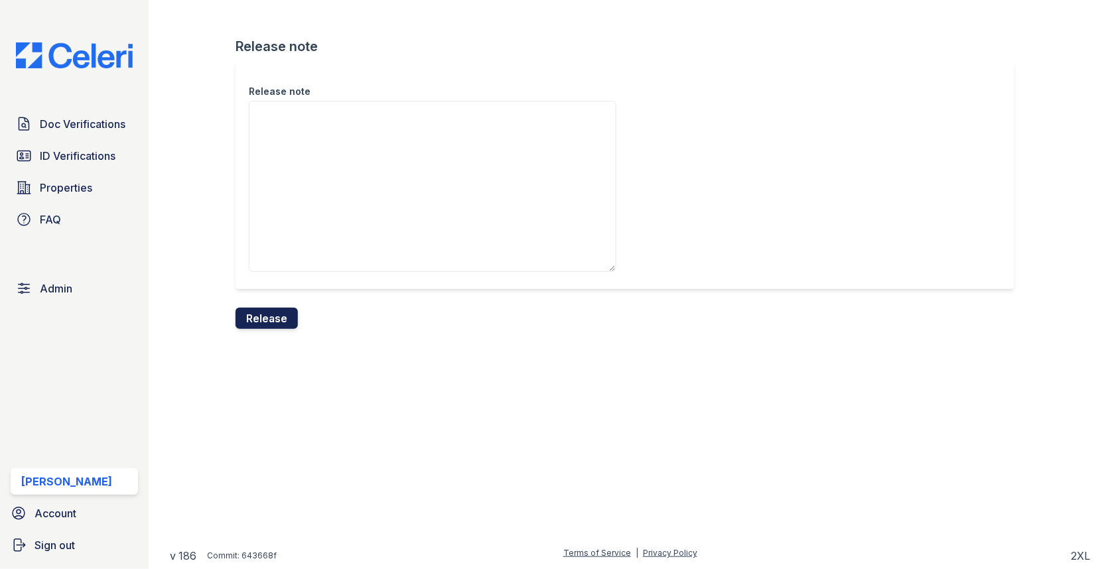
click at [275, 324] on button "Release" at bounding box center [266, 318] width 62 height 21
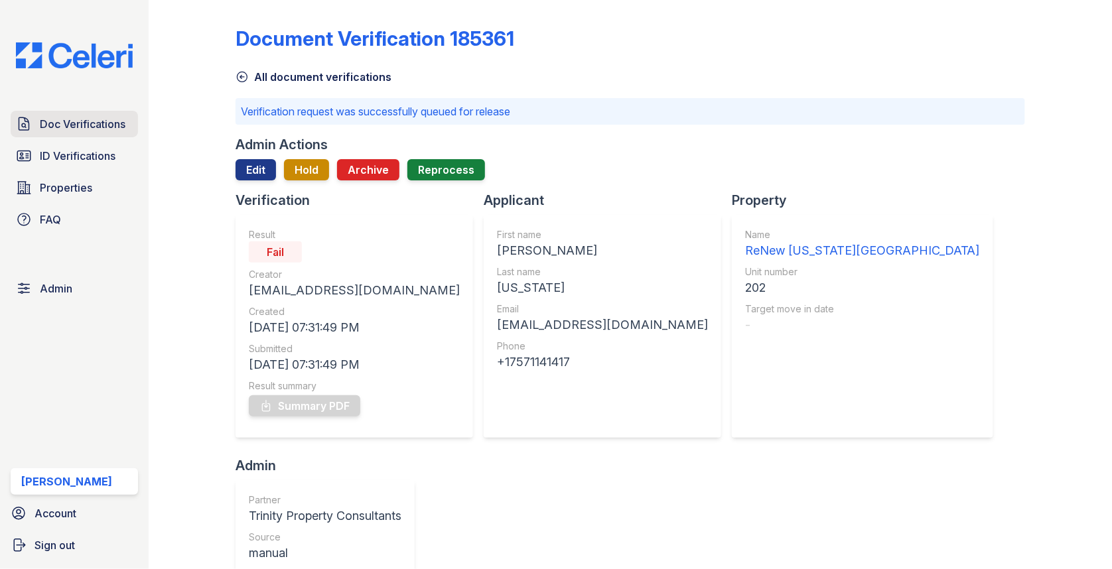
click at [116, 116] on link "Doc Verifications" at bounding box center [74, 124] width 127 height 27
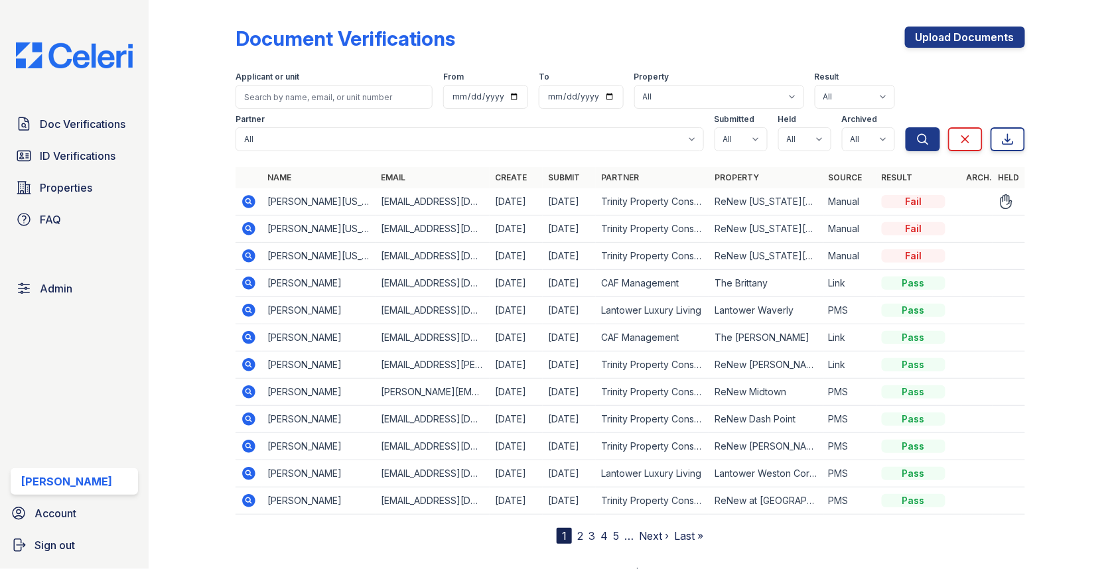
click at [245, 204] on icon at bounding box center [248, 201] width 13 height 13
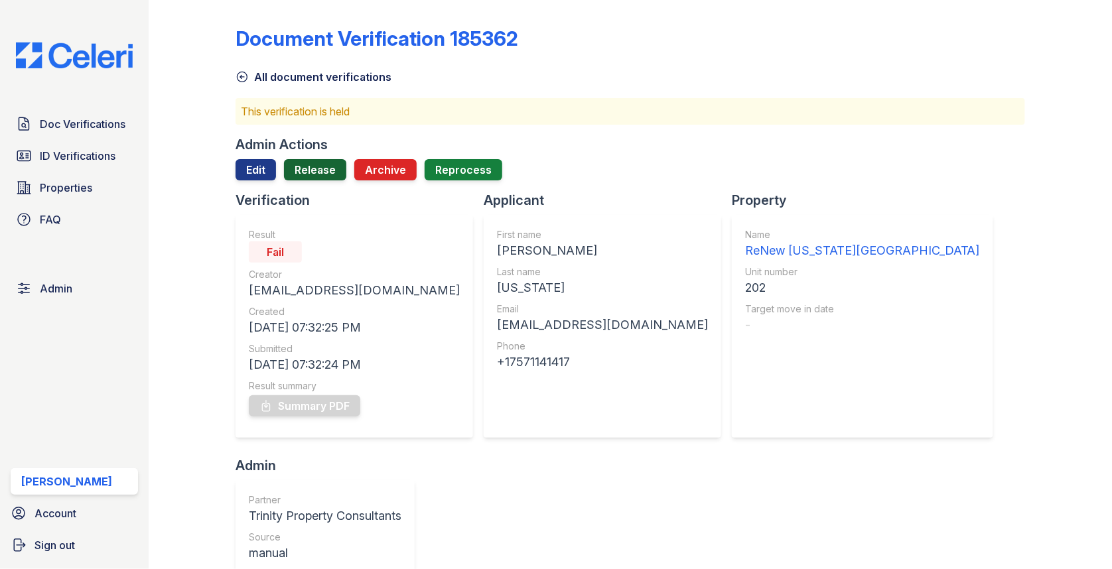
click at [316, 176] on link "Release" at bounding box center [315, 169] width 62 height 21
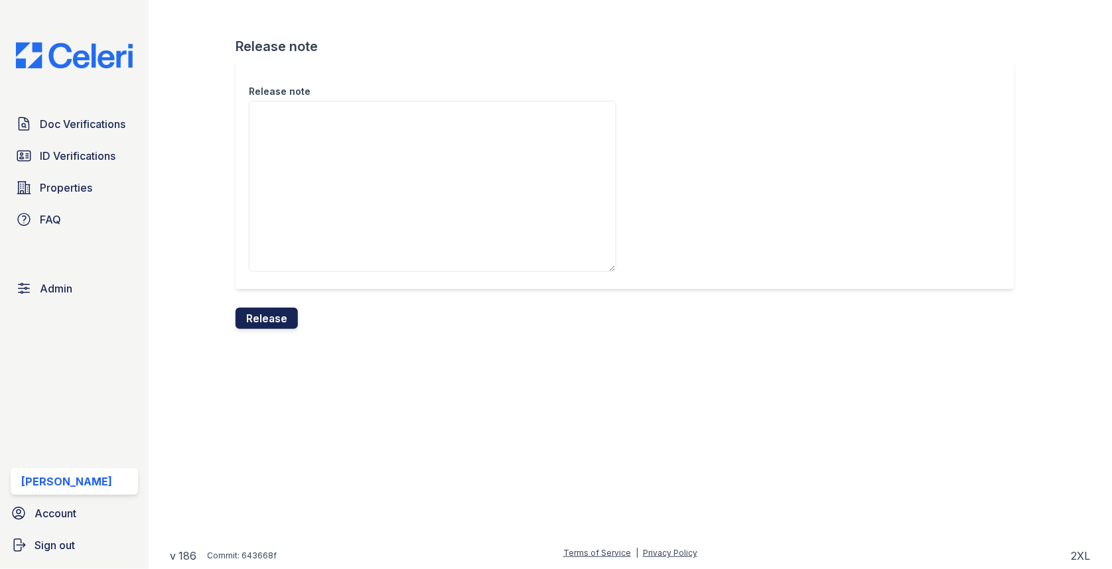
click at [272, 318] on button "Release" at bounding box center [266, 318] width 62 height 21
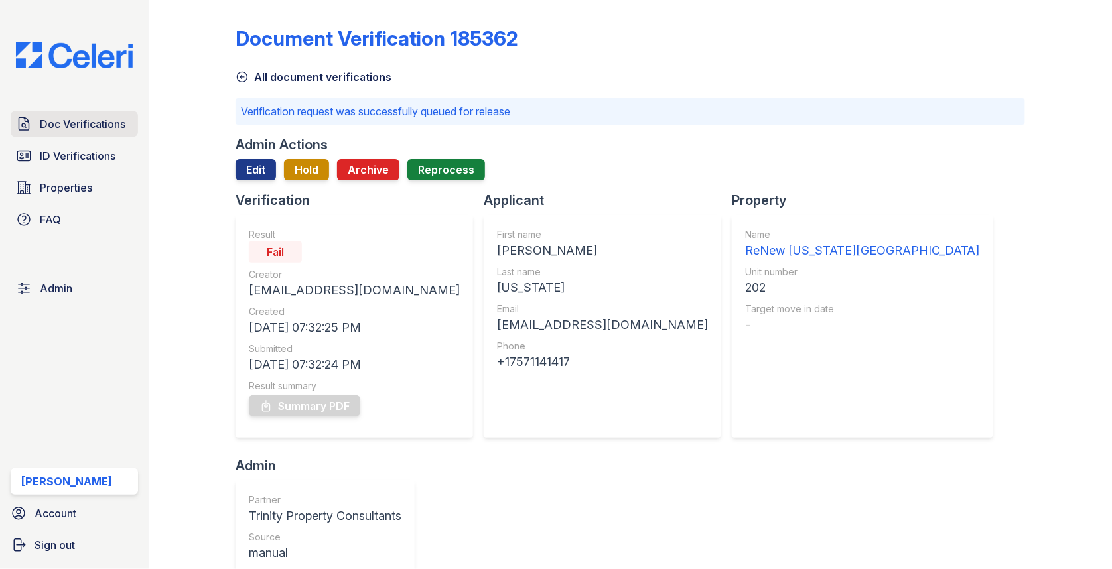
click at [121, 125] on span "Doc Verifications" at bounding box center [83, 124] width 86 height 16
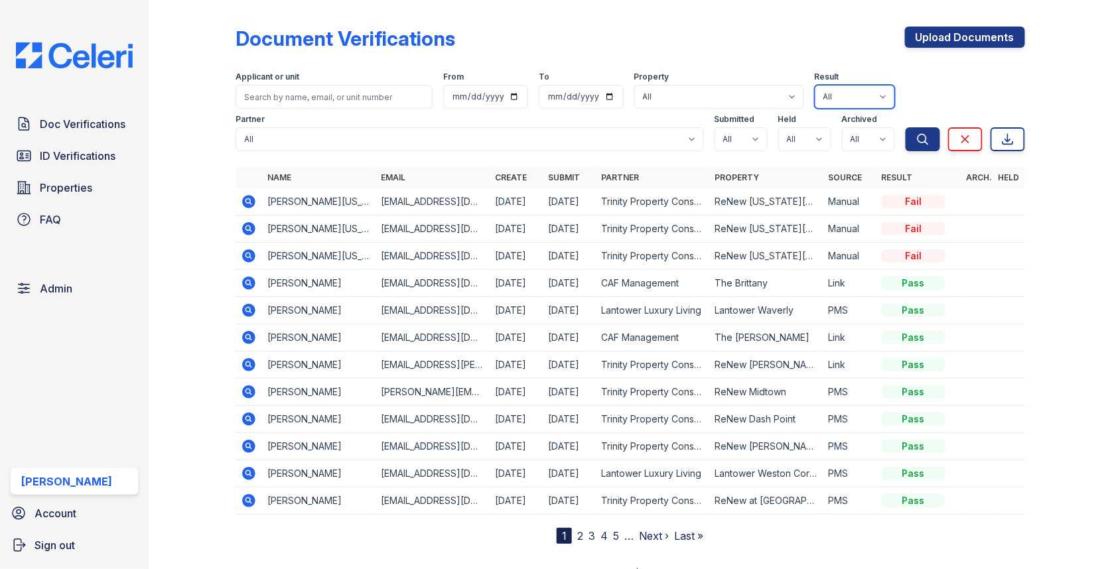
click at [854, 94] on select "All Pass Caution N/a Complete Started Error Sent Fail Pending Processing" at bounding box center [855, 97] width 80 height 24
select select "fail"
click at [929, 142] on icon "submit" at bounding box center [922, 139] width 13 height 13
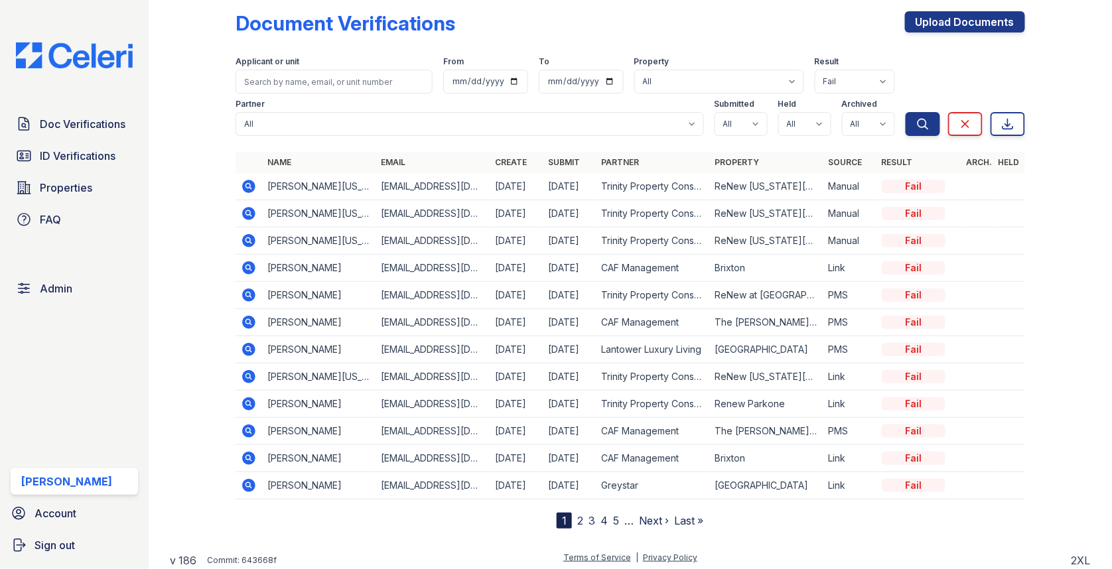
scroll to position [16, 0]
click at [579, 516] on link "2" at bounding box center [580, 519] width 6 height 13
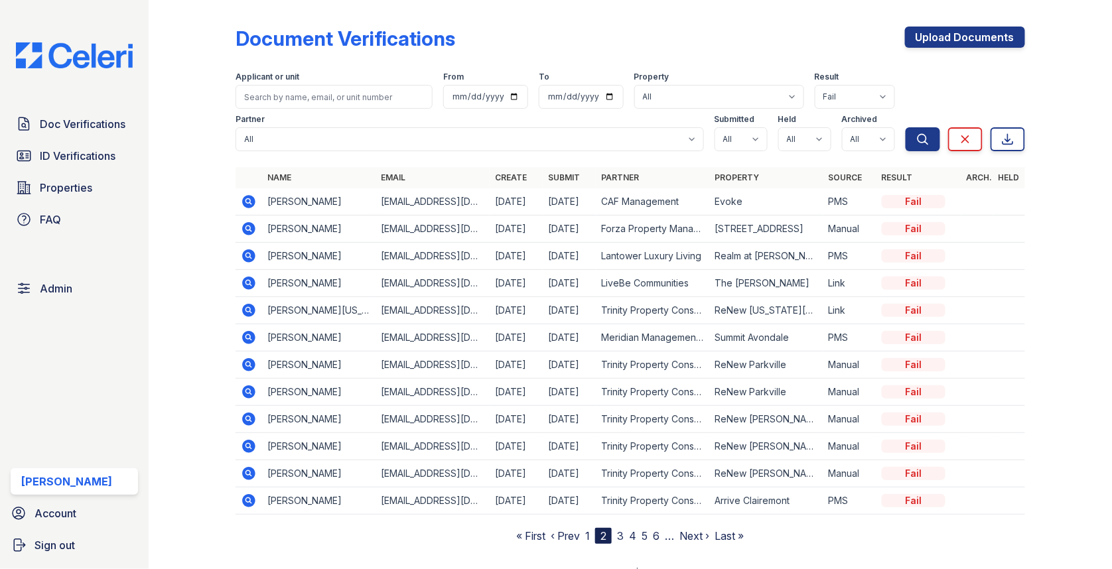
click at [246, 362] on icon at bounding box center [247, 363] width 3 height 3
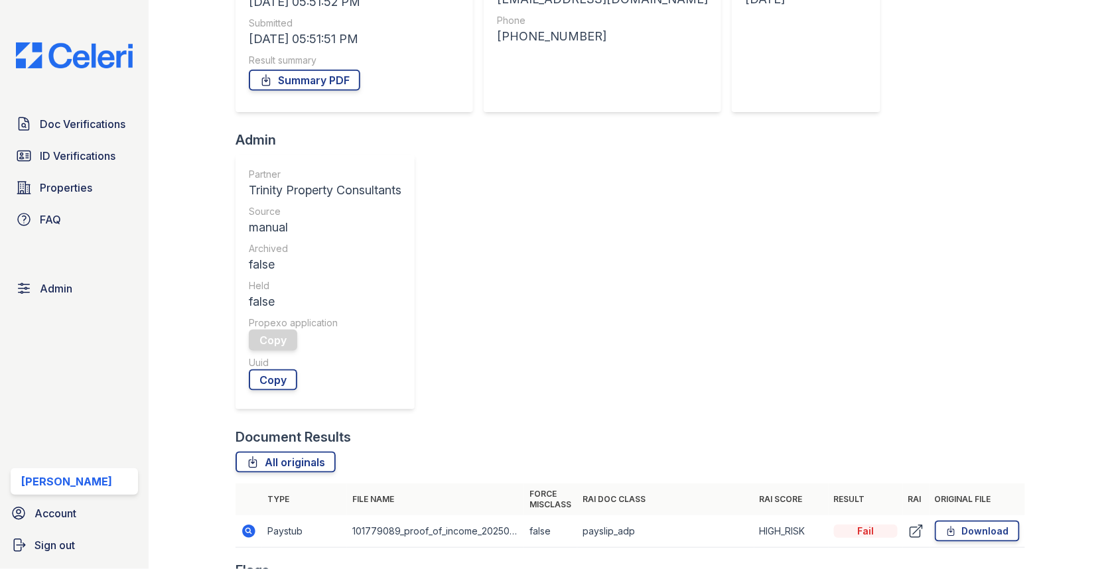
scroll to position [388, 0]
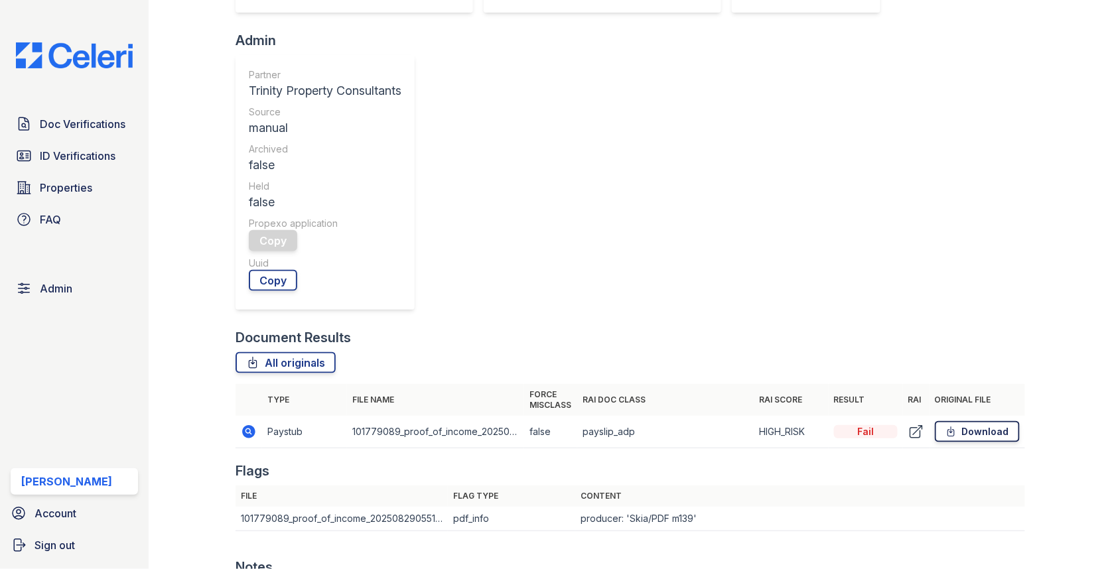
click at [953, 425] on icon at bounding box center [950, 431] width 11 height 13
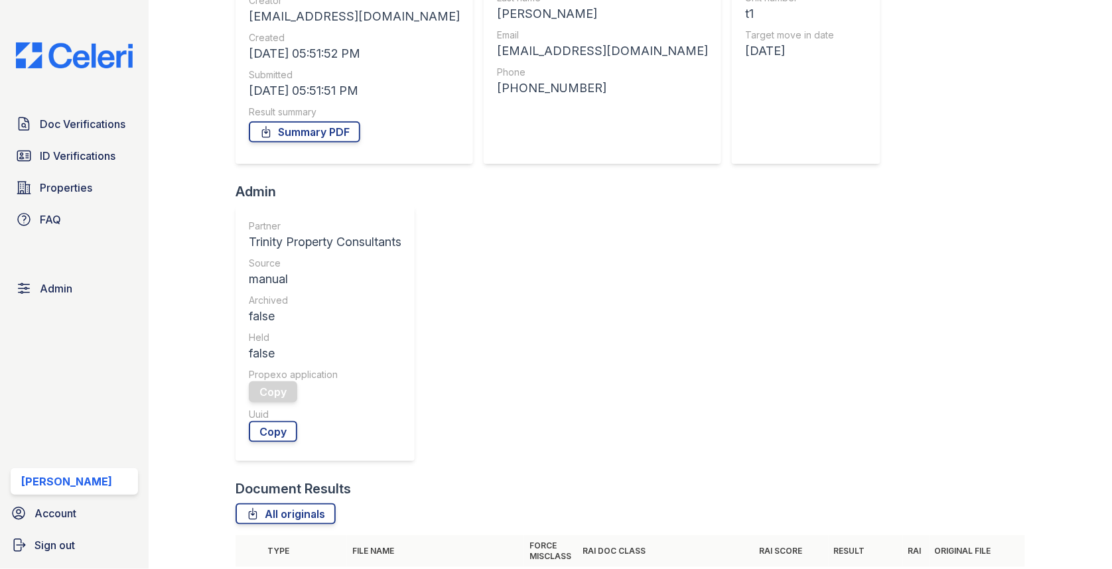
scroll to position [87, 0]
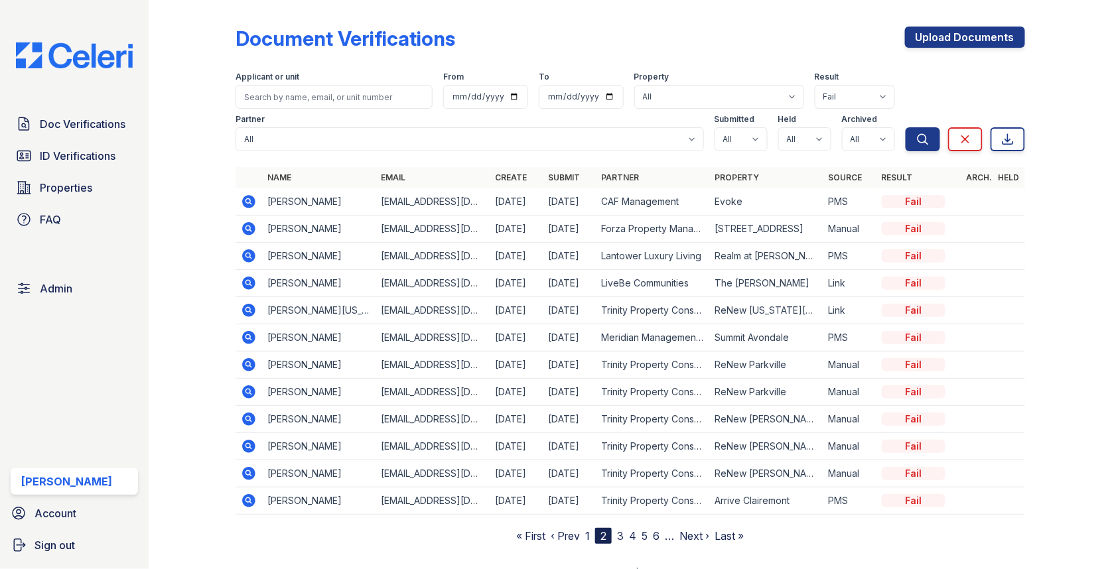
click at [618, 531] on link "3" at bounding box center [620, 535] width 7 height 13
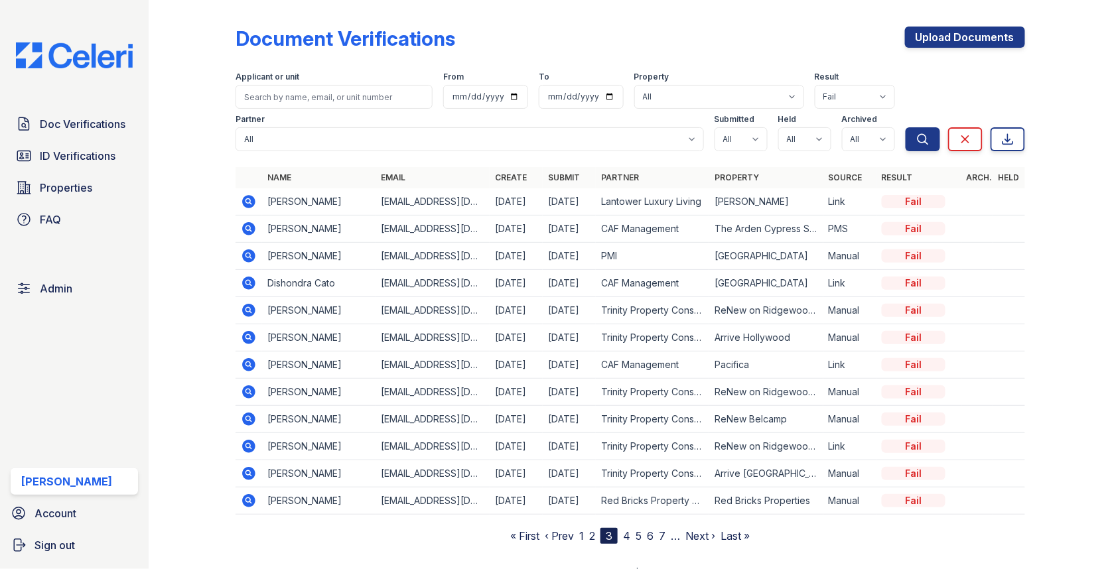
click at [629, 529] on link "4" at bounding box center [626, 535] width 7 height 13
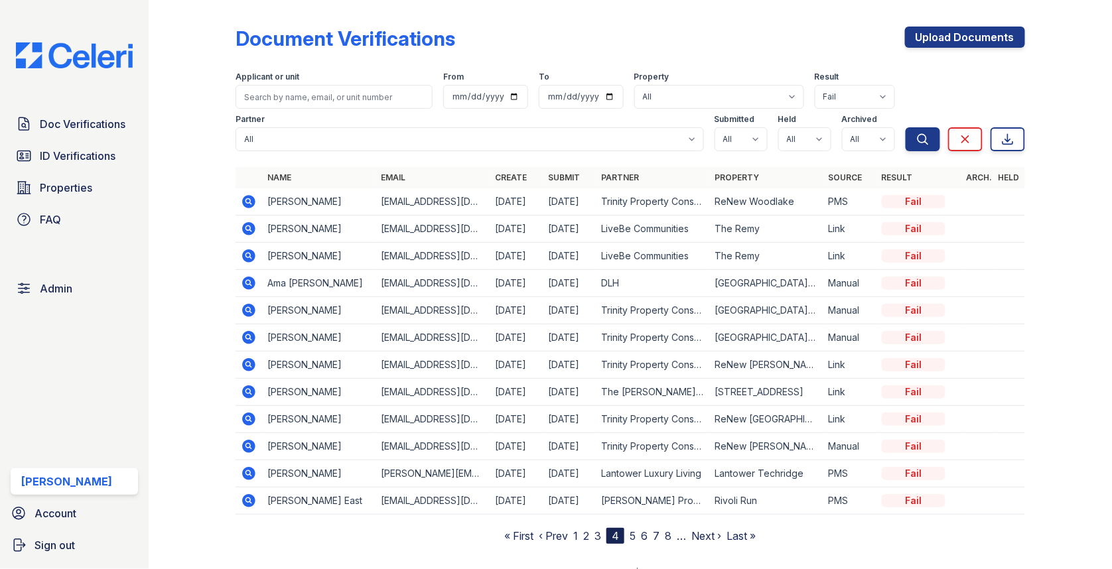
click at [633, 530] on link "5" at bounding box center [633, 535] width 6 height 13
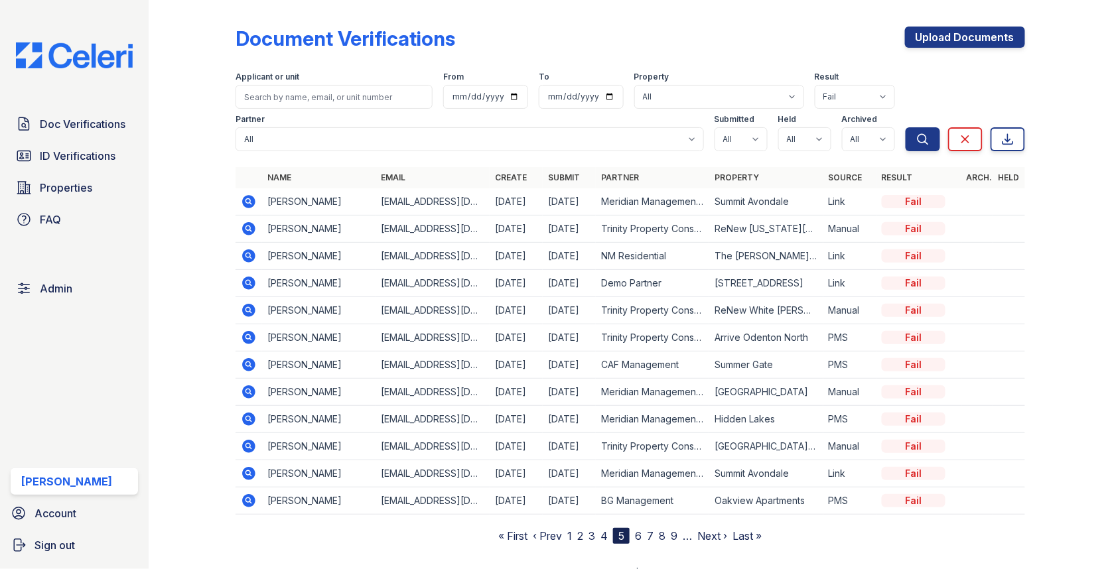
click at [250, 229] on icon at bounding box center [249, 229] width 16 height 16
click at [638, 531] on link "6" at bounding box center [638, 535] width 7 height 13
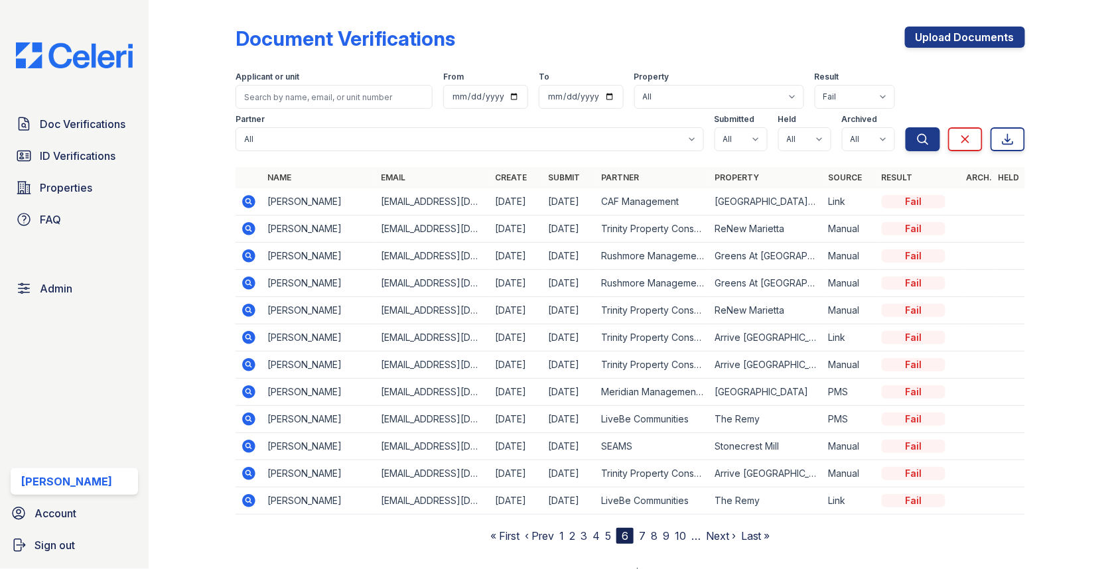
click at [243, 472] on icon at bounding box center [248, 473] width 13 height 13
click at [642, 533] on link "7" at bounding box center [642, 535] width 7 height 13
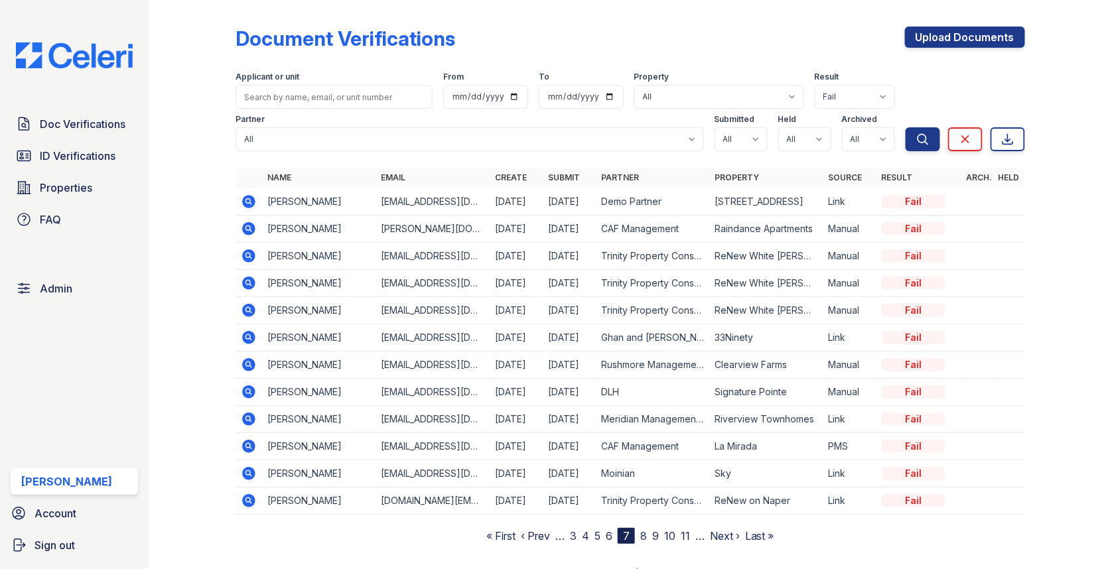
scroll to position [16, 0]
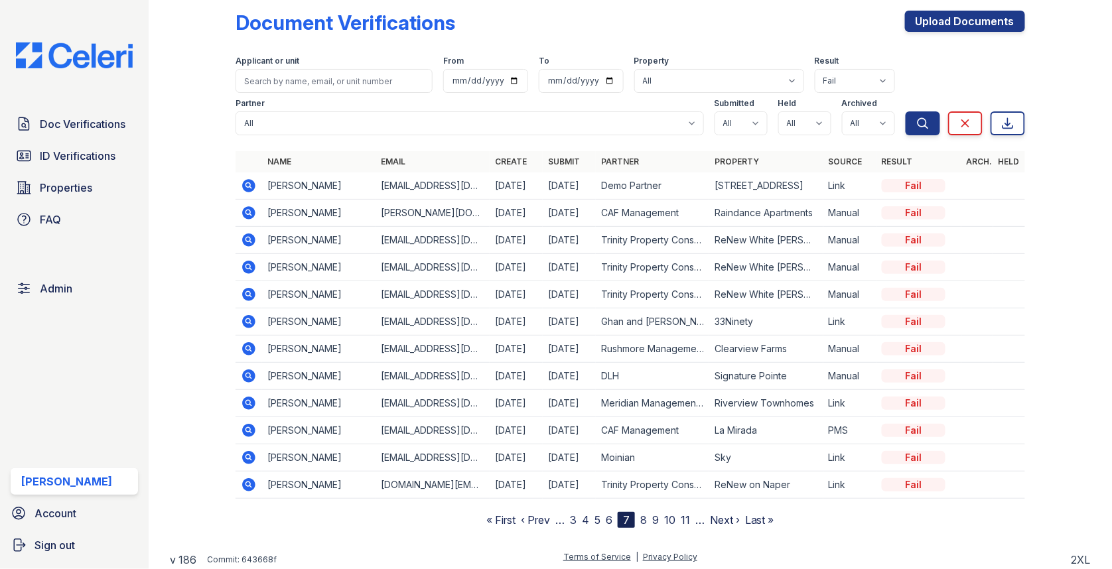
click at [642, 514] on link "8" at bounding box center [643, 519] width 7 height 13
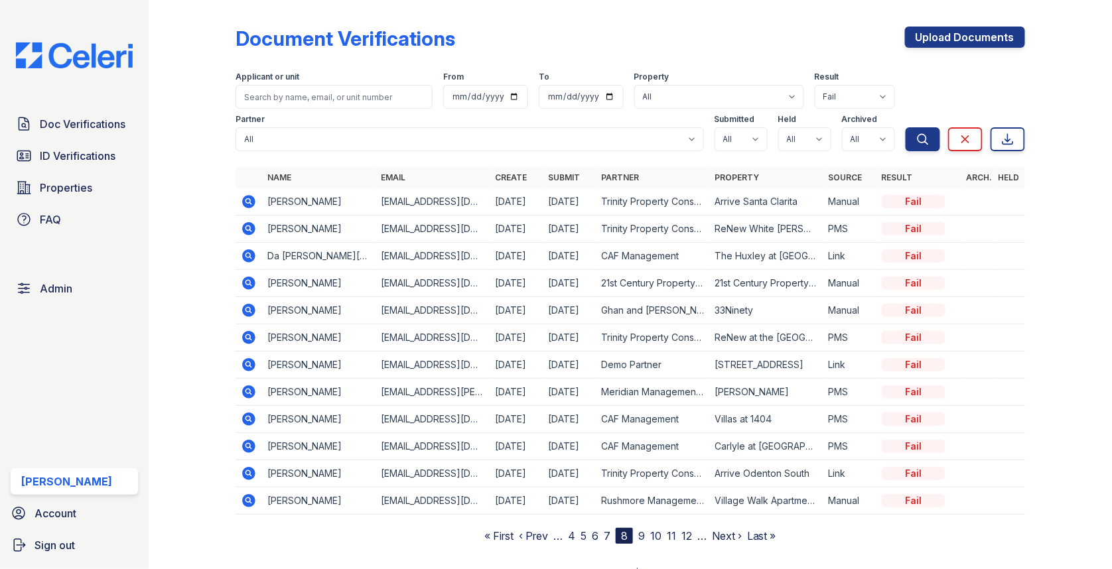
click at [244, 335] on icon at bounding box center [248, 337] width 13 height 13
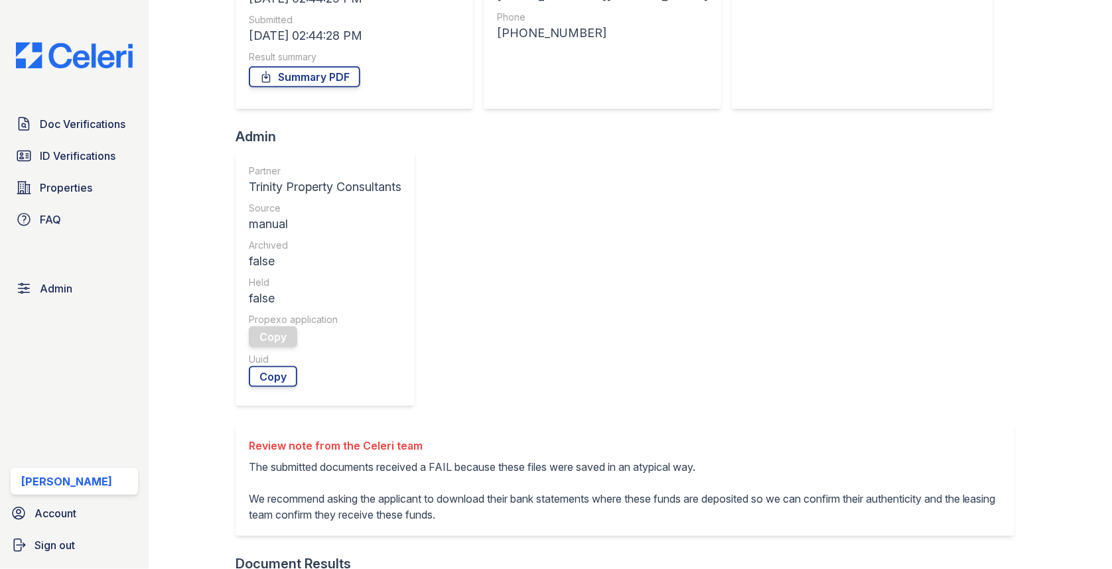
scroll to position [319, 0]
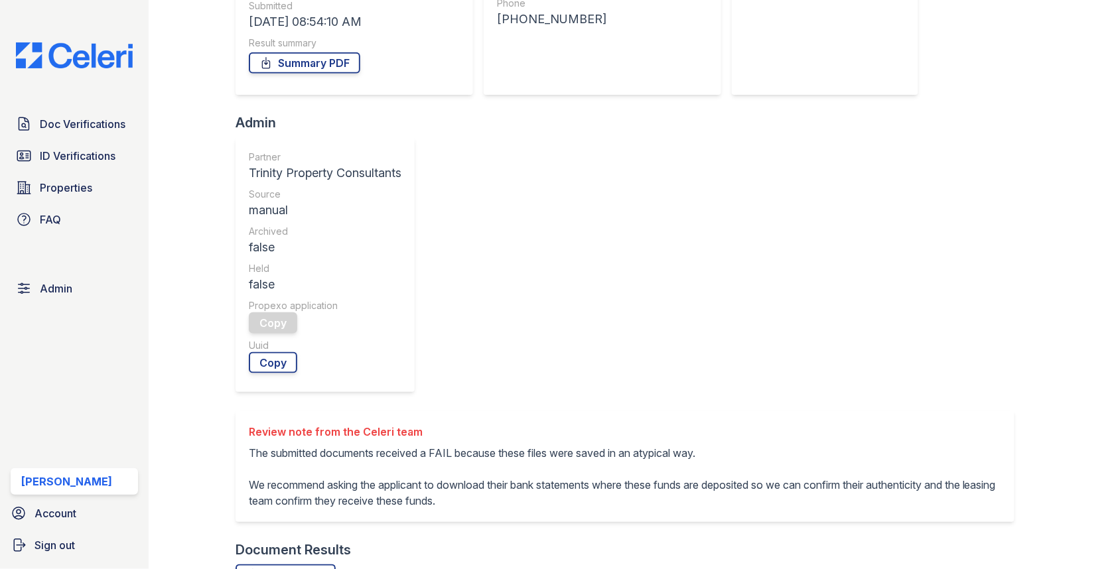
scroll to position [378, 0]
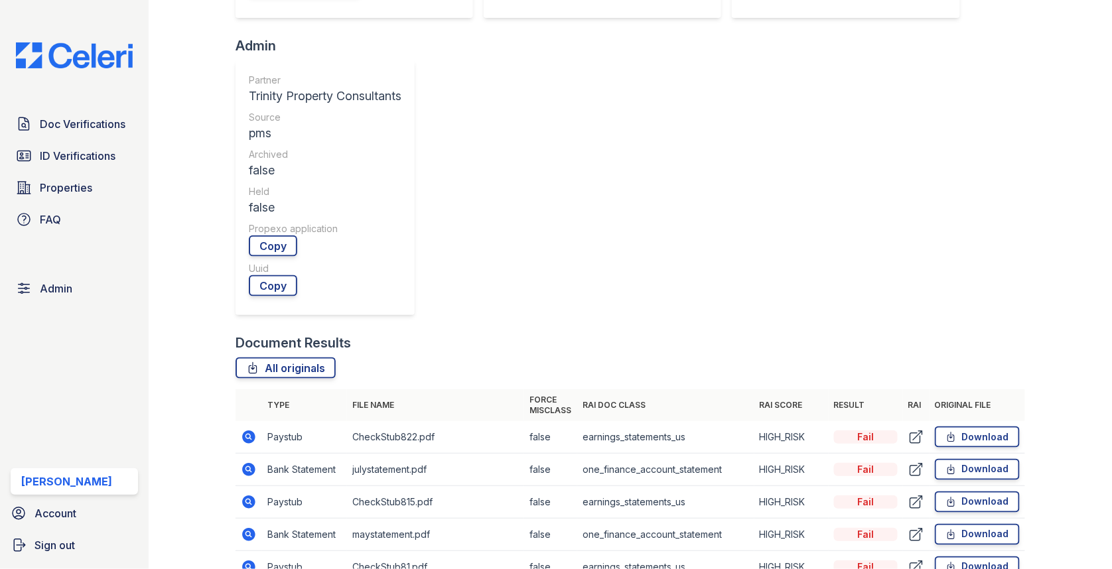
scroll to position [383, 0]
click at [971, 458] on link "Download" at bounding box center [977, 468] width 85 height 21
click at [970, 523] on link "Download" at bounding box center [977, 533] width 85 height 21
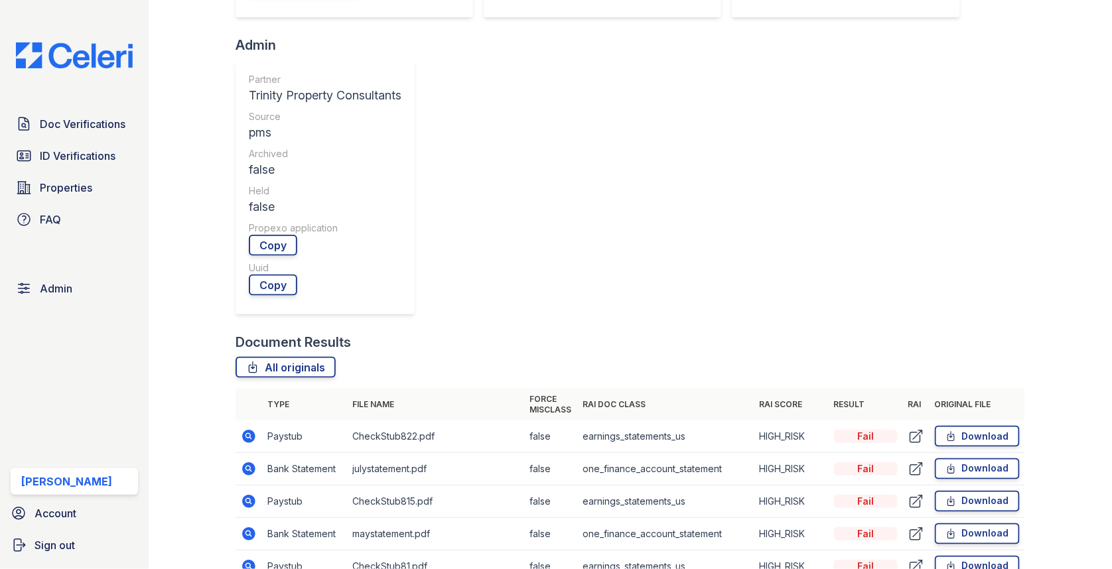
scroll to position [0, 0]
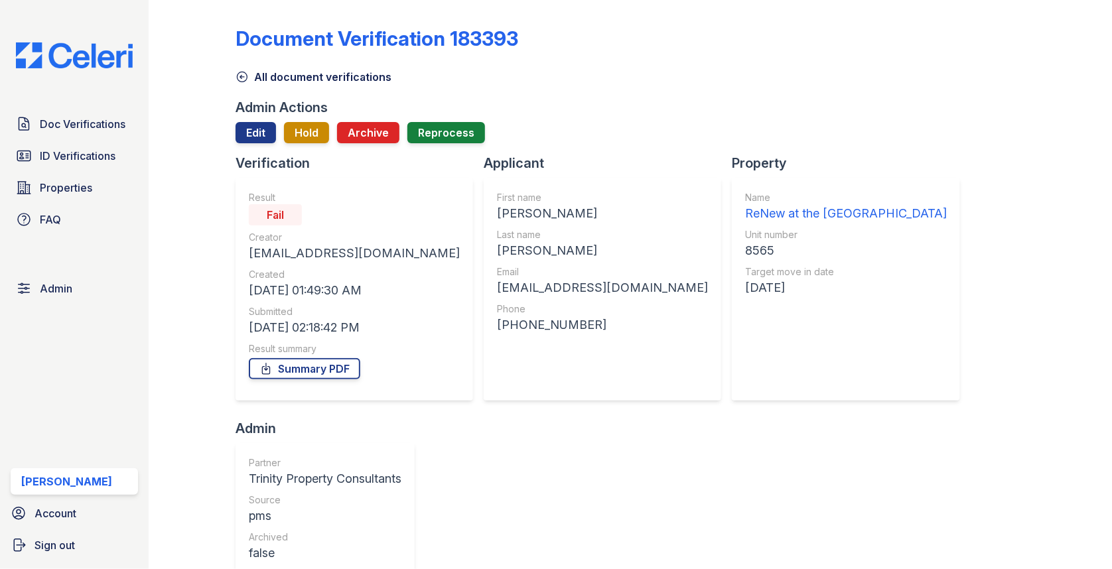
click at [497, 217] on div "[PERSON_NAME]" at bounding box center [602, 213] width 211 height 19
copy div "[PERSON_NAME]"
click at [497, 248] on div "[PERSON_NAME]" at bounding box center [602, 250] width 211 height 19
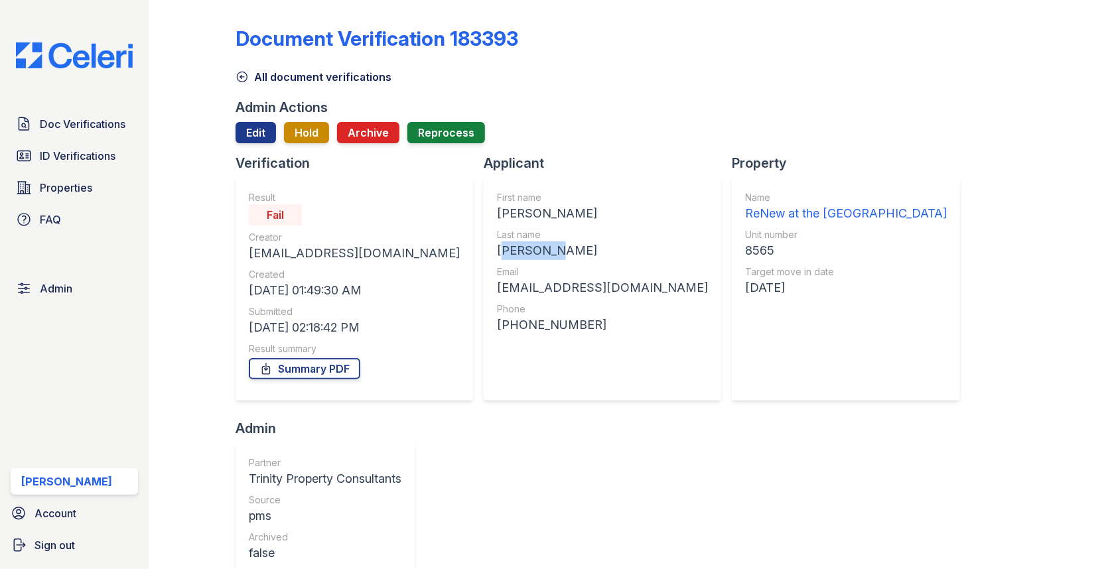
copy div "[PERSON_NAME]"
click at [527, 286] on div "[EMAIL_ADDRESS][DOMAIN_NAME]" at bounding box center [602, 288] width 211 height 19
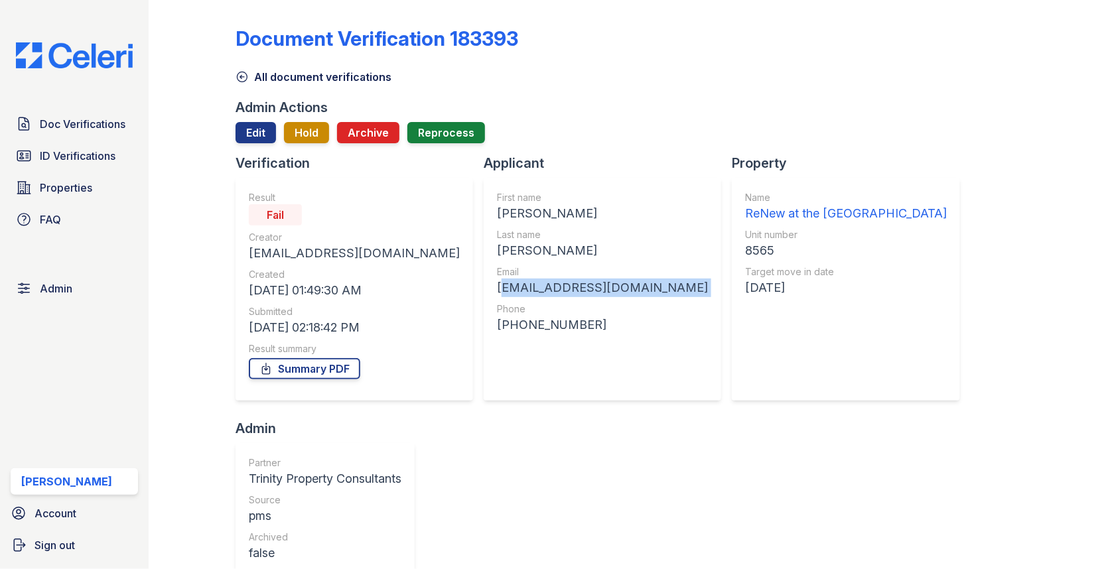
click at [527, 286] on div "[EMAIL_ADDRESS][DOMAIN_NAME]" at bounding box center [602, 288] width 211 height 19
copy div "[EMAIL_ADDRESS][DOMAIN_NAME]"
click at [745, 251] on div "8565" at bounding box center [846, 250] width 202 height 19
copy div "8565"
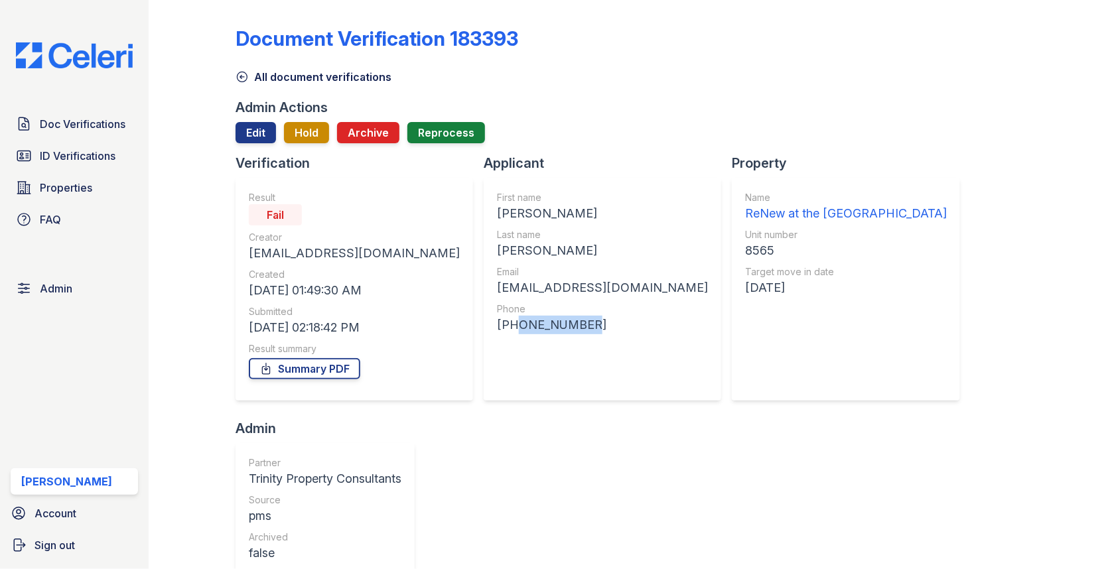
drag, startPoint x: 476, startPoint y: 324, endPoint x: 544, endPoint y: 324, distance: 68.3
click at [544, 324] on div "+12096391336" at bounding box center [602, 325] width 211 height 19
copy div "2096391336"
click at [131, 133] on link "Doc Verifications" at bounding box center [74, 124] width 127 height 27
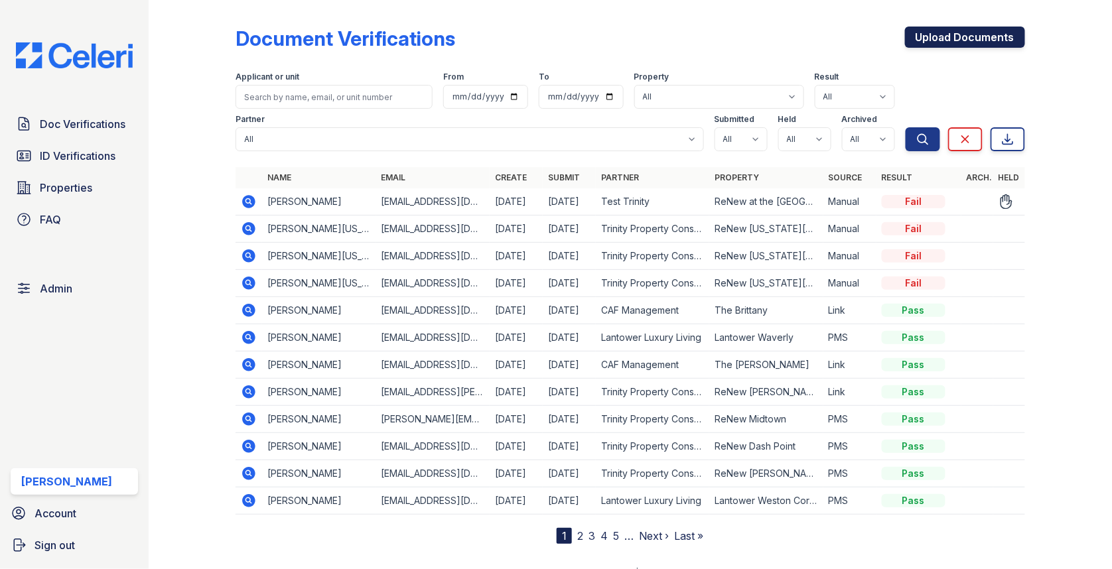
click at [961, 42] on link "Upload Documents" at bounding box center [965, 37] width 120 height 21
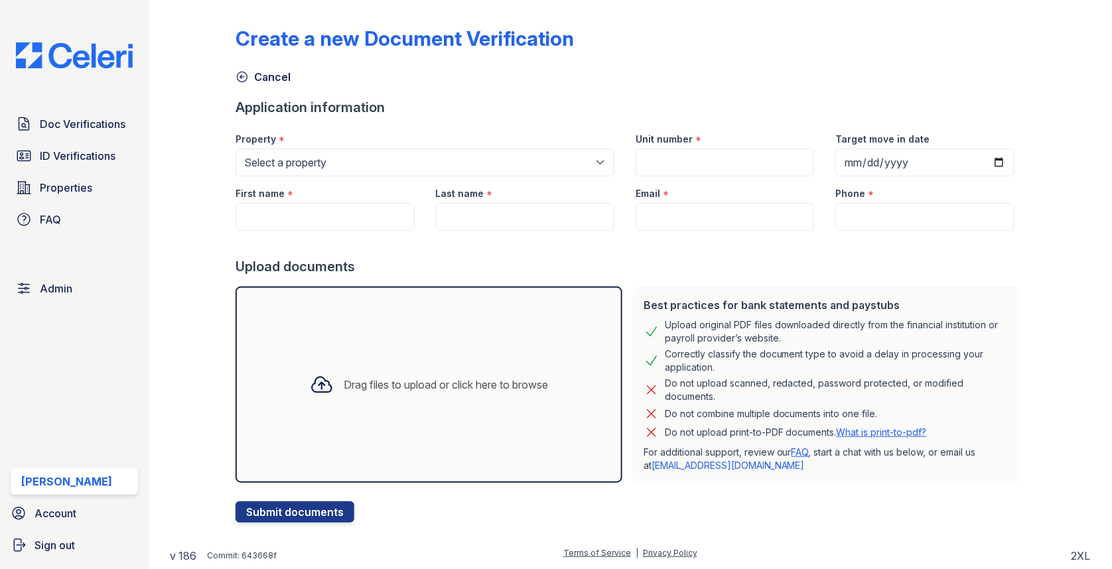
click at [350, 145] on div "Property *" at bounding box center [424, 135] width 379 height 27
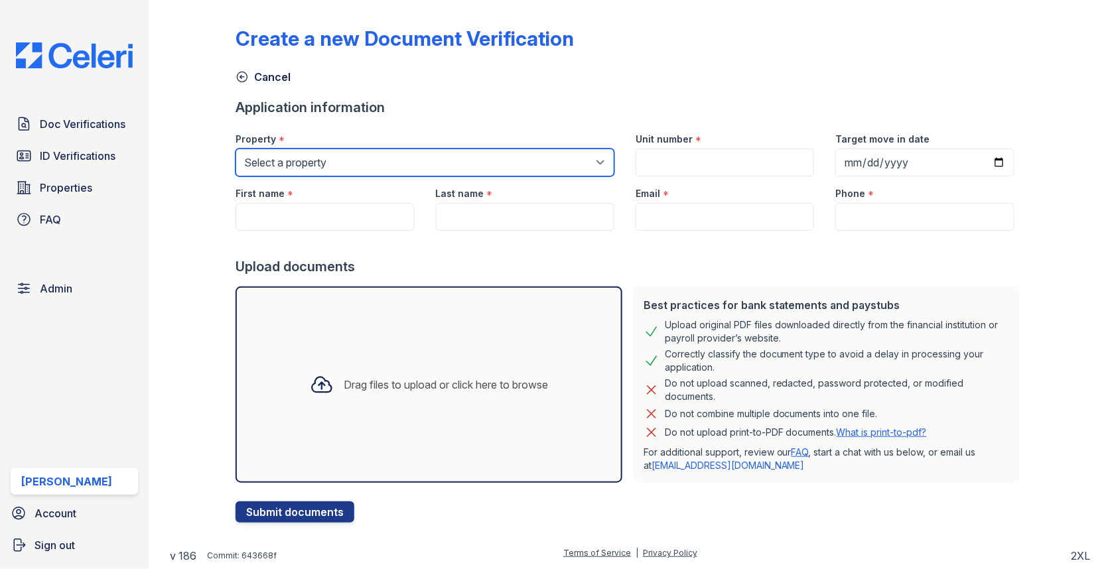
click at [338, 170] on select "Select a property 0000 Kinney Avenue 09 Cape Coral 10006 North Glowing Forge Co…" at bounding box center [424, 163] width 379 height 28
click at [306, 159] on select "Select a property 0000 Kinney Avenue 09 Cape Coral 10006 North Glowing Forge Co…" at bounding box center [424, 163] width 379 height 28
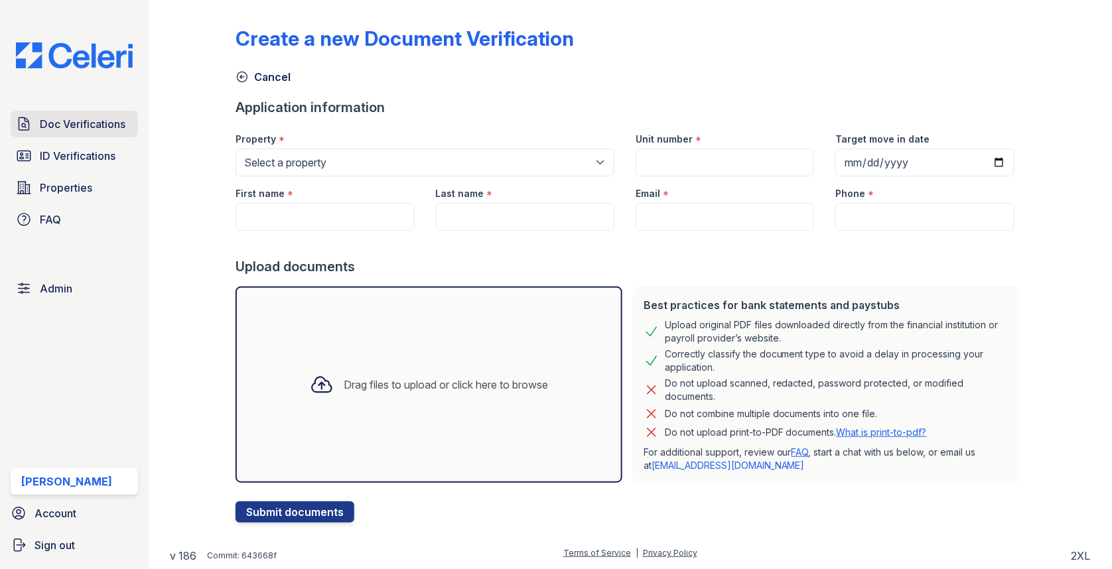
click at [117, 126] on span "Doc Verifications" at bounding box center [83, 124] width 86 height 16
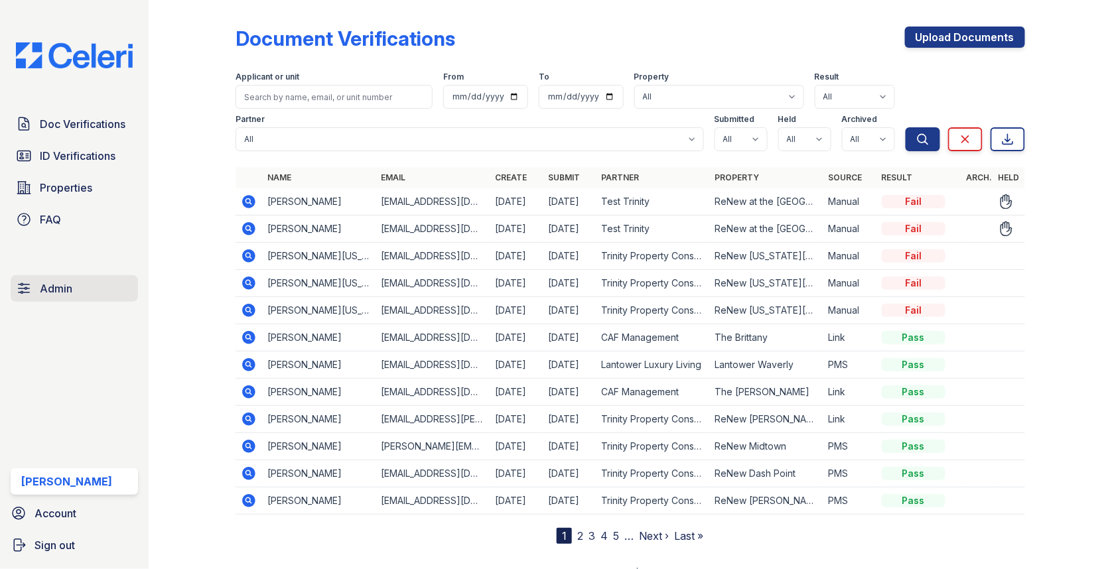
click at [100, 281] on link "Admin" at bounding box center [74, 288] width 127 height 27
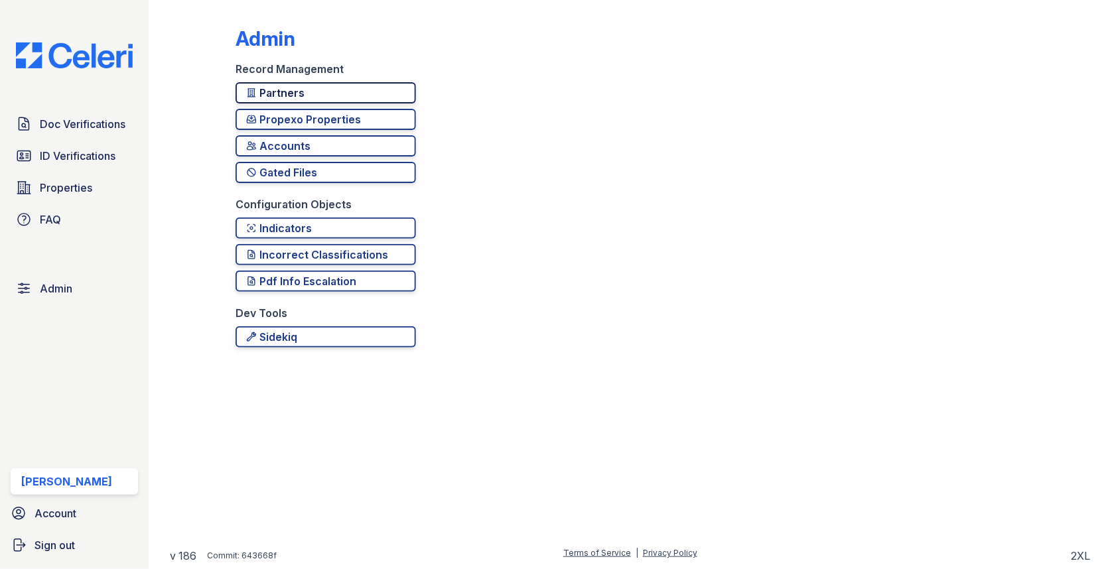
click at [338, 95] on div "Partners" at bounding box center [325, 93] width 159 height 16
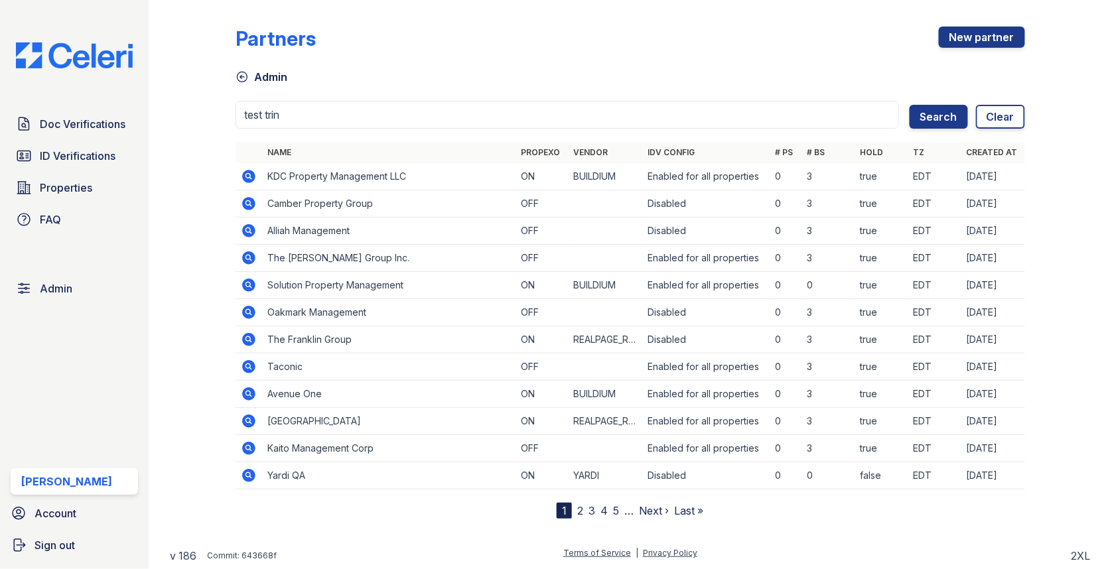
type input "test trin"
click at [909, 105] on button "Search" at bounding box center [938, 117] width 58 height 24
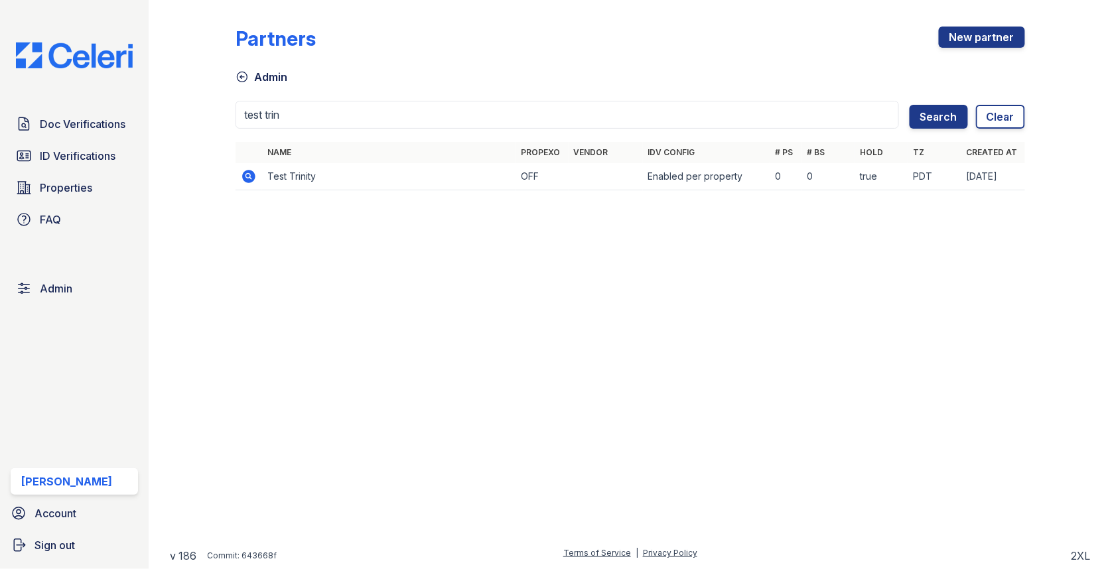
click at [252, 182] on icon at bounding box center [249, 176] width 16 height 16
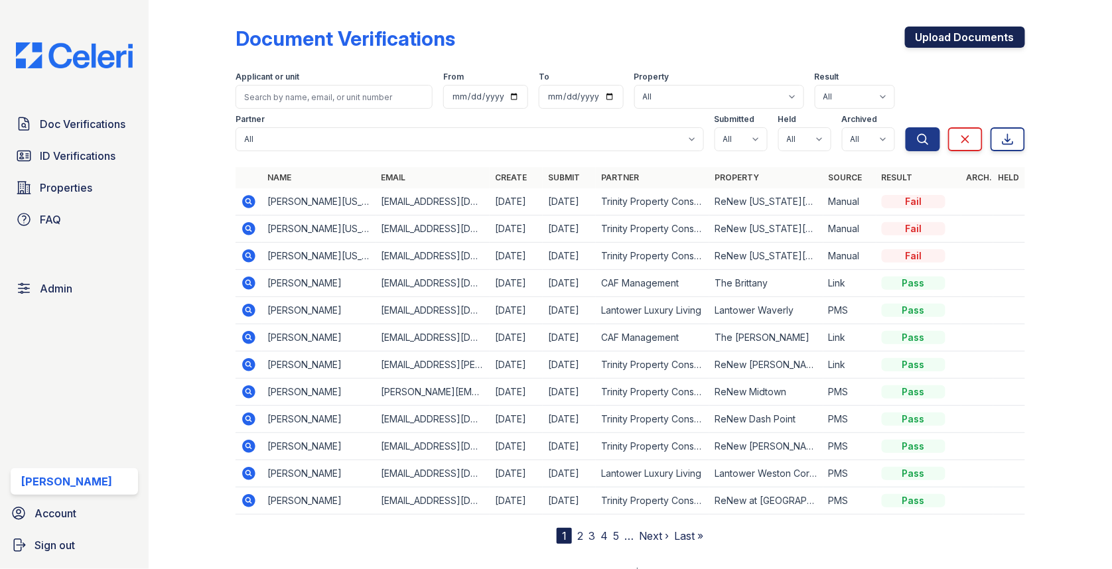
click at [983, 34] on link "Upload Documents" at bounding box center [965, 37] width 120 height 21
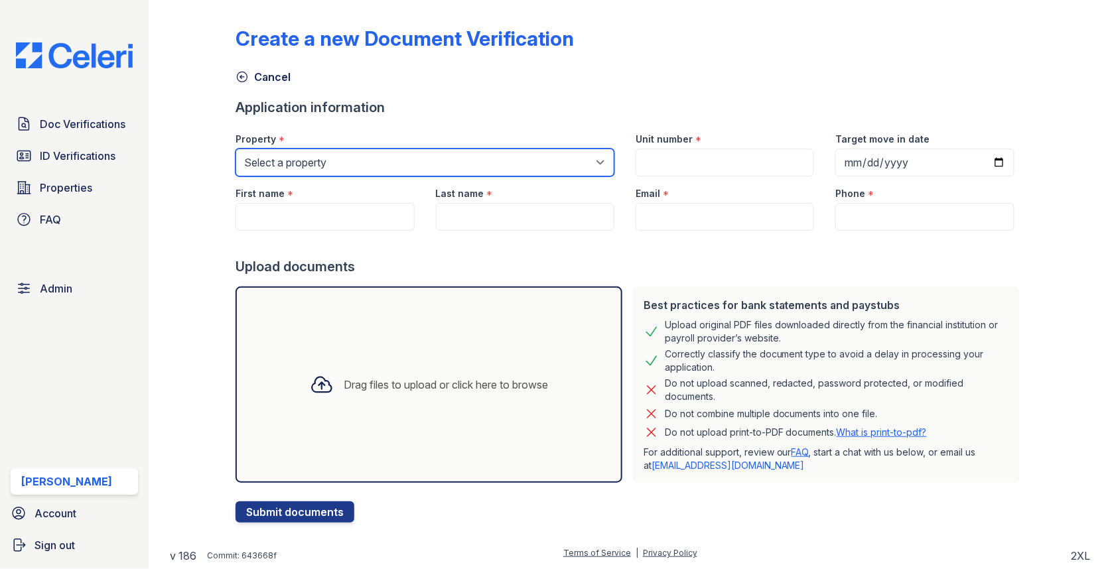
click at [429, 159] on select "Select a property [GEOGRAPHIC_DATA][PERSON_NAME] [GEOGRAPHIC_DATA] [STREET_ADDR…" at bounding box center [424, 163] width 379 height 28
click at [304, 165] on select "Select a property [GEOGRAPHIC_DATA][PERSON_NAME] [GEOGRAPHIC_DATA] [STREET_ADDR…" at bounding box center [424, 163] width 379 height 28
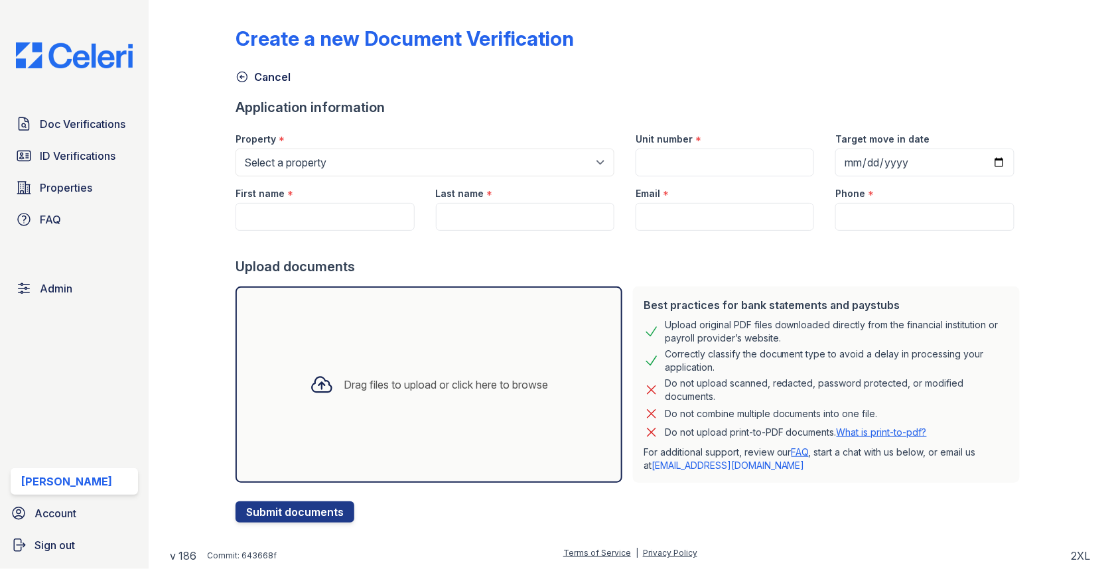
click at [307, 177] on div "First name *" at bounding box center [324, 189] width 178 height 27
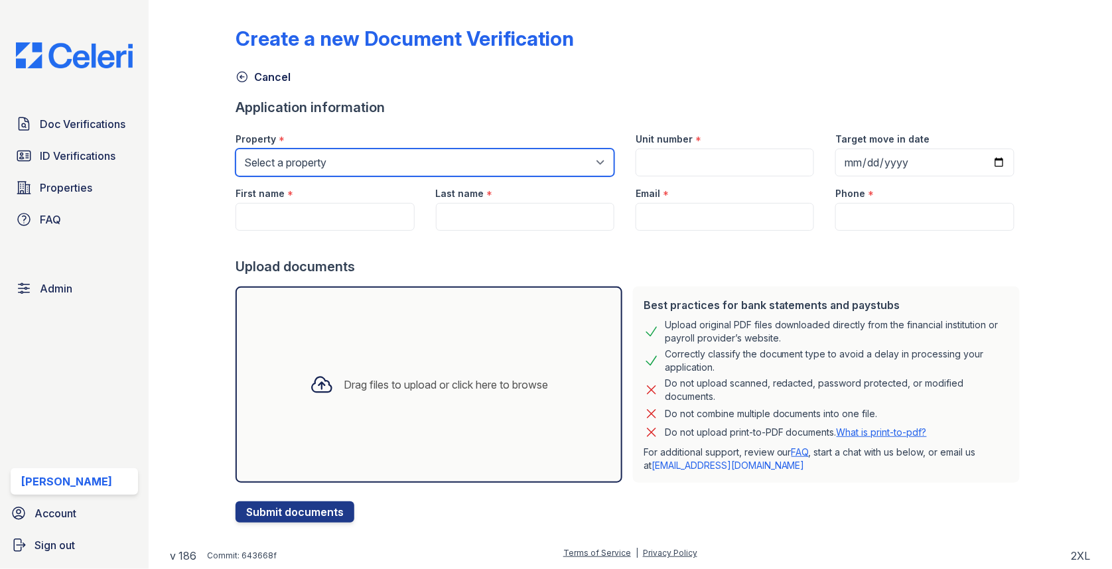
click at [307, 168] on select "Select a property 0000 Kinney Avenue 09 Cape Coral 10006 North Glowing Forge Co…" at bounding box center [424, 163] width 379 height 28
select select "20"
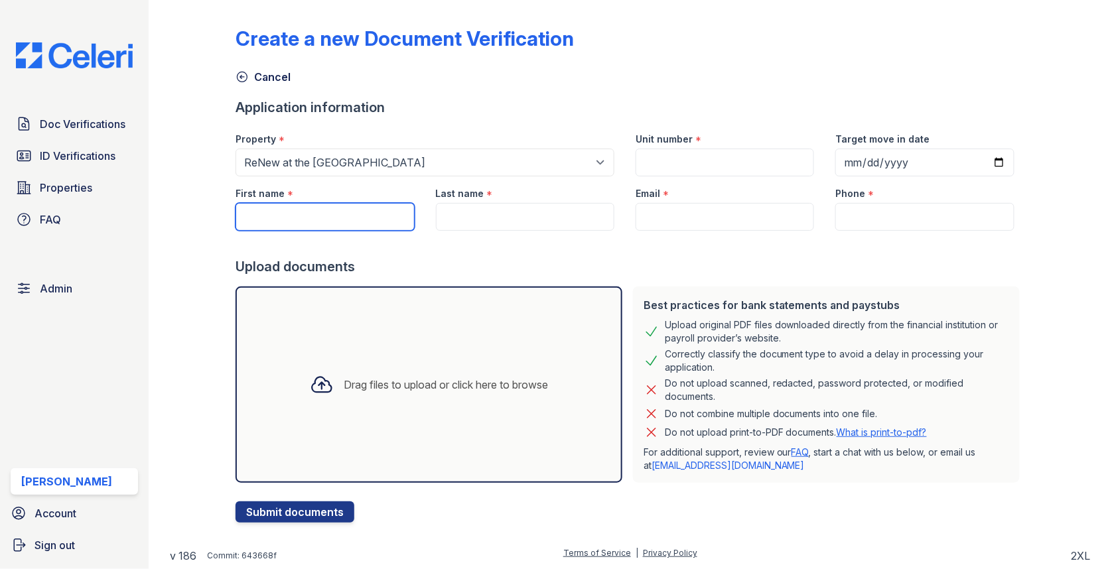
click at [313, 212] on input "First name" at bounding box center [324, 217] width 178 height 28
paste input "Aaron"
type input "Aaron"
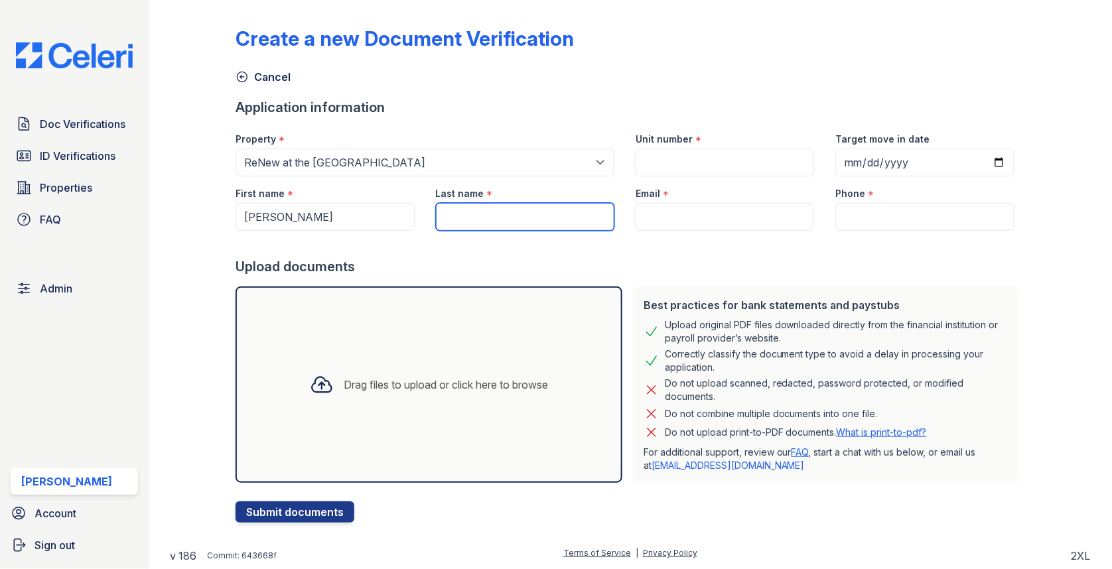
click at [513, 209] on input "Last name" at bounding box center [525, 217] width 178 height 28
paste input "[PERSON_NAME]"
type input "[PERSON_NAME]"
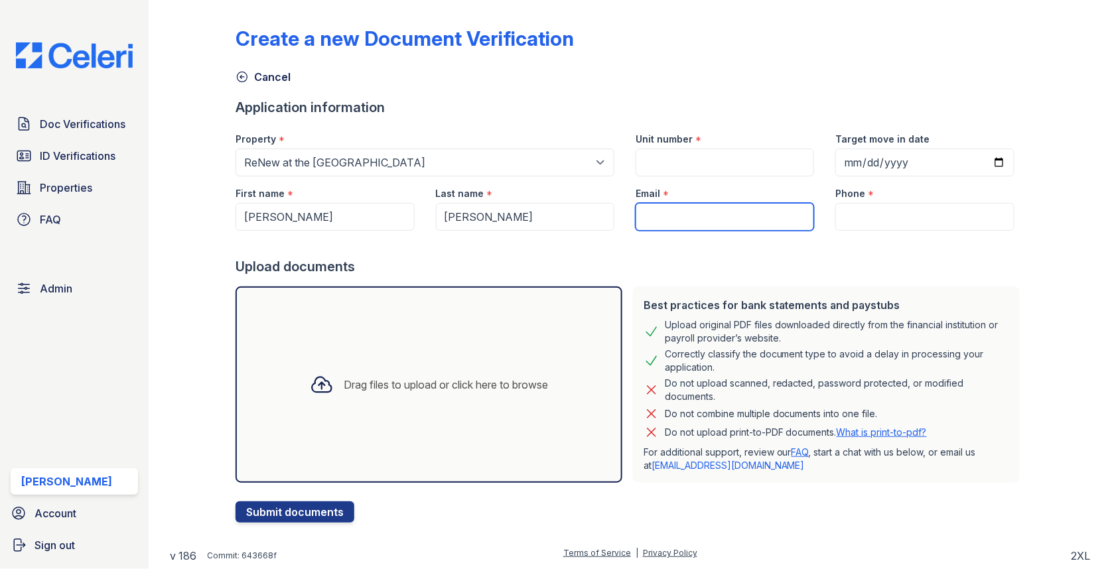
click at [673, 210] on input "Email" at bounding box center [725, 217] width 178 height 28
paste input "[EMAIL_ADDRESS][DOMAIN_NAME]"
type input "[EMAIL_ADDRESS][DOMAIN_NAME]"
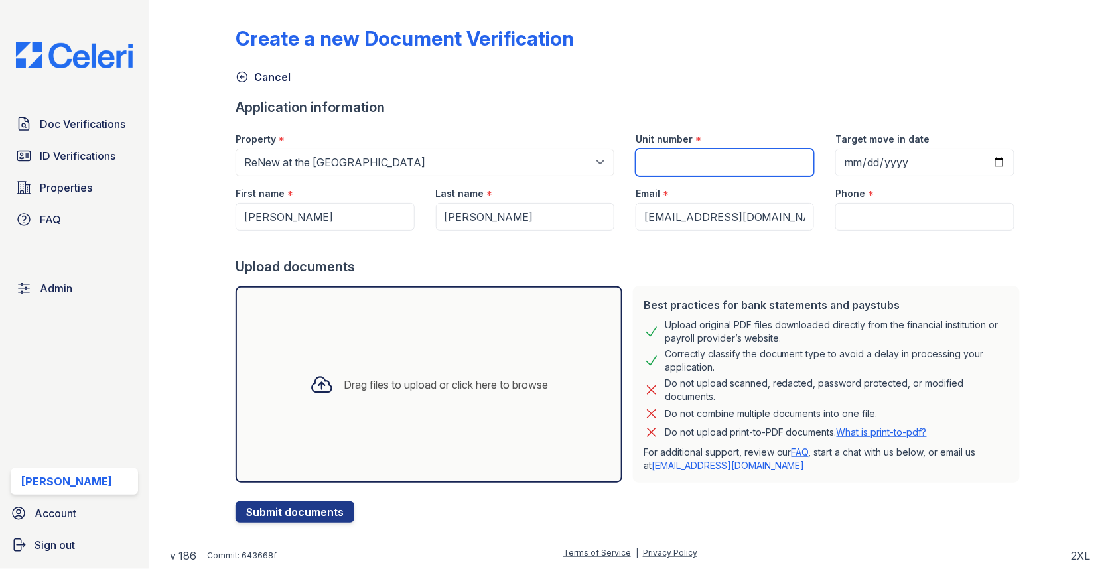
click at [711, 161] on input "Unit number" at bounding box center [725, 163] width 178 height 28
paste input "8565"
type input "8565"
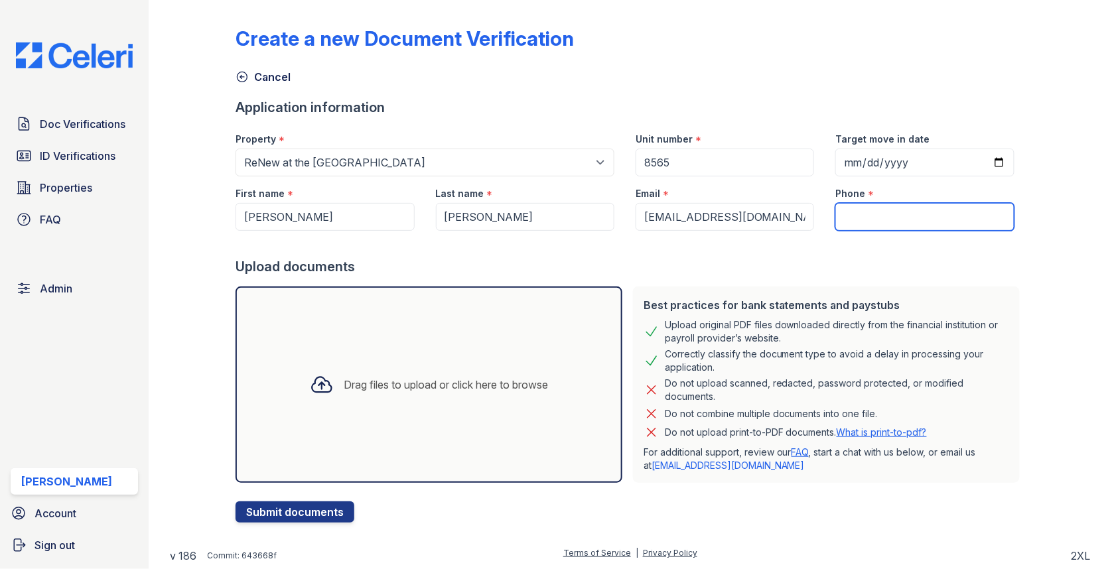
click at [875, 228] on input "Phone" at bounding box center [924, 217] width 178 height 28
paste input "2096391336"
type input "2096391336"
click at [511, 323] on div "Drag files to upload or click here to browse" at bounding box center [428, 385] width 387 height 196
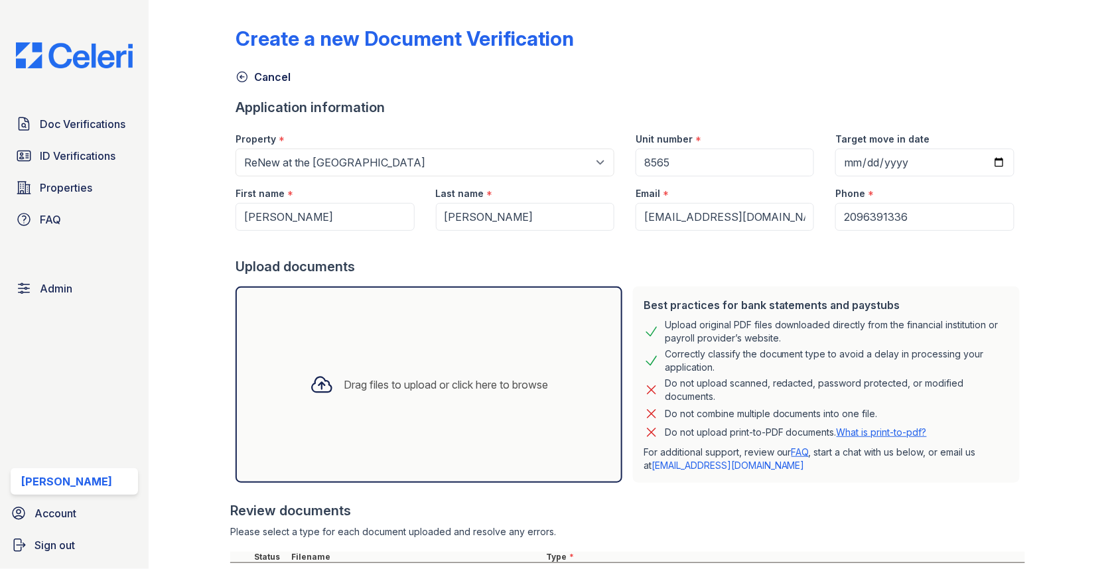
scroll to position [117, 0]
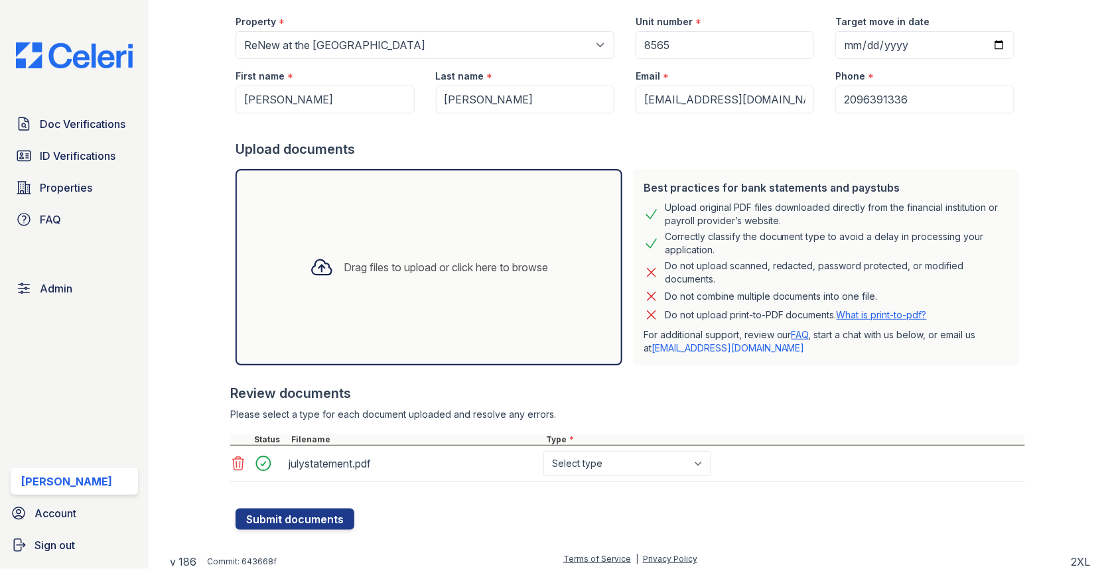
select select "bank_statement"
click at [296, 509] on button "Submit documents" at bounding box center [294, 519] width 119 height 21
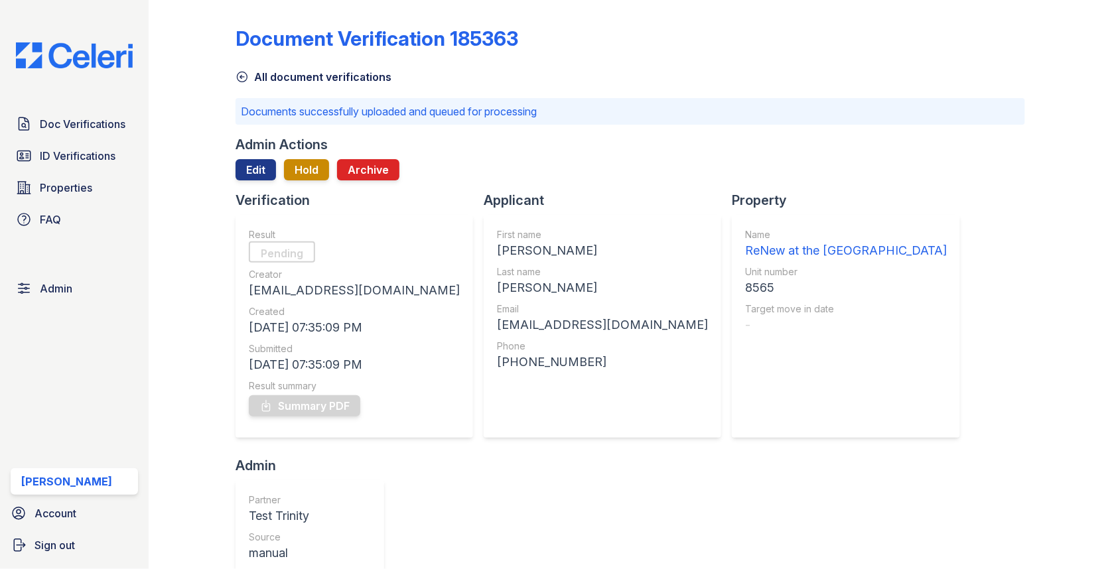
click at [497, 253] on div "Aaron" at bounding box center [602, 250] width 211 height 19
copy div "Aaron"
click at [497, 287] on div "Martinez" at bounding box center [602, 288] width 211 height 19
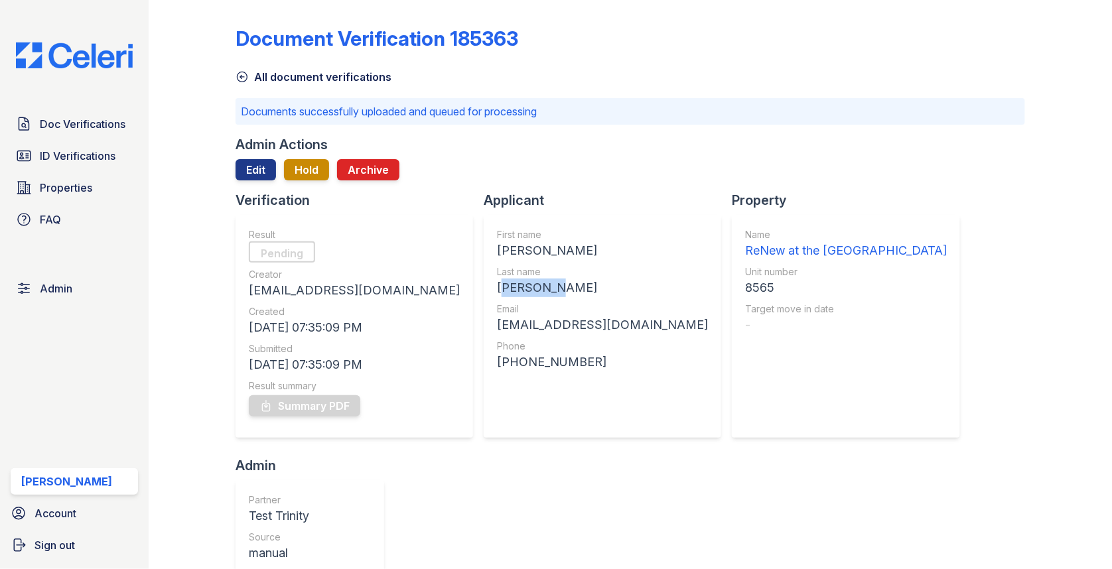
copy div "Martinez"
click at [497, 331] on div "[EMAIL_ADDRESS][DOMAIN_NAME]" at bounding box center [602, 325] width 211 height 19
copy div "[EMAIL_ADDRESS][DOMAIN_NAME]"
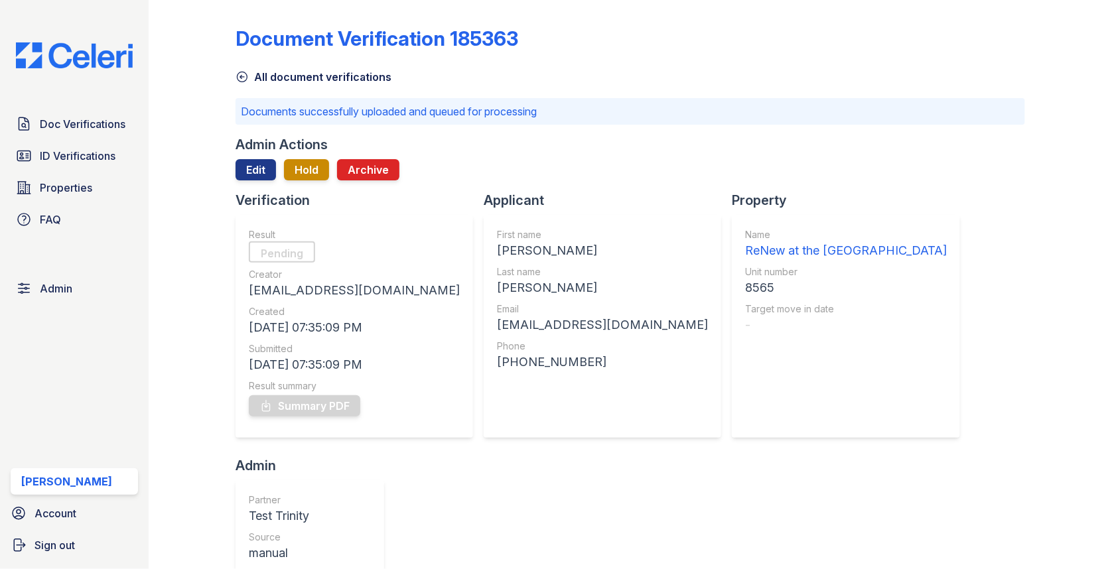
click at [745, 286] on div "8565" at bounding box center [846, 288] width 202 height 19
copy div "8565"
drag, startPoint x: 426, startPoint y: 361, endPoint x: 524, endPoint y: 361, distance: 98.2
click at [524, 361] on div "+12096391336" at bounding box center [602, 362] width 211 height 19
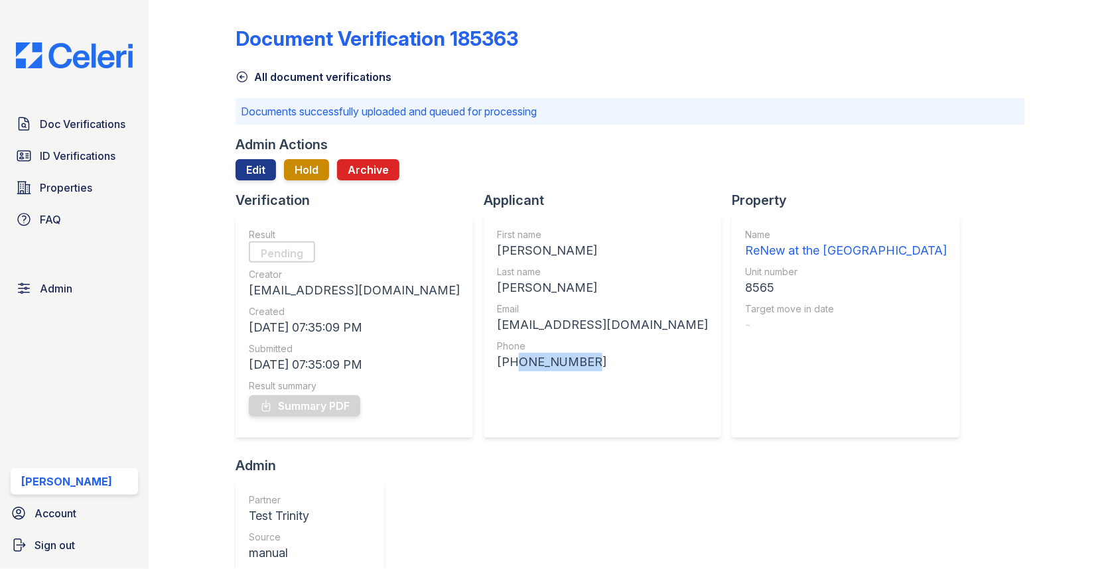
copy div "2096391336"
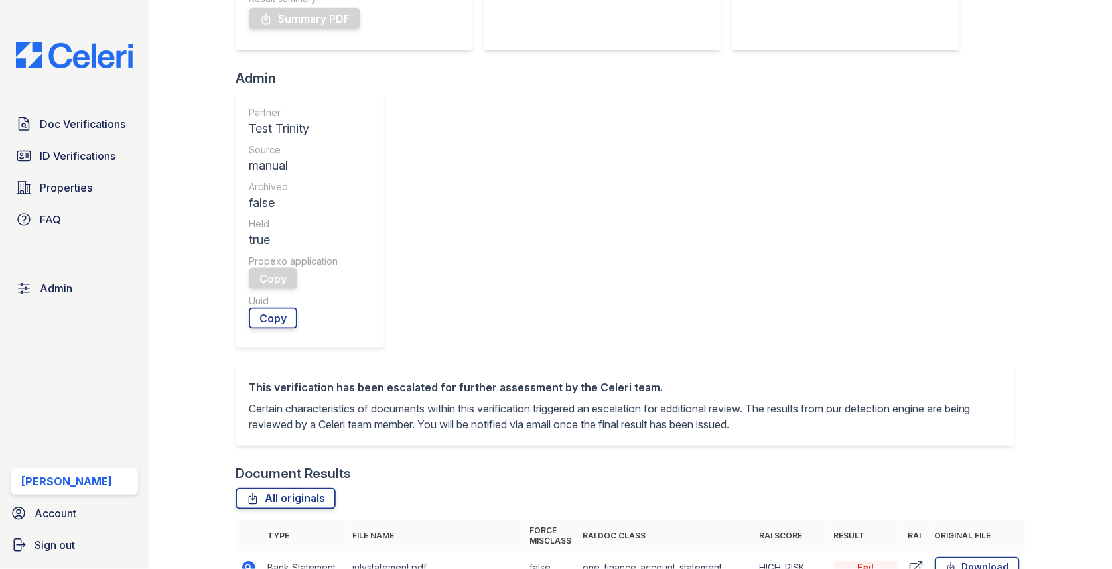
scroll to position [578, 0]
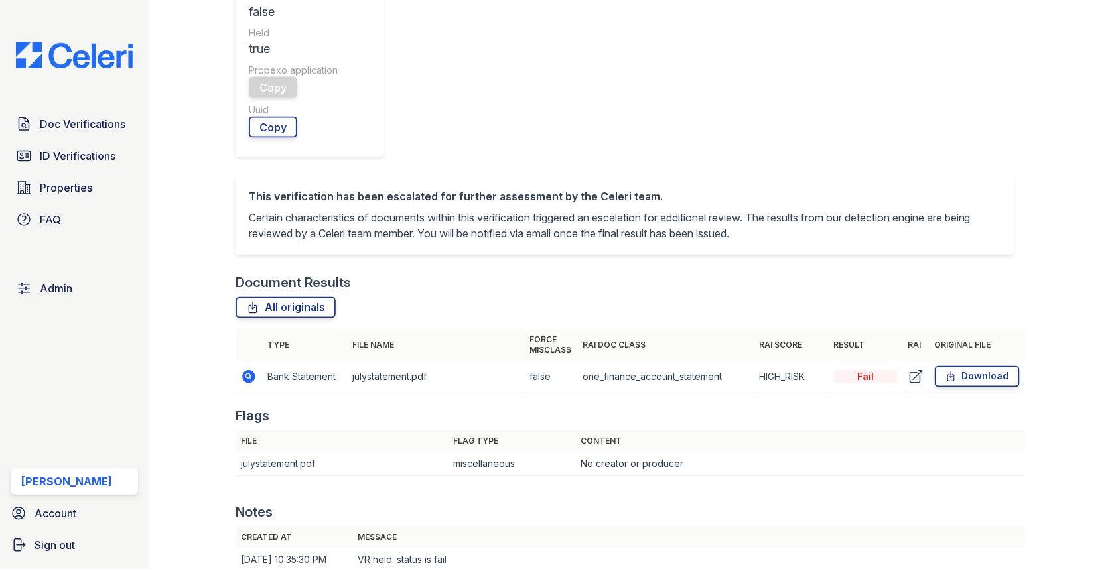
click at [246, 369] on icon at bounding box center [249, 377] width 16 height 16
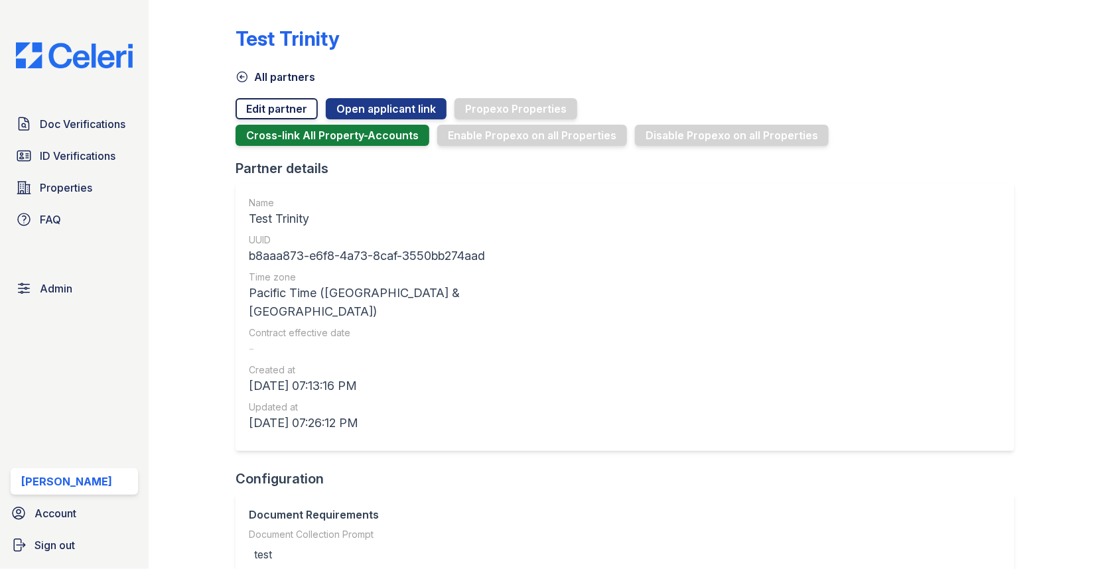
click at [287, 107] on link "Edit partner" at bounding box center [276, 108] width 82 height 21
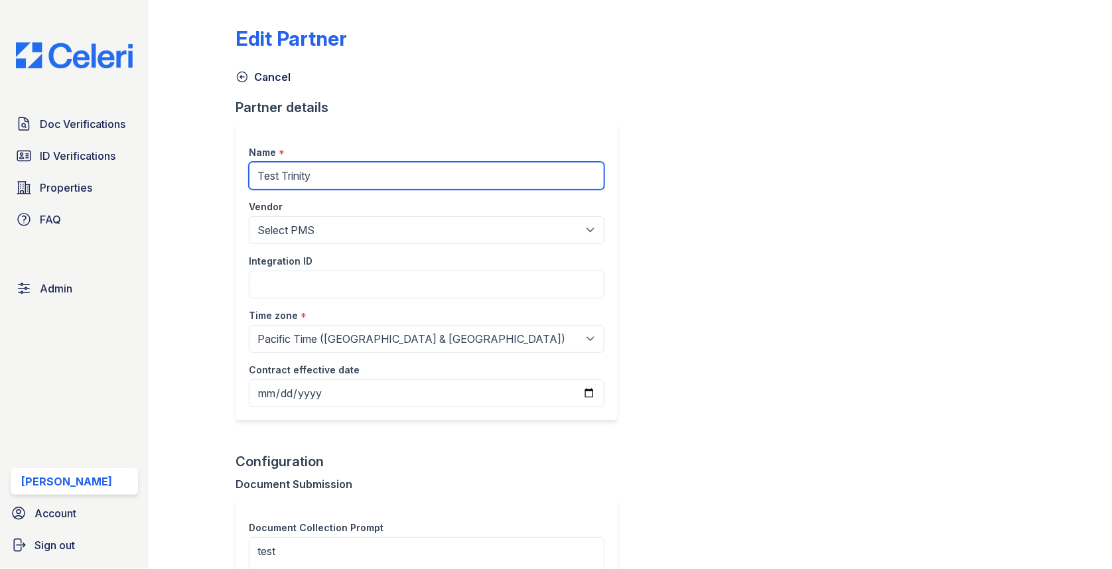
click at [402, 174] on input "Test Trinity" at bounding box center [427, 176] width 356 height 28
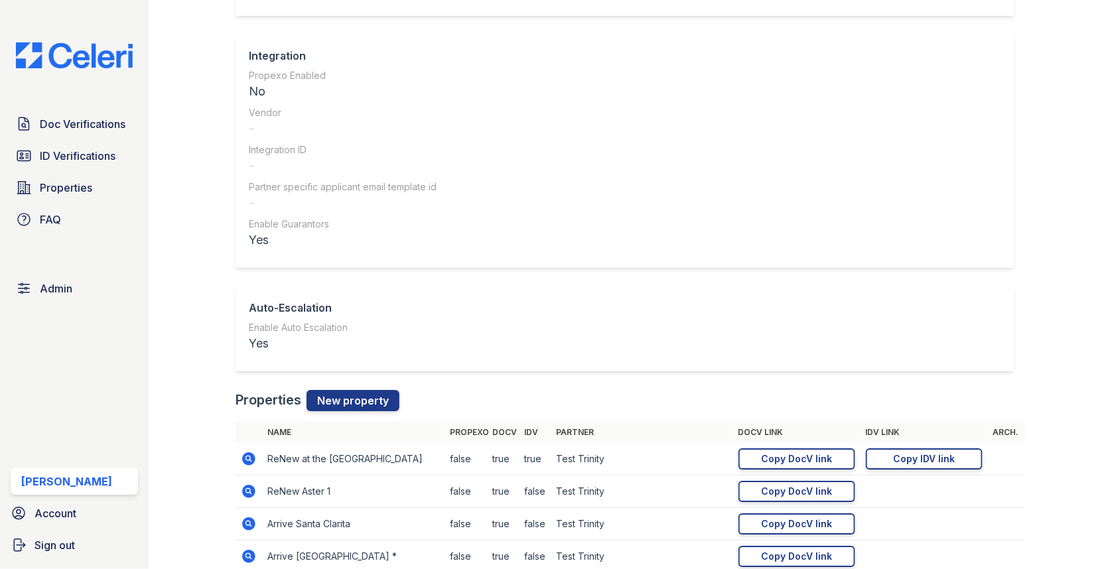
scroll to position [1243, 0]
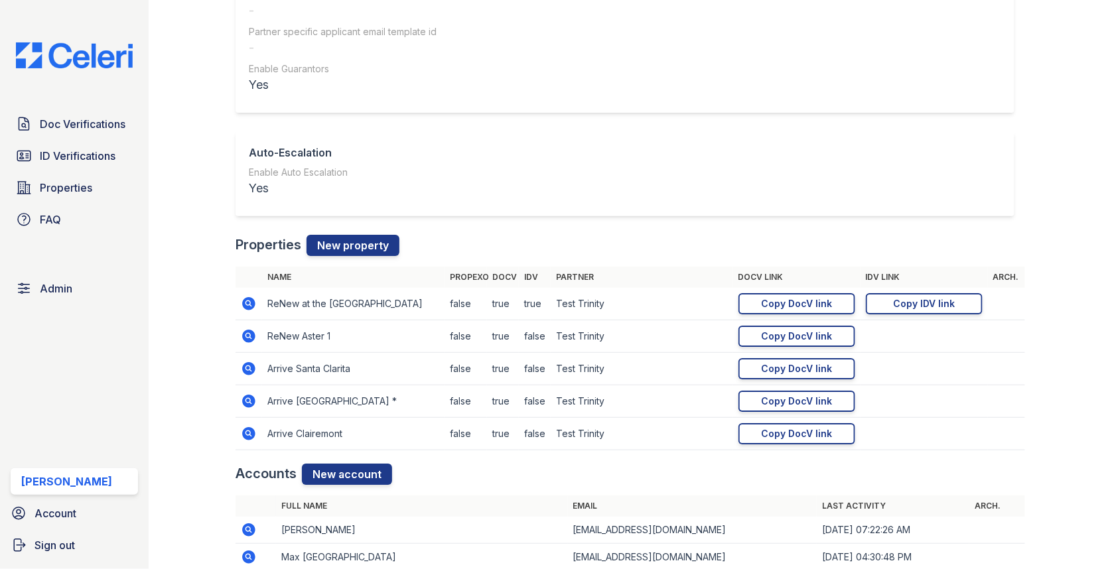
click at [245, 299] on icon at bounding box center [249, 304] width 16 height 16
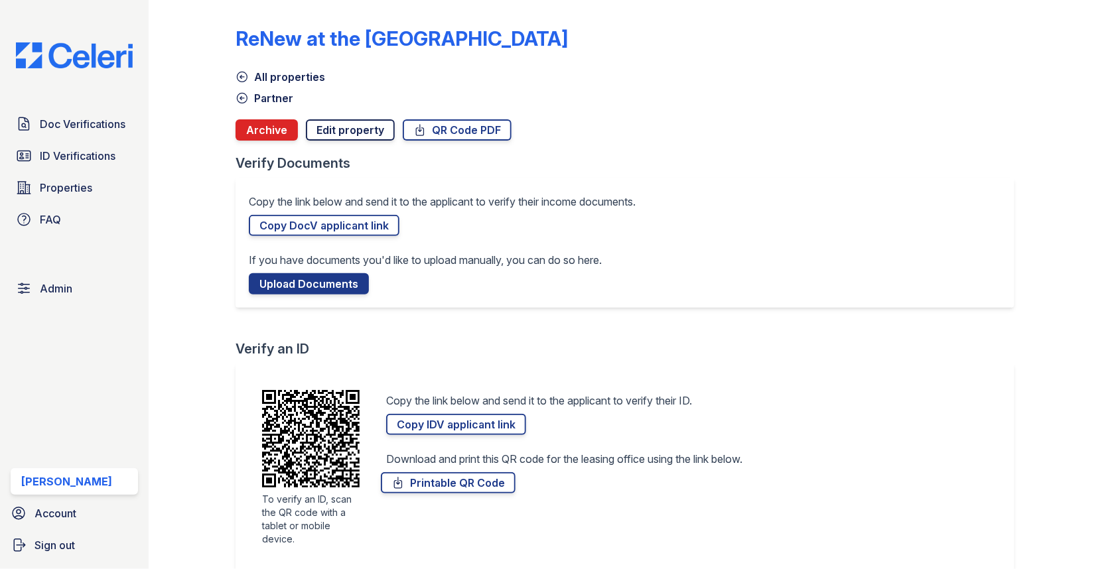
click at [343, 133] on link "Edit property" at bounding box center [350, 129] width 89 height 21
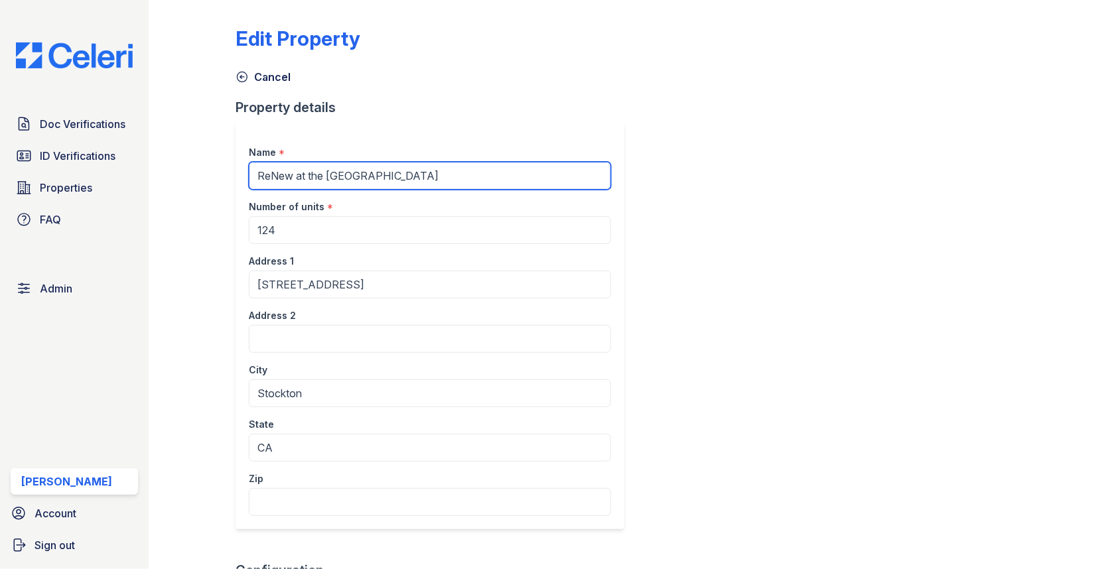
click at [374, 176] on input "ReNew at the [GEOGRAPHIC_DATA]" at bounding box center [430, 176] width 362 height 28
type input "ReNew at the Delta **"
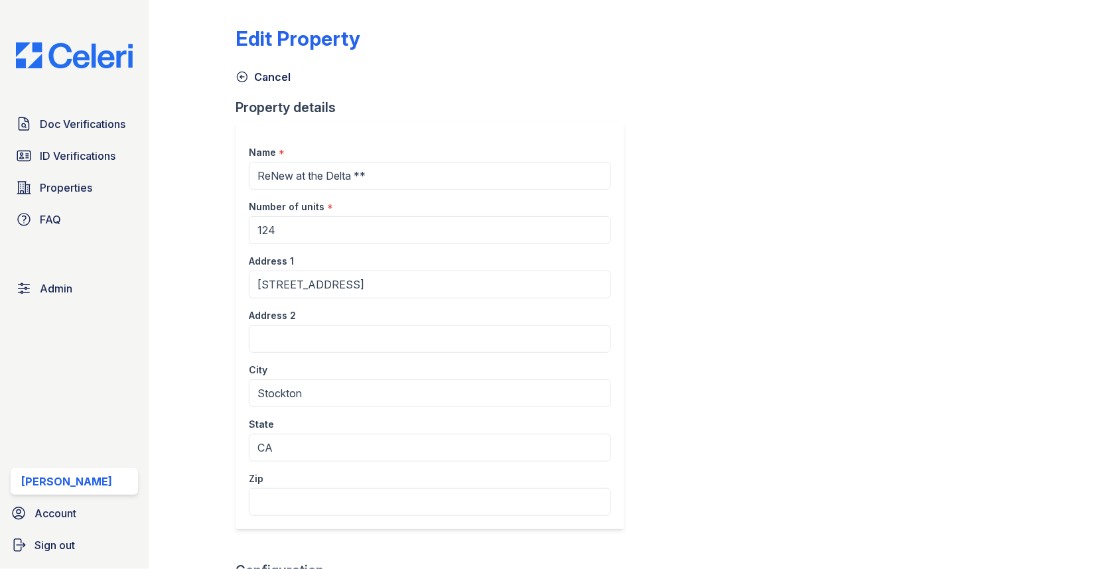
click at [504, 364] on div "City" at bounding box center [430, 366] width 362 height 27
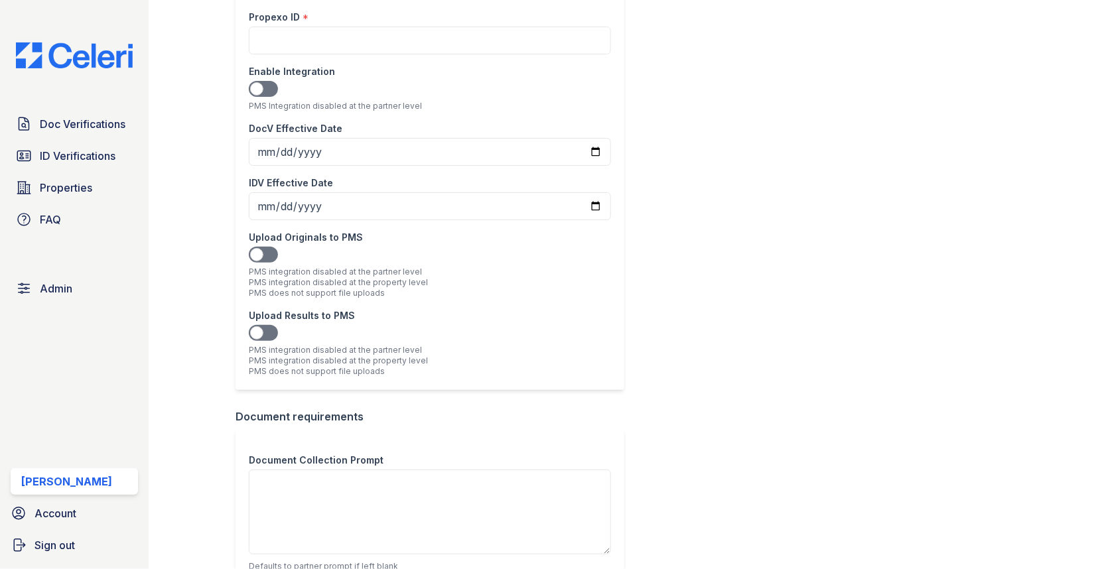
scroll to position [1146, 0]
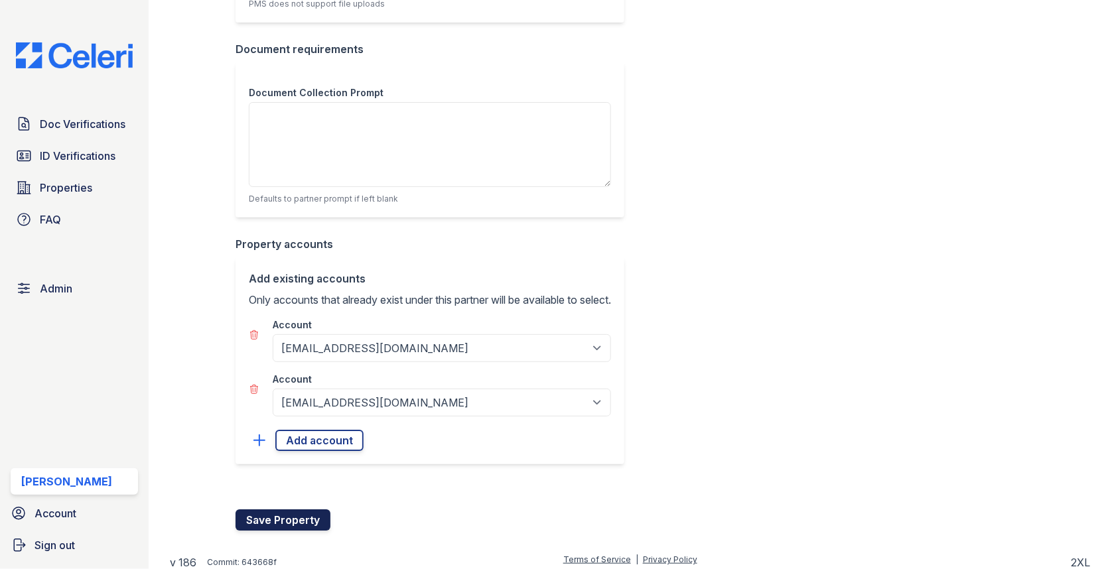
click at [283, 509] on button "Save Property" at bounding box center [282, 519] width 95 height 21
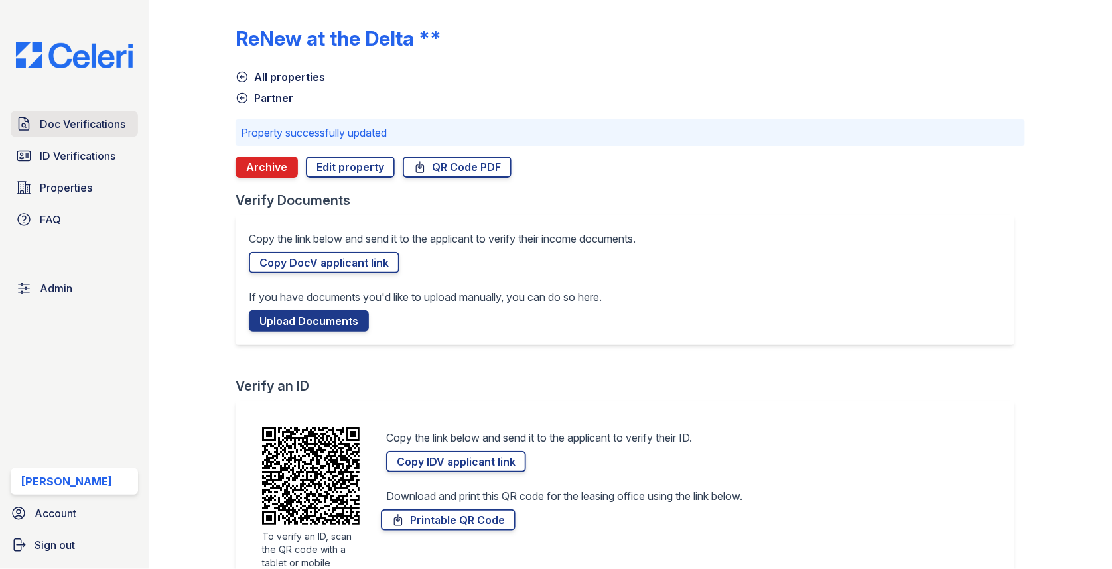
click at [89, 120] on span "Doc Verifications" at bounding box center [83, 124] width 86 height 16
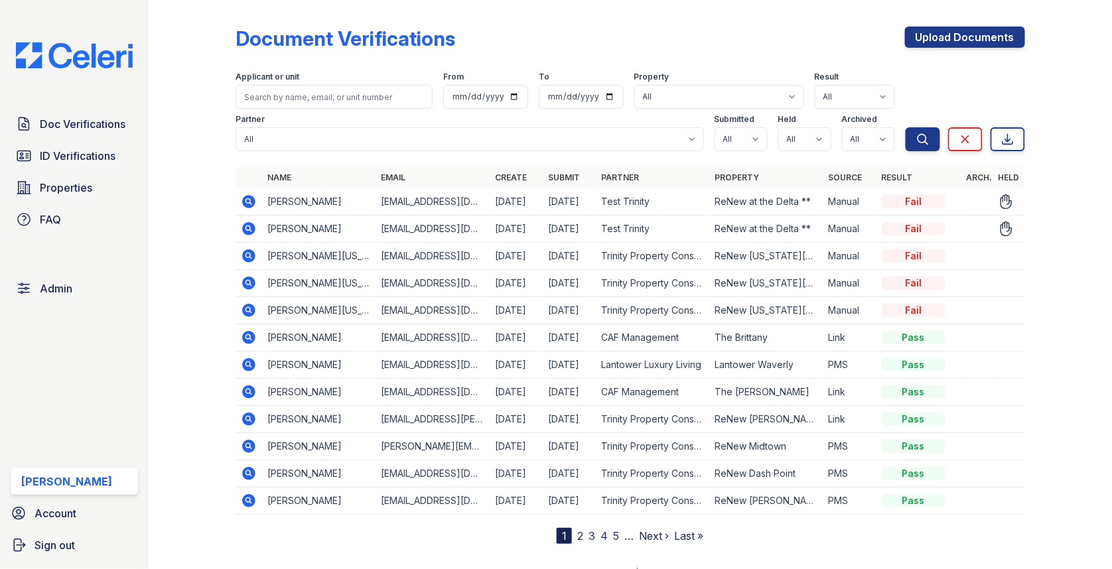
click at [250, 221] on icon at bounding box center [249, 229] width 16 height 16
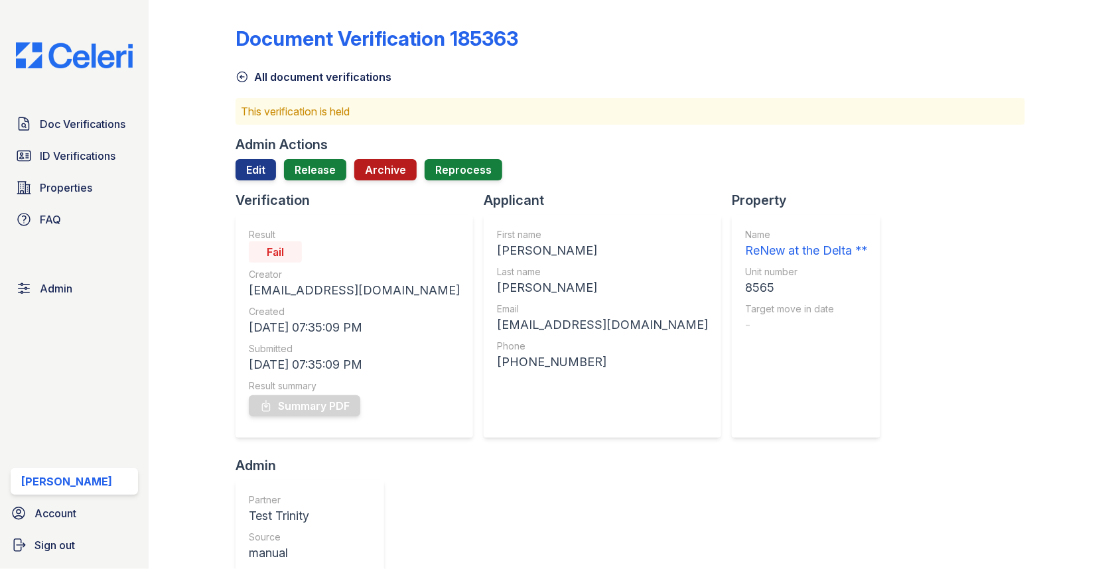
click at [391, 167] on button "Archive" at bounding box center [385, 169] width 62 height 21
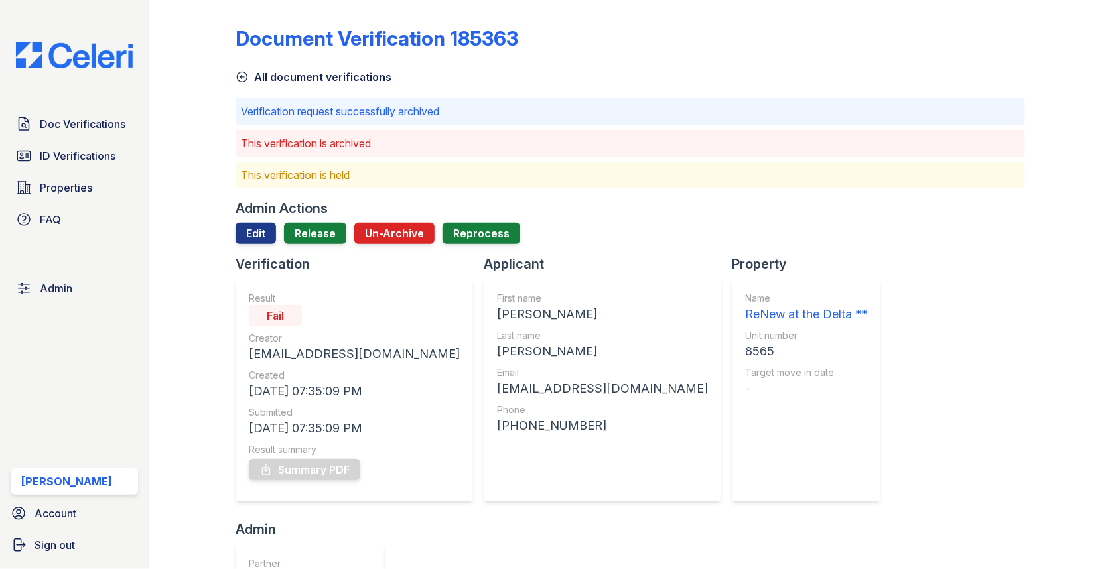
click at [98, 120] on span "Doc Verifications" at bounding box center [83, 124] width 86 height 16
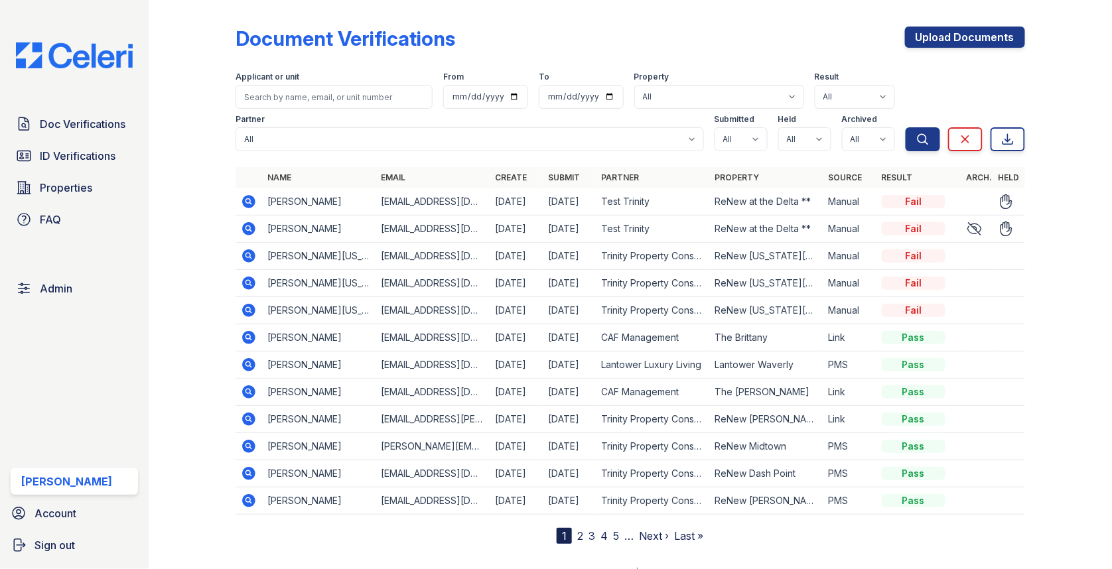
click at [252, 198] on icon at bounding box center [248, 201] width 13 height 13
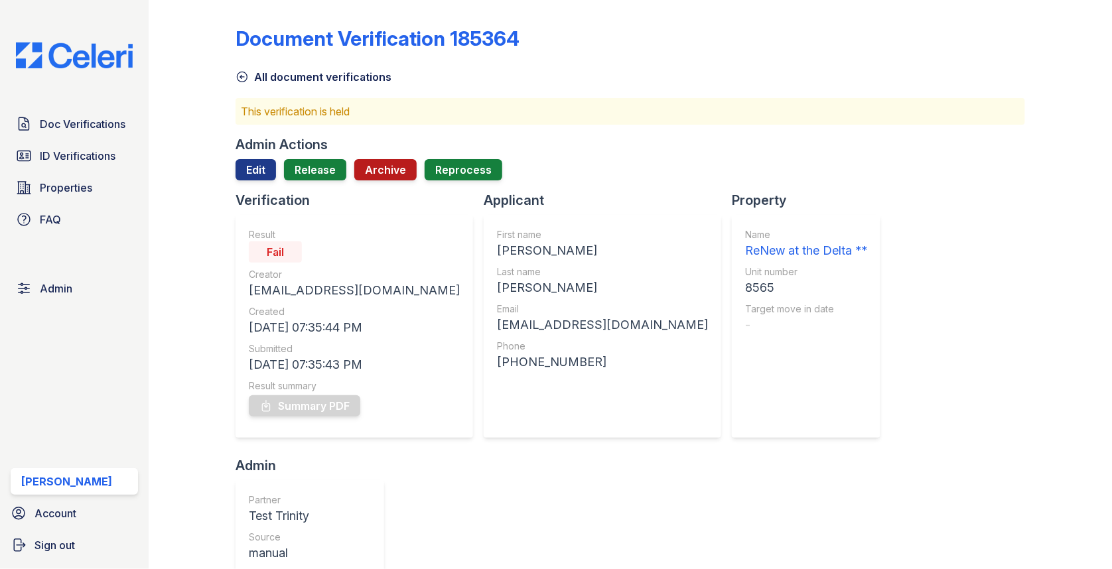
click at [397, 167] on button "Archive" at bounding box center [385, 169] width 62 height 21
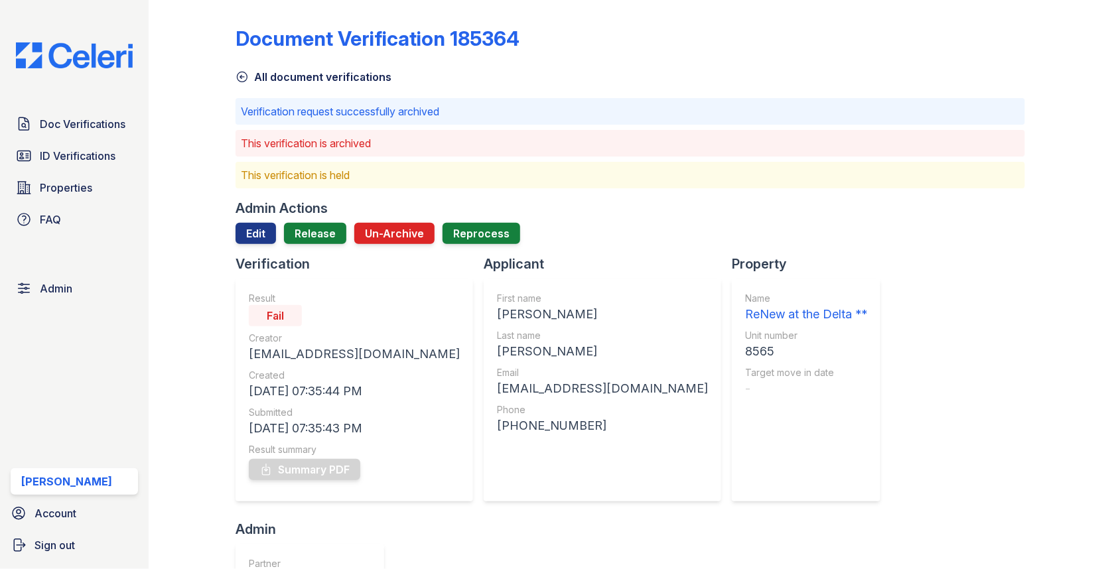
click at [497, 316] on div "[PERSON_NAME]" at bounding box center [602, 314] width 211 height 19
copy div "[PERSON_NAME]"
click at [497, 335] on div "Last name" at bounding box center [602, 335] width 211 height 13
click at [497, 350] on div "[PERSON_NAME]" at bounding box center [602, 351] width 211 height 19
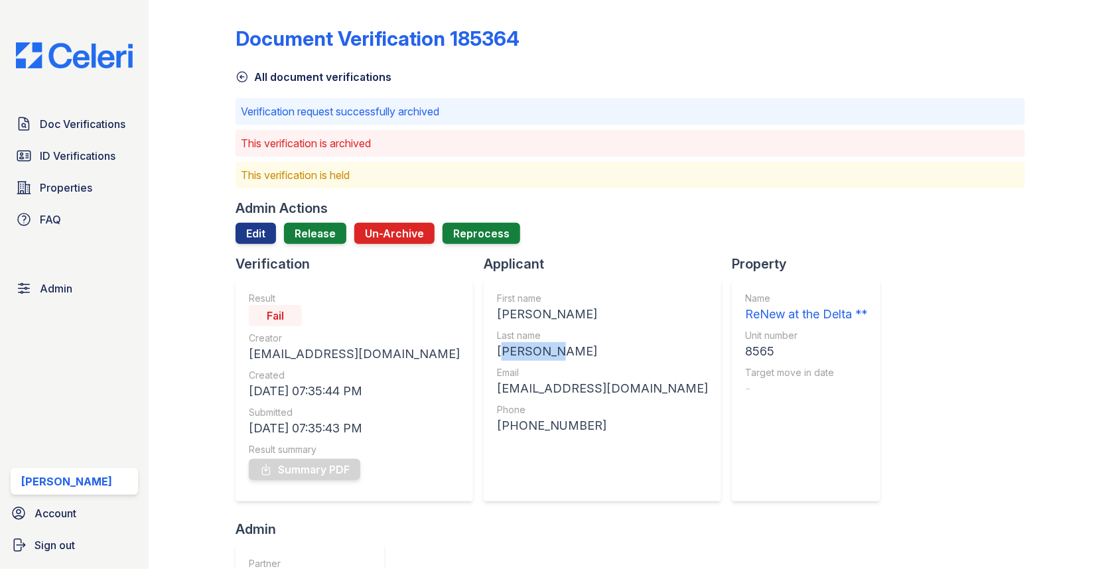
click at [497, 350] on div "[PERSON_NAME]" at bounding box center [602, 351] width 211 height 19
copy div "[PERSON_NAME]"
click at [745, 350] on div "8565" at bounding box center [806, 351] width 122 height 19
copy div "8565"
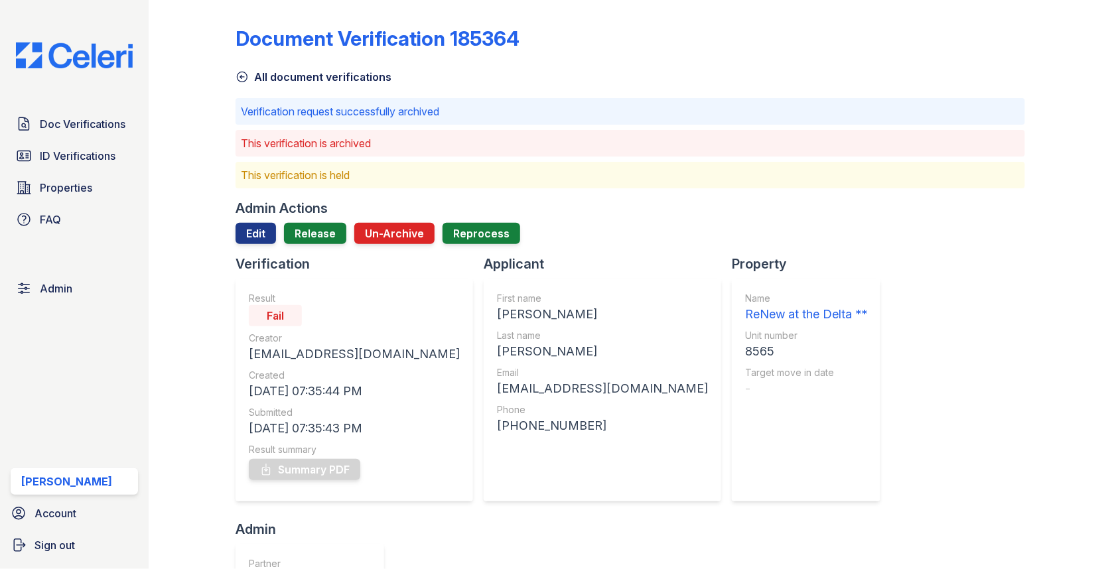
click at [497, 387] on div "[EMAIL_ADDRESS][DOMAIN_NAME]" at bounding box center [602, 388] width 211 height 19
drag, startPoint x: 427, startPoint y: 422, endPoint x: 553, endPoint y: 422, distance: 126.0
click at [553, 422] on div "[PHONE_NUMBER]" at bounding box center [602, 426] width 211 height 19
copy div "2096391336"
click at [497, 389] on div "[EMAIL_ADDRESS][DOMAIN_NAME]" at bounding box center [602, 388] width 211 height 19
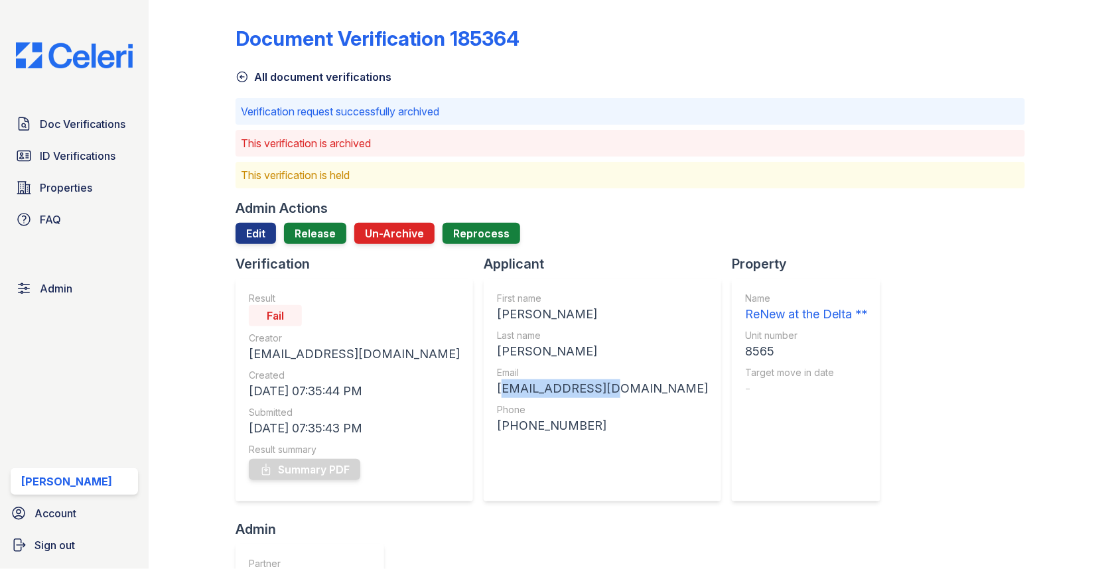
click at [497, 389] on div "[EMAIL_ADDRESS][DOMAIN_NAME]" at bounding box center [602, 388] width 211 height 19
copy div "[EMAIL_ADDRESS][DOMAIN_NAME]"
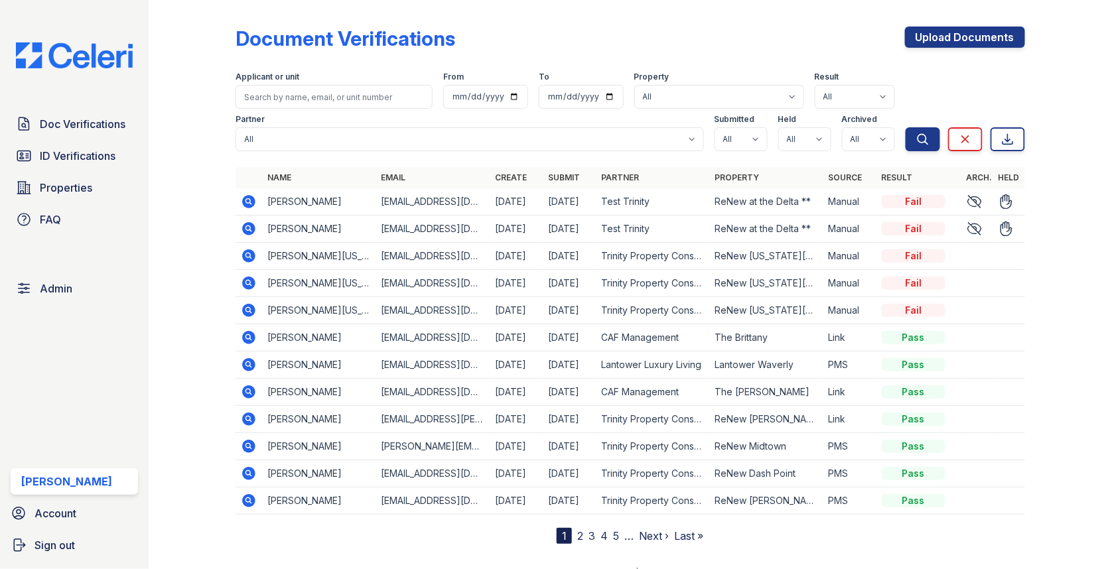
click at [976, 52] on div "Upload Documents" at bounding box center [965, 44] width 120 height 34
click at [974, 36] on link "Upload Documents" at bounding box center [965, 37] width 120 height 21
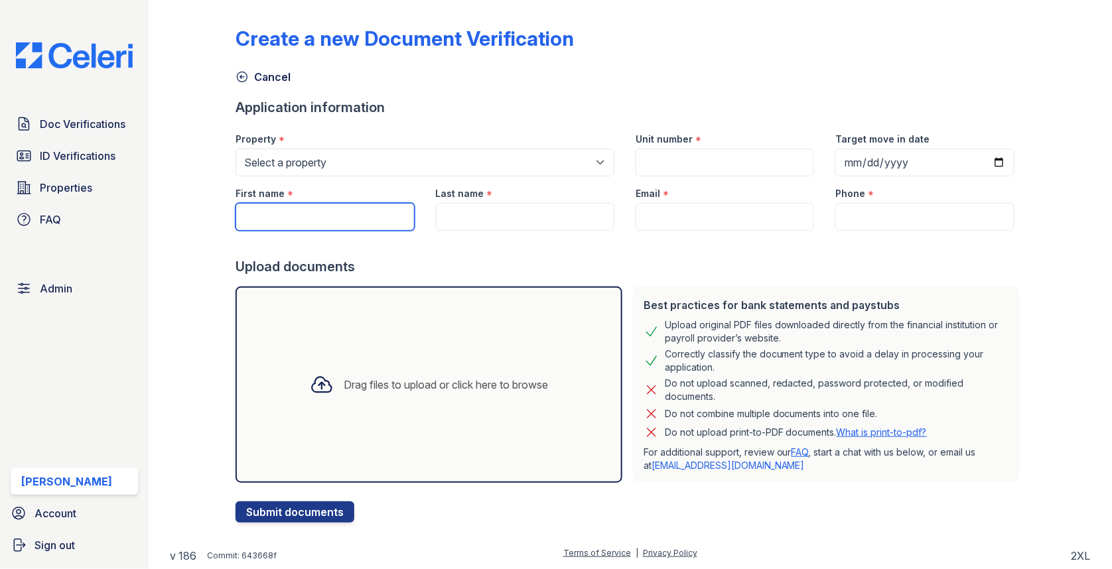
click at [352, 213] on input "First name" at bounding box center [324, 217] width 178 height 28
paste input "[PERSON_NAME]"
type input "[PERSON_NAME]"
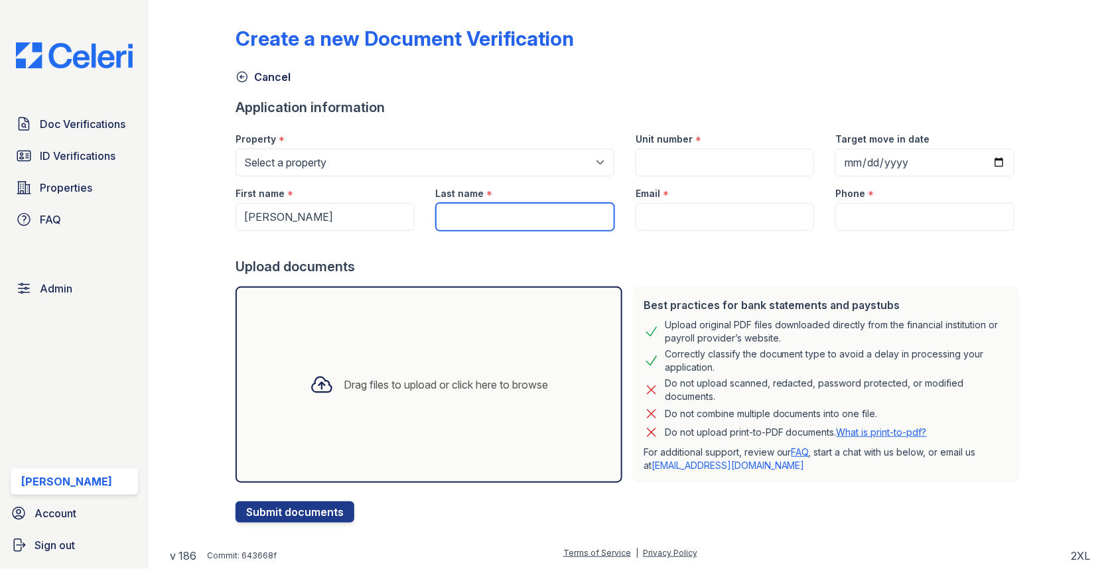
click at [482, 220] on input "Last name" at bounding box center [525, 217] width 178 height 28
paste input "[PERSON_NAME]"
type input "[PERSON_NAME]"
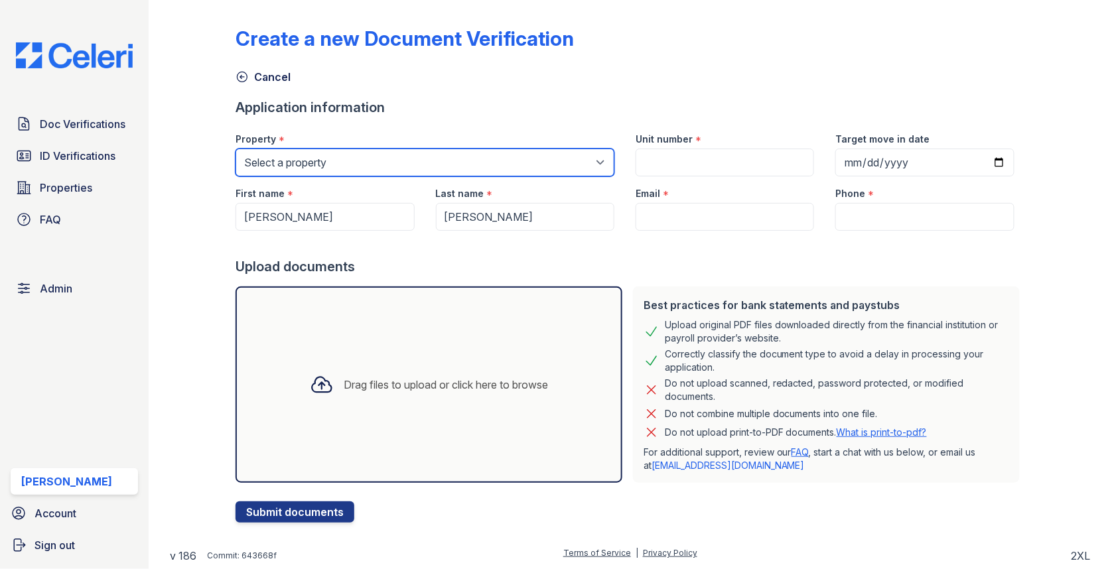
click at [472, 154] on select "Select a property [GEOGRAPHIC_DATA][PERSON_NAME] [GEOGRAPHIC_DATA] [STREET_ADDR…" at bounding box center [424, 163] width 379 height 28
select select "30"
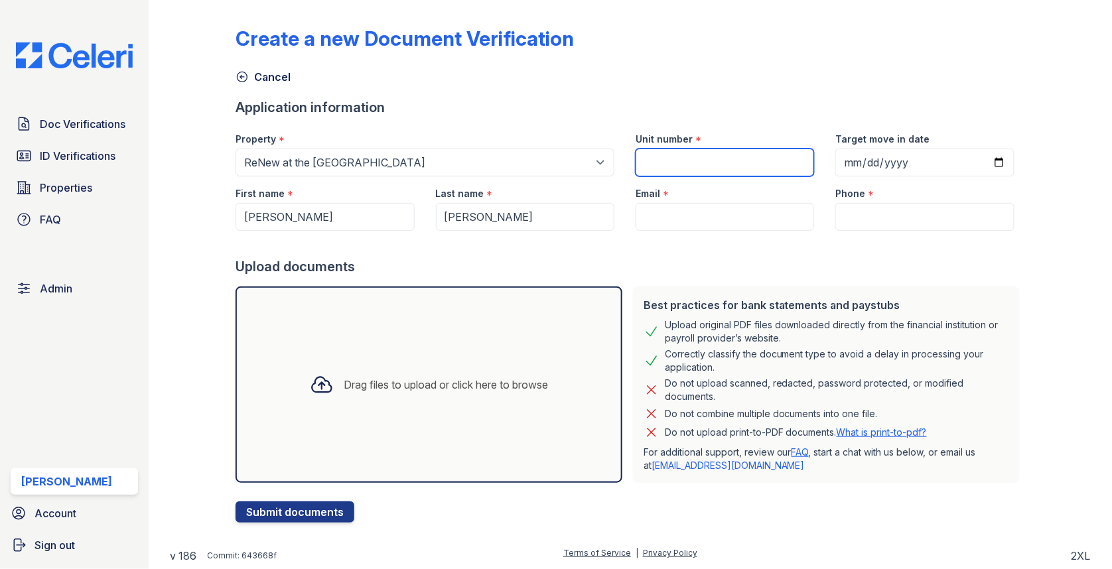
click at [718, 164] on input "Unit number" at bounding box center [725, 163] width 178 height 28
paste input "8565"
type input "8565"
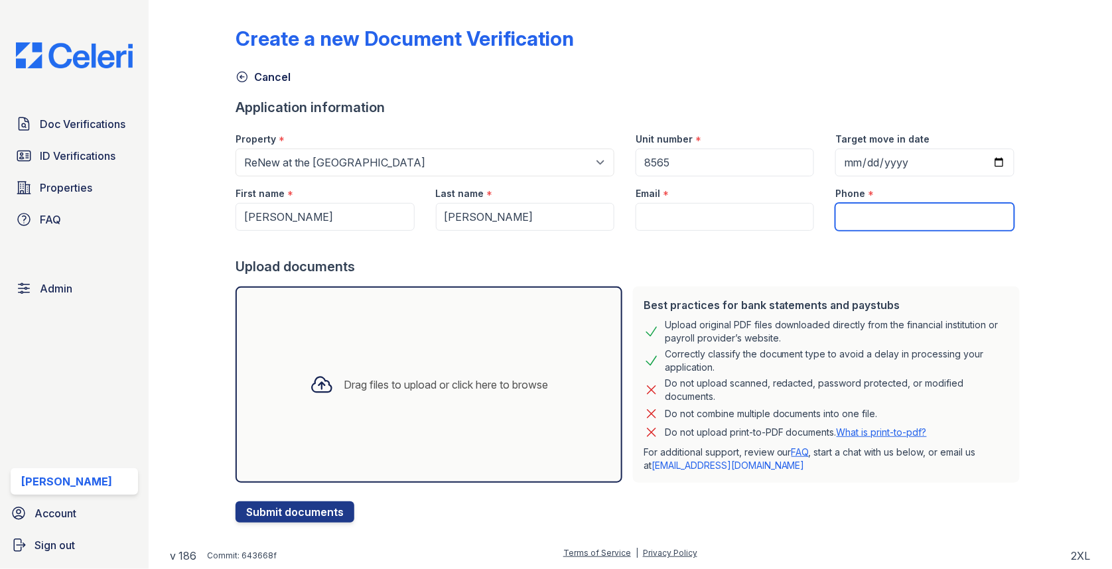
click at [871, 212] on input "Phone" at bounding box center [924, 217] width 178 height 28
paste input "2096391336"
type input "2096391336"
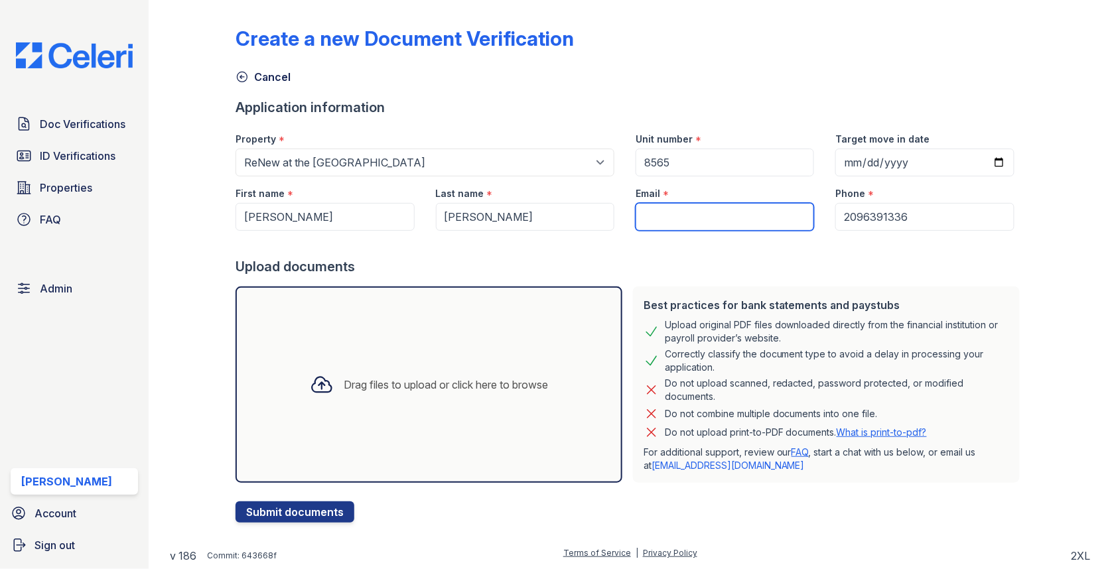
click at [675, 209] on input "Email" at bounding box center [725, 217] width 178 height 28
paste input "[EMAIL_ADDRESS][DOMAIN_NAME]"
type input "[EMAIL_ADDRESS][DOMAIN_NAME]"
click at [442, 344] on div "Drag files to upload or click here to browse" at bounding box center [428, 385] width 387 height 196
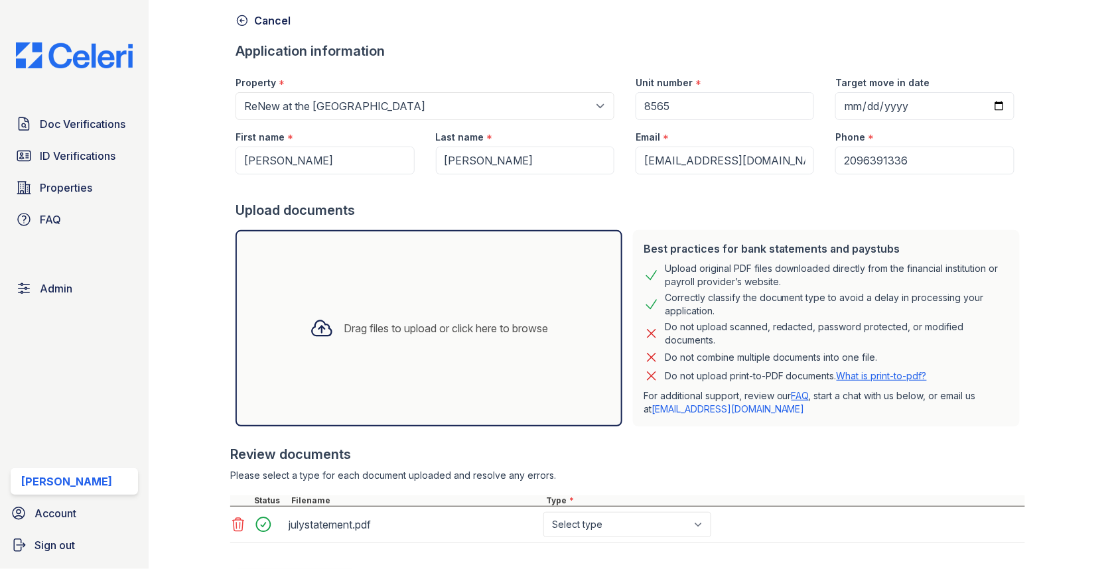
scroll to position [121, 0]
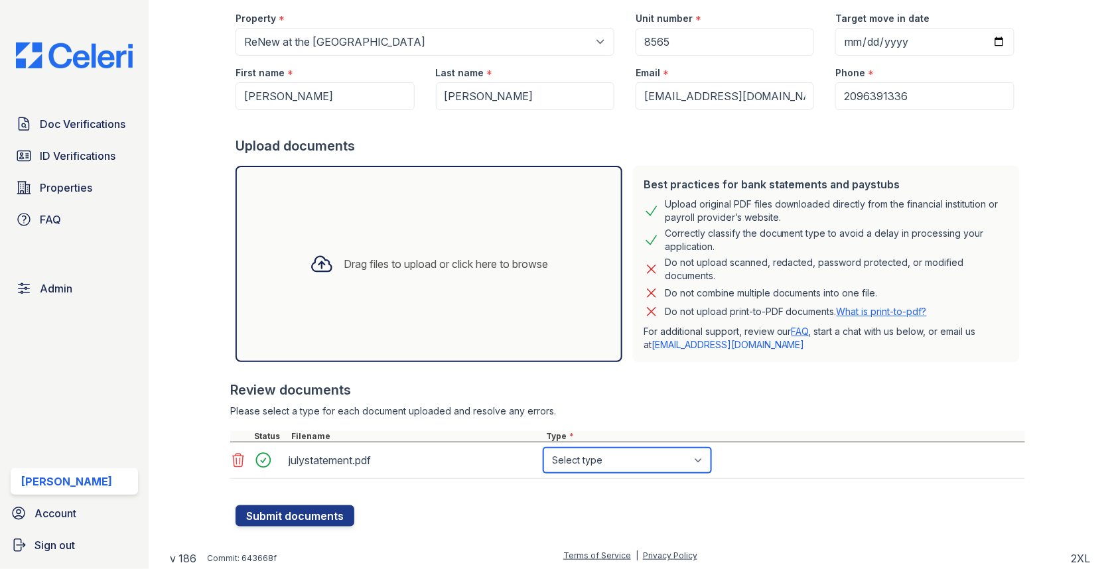
click at [563, 466] on select "Select type Paystub Bank Statement Offer Letter Tax Documents Benefit Award Let…" at bounding box center [627, 460] width 168 height 25
select select "bank_statement"
click at [318, 511] on button "Submit documents" at bounding box center [294, 515] width 119 height 21
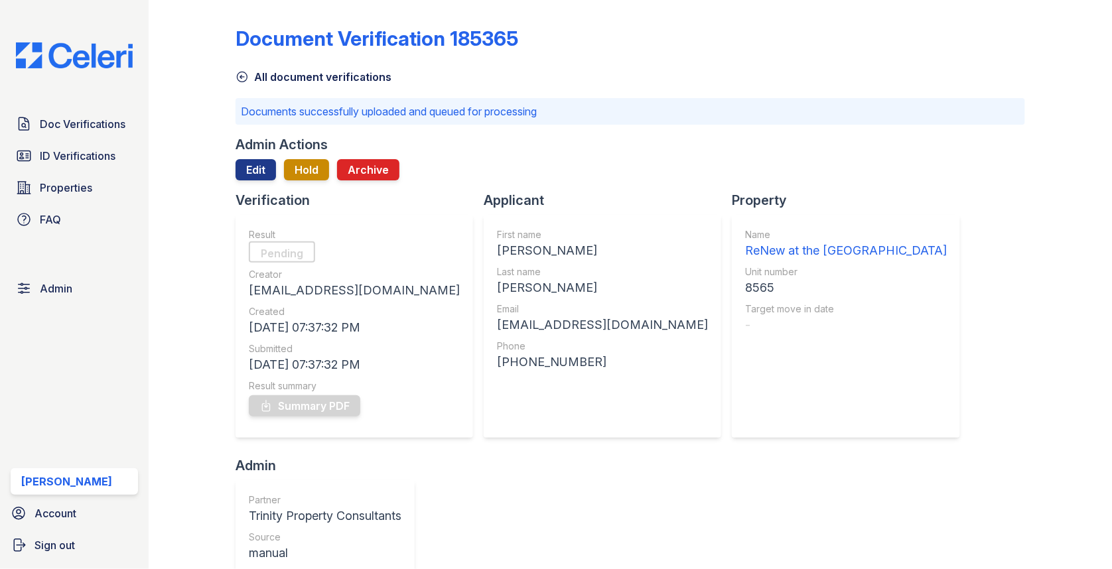
click at [497, 251] on div "[PERSON_NAME]" at bounding box center [602, 250] width 211 height 19
copy div "[PERSON_NAME]"
click at [497, 300] on div "First name Aaron Last name Martinez Email aaronmartinez403@yahoo.com Phone +120…" at bounding box center [602, 326] width 211 height 196
click at [497, 288] on div "[PERSON_NAME]" at bounding box center [602, 288] width 211 height 19
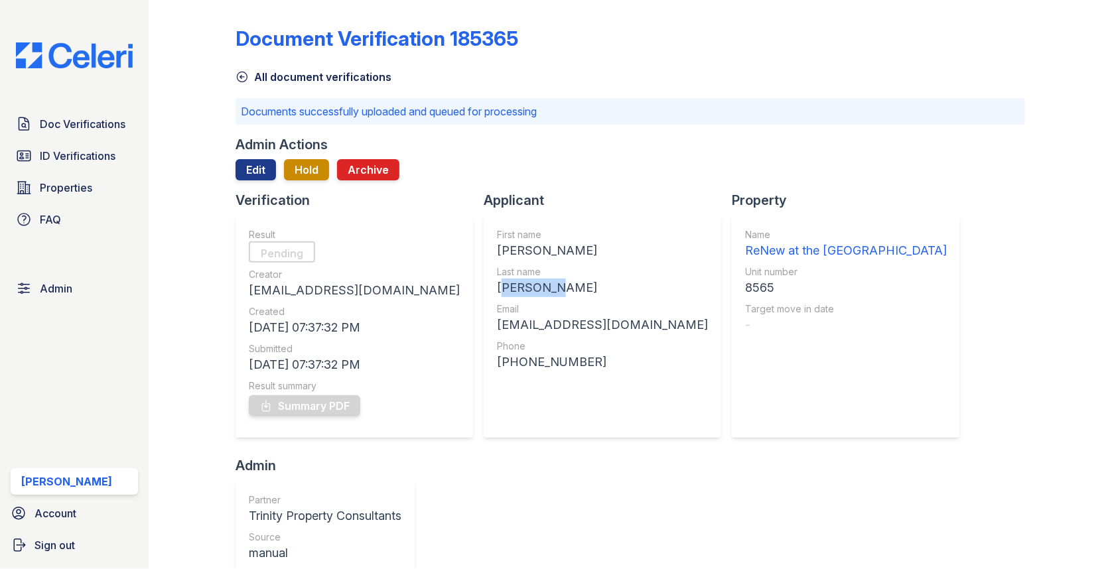
click at [497, 288] on div "[PERSON_NAME]" at bounding box center [602, 288] width 211 height 19
copy div "[PERSON_NAME]"
click at [497, 336] on div "First name Aaron Last name Martinez Email aaronmartinez403@yahoo.com Phone +120…" at bounding box center [602, 326] width 211 height 196
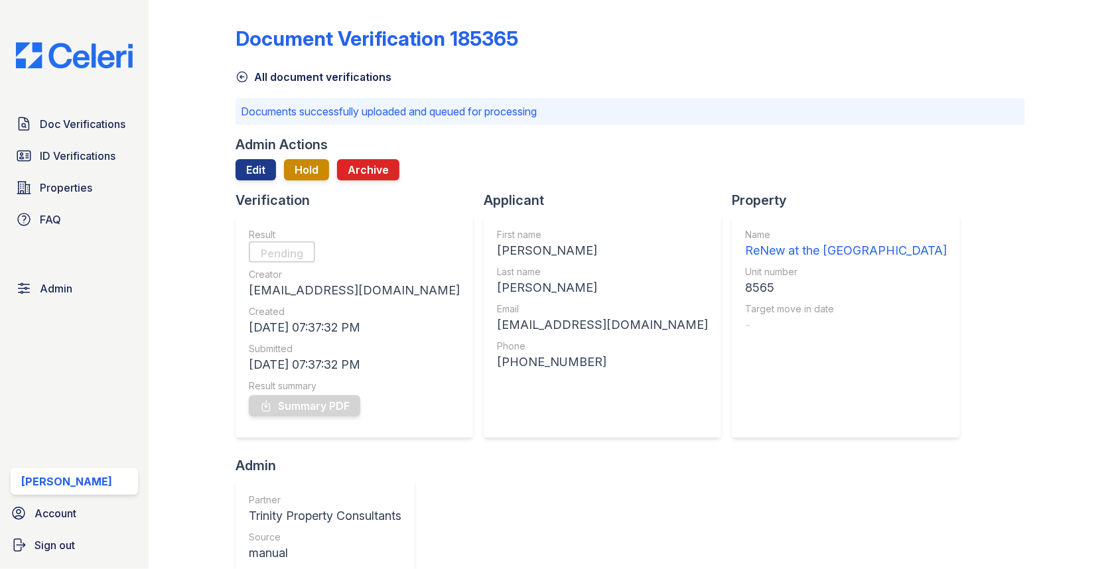
click at [497, 329] on div "[EMAIL_ADDRESS][DOMAIN_NAME]" at bounding box center [602, 325] width 211 height 19
copy div "[EMAIL_ADDRESS][DOMAIN_NAME]"
click at [745, 288] on div "8565" at bounding box center [846, 288] width 202 height 19
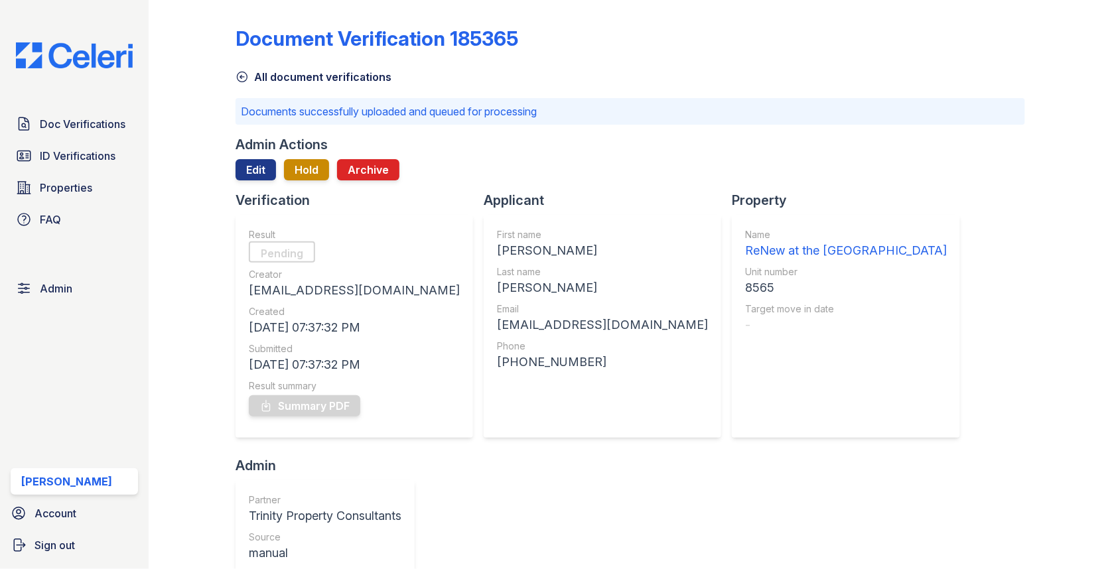
click at [745, 288] on div "8565" at bounding box center [846, 288] width 202 height 19
copy div "8565"
drag, startPoint x: 425, startPoint y: 364, endPoint x: 516, endPoint y: 364, distance: 91.5
click at [516, 364] on div "[PHONE_NUMBER]" at bounding box center [602, 362] width 211 height 19
copy div "2096391336"
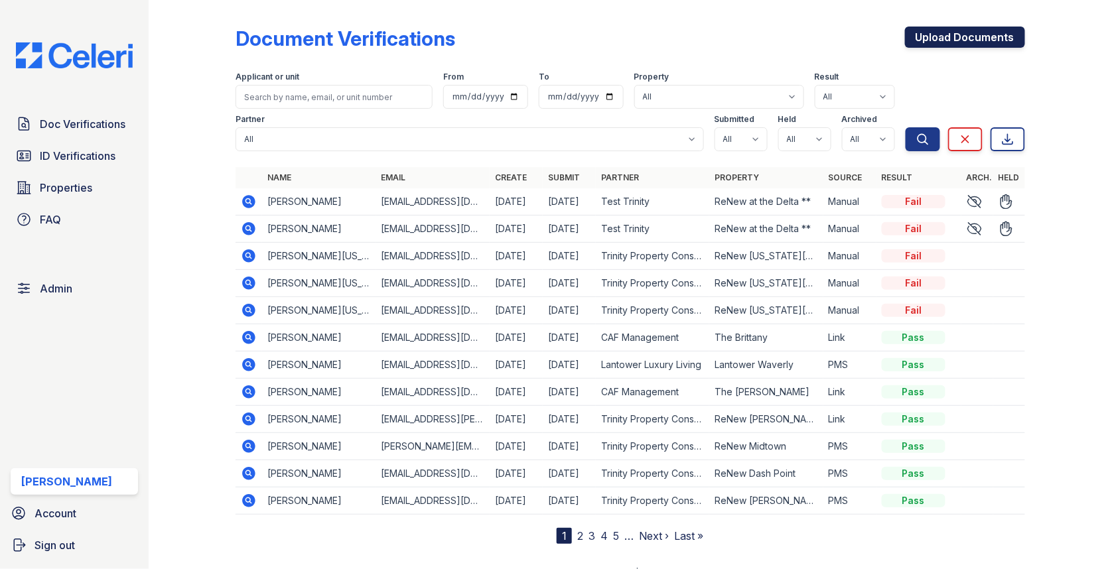
click at [917, 45] on link "Upload Documents" at bounding box center [965, 37] width 120 height 21
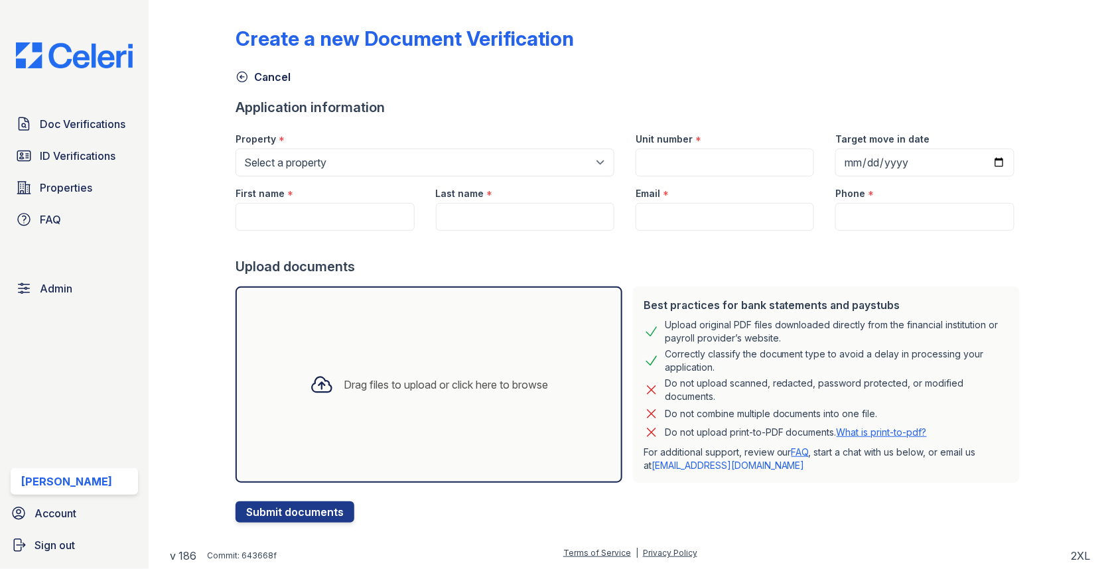
click at [326, 243] on div at bounding box center [629, 244] width 789 height 27
click at [326, 217] on input "First name" at bounding box center [324, 217] width 178 height 28
paste input "[PERSON_NAME]"
type input "[PERSON_NAME]"
click at [541, 220] on input "Last name" at bounding box center [525, 217] width 178 height 28
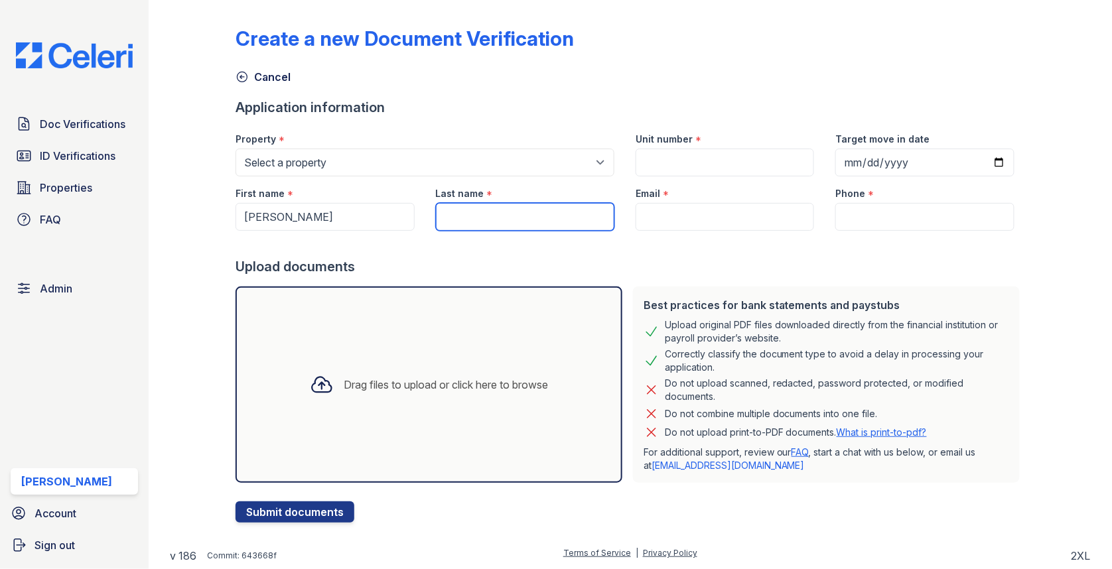
paste input "[PERSON_NAME]"
type input "[PERSON_NAME]"
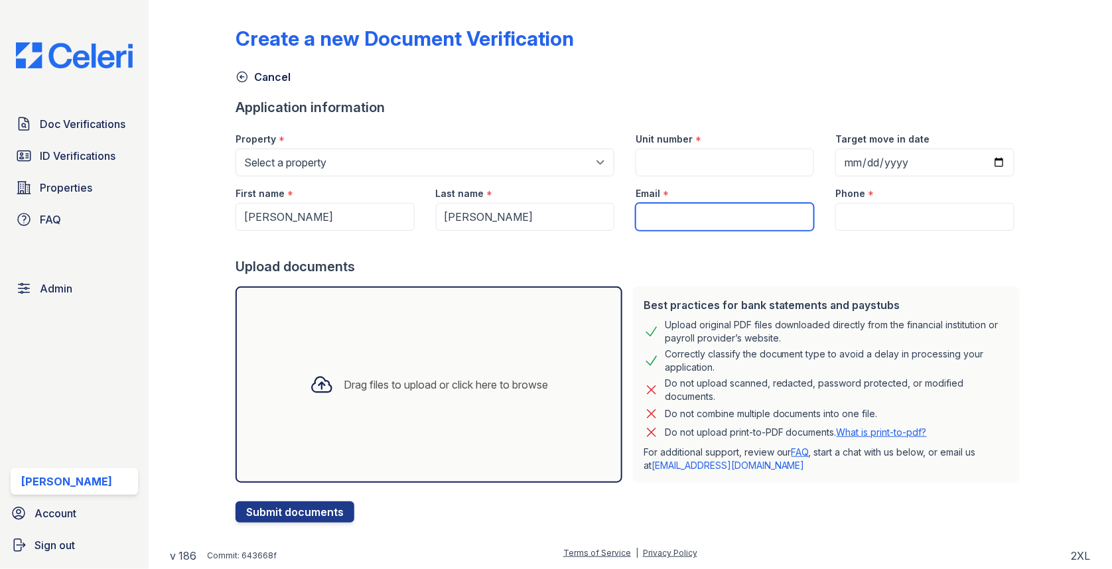
click at [679, 216] on input "Email" at bounding box center [725, 217] width 178 height 28
paste input "[EMAIL_ADDRESS][DOMAIN_NAME]"
type input "[EMAIL_ADDRESS][DOMAIN_NAME]"
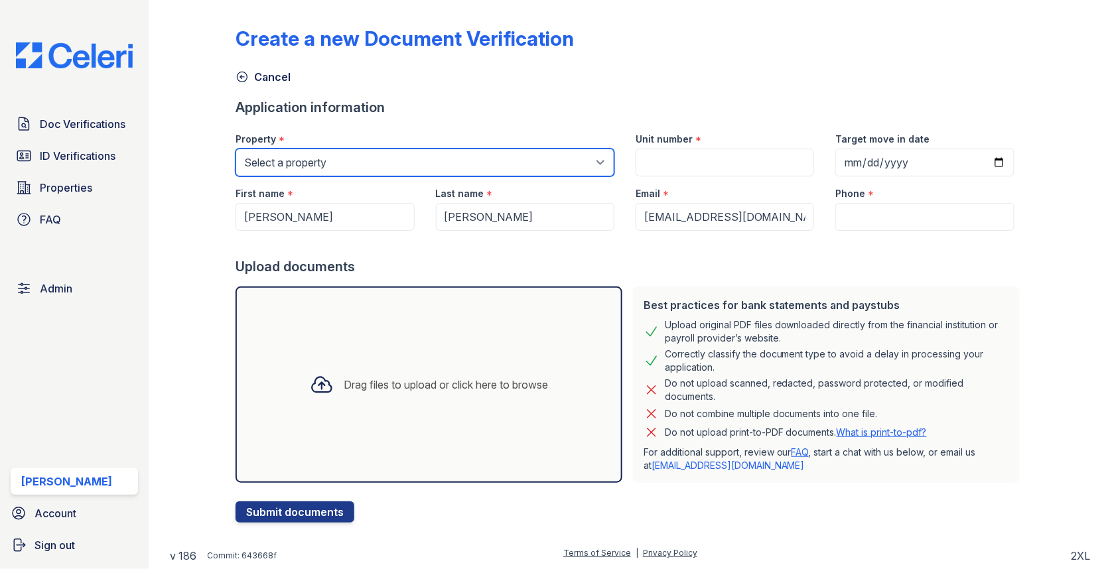
click at [415, 160] on select "Select a property [GEOGRAPHIC_DATA][PERSON_NAME] [GEOGRAPHIC_DATA] [STREET_ADDR…" at bounding box center [424, 163] width 379 height 28
click at [296, 155] on select "Select a property [GEOGRAPHIC_DATA][PERSON_NAME] [GEOGRAPHIC_DATA] [STREET_ADDR…" at bounding box center [424, 163] width 379 height 28
select select "30"
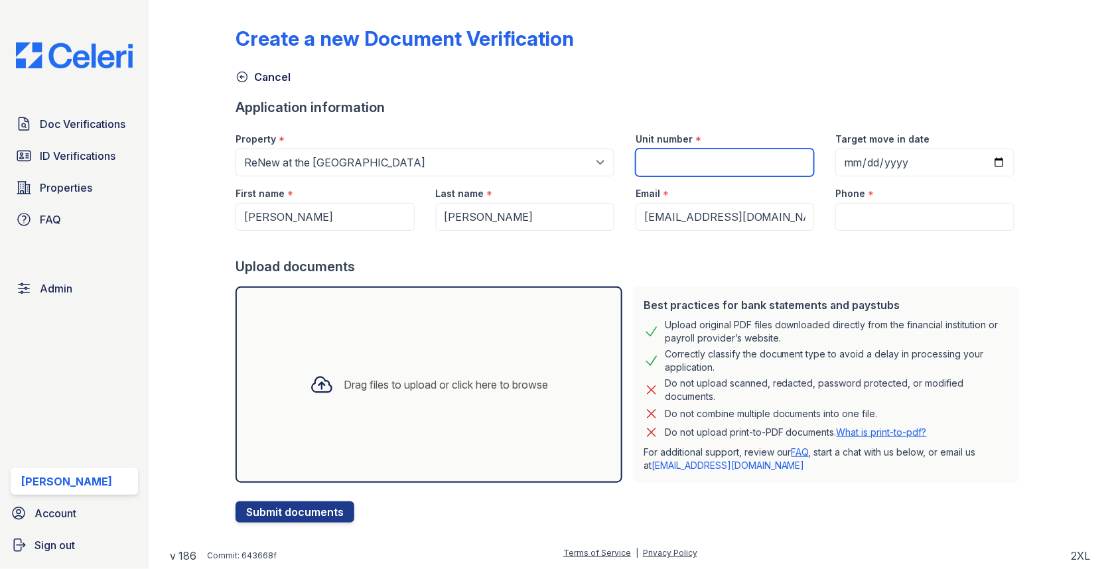
click at [679, 165] on input "Unit number" at bounding box center [725, 163] width 178 height 28
paste input "8565"
type input "8565"
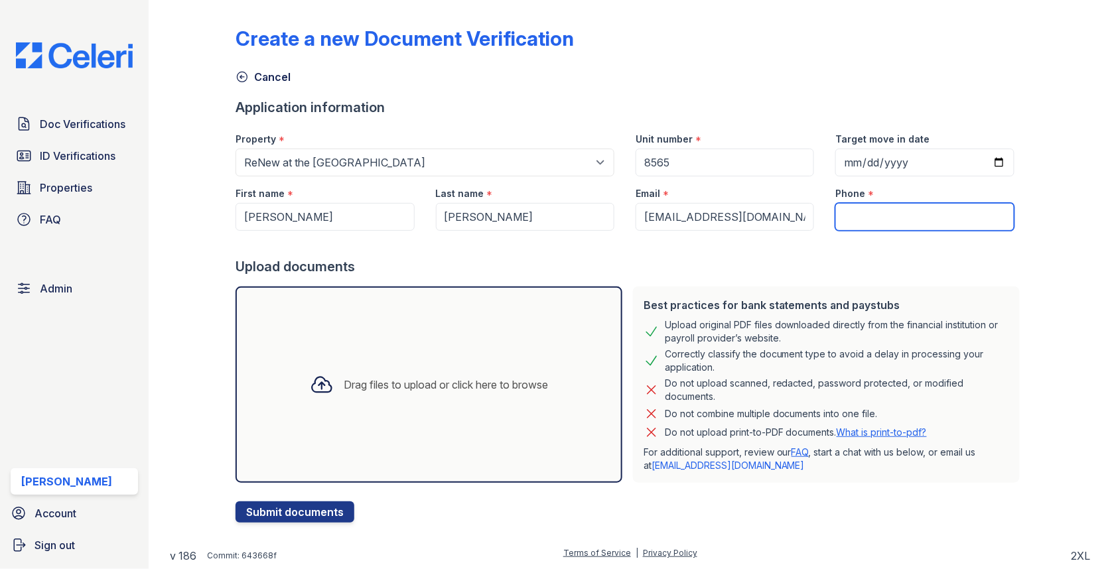
click at [860, 212] on input "Phone" at bounding box center [924, 217] width 178 height 28
paste input "2096391336"
type input "2096391336"
click at [459, 347] on div "Drag files to upload or click here to browse" at bounding box center [428, 385] width 387 height 196
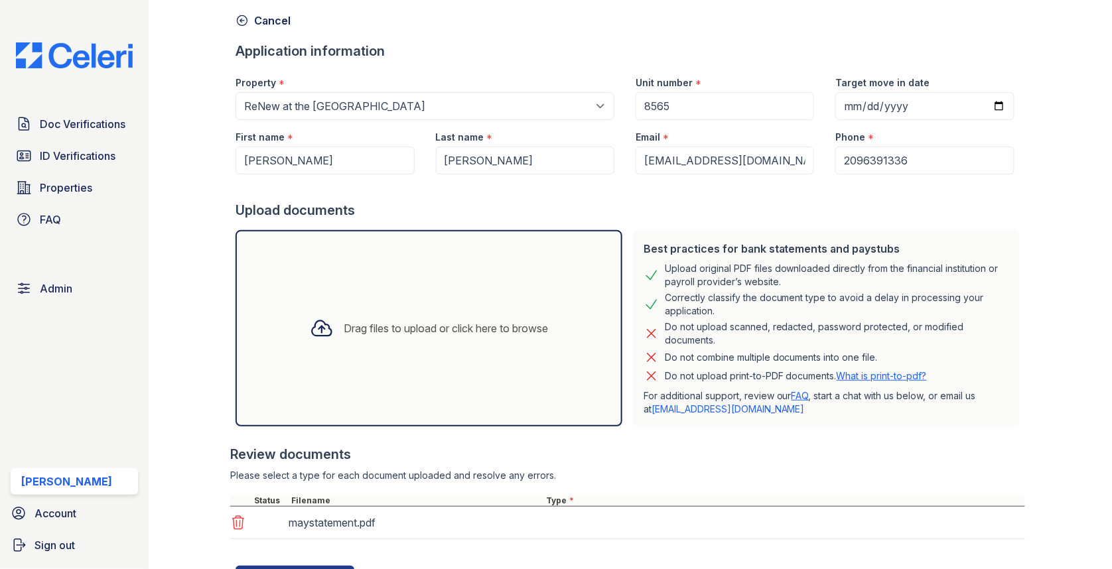
scroll to position [117, 0]
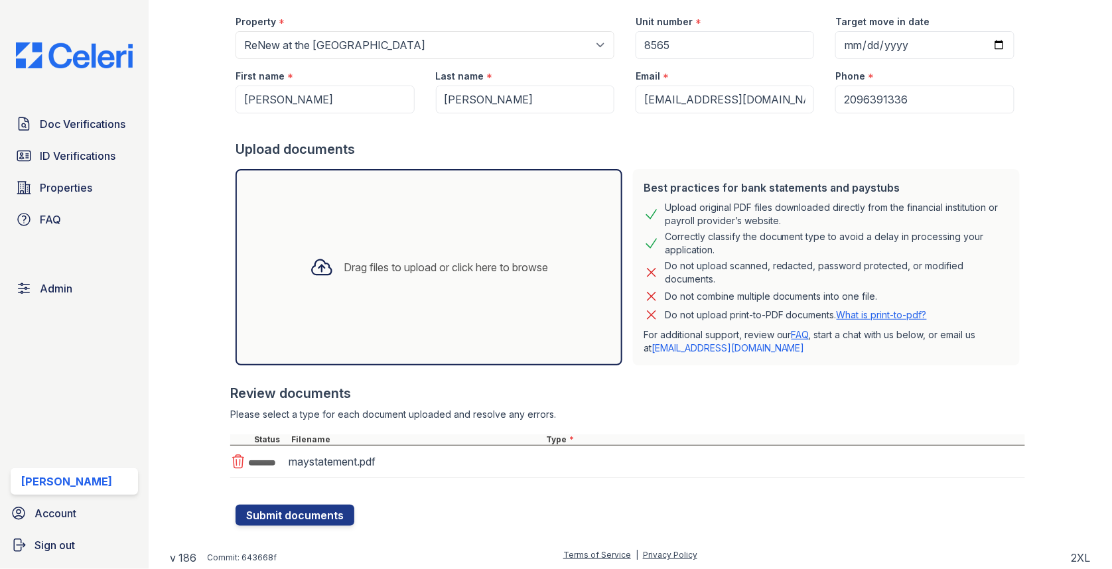
click at [562, 465] on div "maystatement.pdf" at bounding box center [627, 462] width 795 height 33
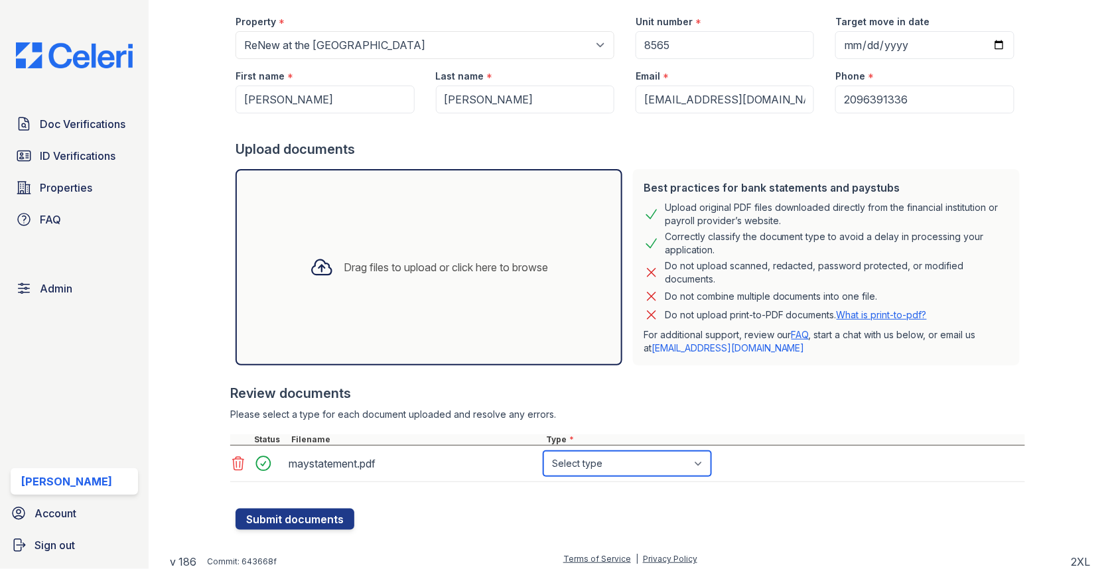
click at [571, 464] on select "Select type Paystub Bank Statement Offer Letter Tax Documents Benefit Award Let…" at bounding box center [627, 463] width 168 height 25
select select "bank_statement"
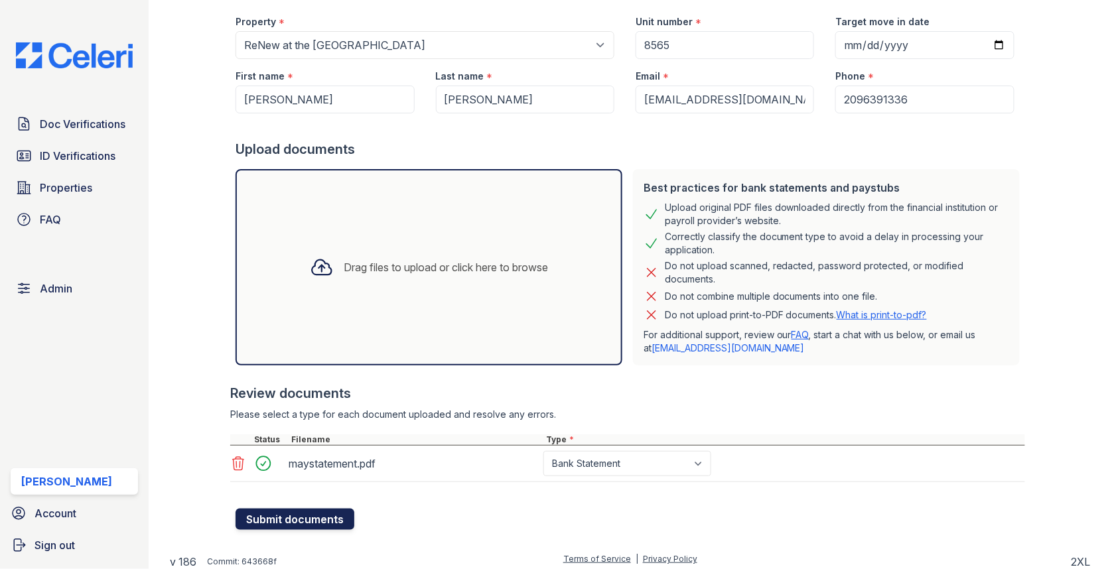
click at [314, 515] on button "Submit documents" at bounding box center [294, 519] width 119 height 21
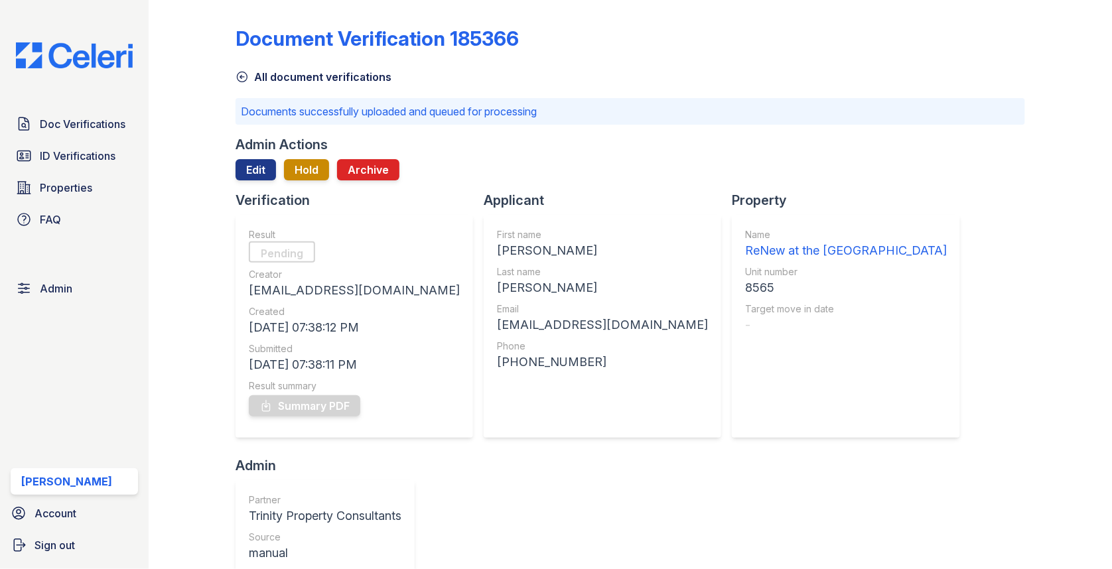
click at [497, 255] on div "[PERSON_NAME]" at bounding box center [602, 250] width 211 height 19
copy div "[PERSON_NAME]"
click at [497, 296] on div "[PERSON_NAME]" at bounding box center [602, 288] width 211 height 19
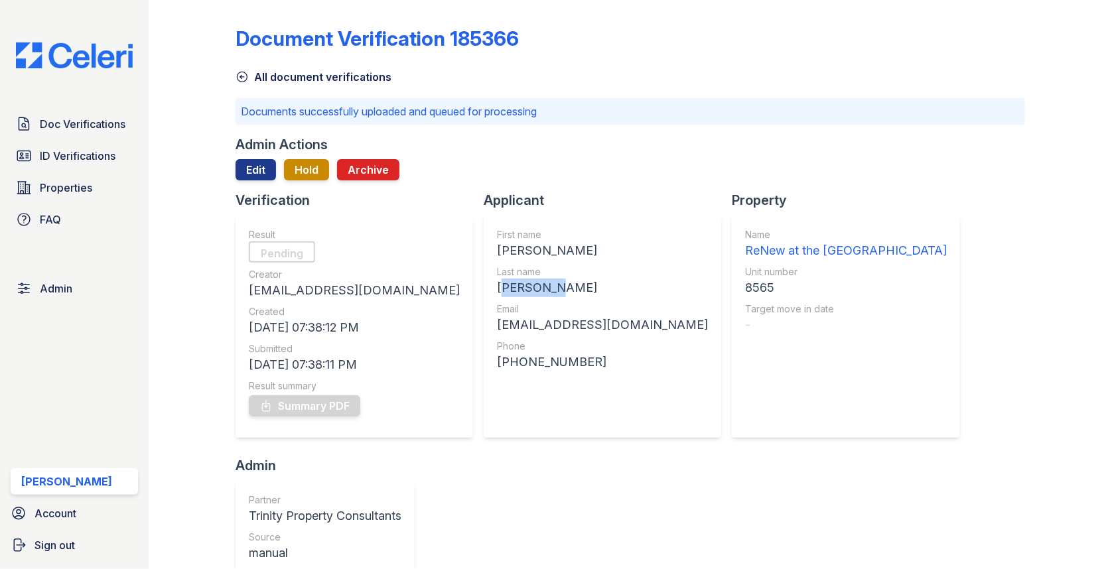
copy div "[PERSON_NAME]"
click at [498, 328] on div "[EMAIL_ADDRESS][DOMAIN_NAME]" at bounding box center [602, 325] width 211 height 19
copy div "[EMAIL_ADDRESS][DOMAIN_NAME]"
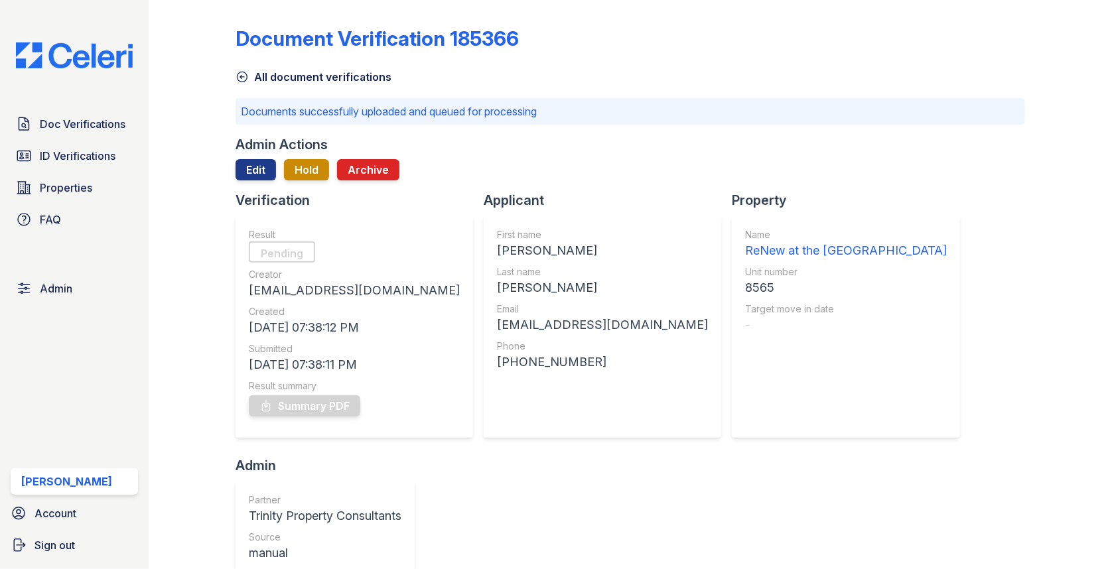
click at [745, 281] on div "8565" at bounding box center [846, 288] width 202 height 19
copy div "8565"
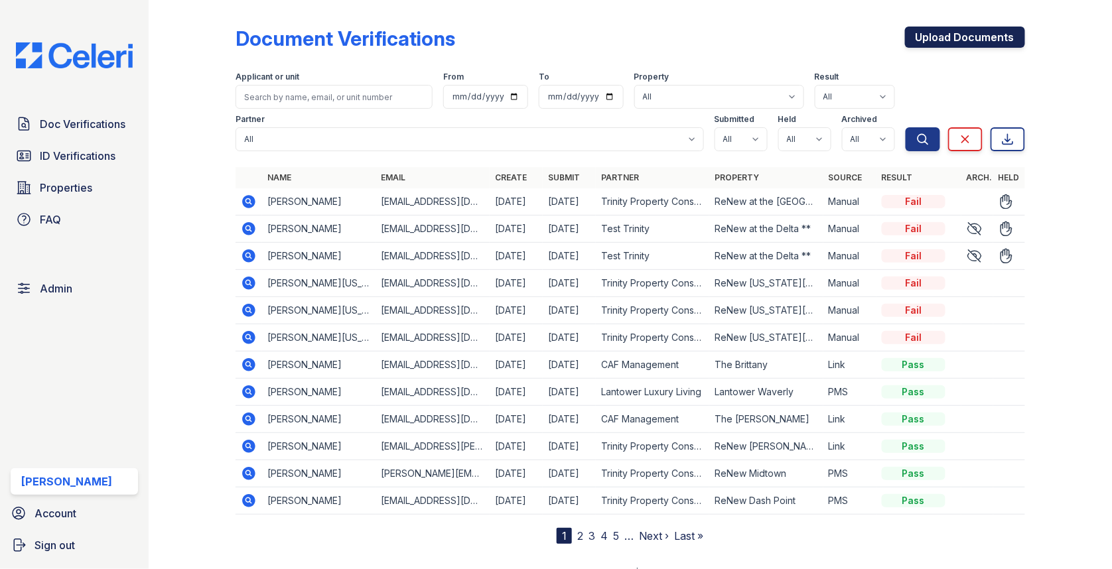
click at [984, 36] on link "Upload Documents" at bounding box center [965, 37] width 120 height 21
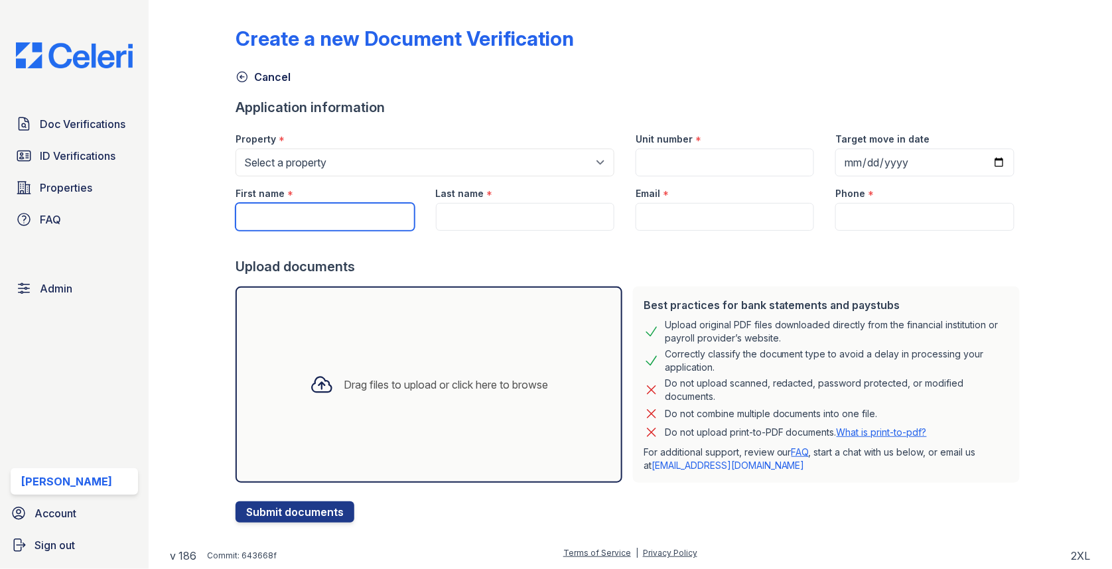
click at [348, 223] on input "First name" at bounding box center [324, 217] width 178 height 28
paste input "[PERSON_NAME]"
type input "[PERSON_NAME]"
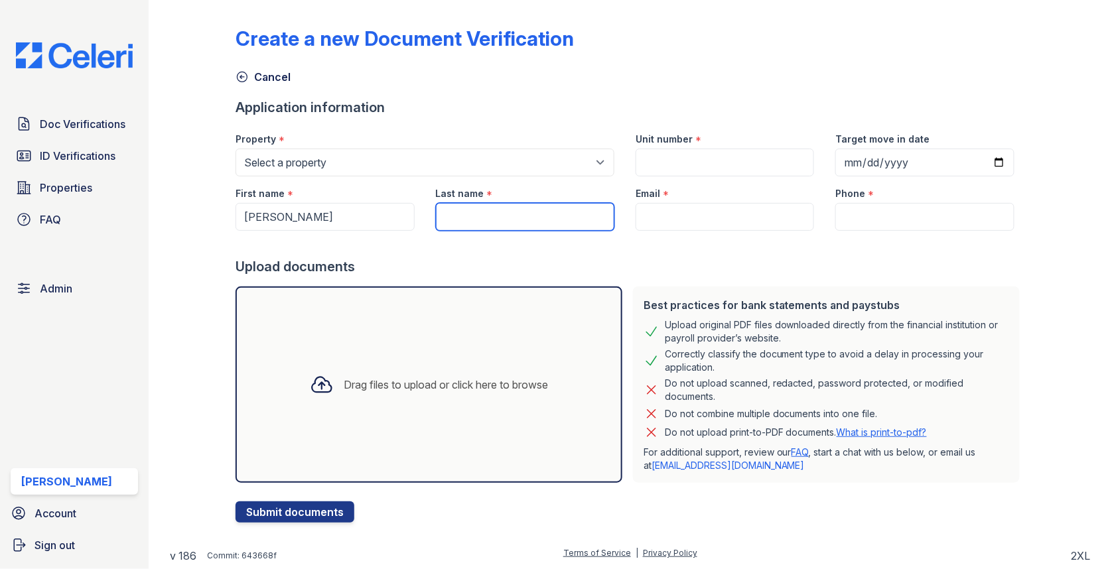
click at [533, 208] on input "Last name" at bounding box center [525, 217] width 178 height 28
paste input "[PERSON_NAME]"
type input "[PERSON_NAME]"
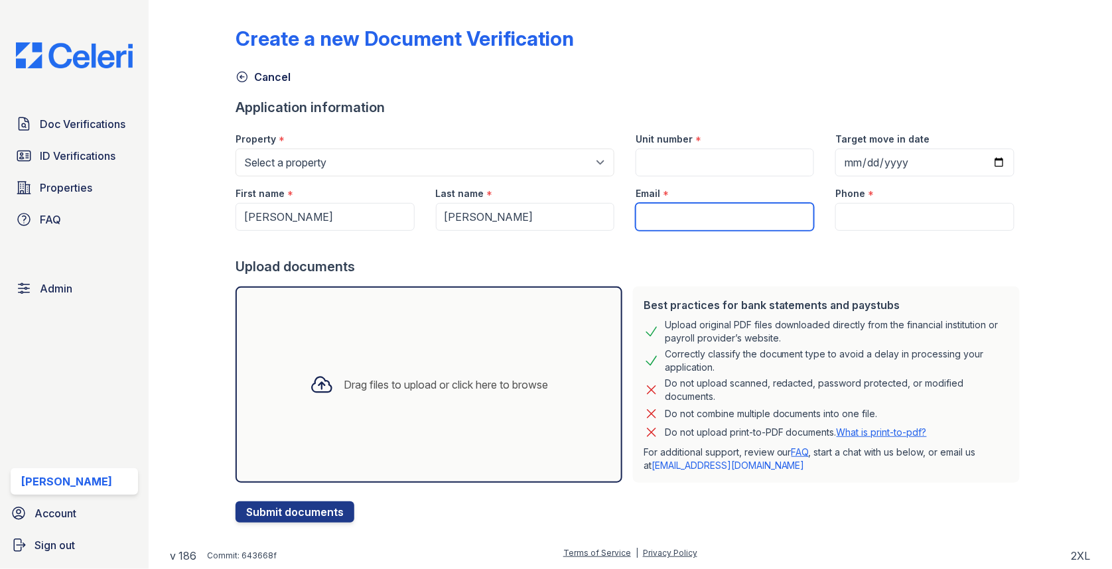
click at [693, 213] on input "Email" at bounding box center [725, 217] width 178 height 28
paste input "[EMAIL_ADDRESS][DOMAIN_NAME]"
type input "[EMAIL_ADDRESS][DOMAIN_NAME]"
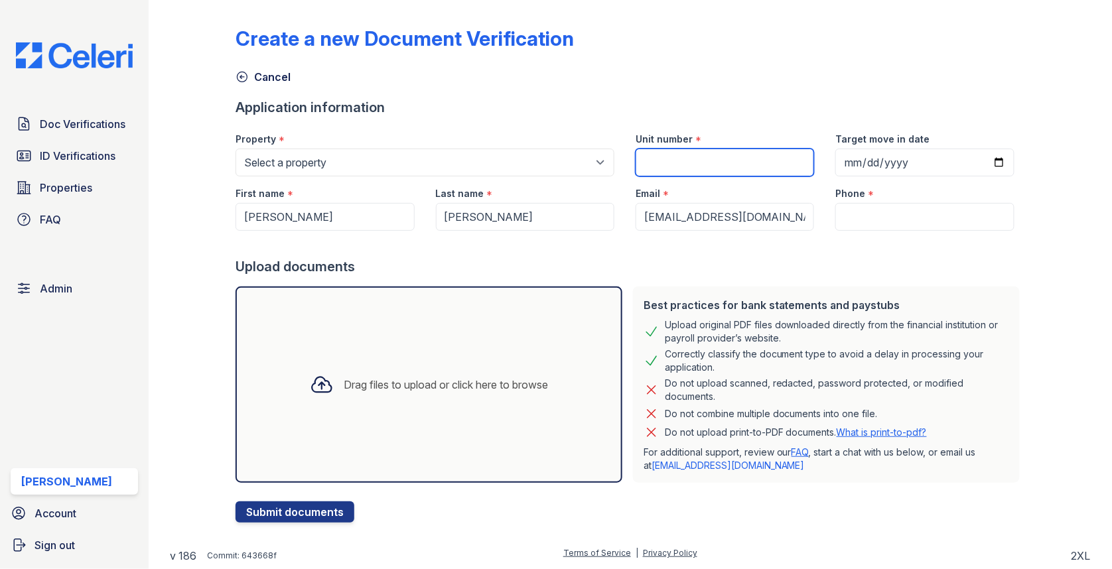
click at [709, 155] on input "Unit number" at bounding box center [725, 163] width 178 height 28
paste input "8565"
type input "8565"
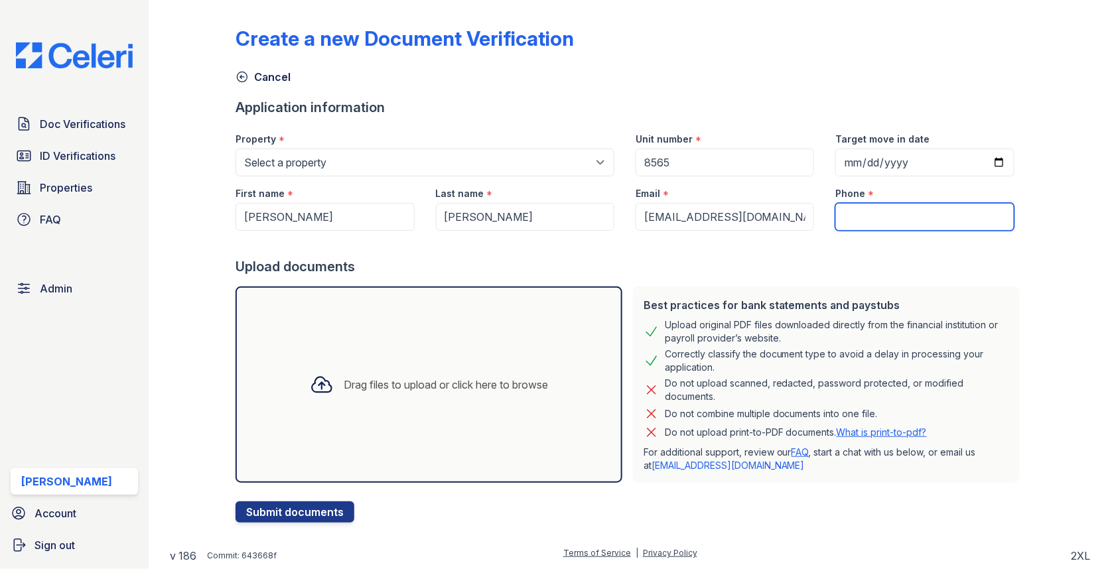
click at [892, 218] on input "Phone" at bounding box center [924, 217] width 178 height 28
paste input "2096391336"
type input "2096391336"
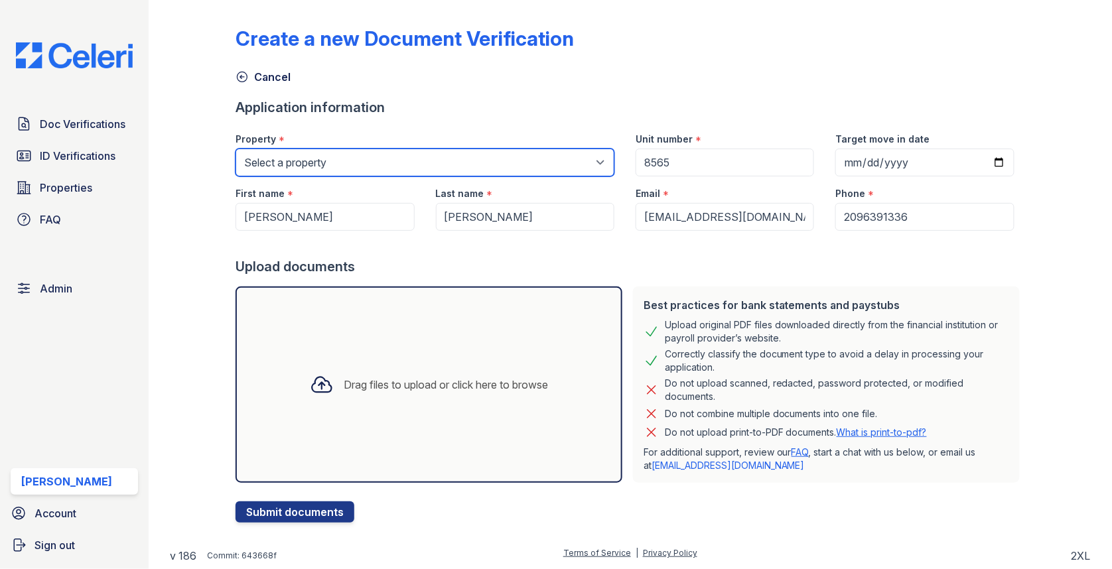
click at [511, 159] on select "Select a property 0000 Kinney Avenue 09 Cape Coral 10006 North Glowing Forge Co…" at bounding box center [424, 163] width 379 height 28
select select "30"
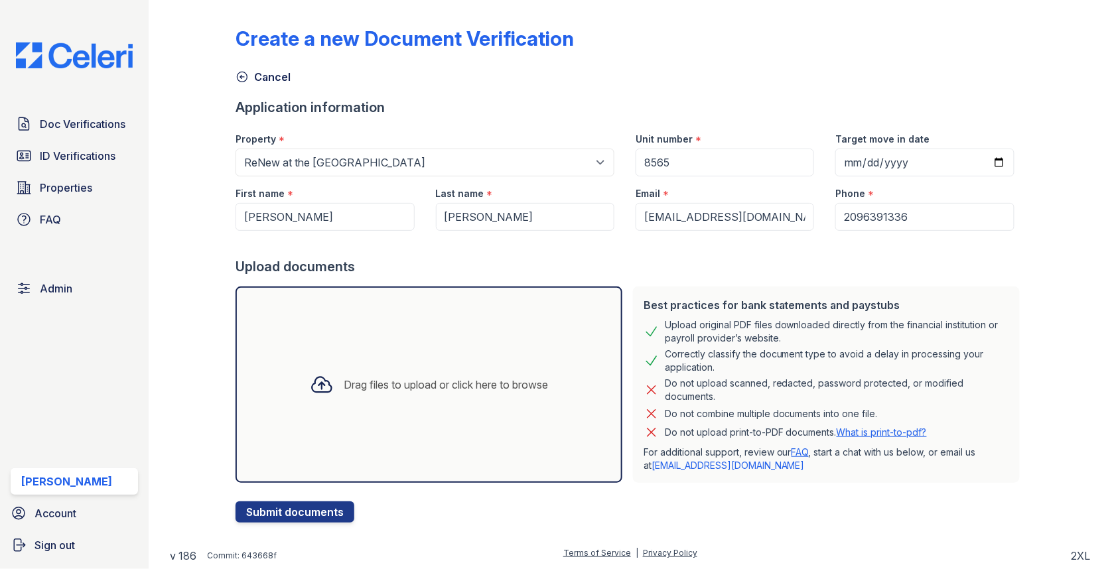
click at [482, 350] on div "Drag files to upload or click here to browse" at bounding box center [428, 385] width 387 height 196
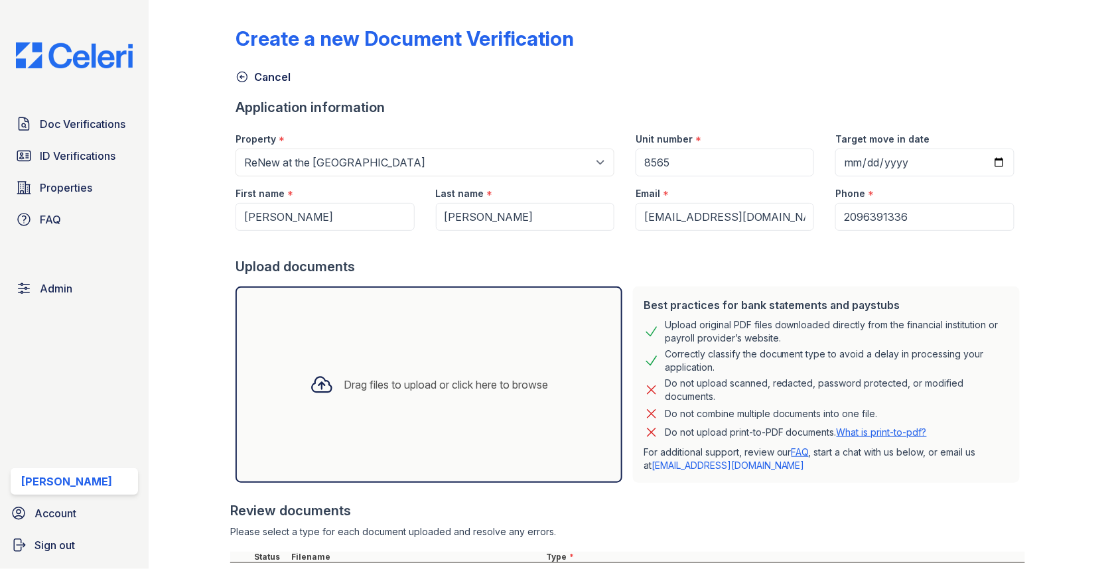
scroll to position [117, 0]
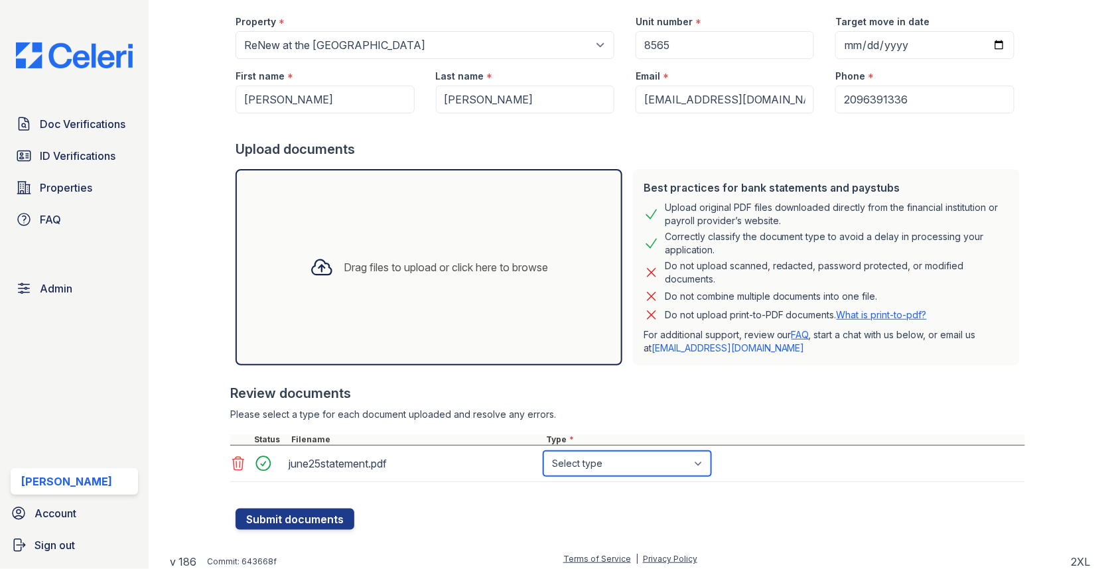
click at [571, 460] on select "Select type Paystub Bank Statement Offer Letter Tax Documents Benefit Award Let…" at bounding box center [627, 463] width 168 height 25
select select "bank_statement"
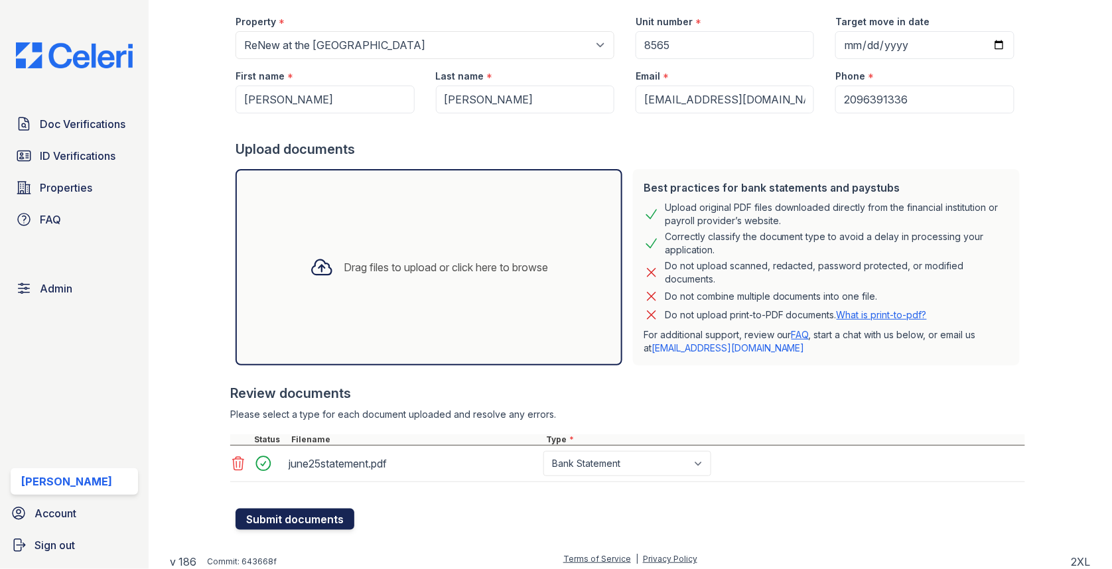
click at [308, 521] on button "Submit documents" at bounding box center [294, 519] width 119 height 21
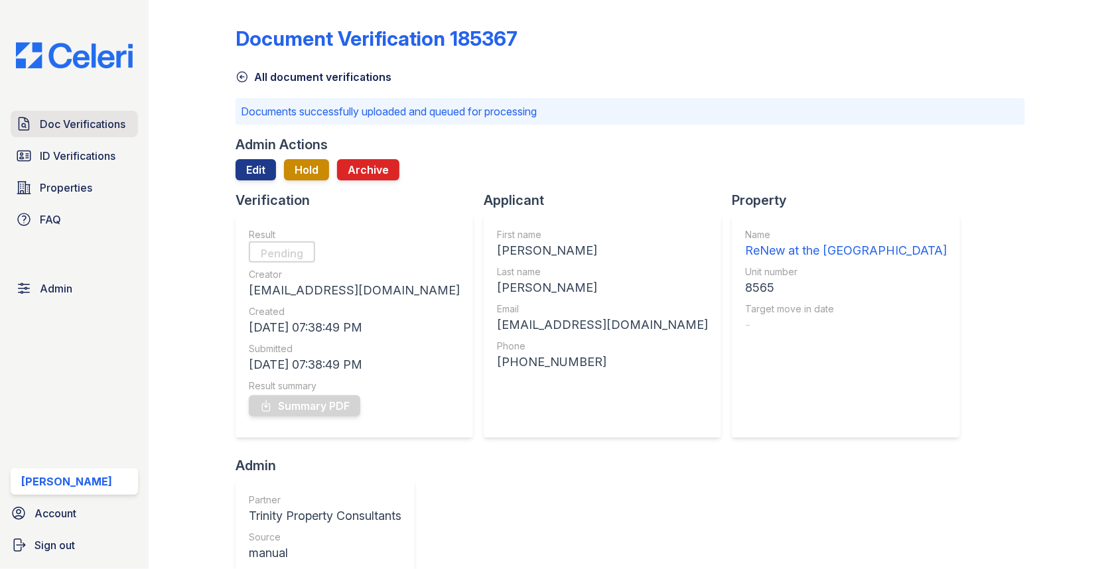
click at [105, 127] on span "Doc Verifications" at bounding box center [83, 124] width 86 height 16
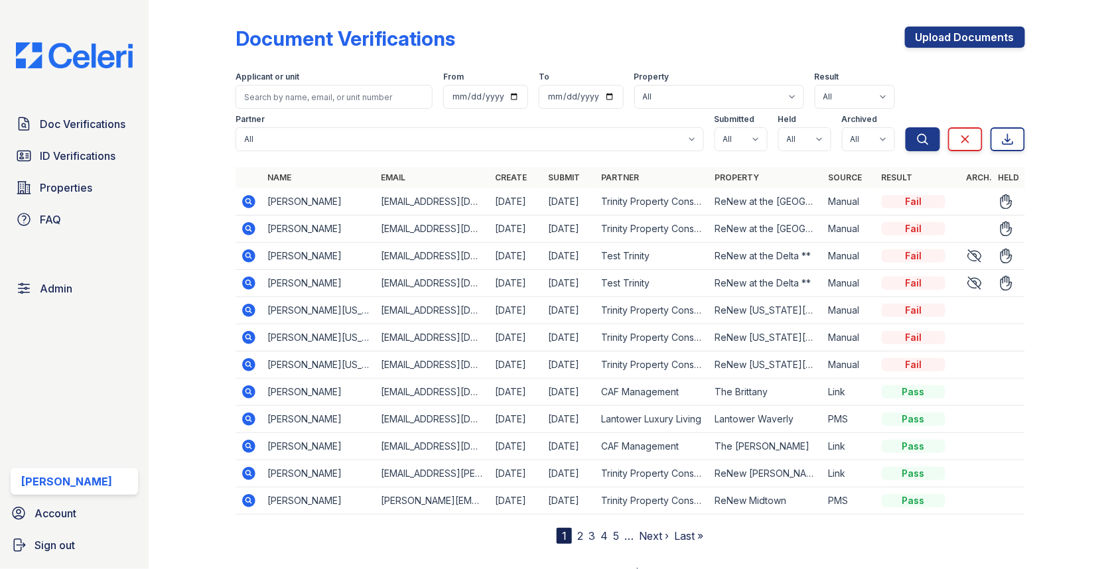
click at [243, 230] on icon at bounding box center [248, 228] width 13 height 13
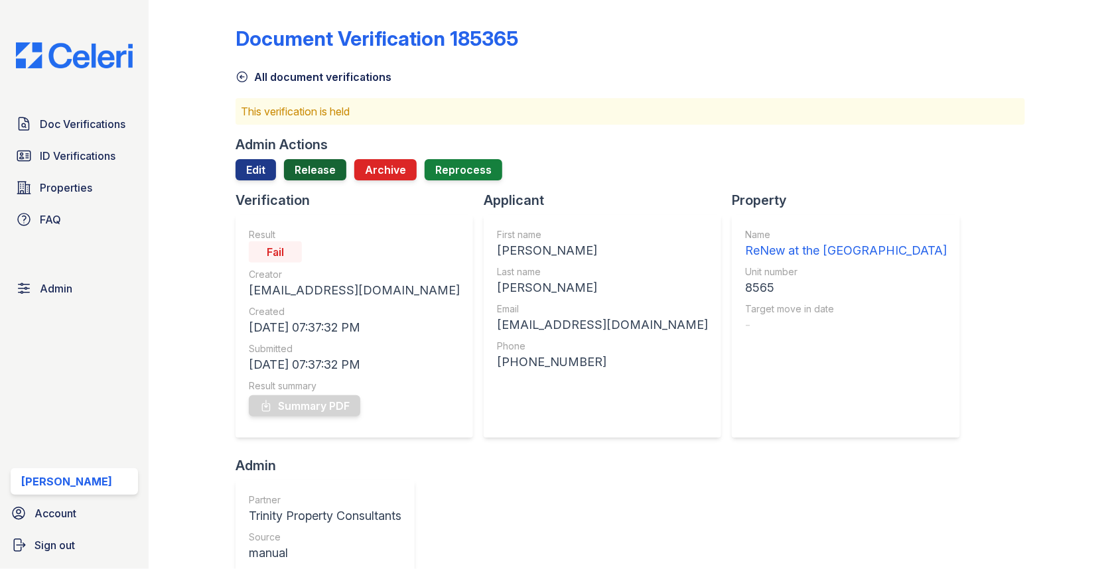
click at [325, 165] on link "Release" at bounding box center [315, 169] width 62 height 21
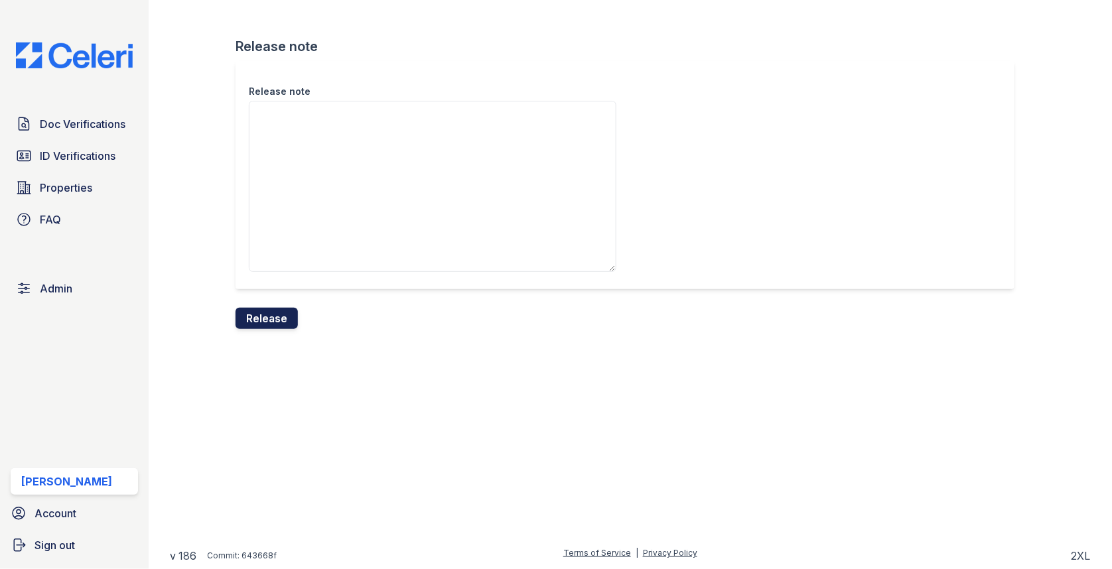
click at [273, 308] on button "Release" at bounding box center [266, 318] width 62 height 21
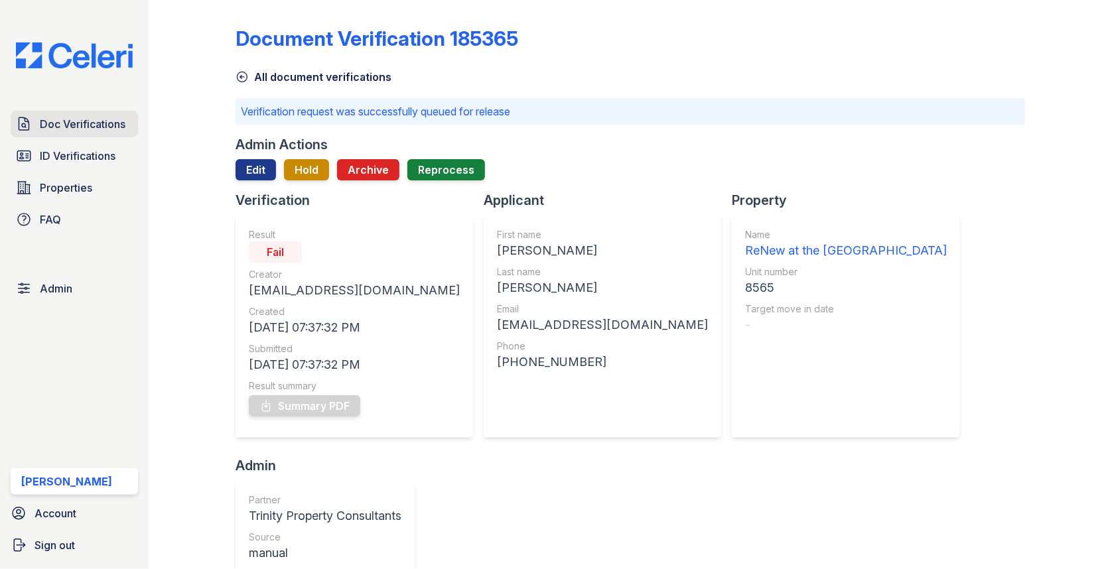
click at [105, 117] on span "Doc Verifications" at bounding box center [83, 124] width 86 height 16
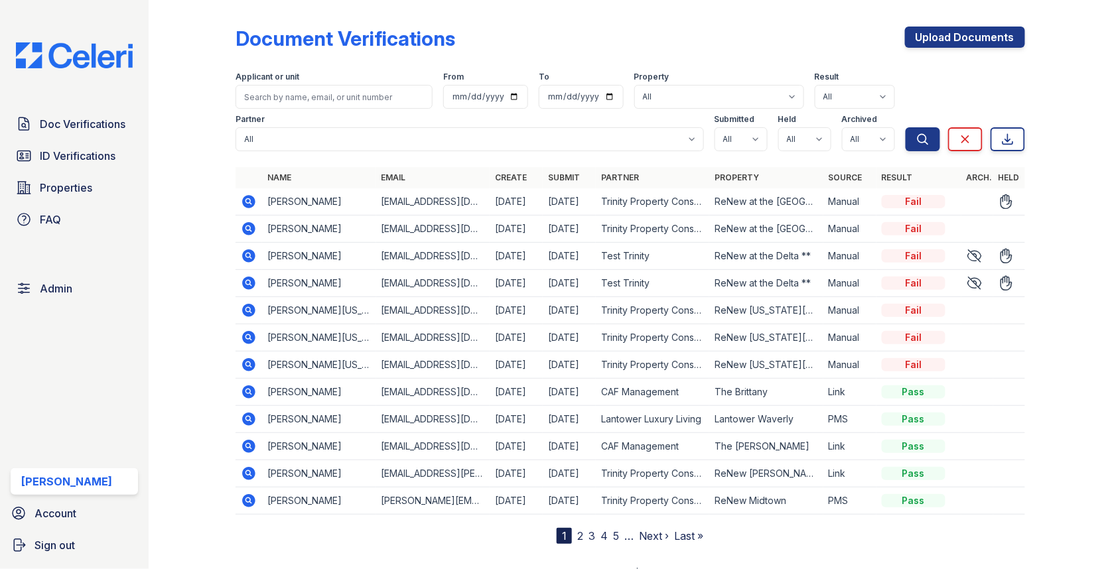
click at [245, 200] on icon at bounding box center [249, 202] width 16 height 16
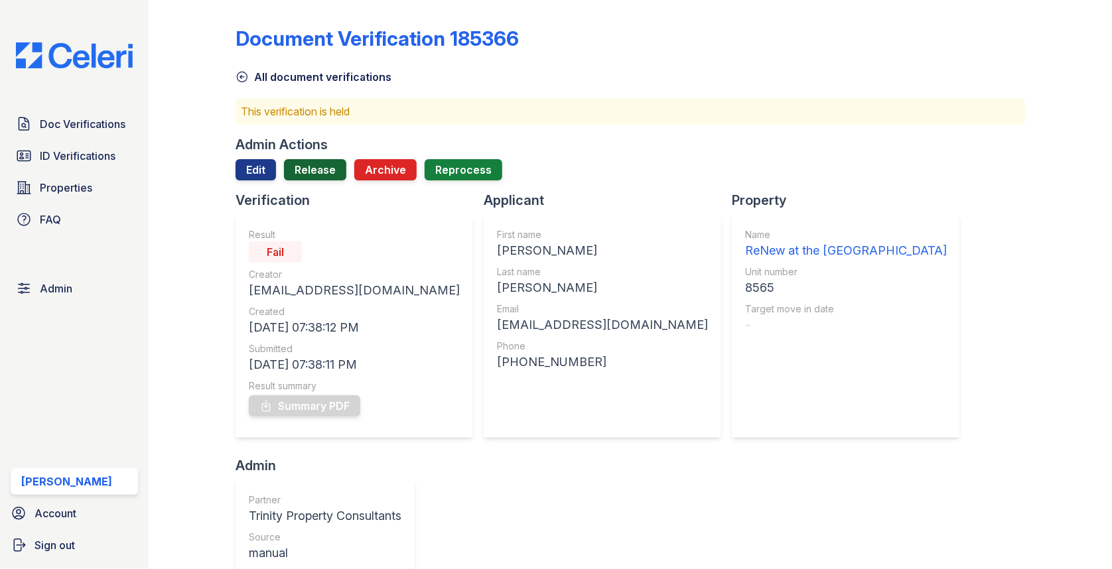
click at [317, 165] on link "Release" at bounding box center [315, 169] width 62 height 21
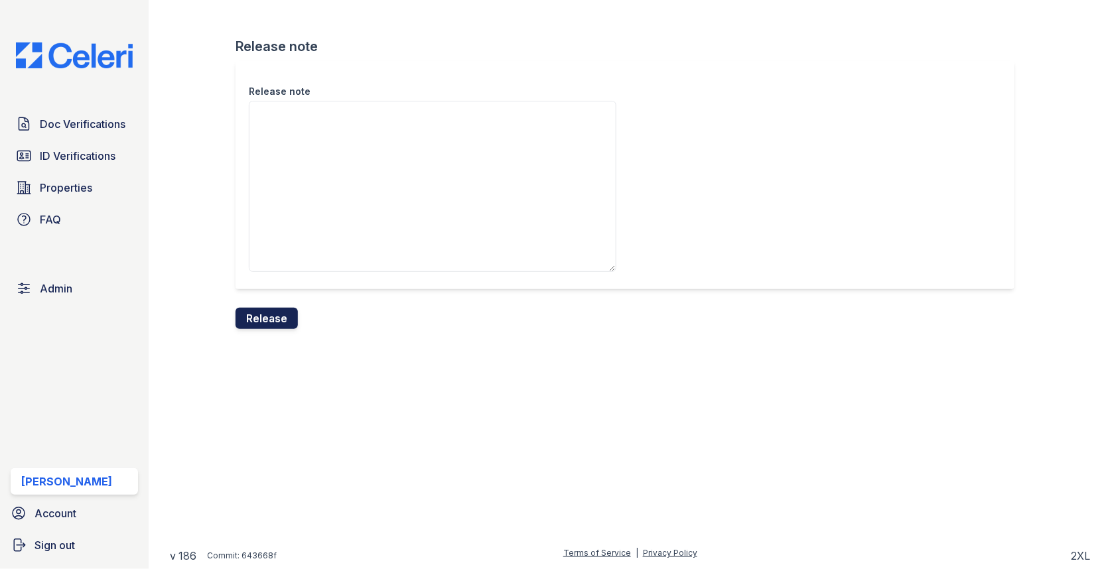
click at [271, 326] on button "Release" at bounding box center [266, 318] width 62 height 21
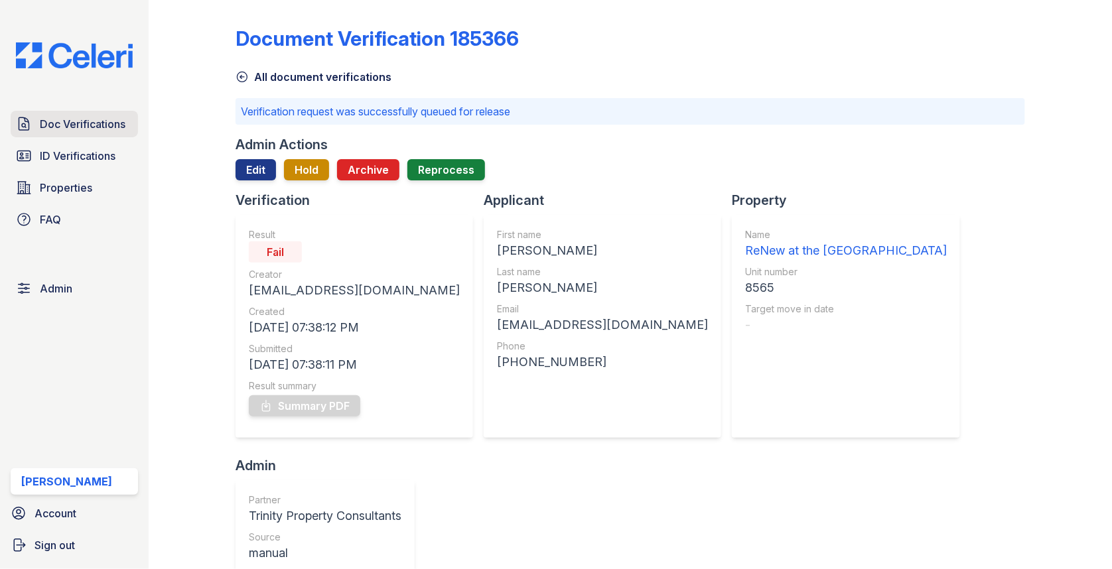
click at [98, 130] on span "Doc Verifications" at bounding box center [83, 124] width 86 height 16
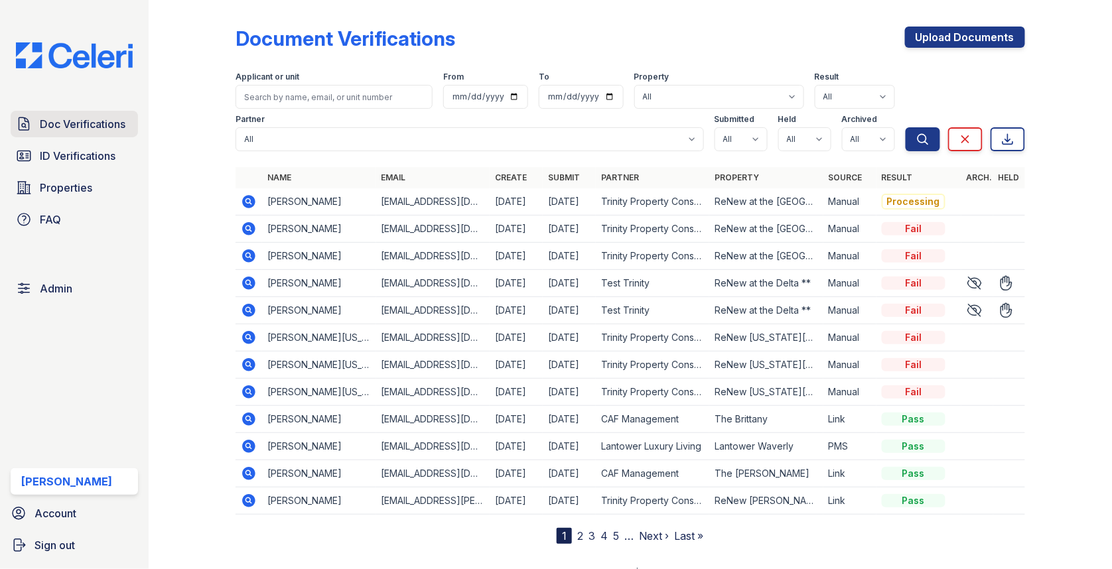
click at [123, 113] on link "Doc Verifications" at bounding box center [74, 124] width 127 height 27
click at [243, 202] on icon at bounding box center [248, 201] width 13 height 13
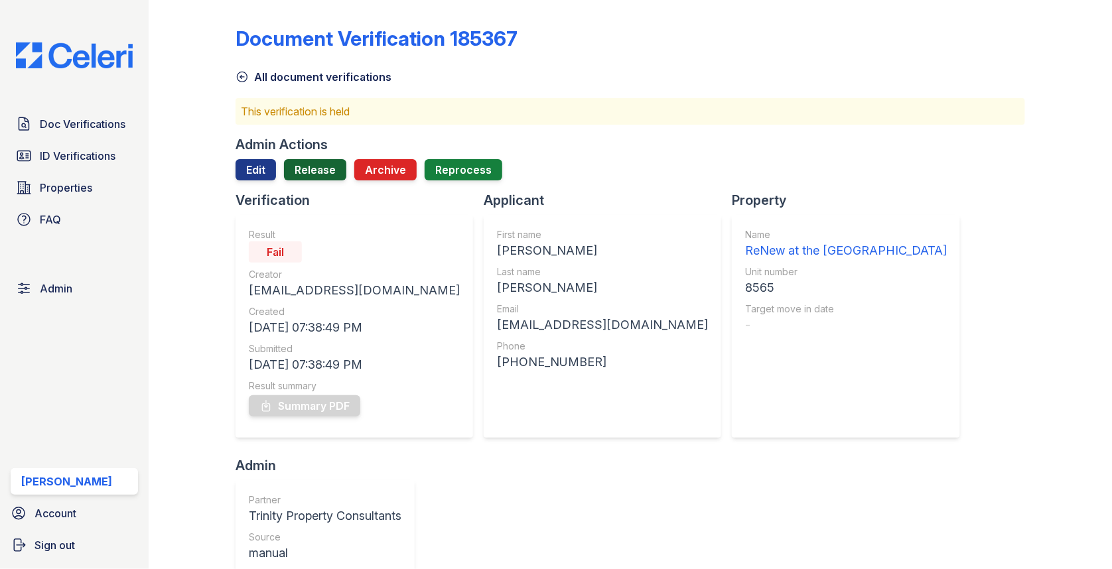
click at [324, 163] on link "Release" at bounding box center [315, 169] width 62 height 21
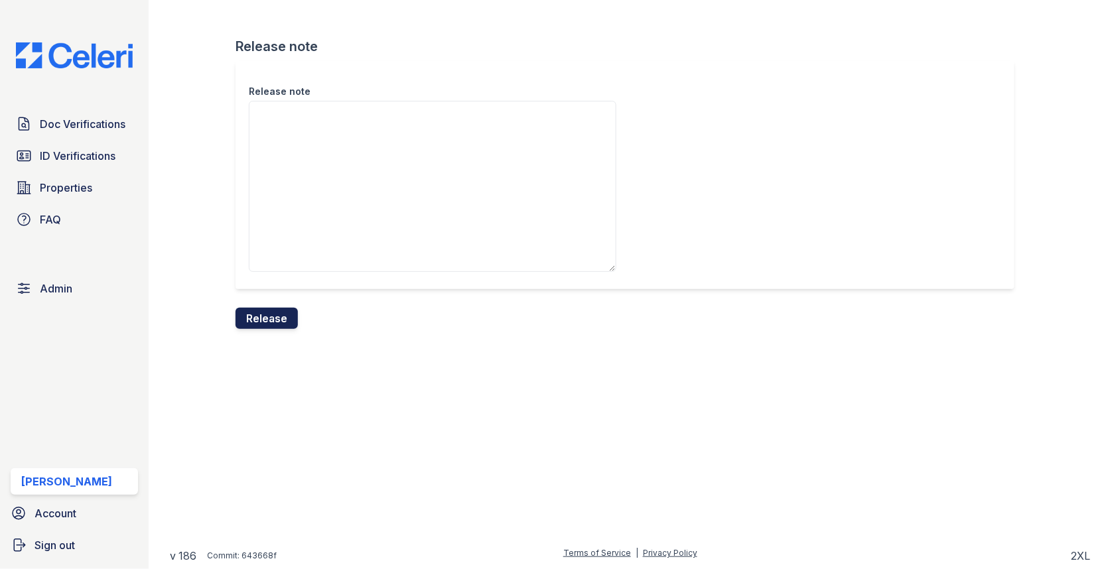
click at [268, 315] on button "Release" at bounding box center [266, 318] width 62 height 21
